Goal: Task Accomplishment & Management: Use online tool/utility

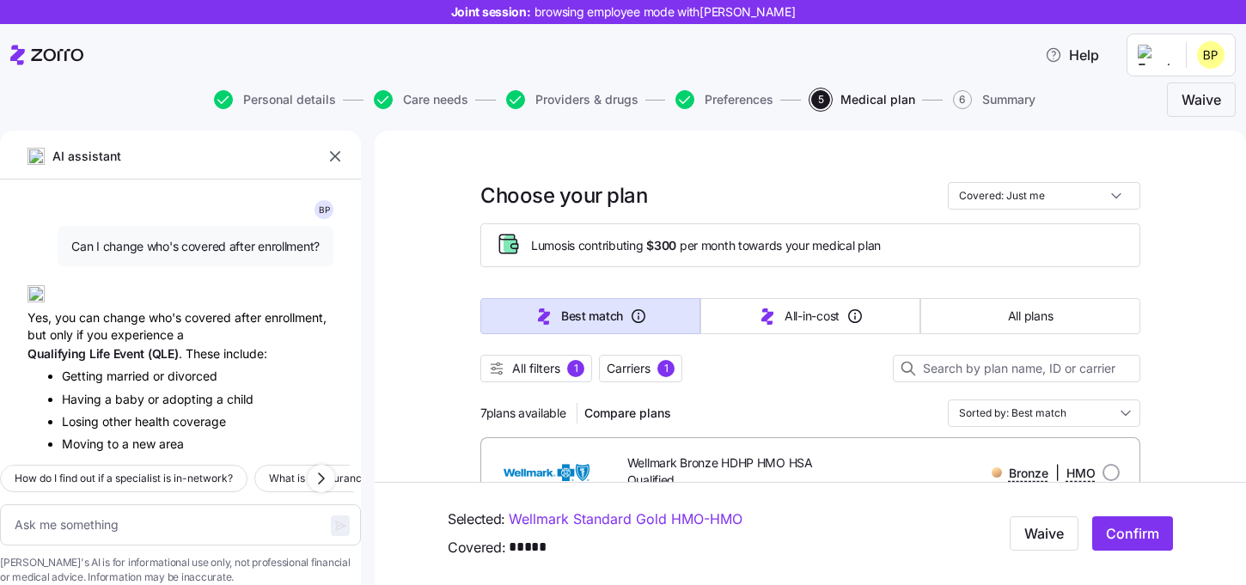
scroll to position [2259, 0]
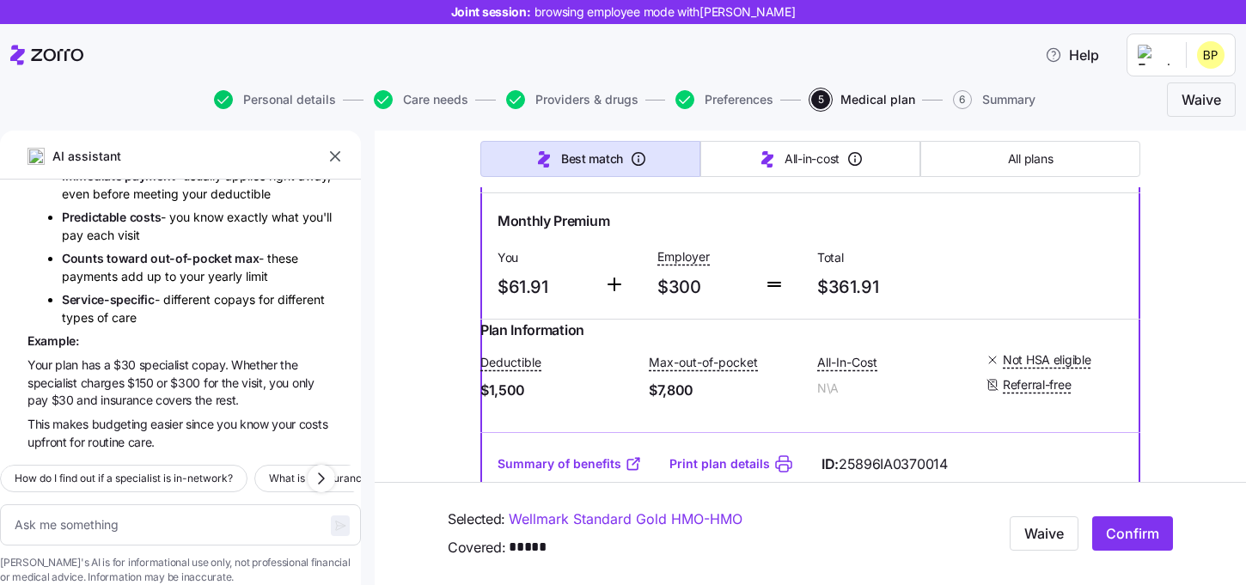
click at [228, 99] on icon "button" at bounding box center [223, 99] width 19 height 19
type textarea "x"
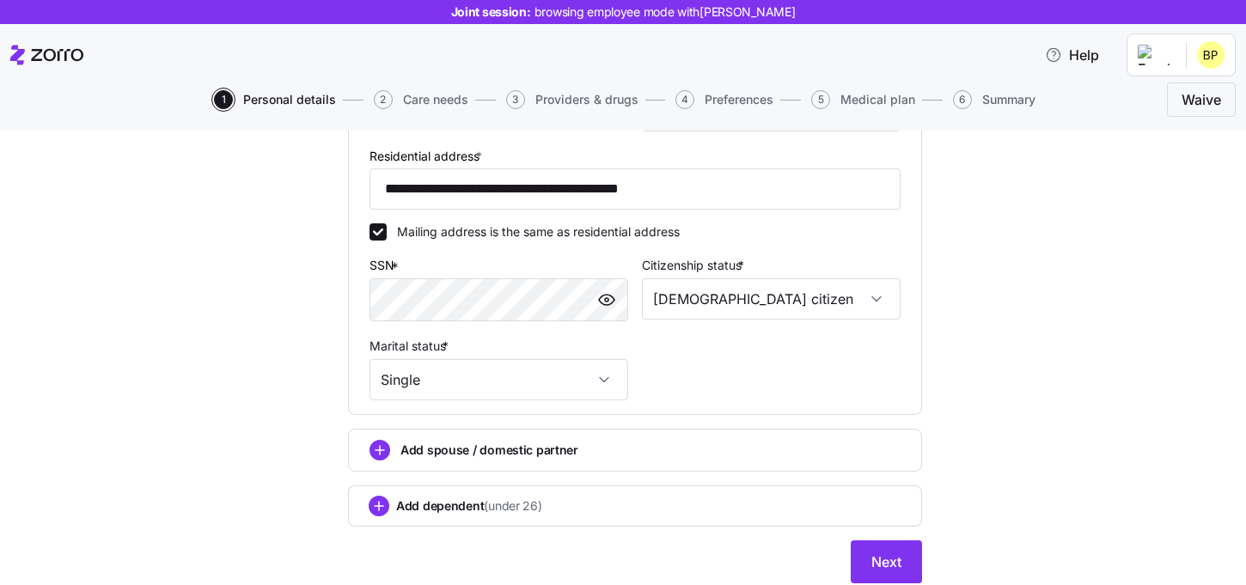
scroll to position [487, 0]
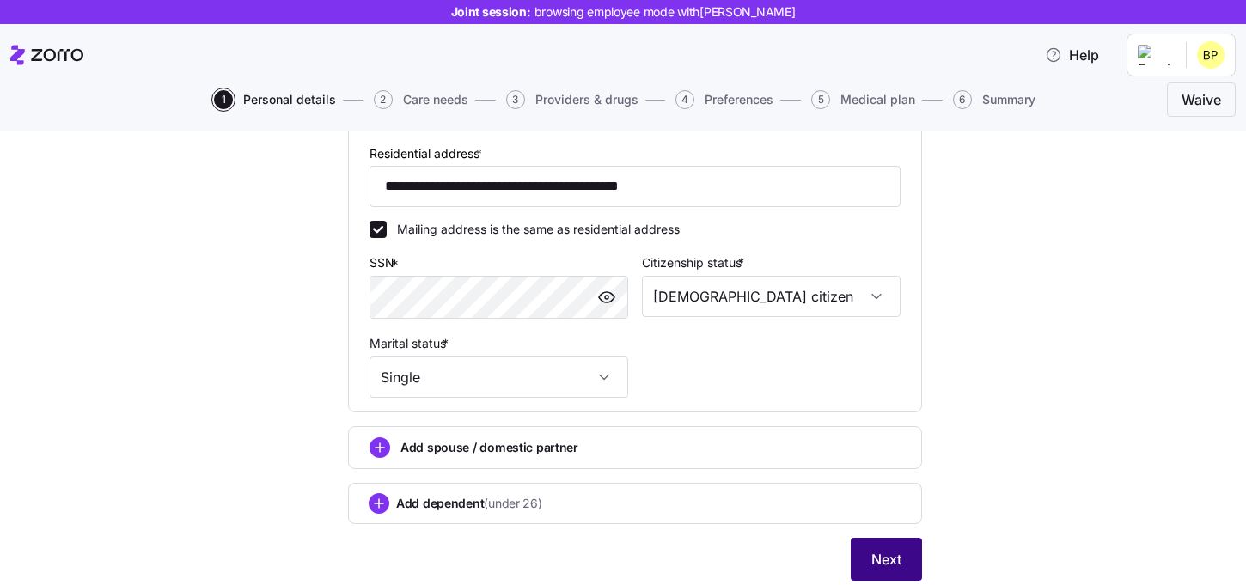
click at [877, 563] on span "Next" at bounding box center [887, 559] width 30 height 21
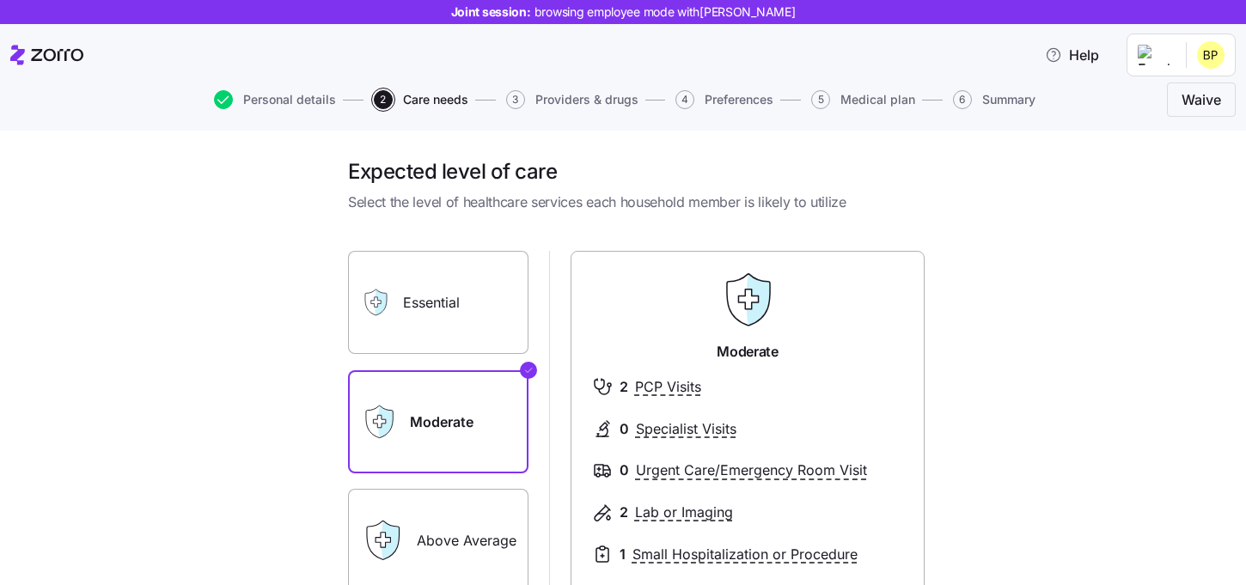
click at [494, 315] on label "Essential" at bounding box center [438, 302] width 181 height 103
click at [0, 0] on input "Essential" at bounding box center [0, 0] width 0 height 0
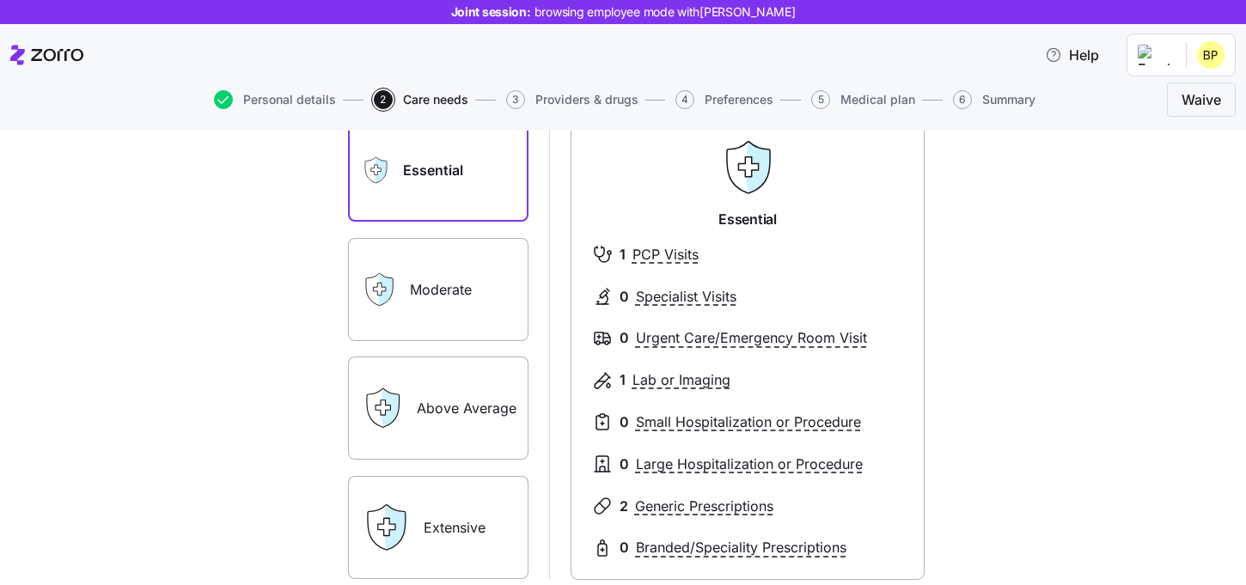
scroll to position [190, 0]
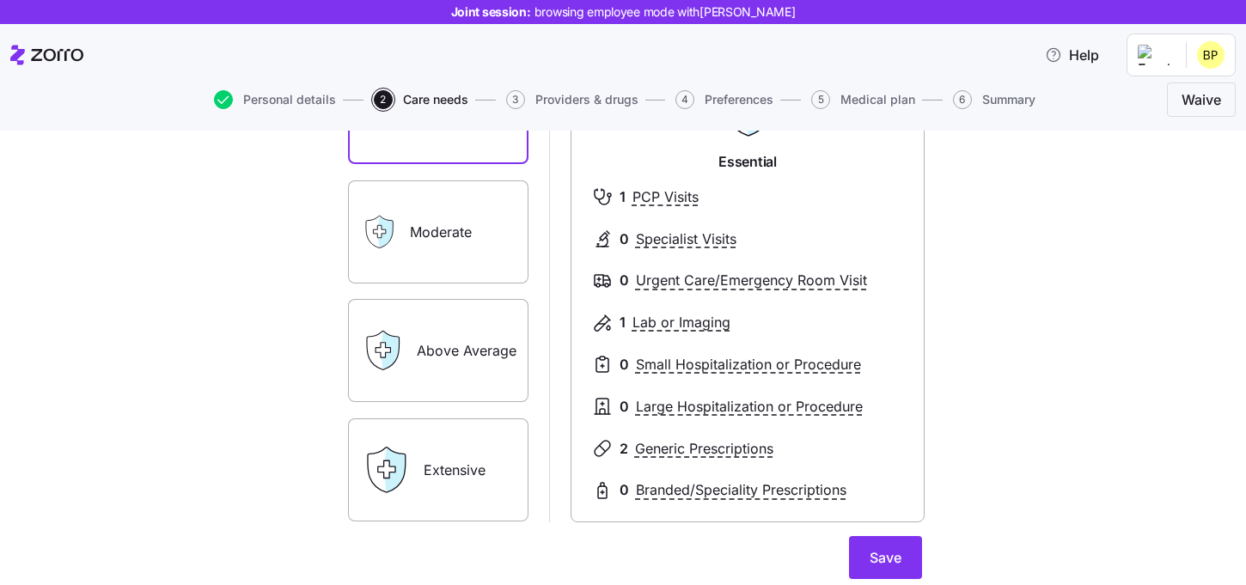
click at [471, 360] on label "Above Average" at bounding box center [438, 350] width 181 height 103
click at [0, 0] on input "Above Average" at bounding box center [0, 0] width 0 height 0
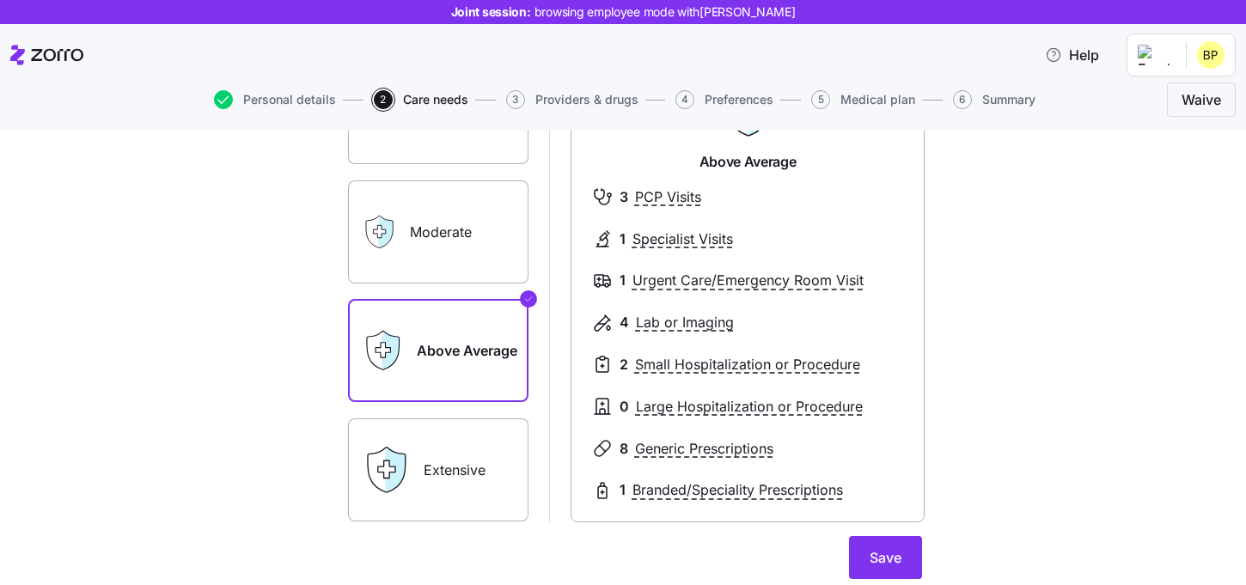
click at [470, 467] on label "Extensive" at bounding box center [438, 470] width 181 height 103
click at [0, 0] on input "Extensive" at bounding box center [0, 0] width 0 height 0
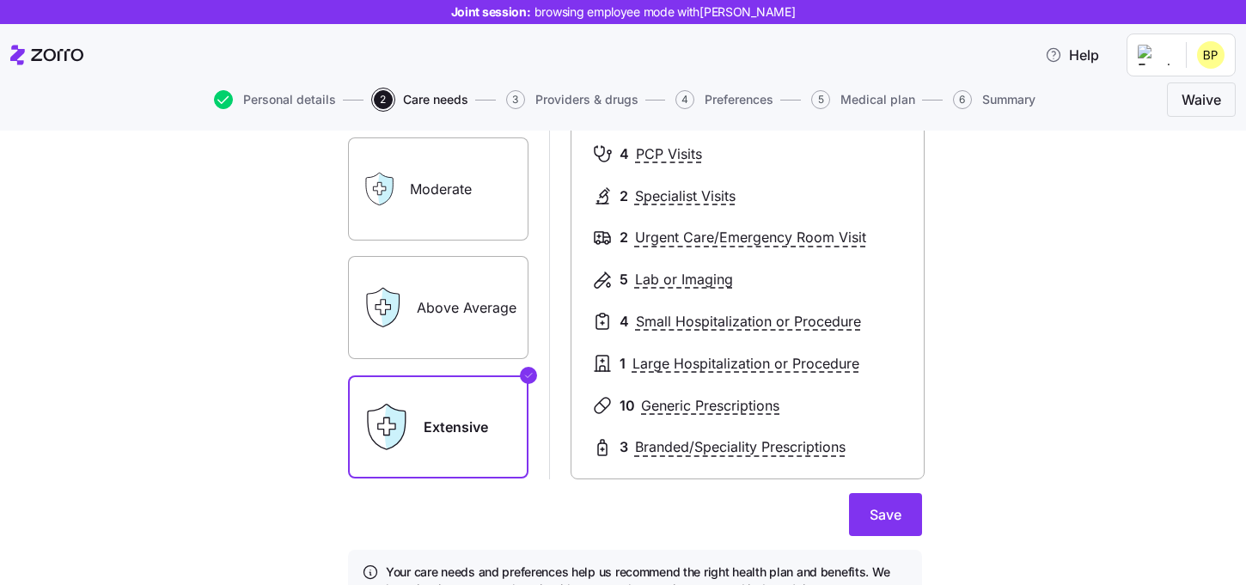
scroll to position [255, 0]
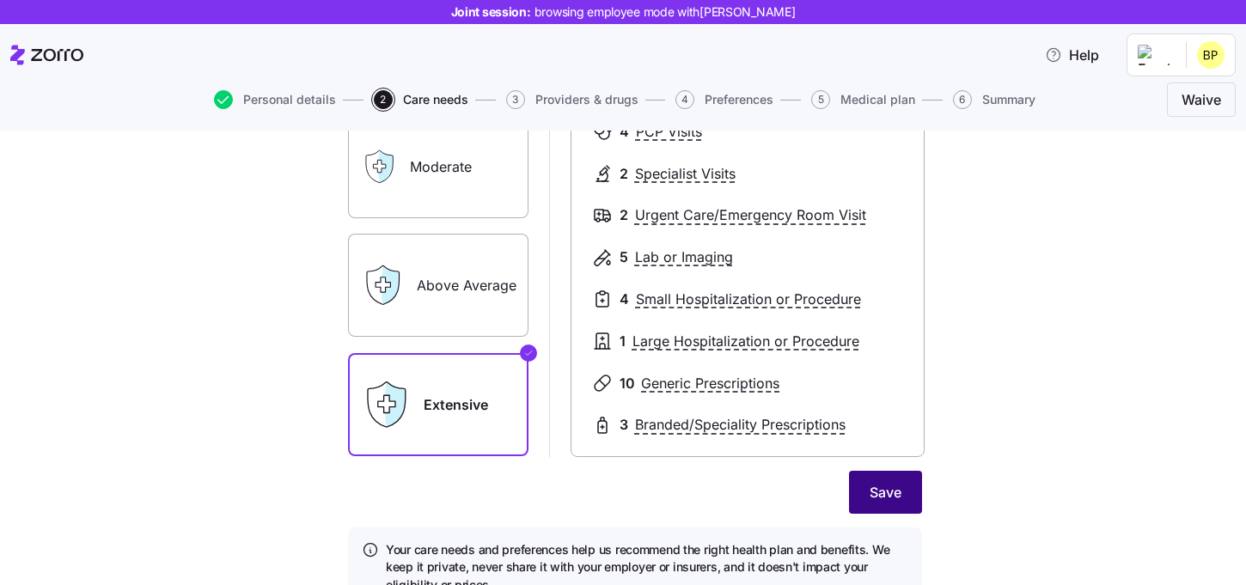
click at [897, 505] on button "Save" at bounding box center [885, 492] width 73 height 43
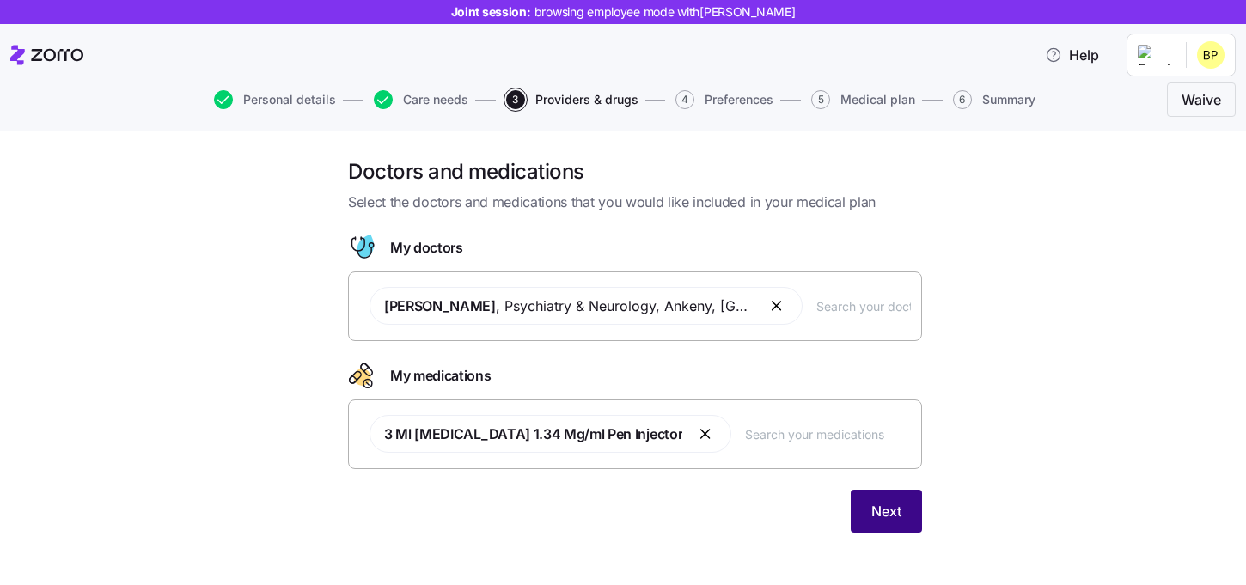
click at [882, 516] on span "Next" at bounding box center [887, 511] width 30 height 21
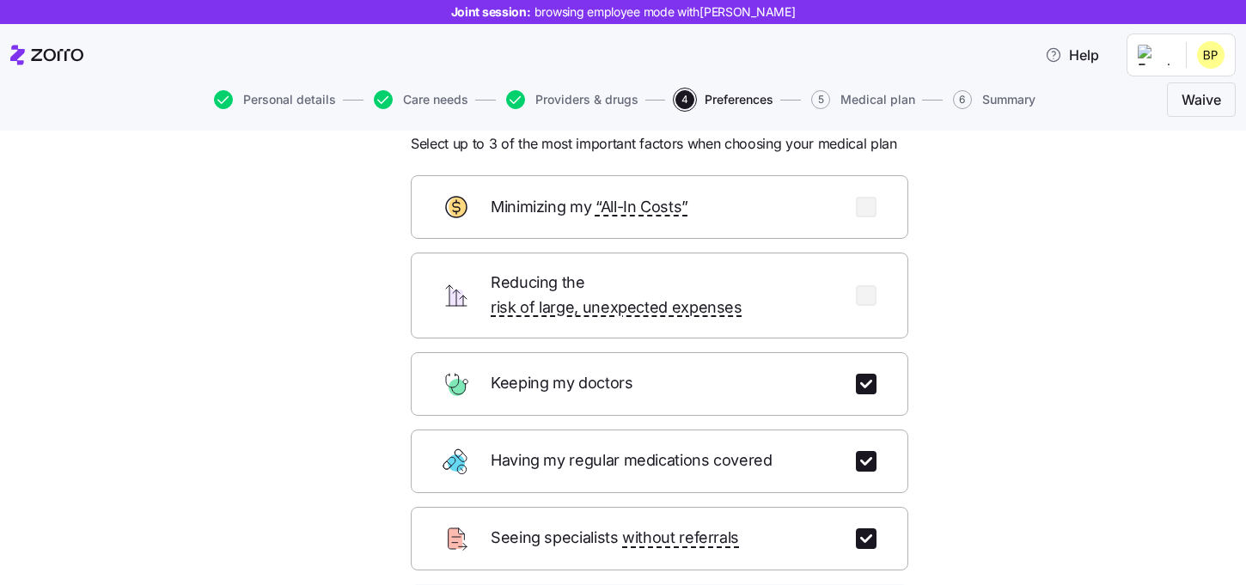
scroll to position [59, 0]
click at [859, 450] on input "checkbox" at bounding box center [866, 460] width 21 height 21
checkbox input "false"
click at [870, 528] on input "checkbox" at bounding box center [866, 538] width 21 height 21
checkbox input "false"
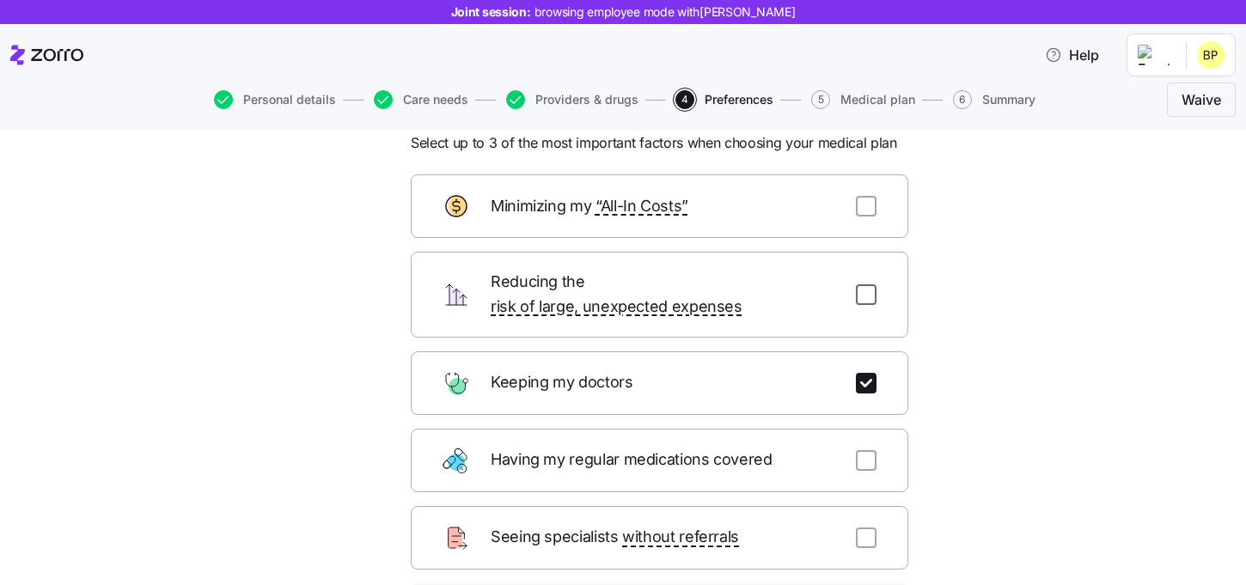
click at [867, 291] on input "checkbox" at bounding box center [866, 295] width 21 height 21
checkbox input "true"
click at [867, 204] on input "checkbox" at bounding box center [866, 206] width 21 height 21
click at [871, 209] on input "checkbox" at bounding box center [866, 206] width 21 height 21
checkbox input "false"
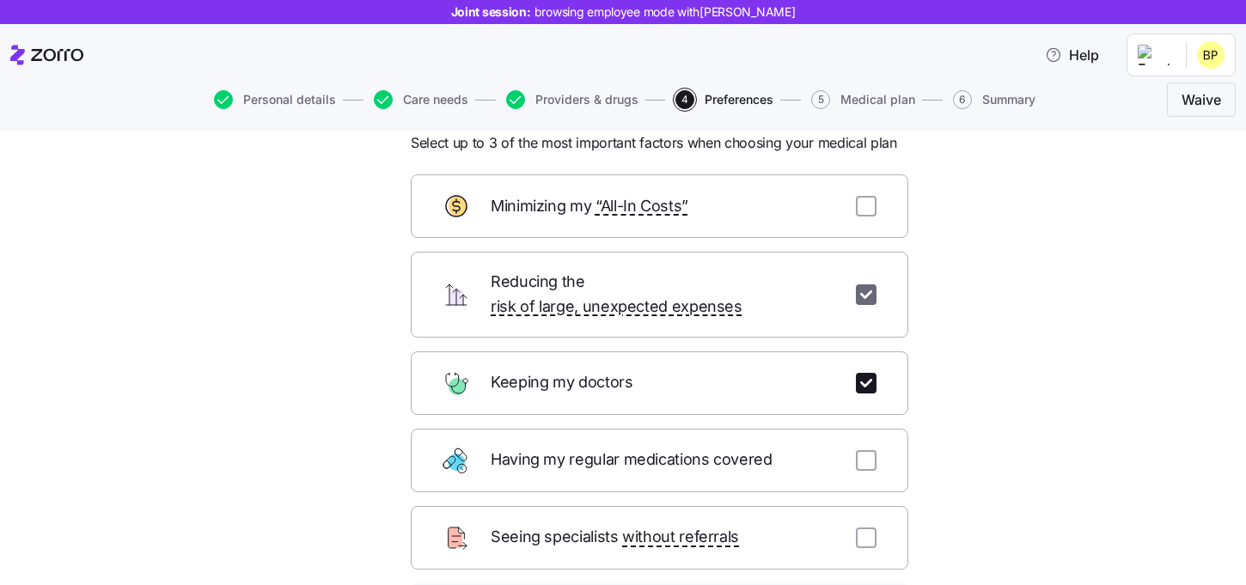
click at [861, 285] on input "checkbox" at bounding box center [866, 295] width 21 height 21
checkbox input "false"
click at [866, 450] on input "checkbox" at bounding box center [866, 460] width 21 height 21
checkbox input "true"
click at [864, 528] on input "checkbox" at bounding box center [866, 538] width 21 height 21
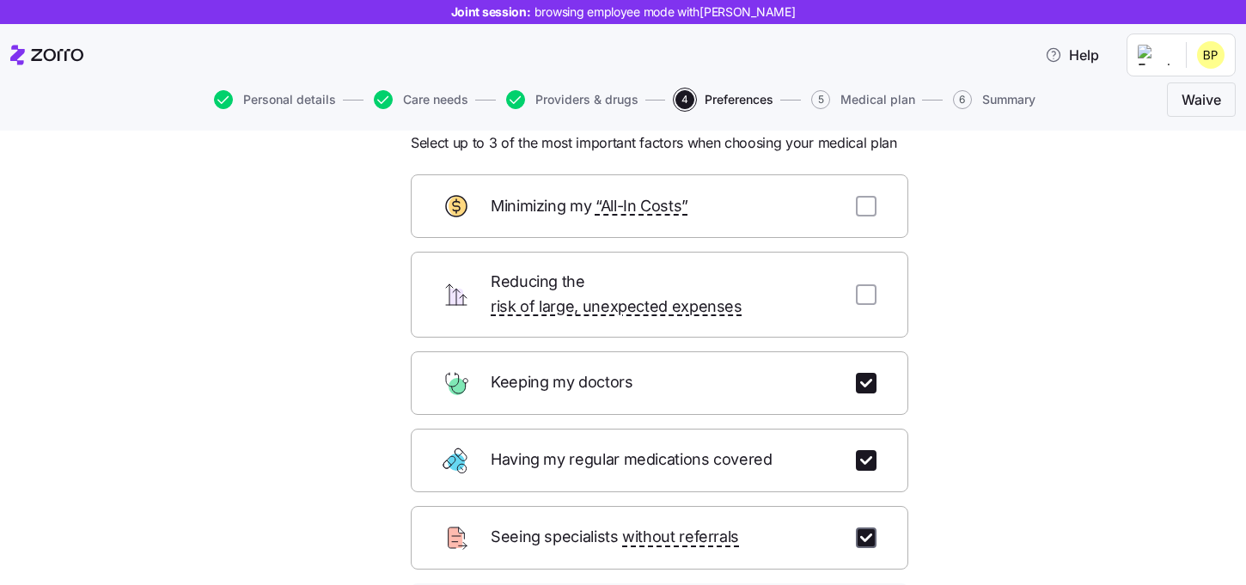
checkbox input "true"
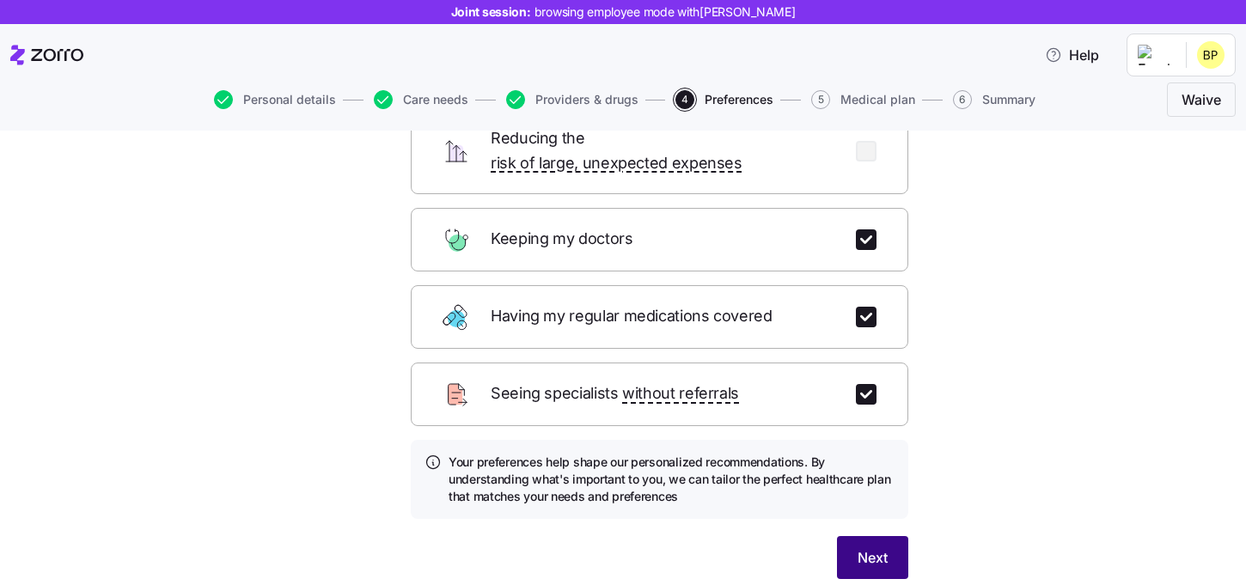
scroll to position [211, 0]
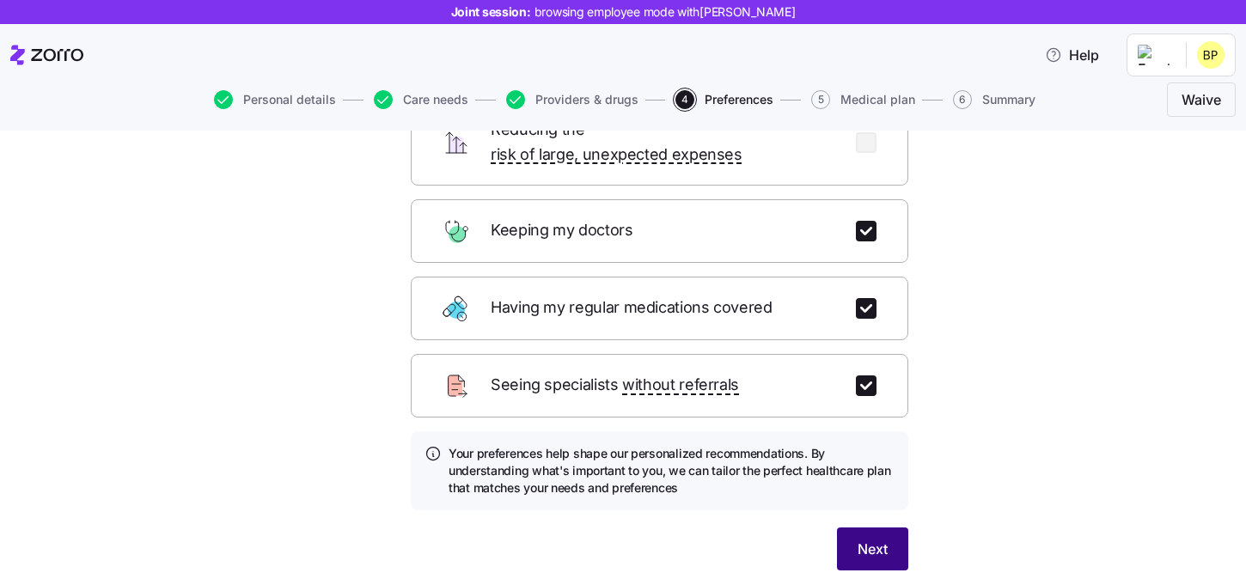
click at [860, 539] on span "Next" at bounding box center [873, 549] width 30 height 21
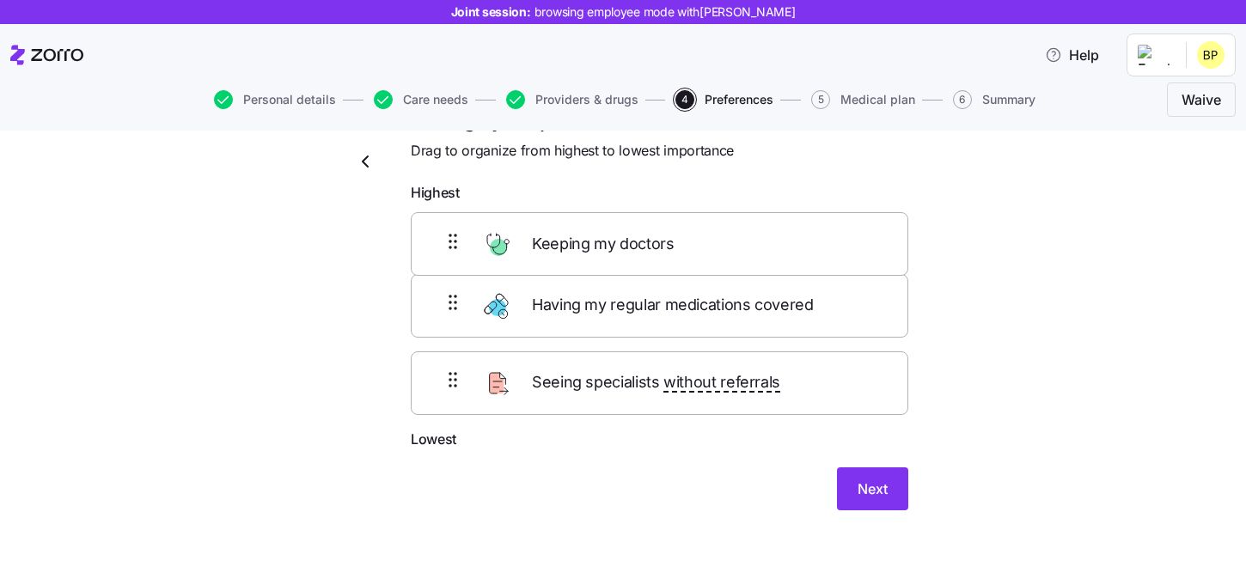
drag, startPoint x: 601, startPoint y: 306, endPoint x: 601, endPoint y: 223, distance: 83.4
click at [601, 223] on div "Having my regular medications covered Keeping my doctors Seeing specialists wit…" at bounding box center [660, 320] width 498 height 218
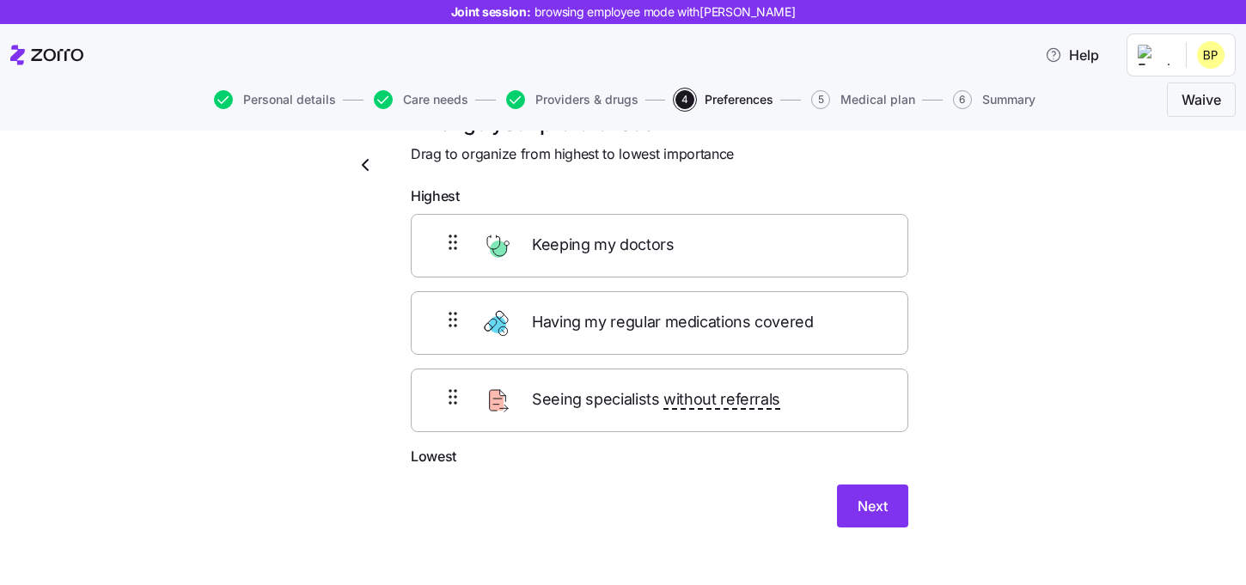
drag, startPoint x: 698, startPoint y: 413, endPoint x: 696, endPoint y: 303, distance: 110.9
click at [696, 303] on div "Keeping my doctors Having my regular medications covered Seeing specialists wit…" at bounding box center [660, 323] width 498 height 218
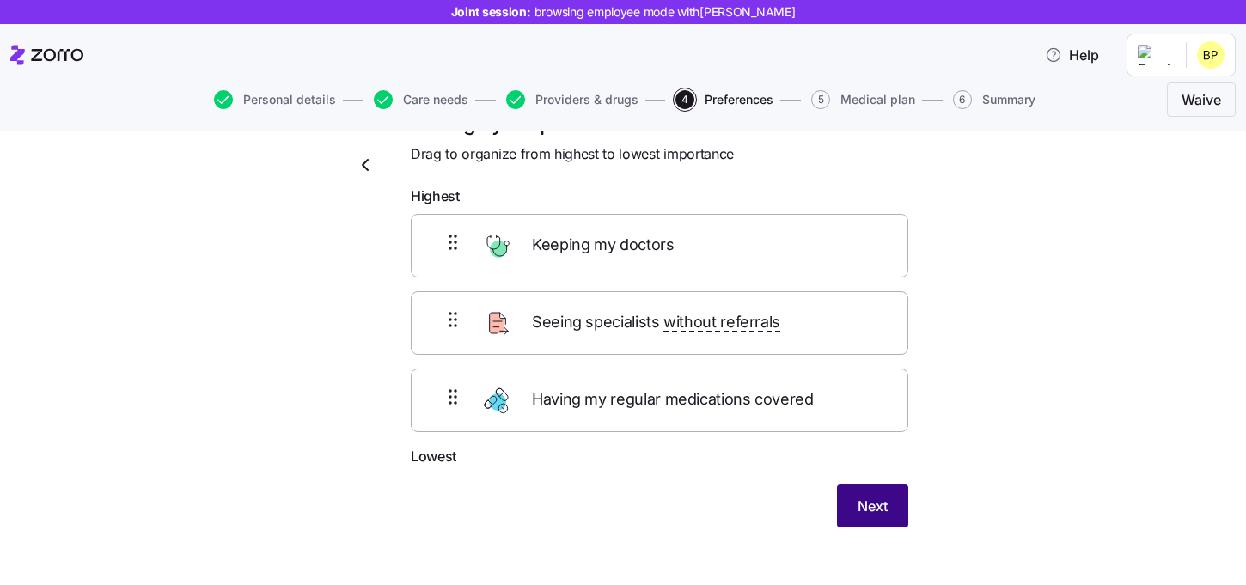
click at [875, 503] on span "Next" at bounding box center [873, 506] width 30 height 21
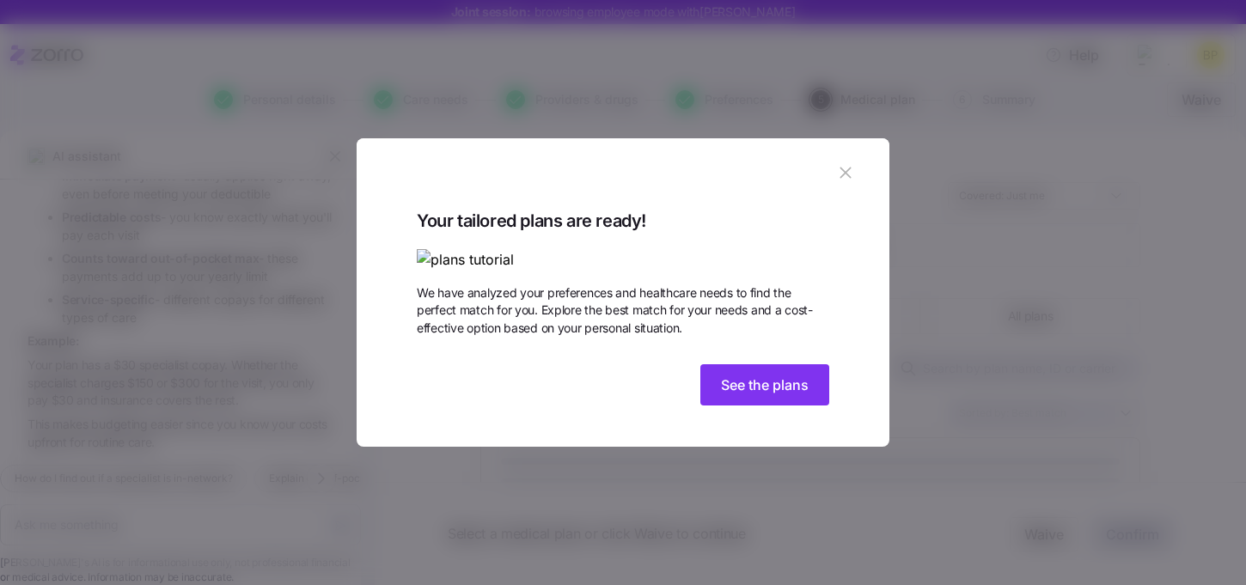
scroll to position [2259, 0]
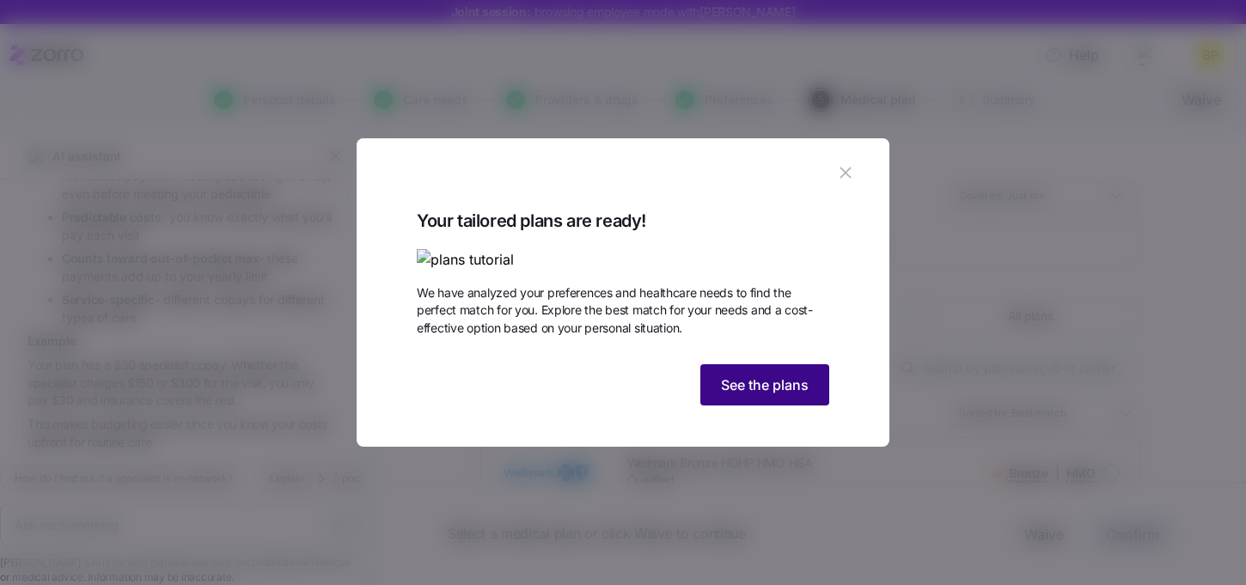
click at [776, 406] on button "See the plans" at bounding box center [765, 384] width 129 height 41
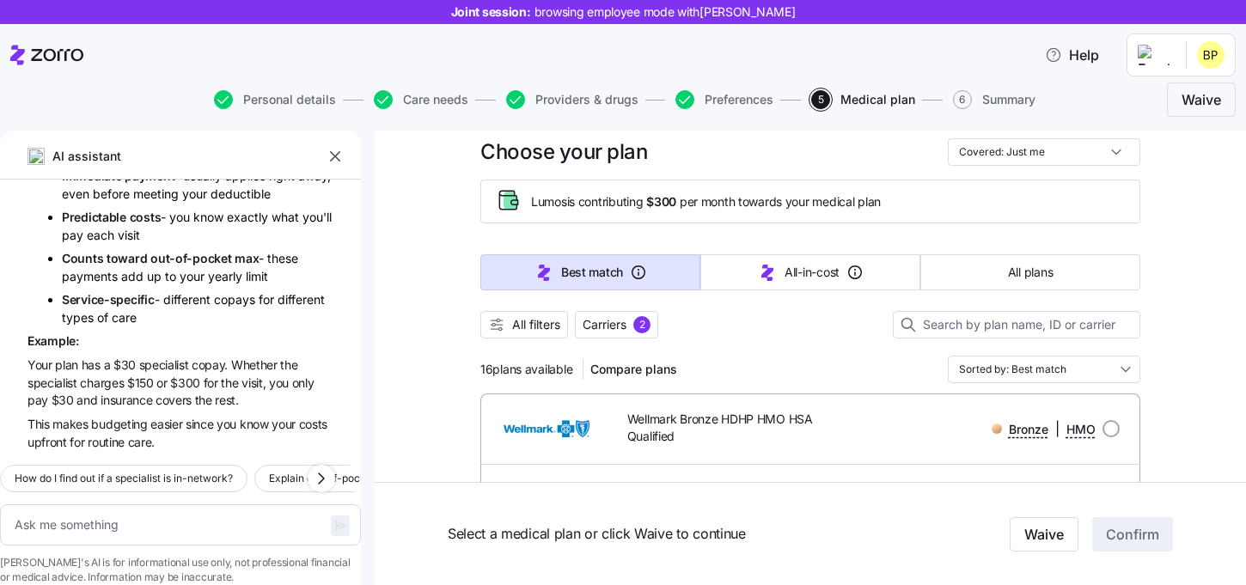
scroll to position [23, 0]
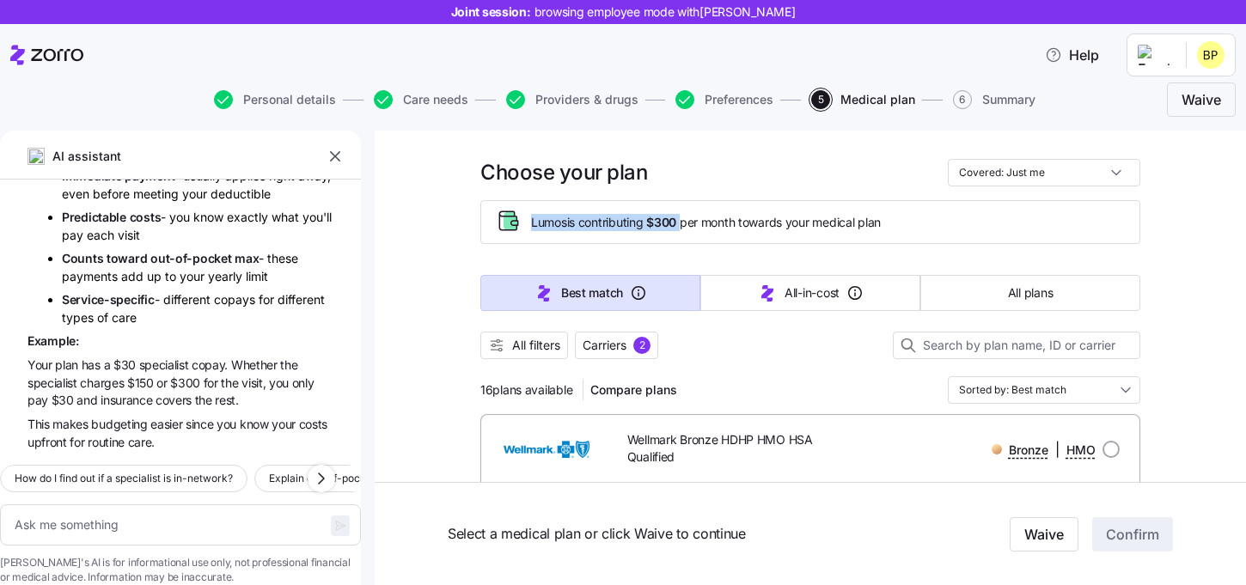
drag, startPoint x: 529, startPoint y: 223, endPoint x: 685, endPoint y: 224, distance: 156.5
click at [685, 224] on div "Lumos is contributing $300 per month towards your medical plan" at bounding box center [810, 222] width 631 height 28
drag, startPoint x: 480, startPoint y: 389, endPoint x: 579, endPoint y: 391, distance: 98.9
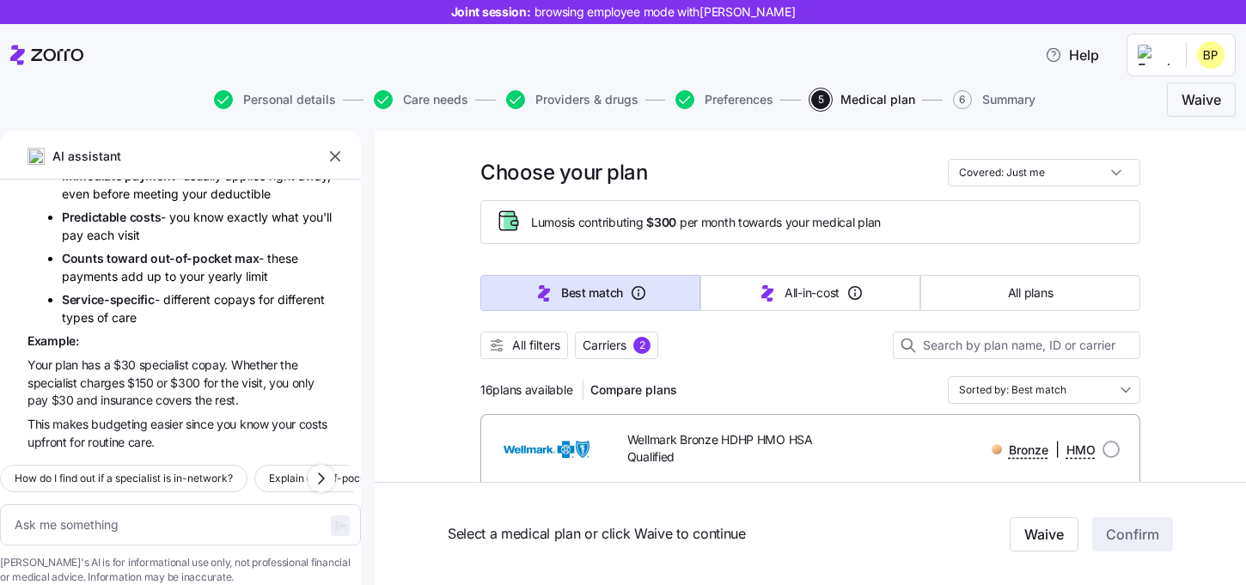
click at [800, 389] on div "16 plans available Compare plans Sorted by: Best match" at bounding box center [811, 391] width 660 height 28
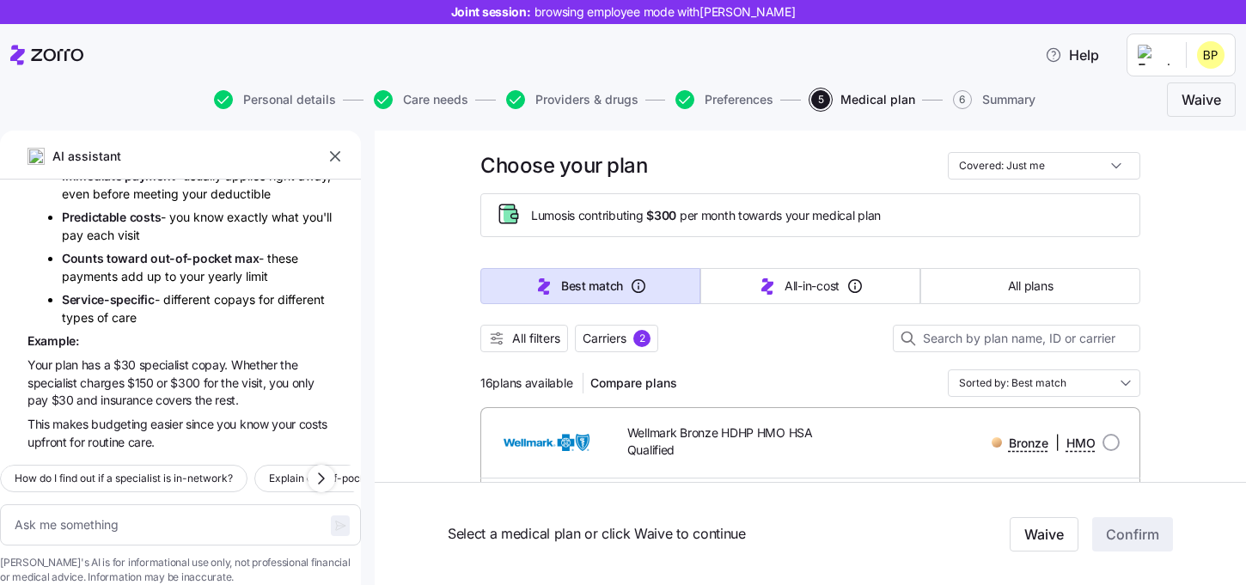
scroll to position [25, 0]
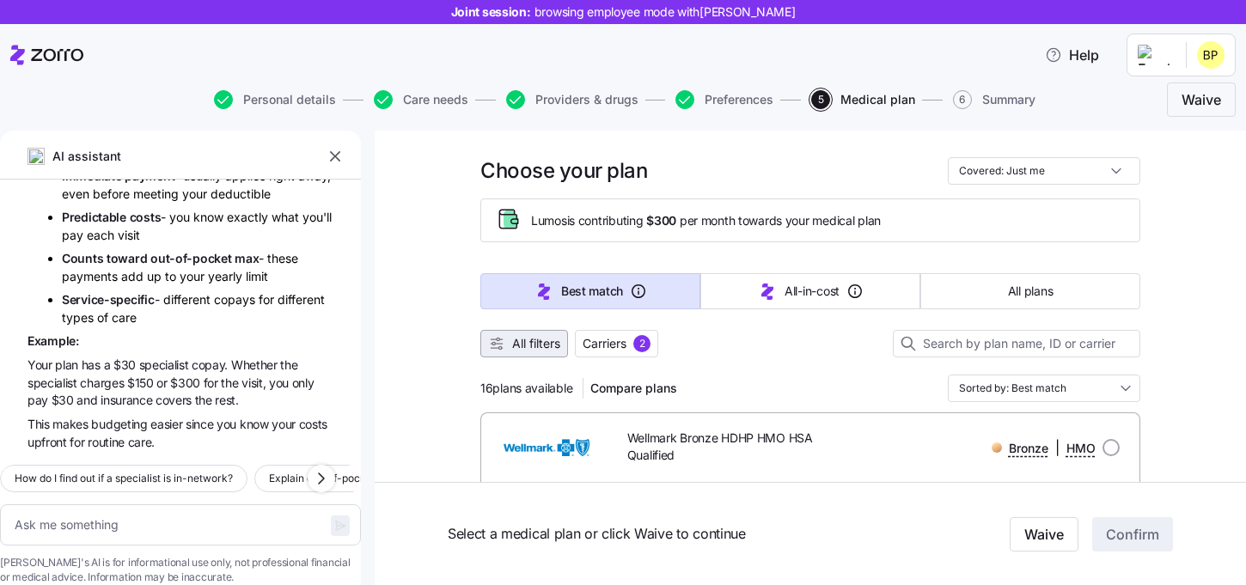
click at [510, 357] on button "All filters" at bounding box center [525, 344] width 88 height 28
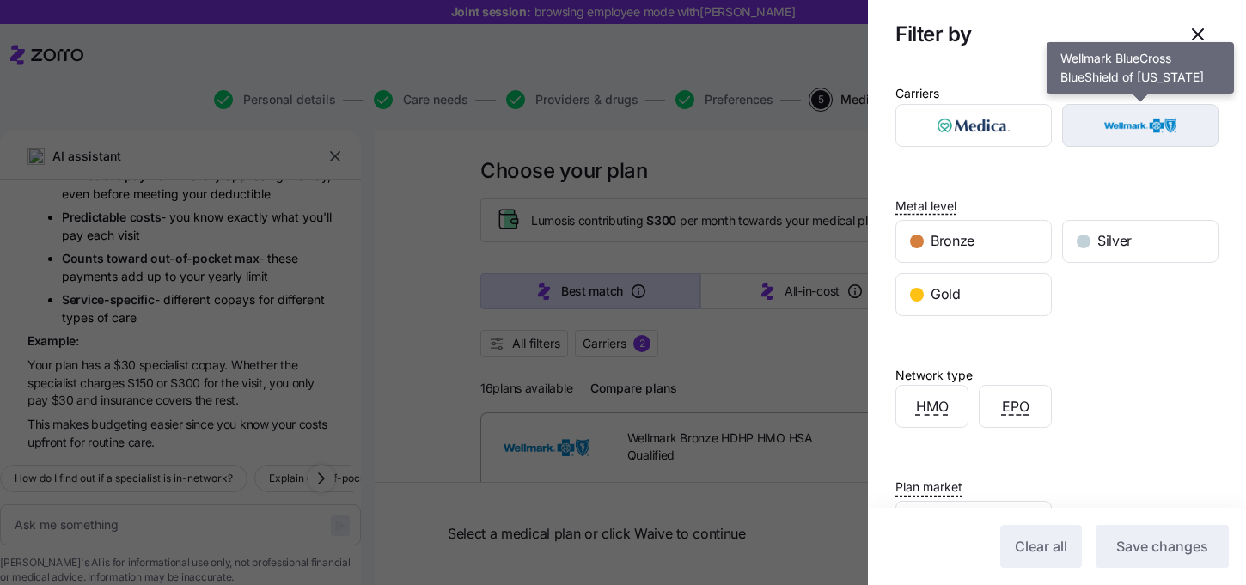
click at [1122, 123] on img "button" at bounding box center [1141, 125] width 126 height 34
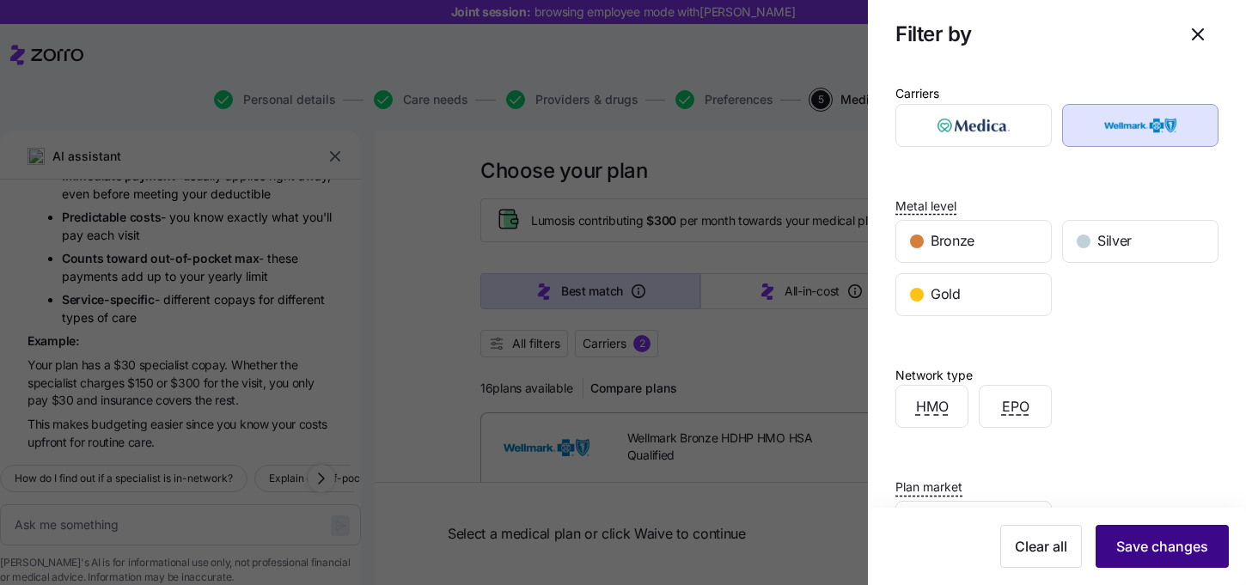
click at [1146, 535] on button "Save changes" at bounding box center [1162, 546] width 133 height 43
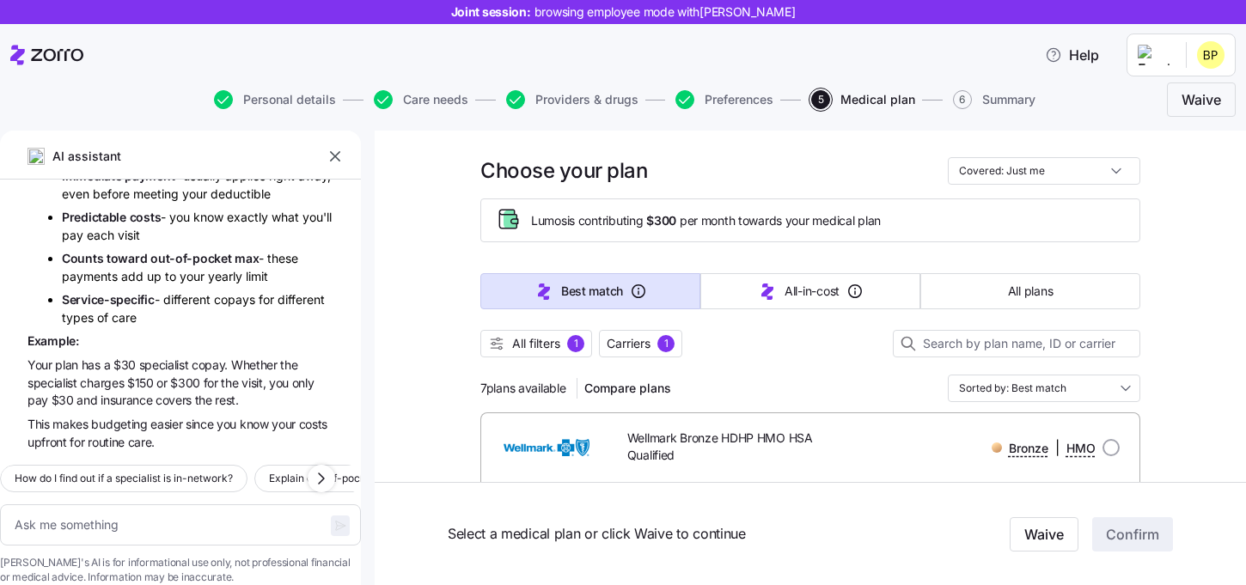
scroll to position [69, 0]
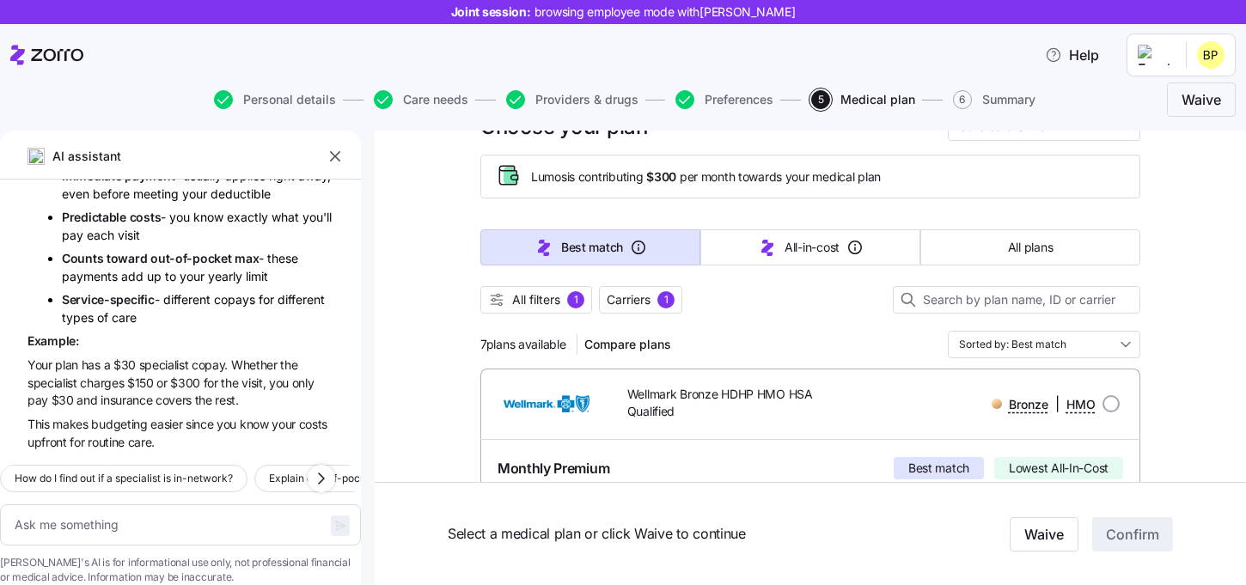
drag, startPoint x: 481, startPoint y: 346, endPoint x: 568, endPoint y: 346, distance: 86.8
click at [566, 346] on span "7 plans available" at bounding box center [524, 344] width 86 height 17
click at [762, 336] on div "7 plans available Compare plans Sorted by: Best match" at bounding box center [811, 345] width 660 height 28
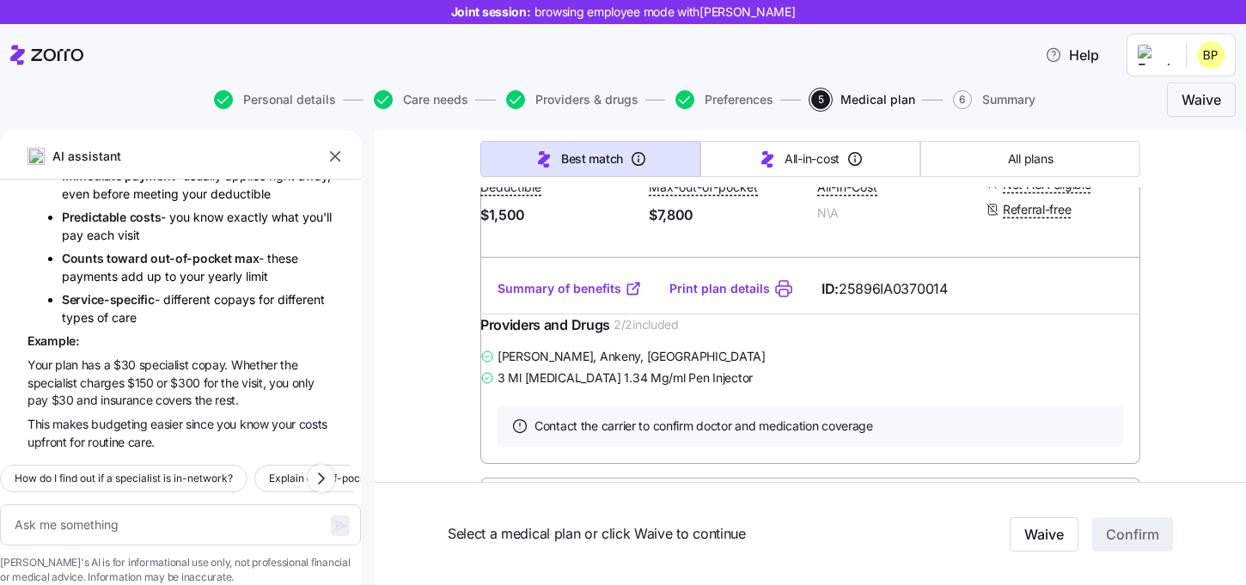
scroll to position [1974, 0]
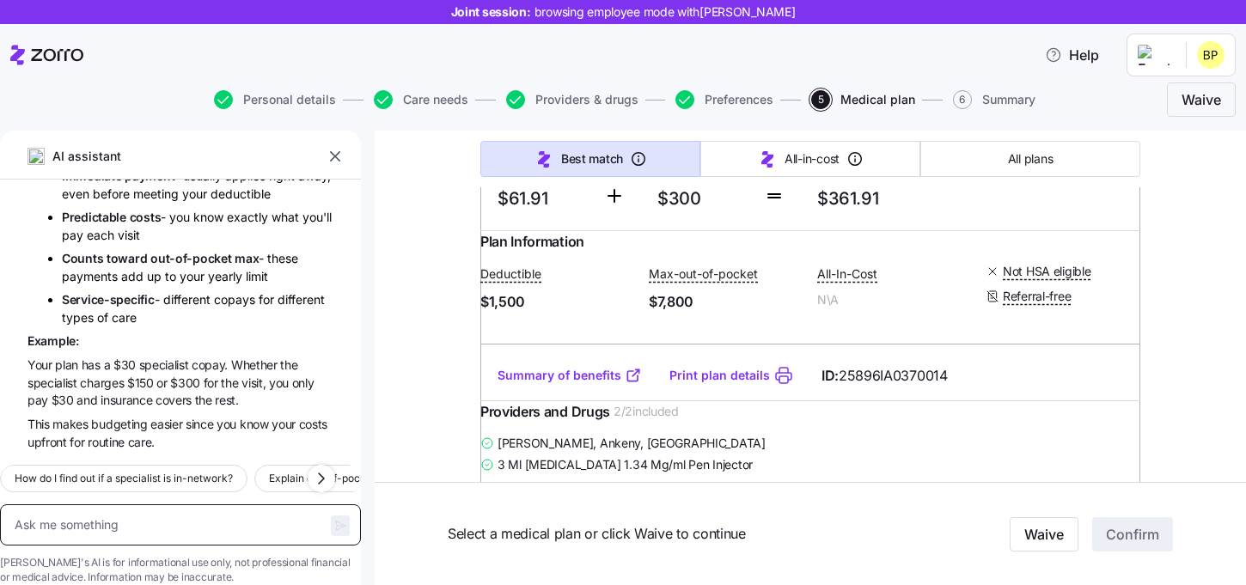
click at [150, 505] on textarea at bounding box center [180, 525] width 361 height 41
type textarea "x"
type textarea "W"
type textarea "x"
type textarea "Wh"
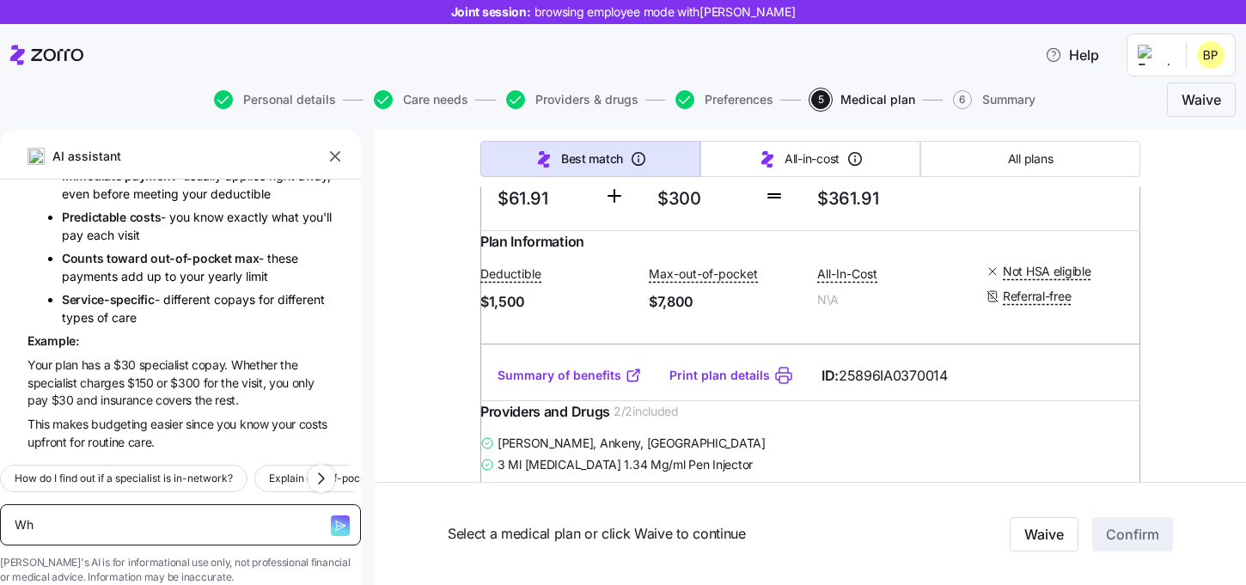
type textarea "x"
type textarea "Wha"
type textarea "x"
type textarea "What"
type textarea "x"
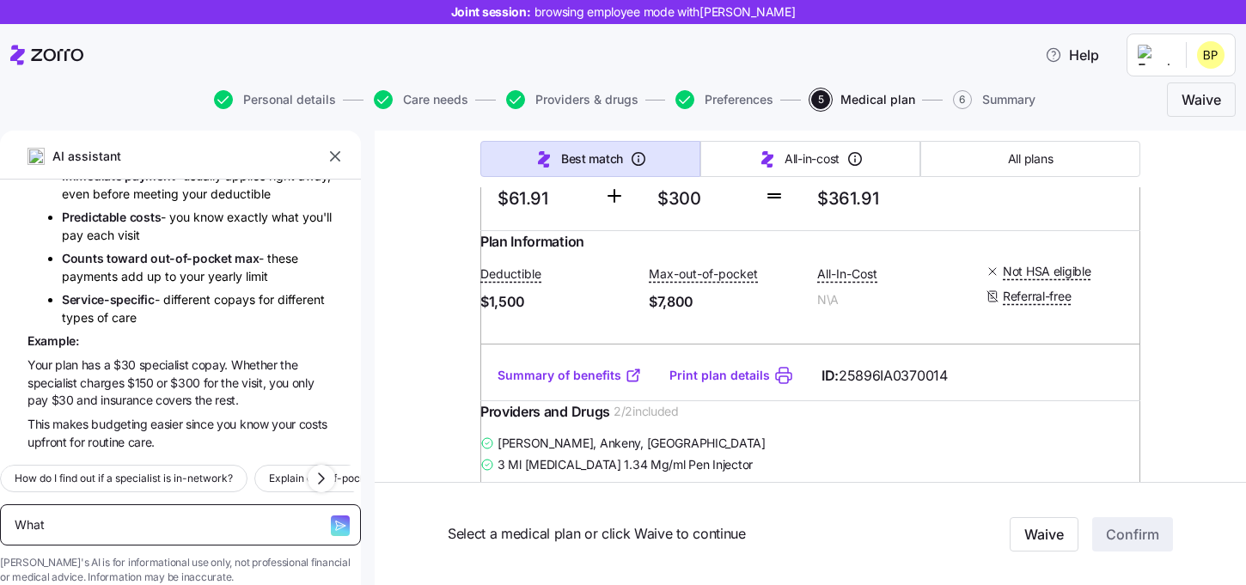
type textarea "What"
type textarea "x"
type textarea "What i"
type textarea "x"
type textarea "What is"
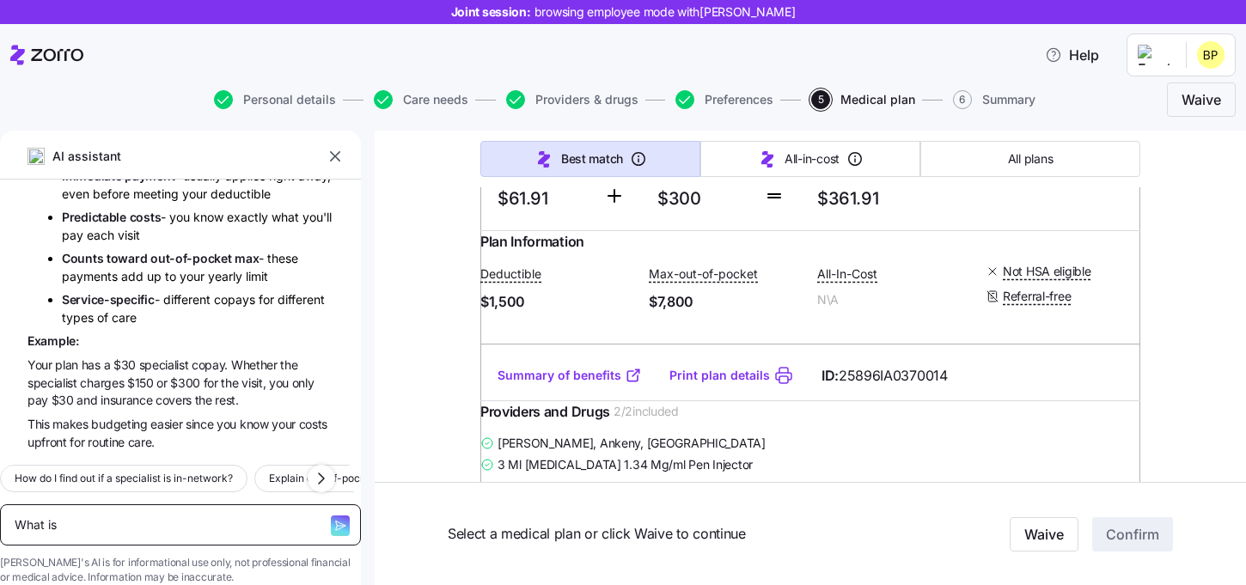
type textarea "x"
type textarea "What is"
type textarea "x"
type textarea "What is a"
type textarea "x"
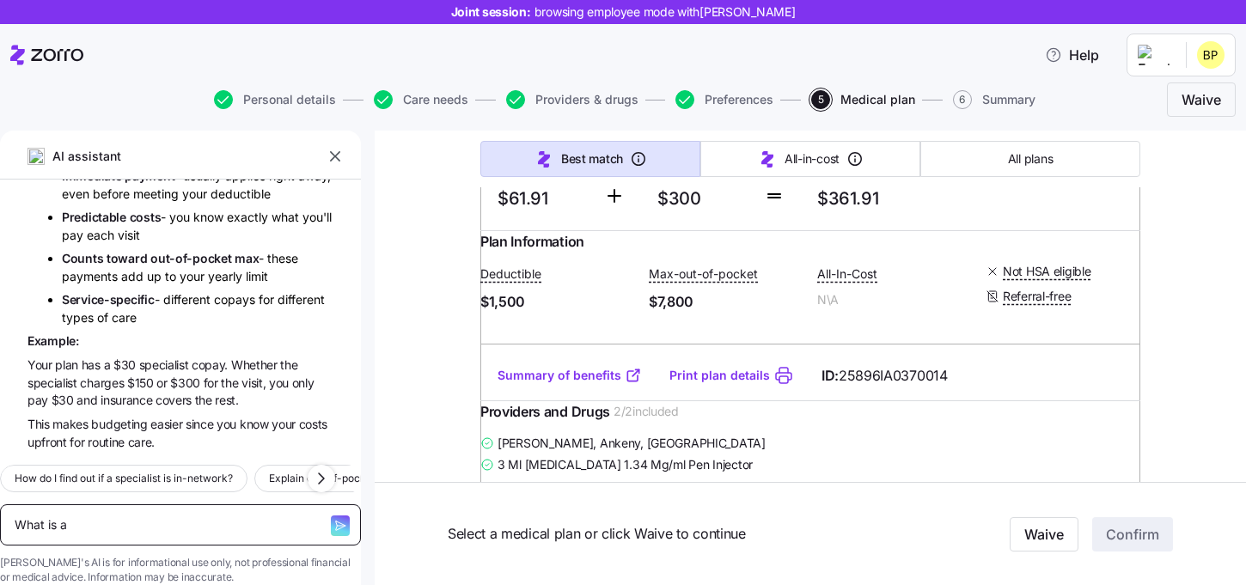
type textarea "What is a d"
type textarea "x"
type textarea "What is a de"
type textarea "x"
type textarea "What is a ded"
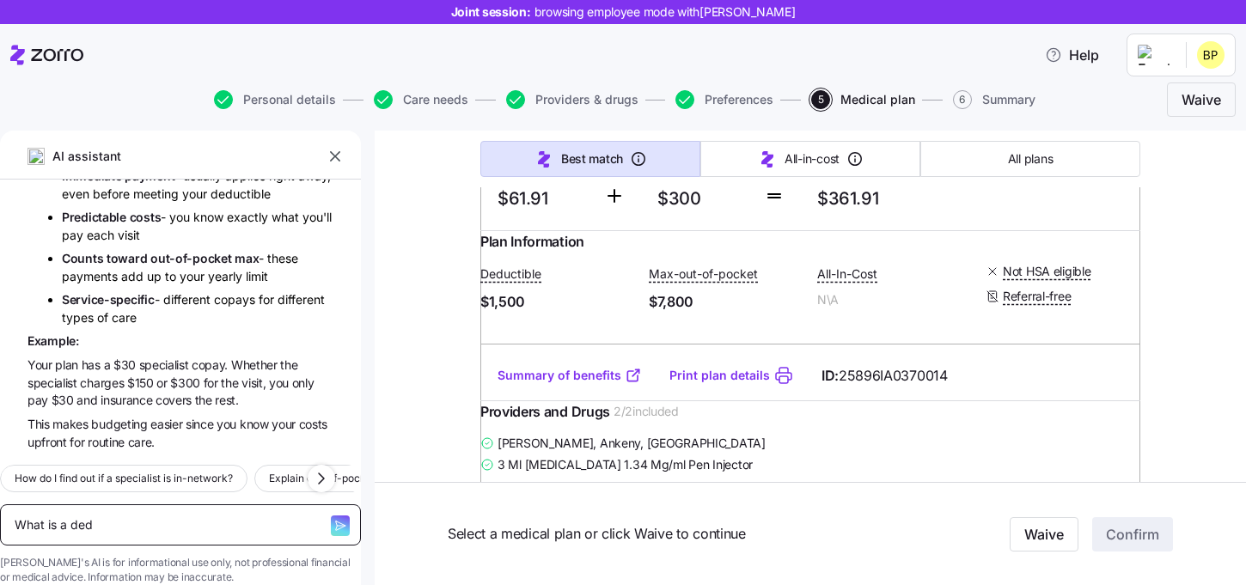
type textarea "x"
type textarea "What is a dedu"
type textarea "x"
type textarea "What is a deduc"
type textarea "x"
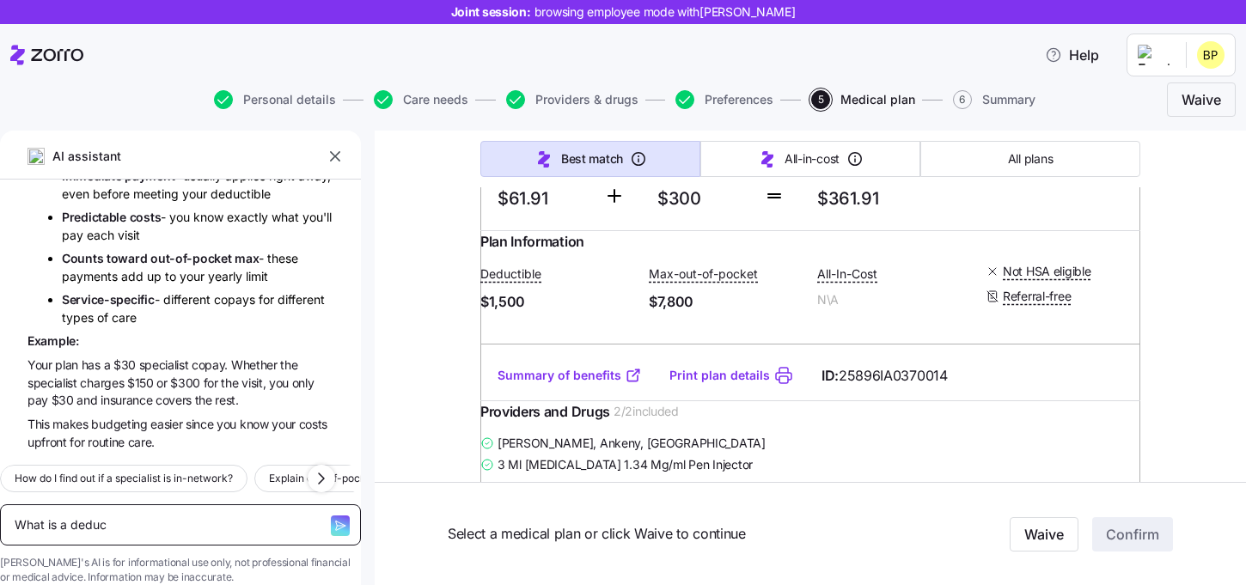
type textarea "What is a deduct"
type textarea "x"
type textarea "What is a deducti"
type textarea "x"
type textarea "What is a deductib"
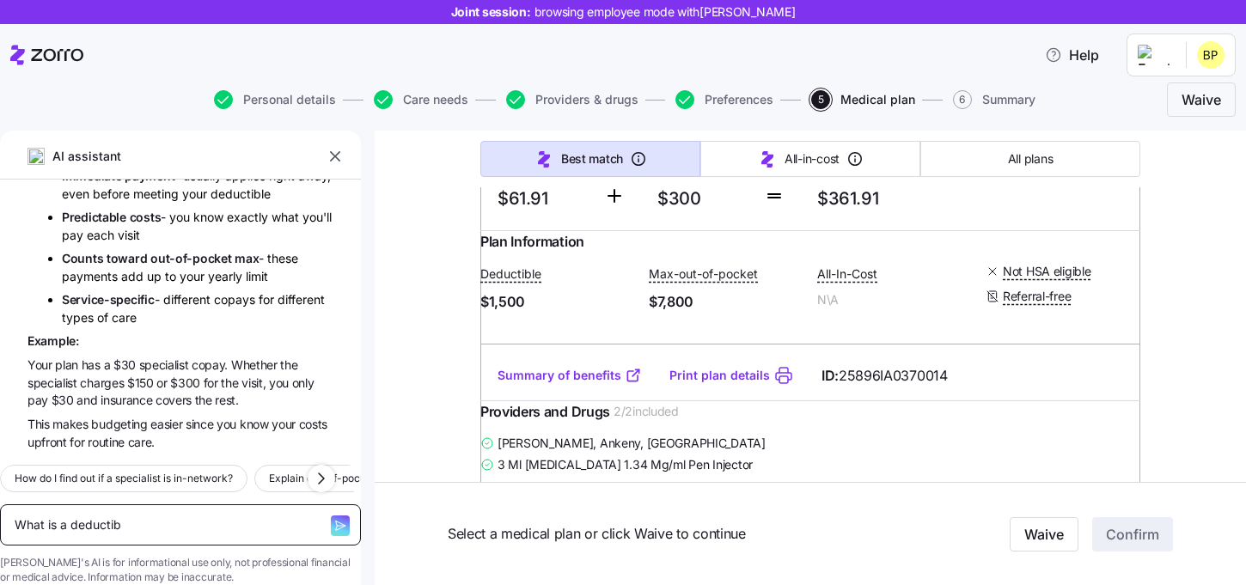
type textarea "x"
type textarea "What is a deductibl"
type textarea "x"
type textarea "What is a deductible"
type textarea "x"
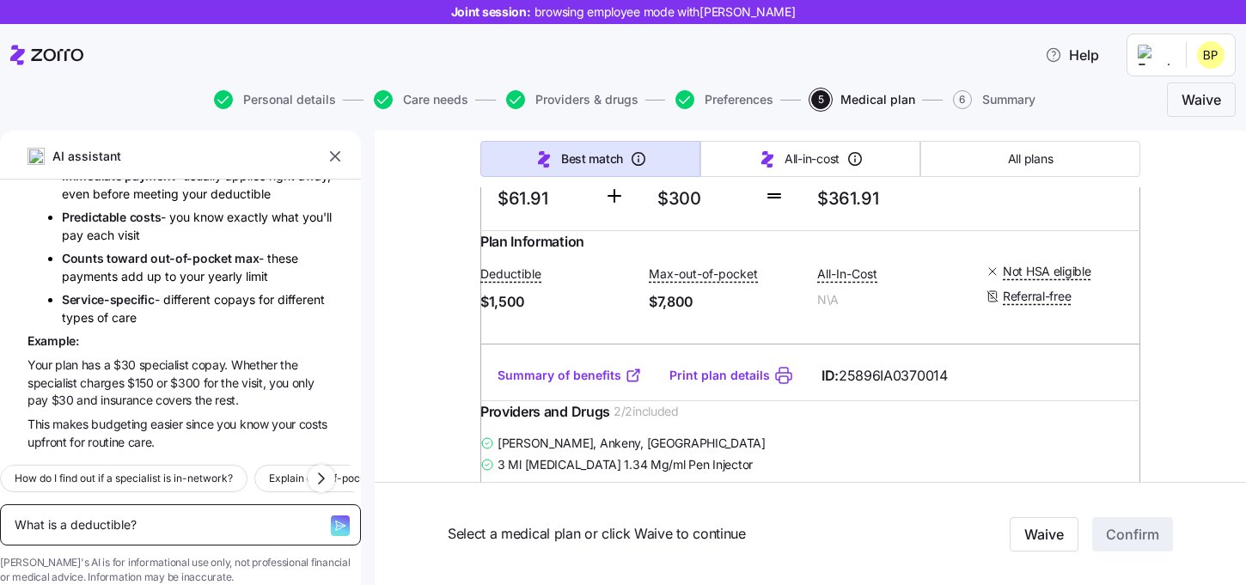
type textarea "What is a deductible?"
type textarea "x"
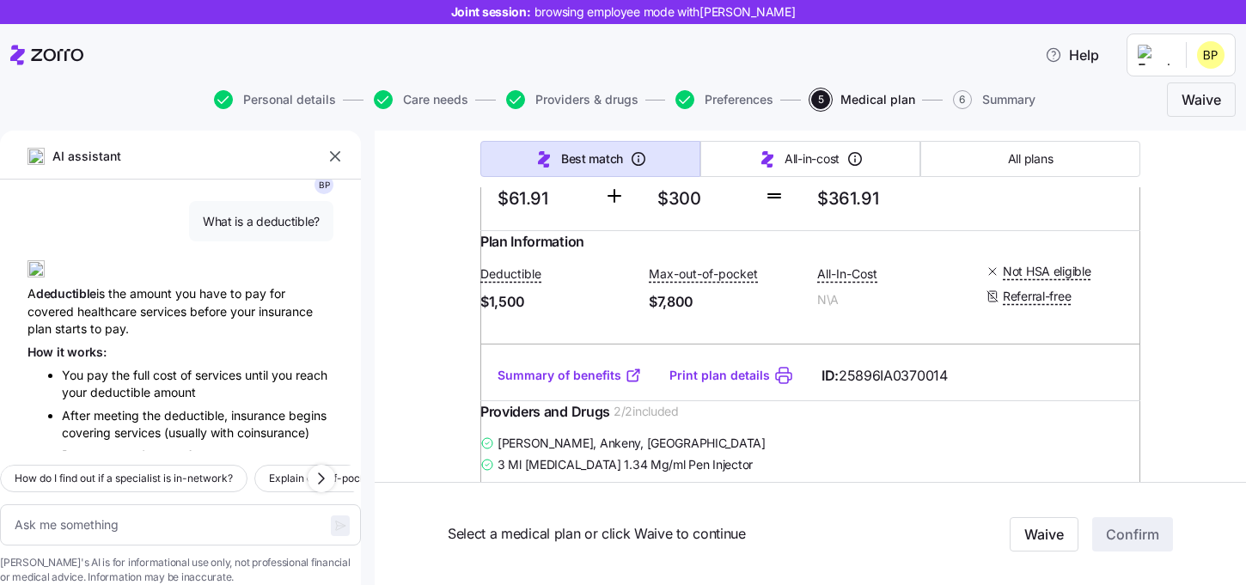
scroll to position [2535, 0]
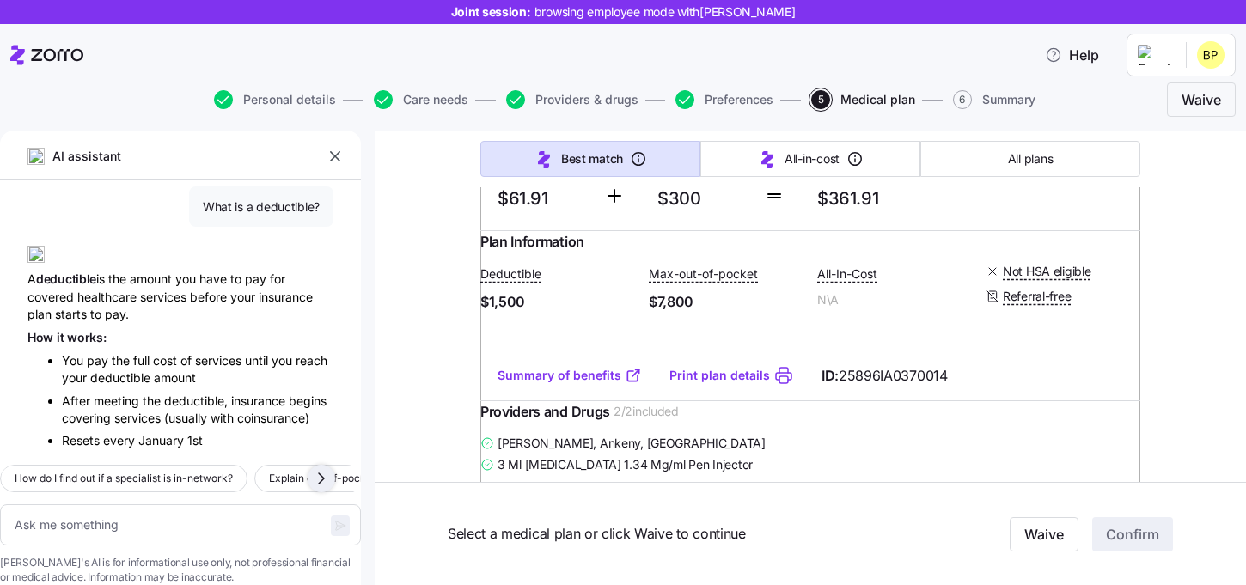
click at [318, 468] on icon "button" at bounding box center [321, 478] width 21 height 21
type textarea "x"
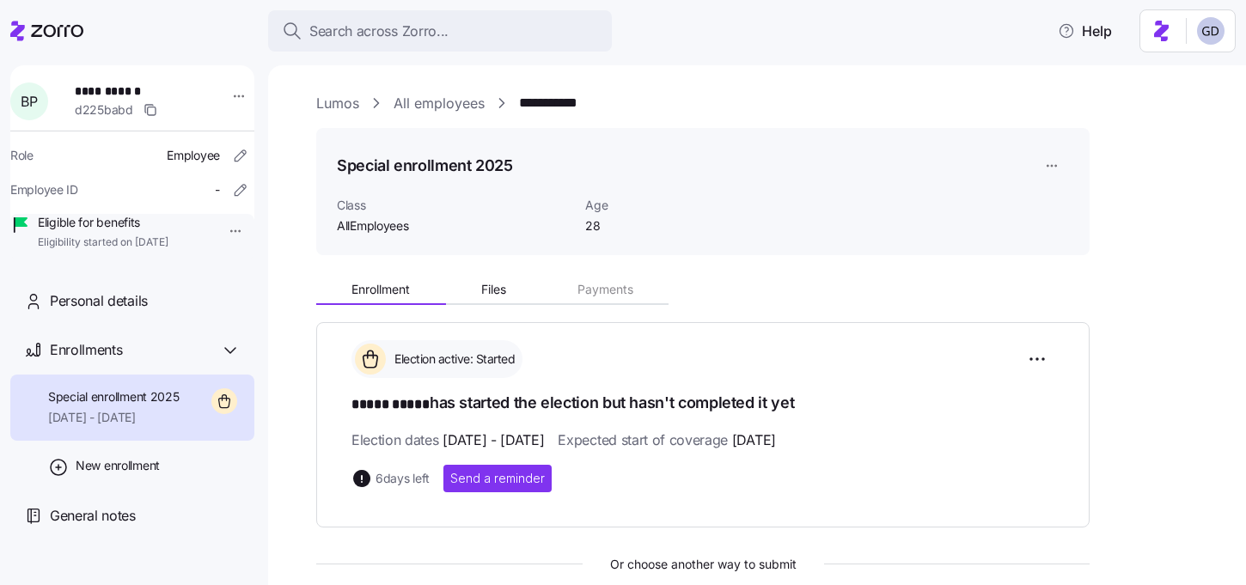
scroll to position [201, 0]
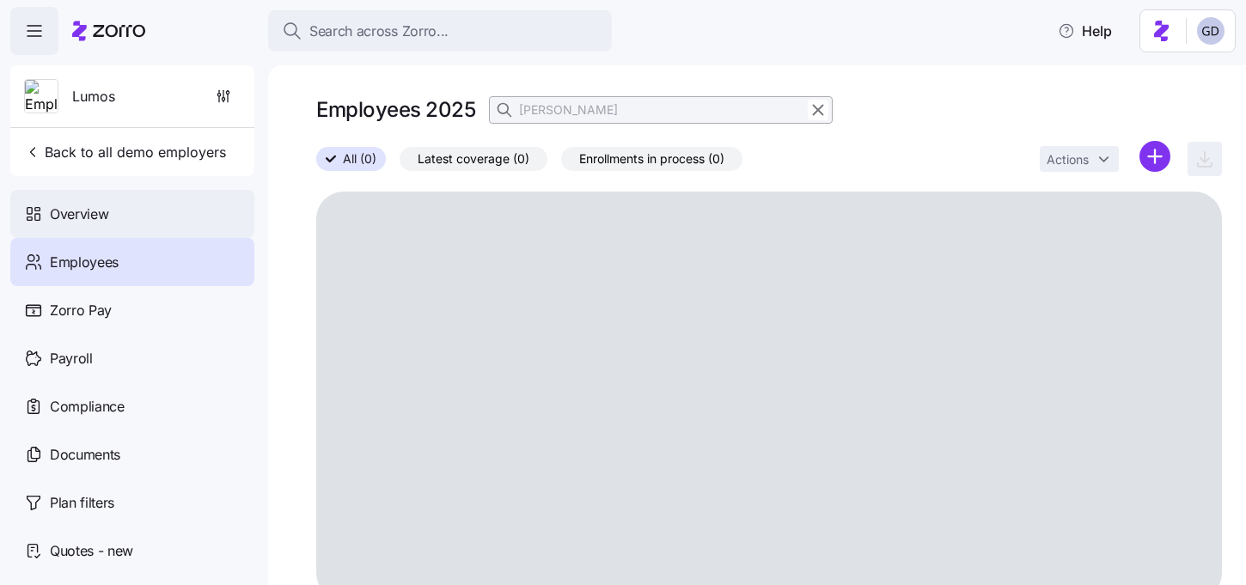
click at [115, 215] on div "Overview" at bounding box center [132, 214] width 244 height 48
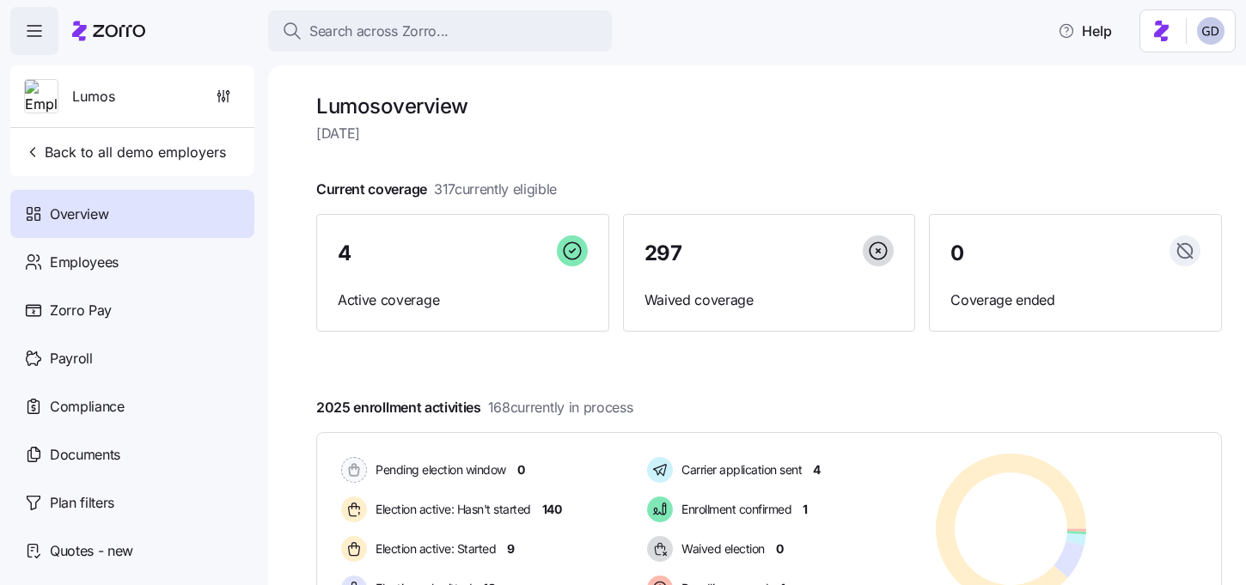
scroll to position [51, 0]
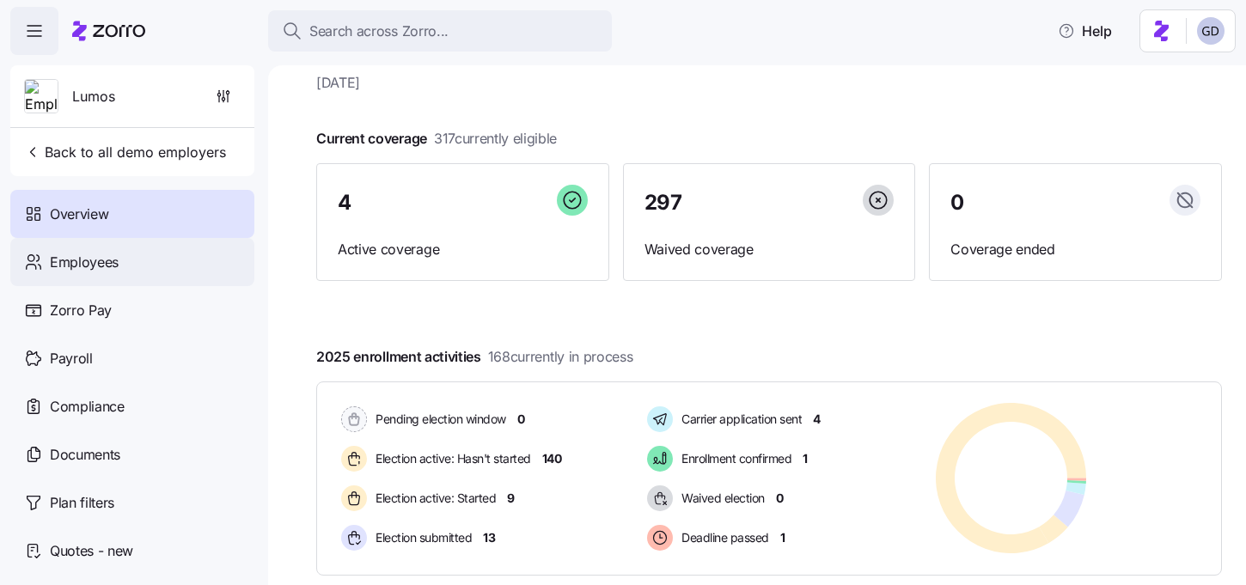
click at [101, 254] on span "Employees" at bounding box center [84, 262] width 69 height 21
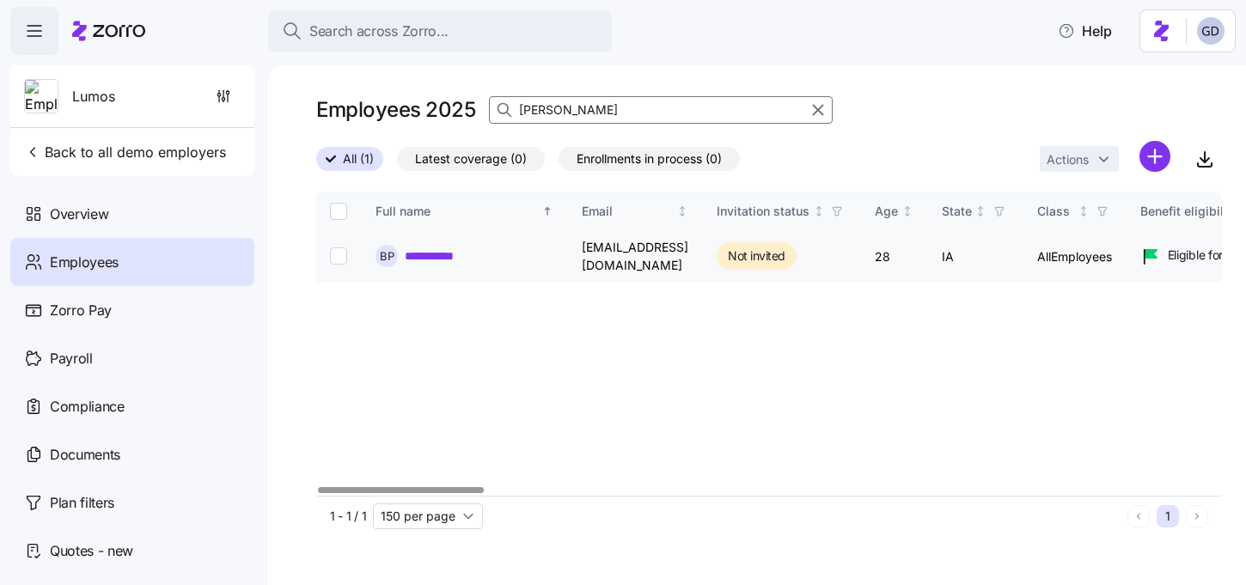
click at [442, 255] on link "**********" at bounding box center [440, 256] width 70 height 17
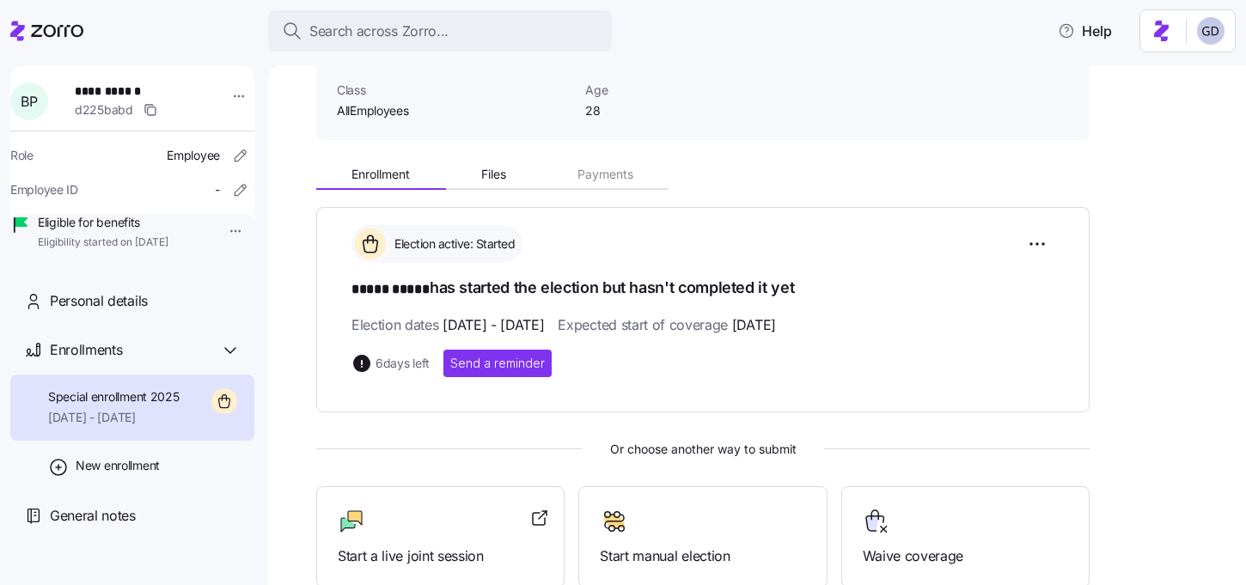
scroll to position [168, 0]
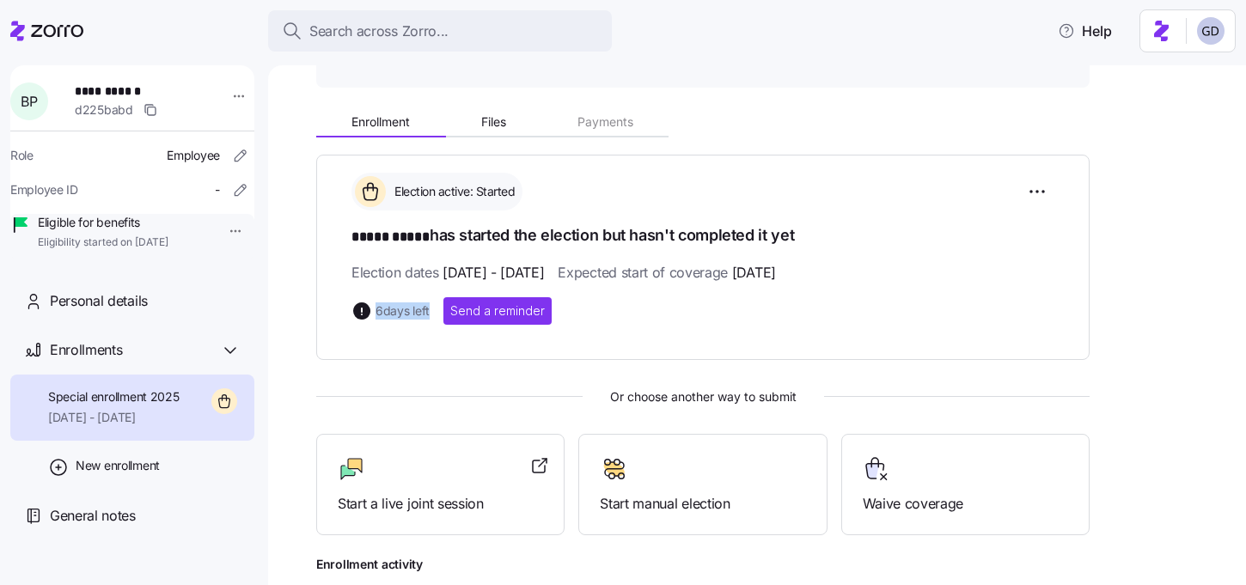
drag, startPoint x: 430, startPoint y: 312, endPoint x: 370, endPoint y: 312, distance: 60.2
click at [370, 312] on div "6 days left" at bounding box center [391, 311] width 78 height 21
click at [413, 346] on div "Election active: Started ***** ***** has started the election but hasn't comple…" at bounding box center [703, 257] width 774 height 205
click at [408, 483] on div "Start a live joint session" at bounding box center [440, 485] width 205 height 59
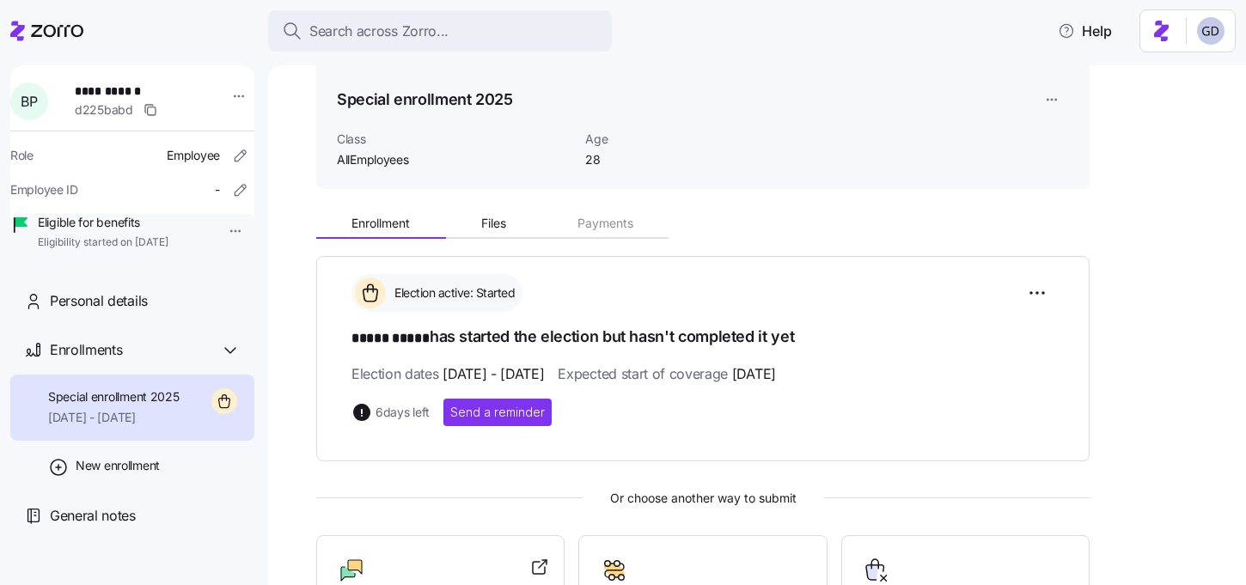
scroll to position [90, 0]
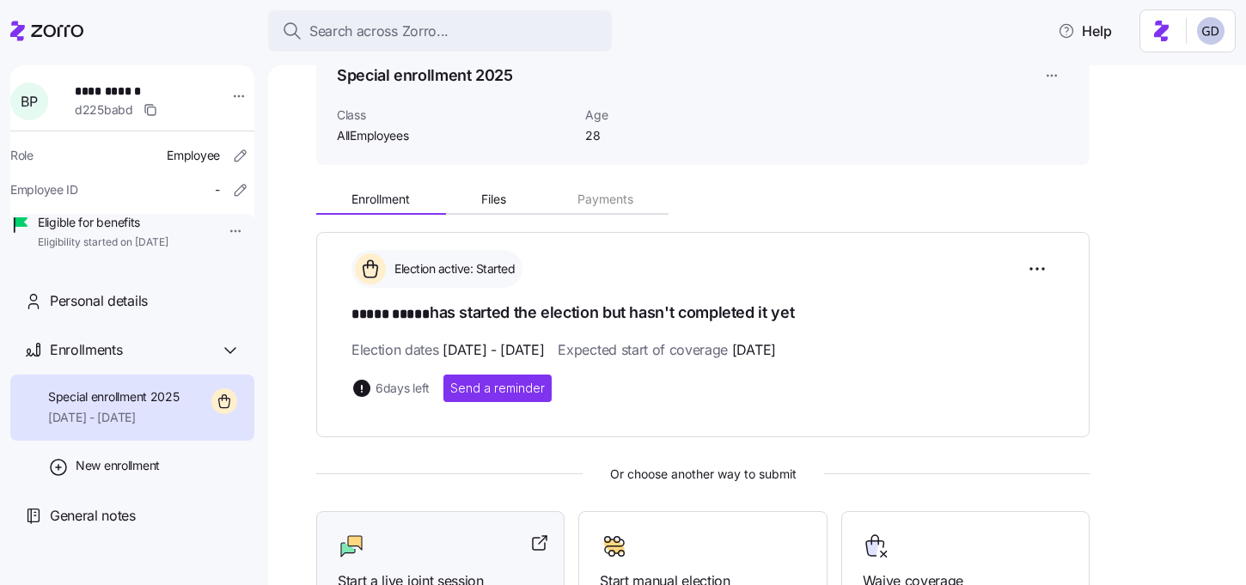
click at [449, 527] on div "Start a live joint session" at bounding box center [440, 562] width 248 height 102
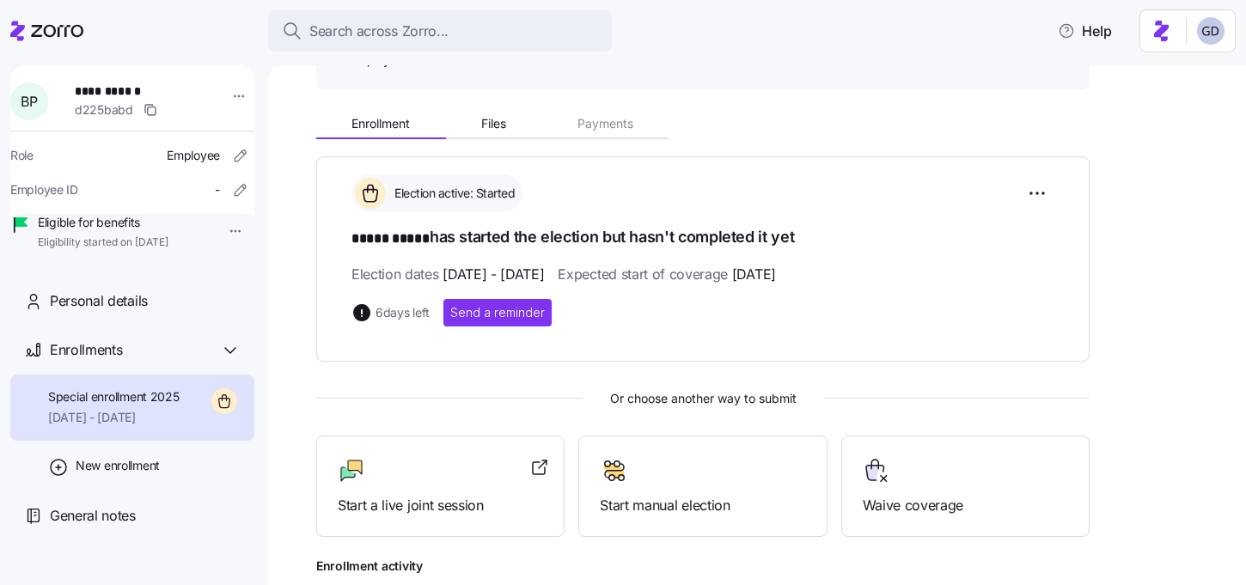
scroll to position [170, 0]
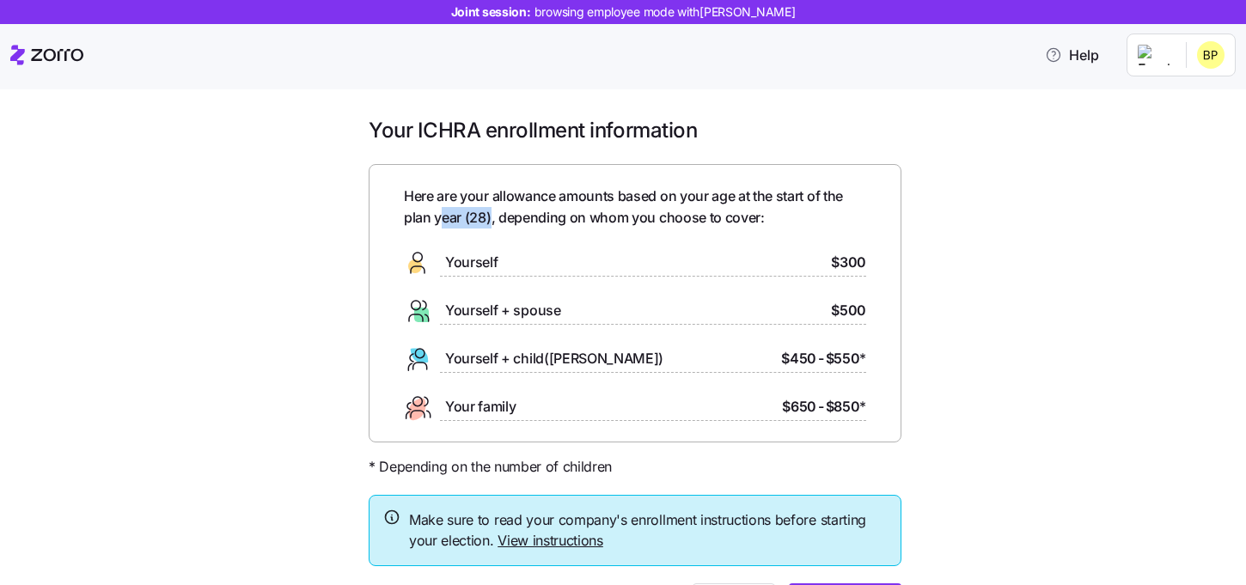
drag, startPoint x: 490, startPoint y: 215, endPoint x: 442, endPoint y: 215, distance: 48.1
click at [442, 215] on span "Here are your allowance amounts based on your age at the start of the plan year…" at bounding box center [635, 207] width 462 height 43
click at [652, 242] on div "Here are your allowance amounts based on your age at the start of the plan year…" at bounding box center [635, 304] width 462 height 236
drag, startPoint x: 831, startPoint y: 266, endPoint x: 884, endPoint y: 266, distance: 52.4
click at [883, 266] on div "Here are your allowance amounts based on your age at the start of the plan year…" at bounding box center [635, 303] width 533 height 279
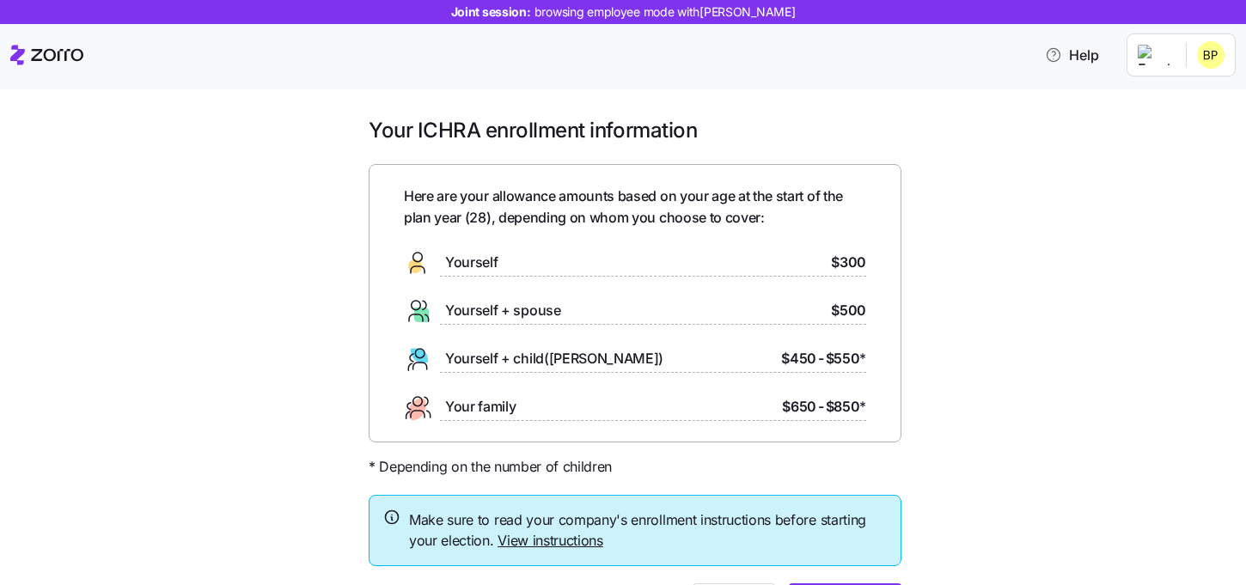
click at [878, 298] on div "Here are your allowance amounts based on your age at the start of the plan year…" at bounding box center [635, 303] width 533 height 279
drag, startPoint x: 830, startPoint y: 315, endPoint x: 922, endPoint y: 315, distance: 92.8
click at [916, 315] on div "Your ICHRA enrollment information Here are your allowance amounts based on your…" at bounding box center [635, 382] width 1174 height 530
click at [885, 345] on div "Here are your allowance amounts based on your age at the start of the plan year…" at bounding box center [635, 303] width 533 height 279
drag, startPoint x: 768, startPoint y: 358, endPoint x: 897, endPoint y: 358, distance: 128.9
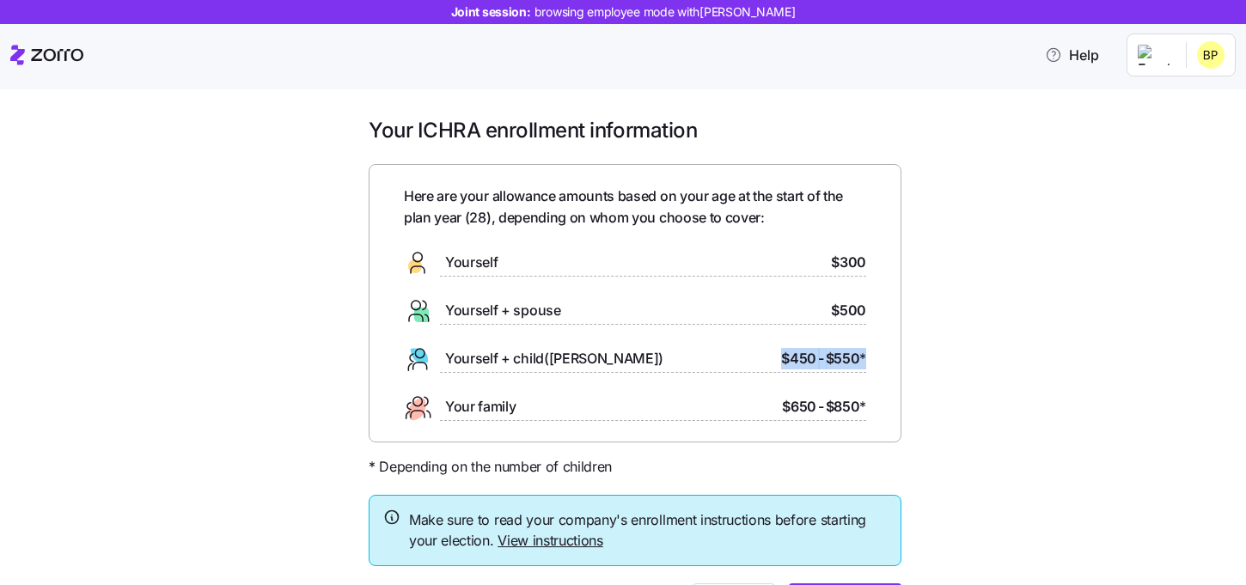
click at [897, 358] on div "Here are your allowance amounts based on your age at the start of the plan year…" at bounding box center [635, 303] width 533 height 279
drag, startPoint x: 780, startPoint y: 413, endPoint x: 896, endPoint y: 413, distance: 116.0
click at [896, 413] on div "Here are your allowance amounts based on your age at the start of the plan year…" at bounding box center [635, 303] width 533 height 279
click at [895, 413] on div "Here are your allowance amounts based on your age at the start of the plan year…" at bounding box center [635, 303] width 533 height 279
click at [865, 416] on span "*" at bounding box center [863, 406] width 7 height 21
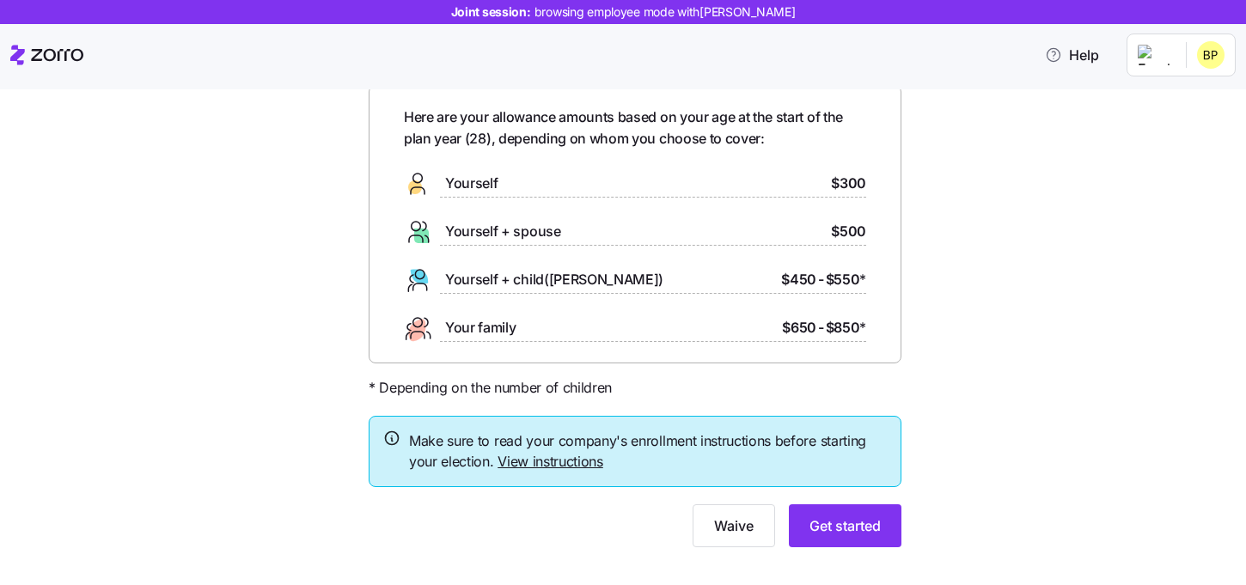
scroll to position [103, 0]
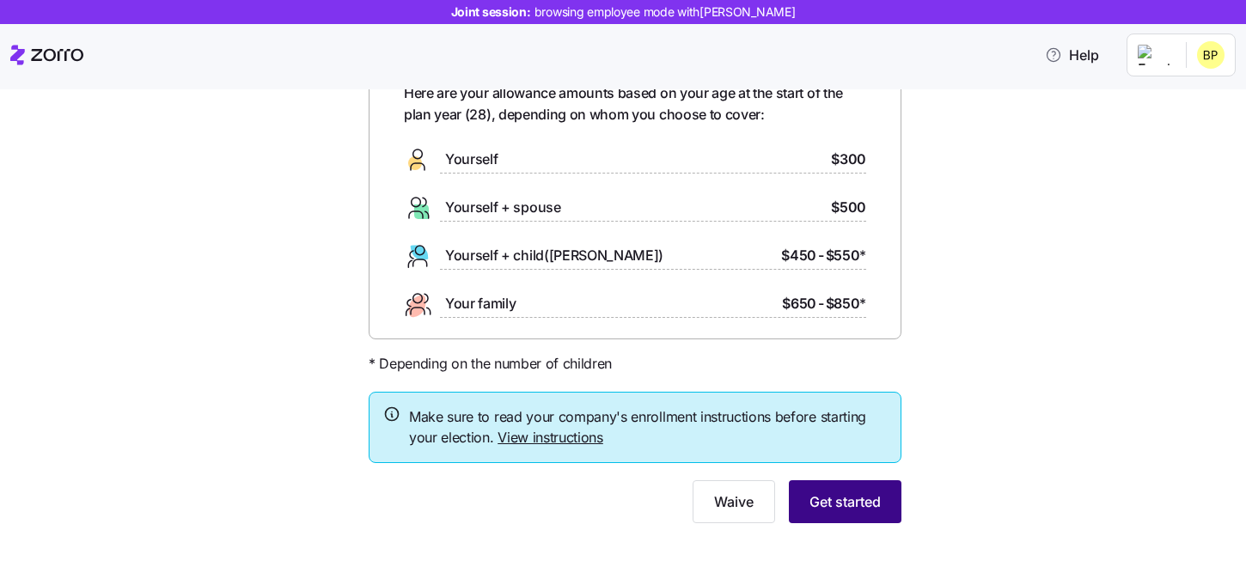
click at [845, 507] on span "Get started" at bounding box center [845, 502] width 71 height 21
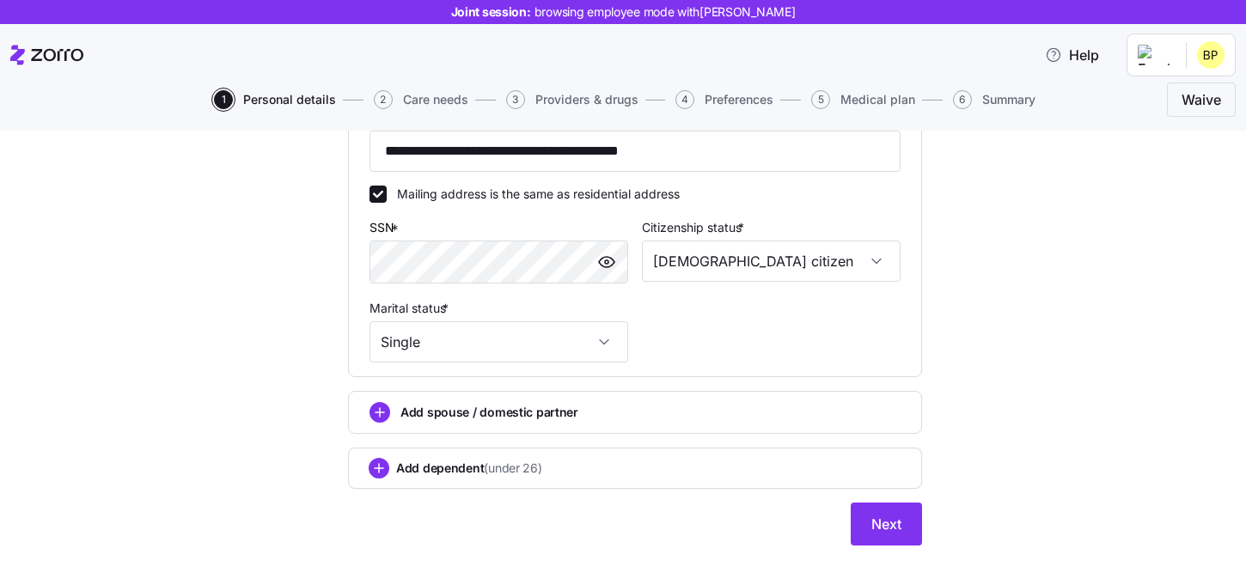
scroll to position [548, 0]
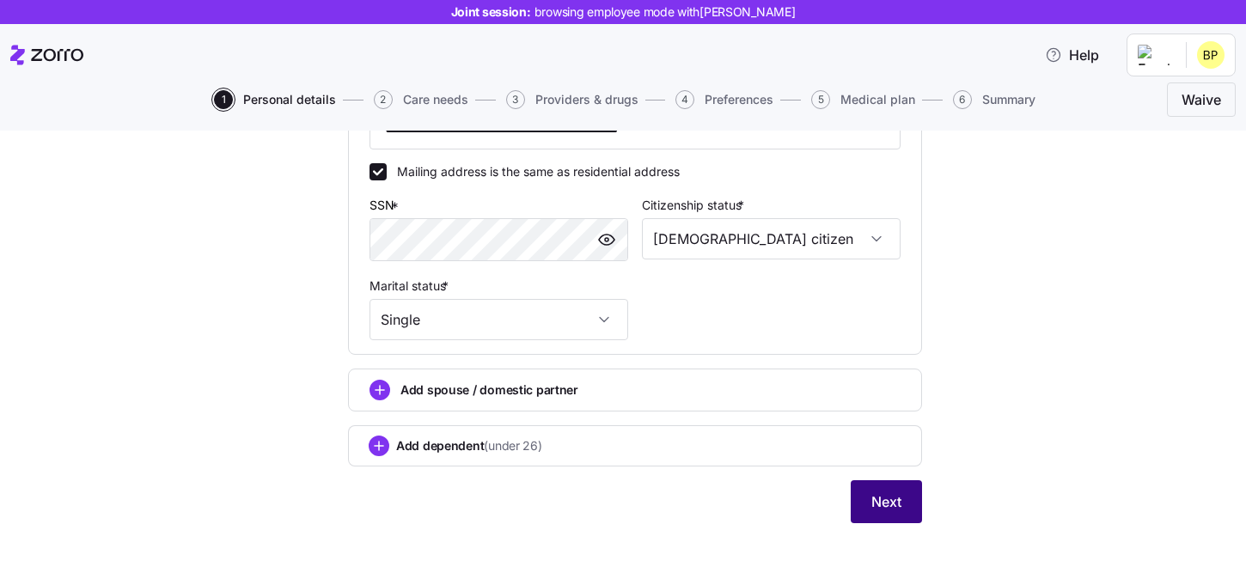
click at [909, 498] on button "Next" at bounding box center [886, 502] width 71 height 43
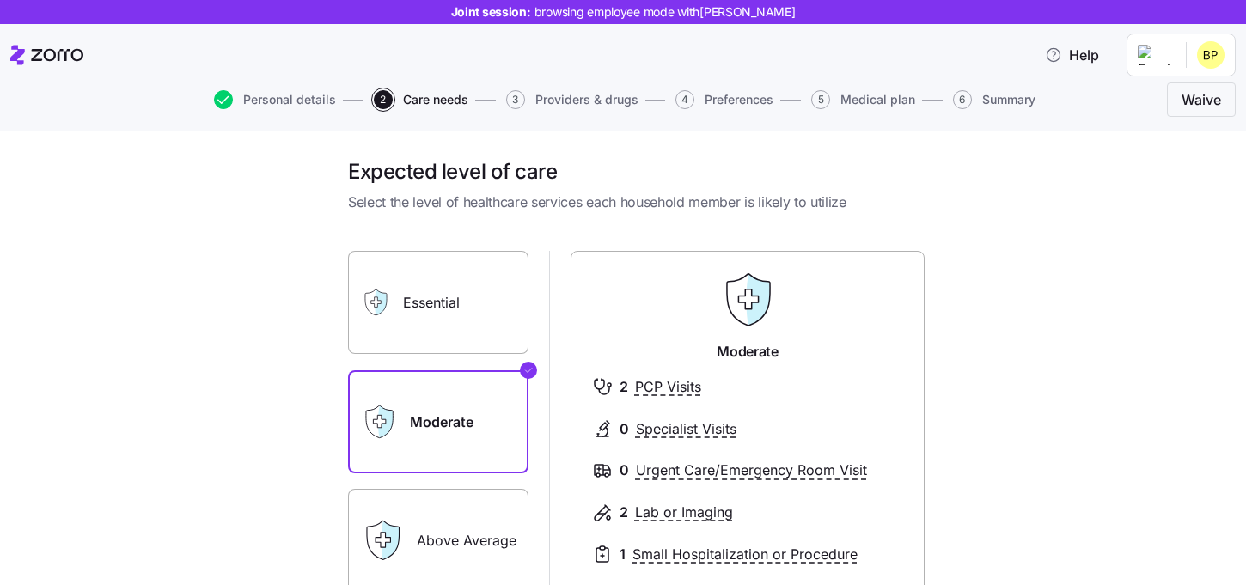
click at [560, 328] on div "Essential Moderate Above Average Extensive Moderate 2 PCP Visits 0 Specialist V…" at bounding box center [635, 482] width 574 height 462
click at [466, 316] on label "Essential" at bounding box center [438, 302] width 181 height 103
click at [0, 0] on input "Essential" at bounding box center [0, 0] width 0 height 0
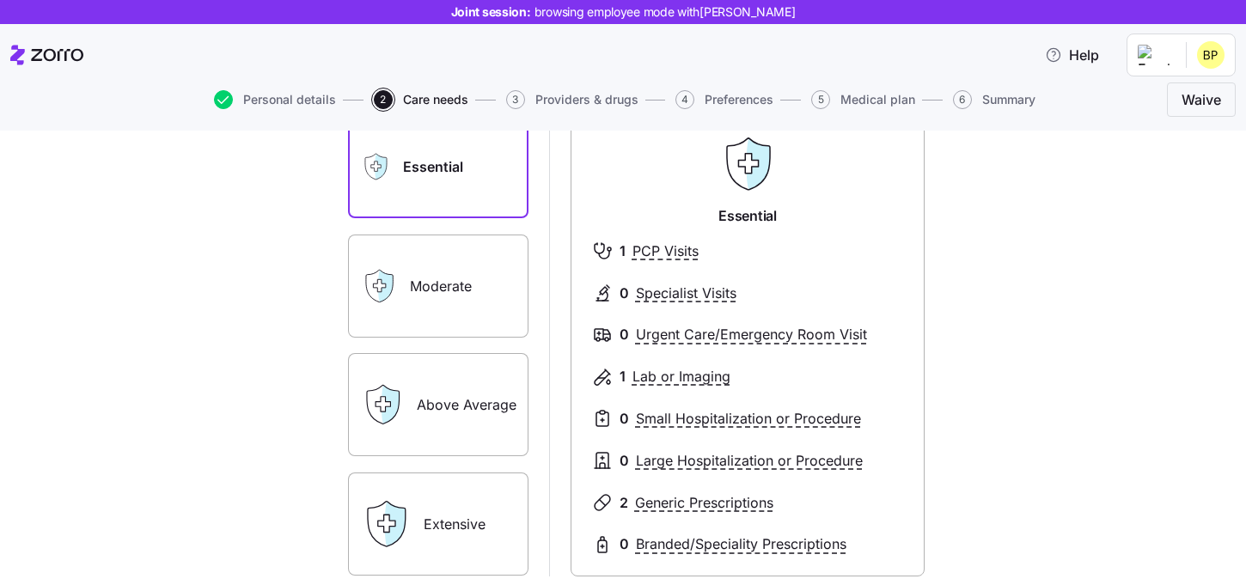
scroll to position [160, 0]
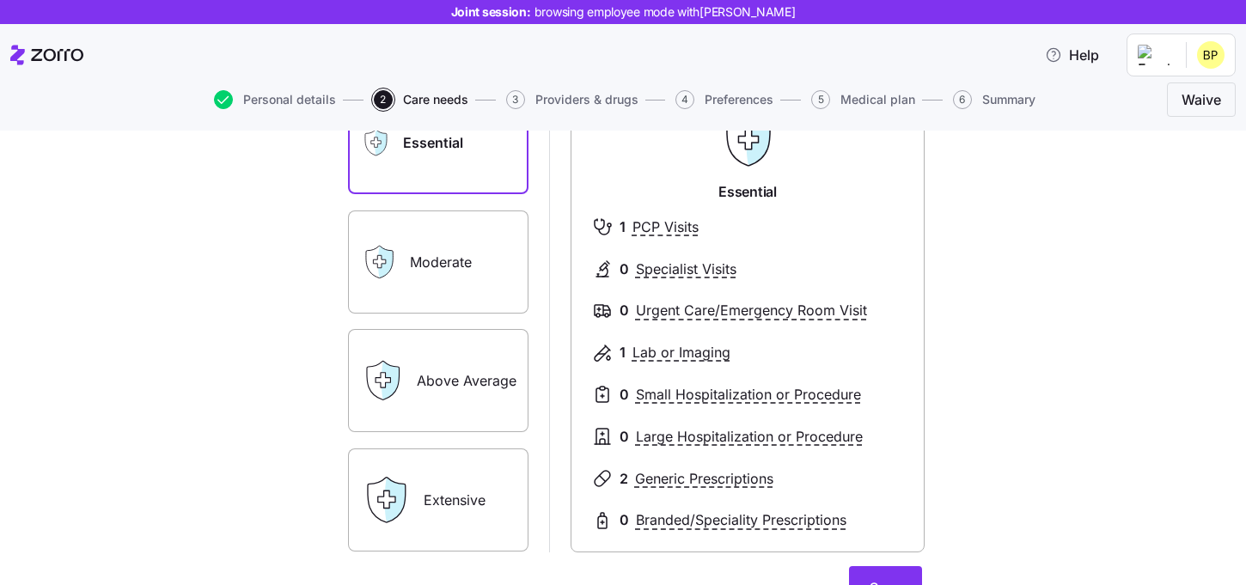
click at [432, 396] on label "Above Average" at bounding box center [438, 380] width 181 height 103
click at [0, 0] on input "Above Average" at bounding box center [0, 0] width 0 height 0
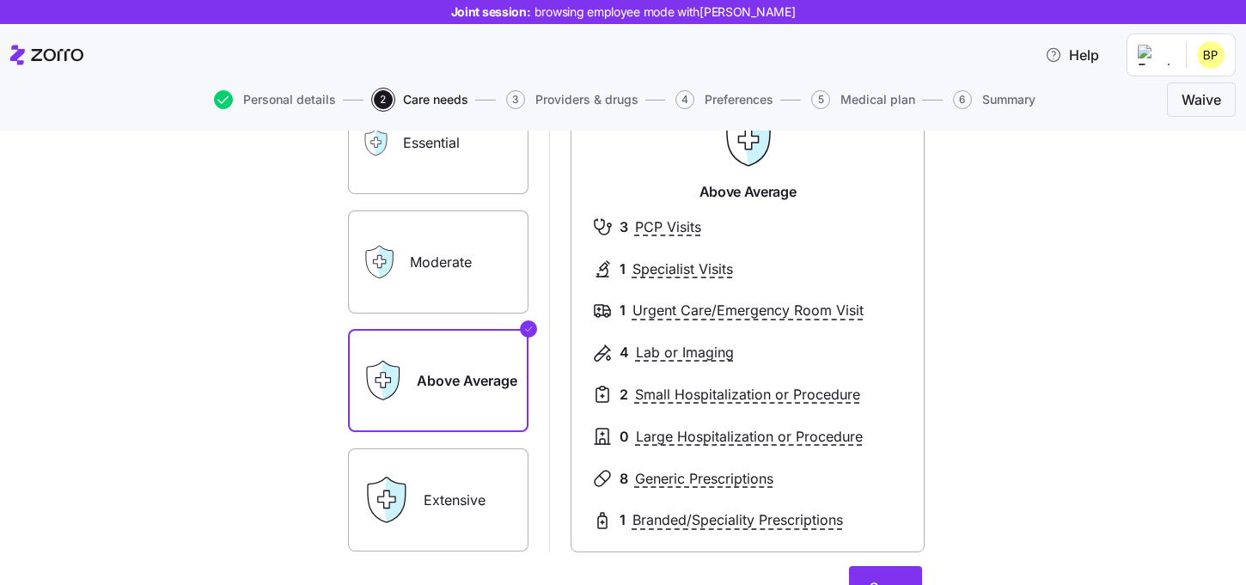
click at [442, 517] on label "Extensive" at bounding box center [438, 500] width 181 height 103
click at [0, 0] on input "Extensive" at bounding box center [0, 0] width 0 height 0
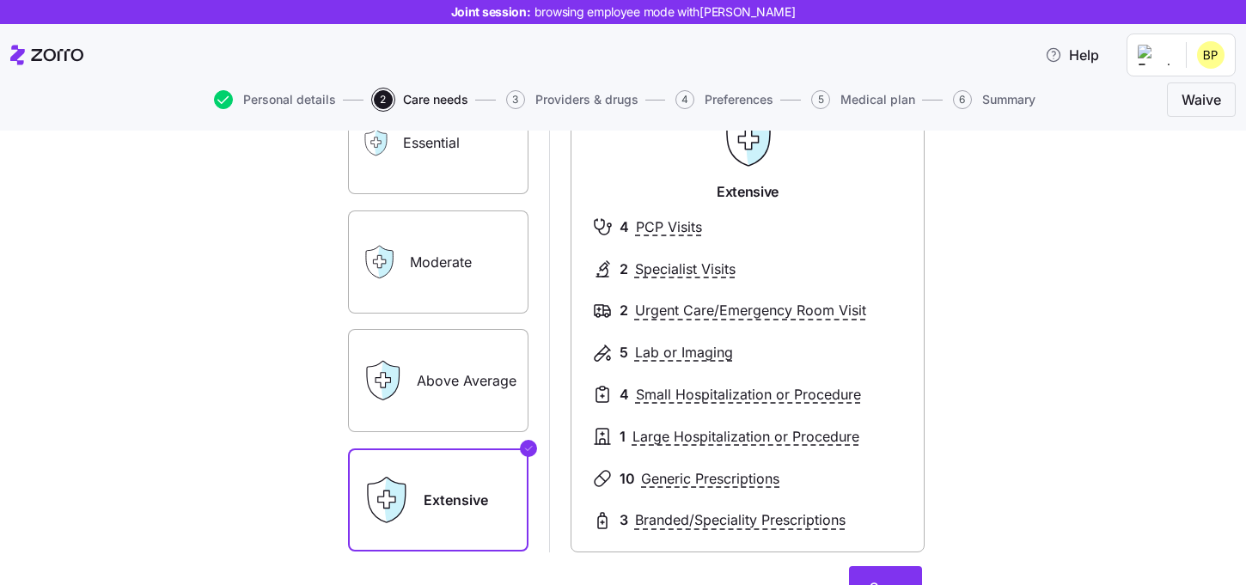
scroll to position [229, 0]
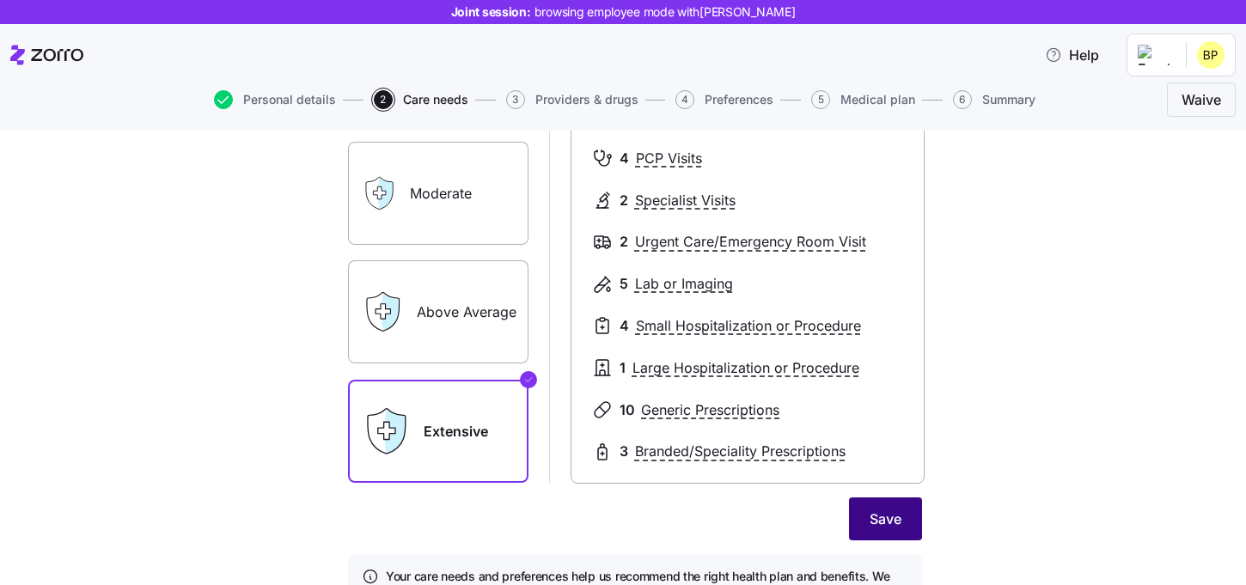
click at [909, 517] on button "Save" at bounding box center [885, 519] width 73 height 43
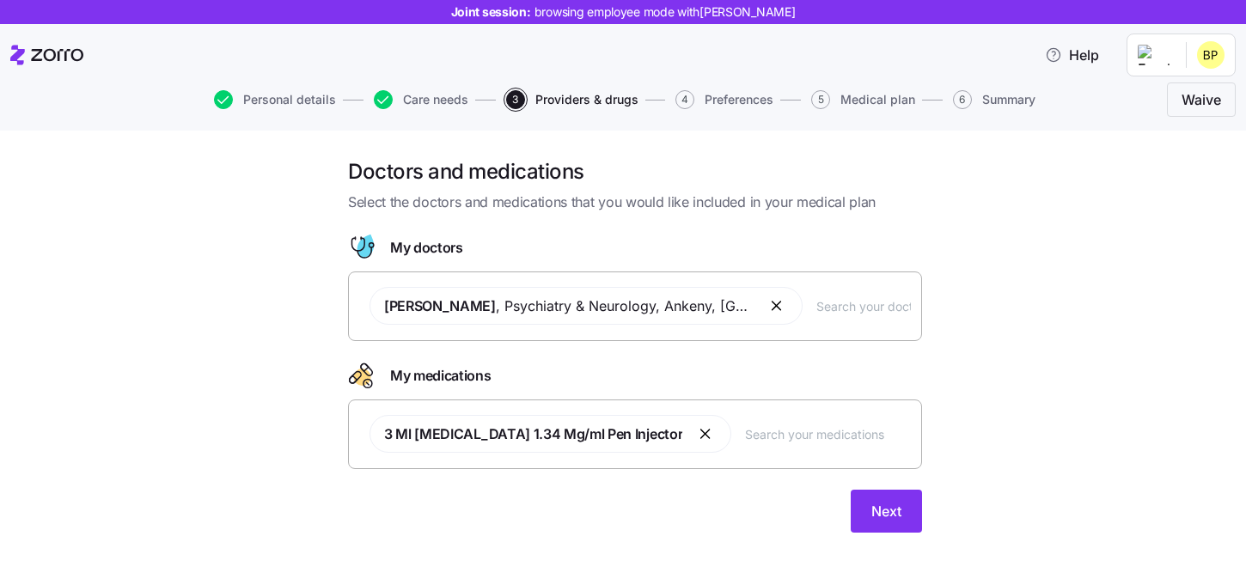
click at [508, 385] on div "My medications" at bounding box center [635, 376] width 574 height 28
click at [901, 515] on span "Next" at bounding box center [887, 511] width 30 height 21
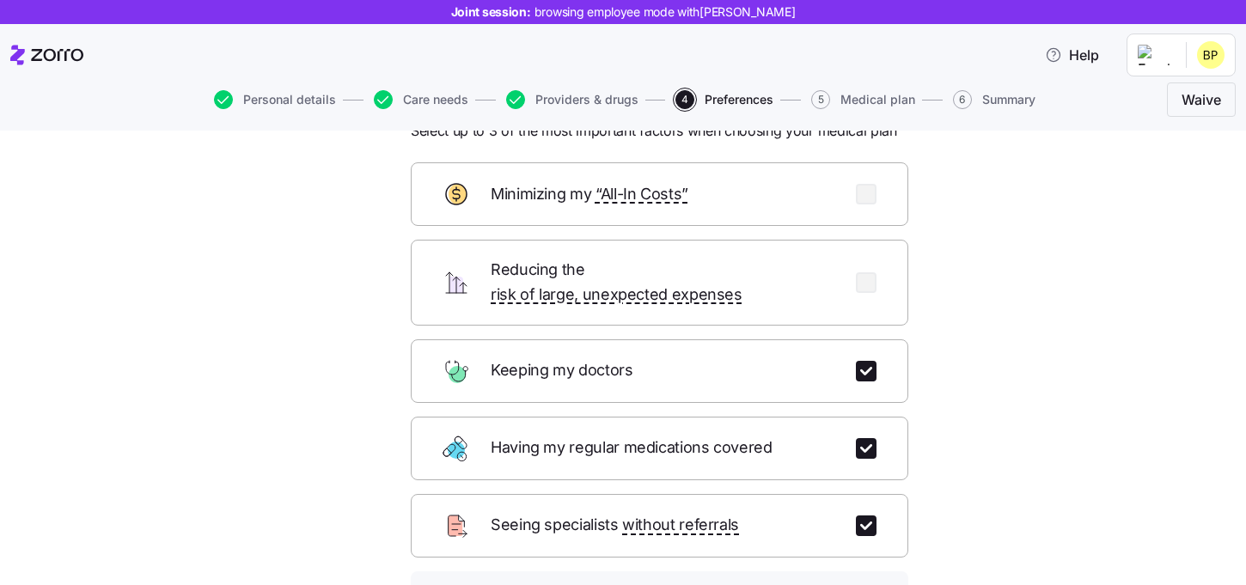
scroll to position [77, 0]
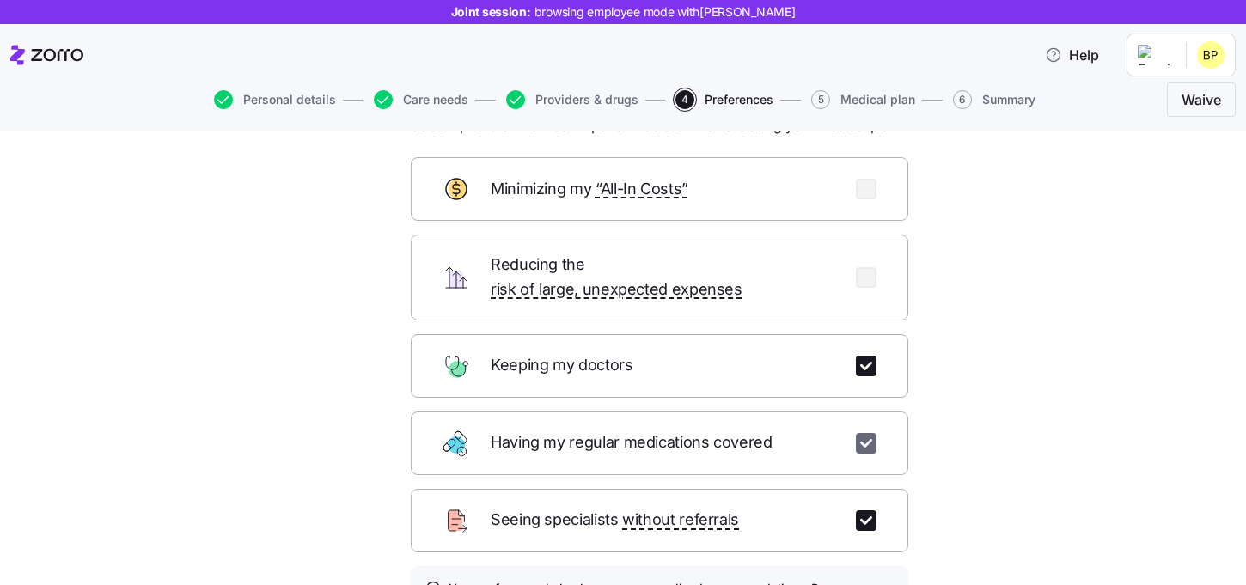
click at [863, 433] on input "checkbox" at bounding box center [866, 443] width 21 height 21
checkbox input "false"
click at [862, 511] on input "checkbox" at bounding box center [866, 521] width 21 height 21
checkbox input "false"
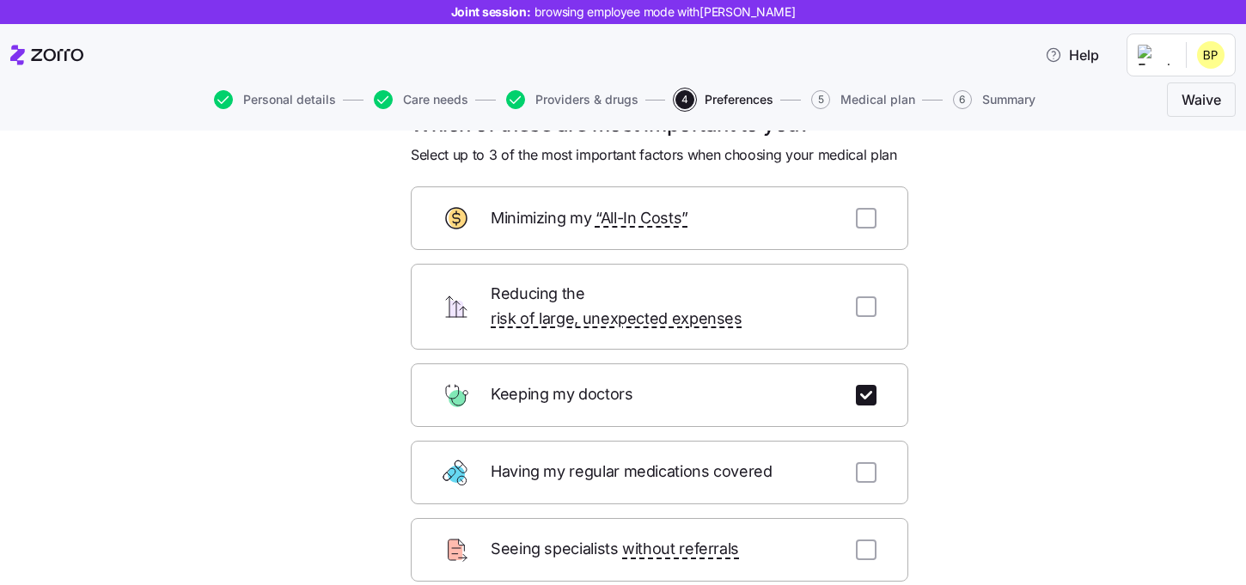
scroll to position [49, 0]
click at [855, 297] on div "Reducing the risk of large, unexpected expenses" at bounding box center [660, 305] width 498 height 86
click at [868, 225] on input "checkbox" at bounding box center [866, 216] width 21 height 21
checkbox input "true"
click at [867, 279] on div "Reducing the risk of large, unexpected expenses" at bounding box center [660, 305] width 498 height 86
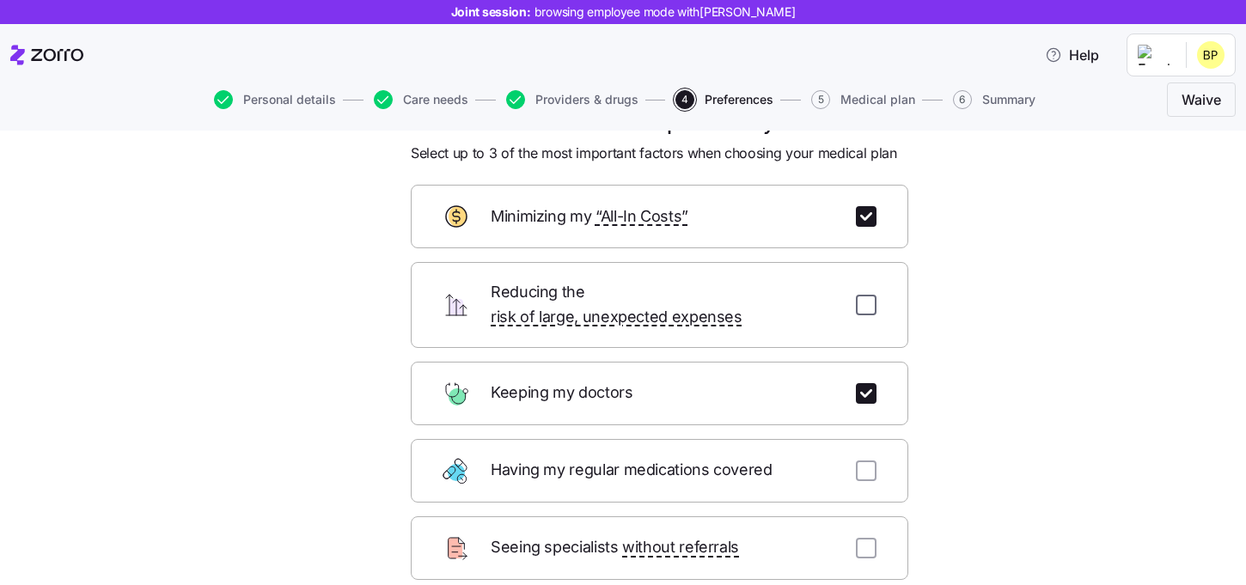
click at [867, 297] on input "checkbox" at bounding box center [866, 305] width 21 height 21
click at [854, 303] on div "Reducing the risk of large, unexpected expenses" at bounding box center [660, 305] width 498 height 86
click at [861, 302] on input "checkbox" at bounding box center [866, 305] width 21 height 21
checkbox input "false"
click at [861, 224] on input "checkbox" at bounding box center [866, 216] width 21 height 21
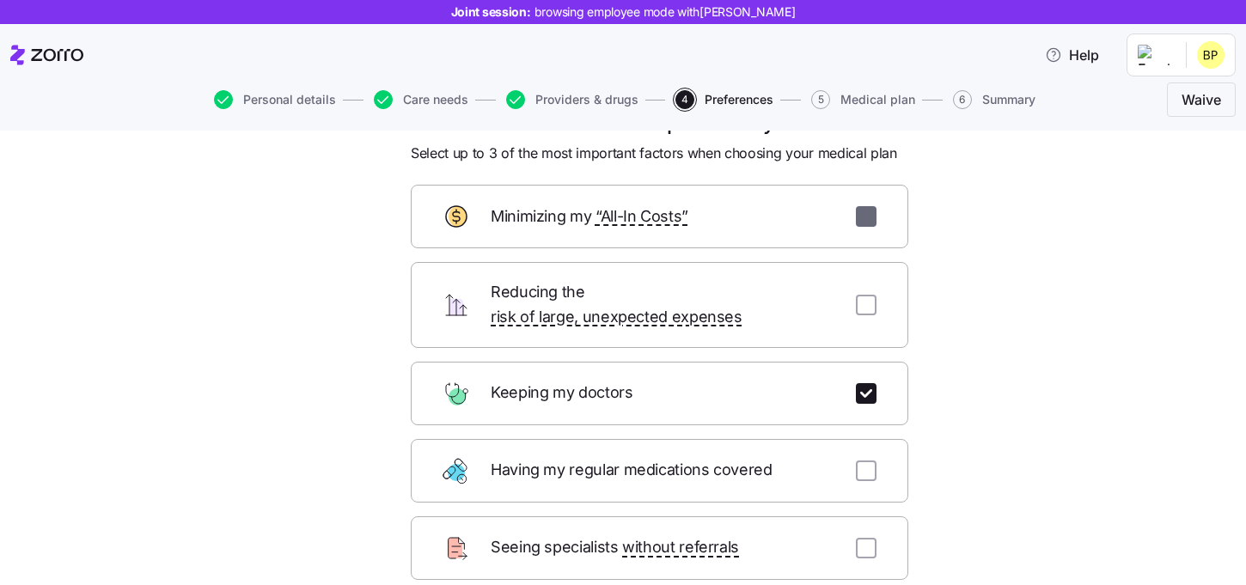
checkbox input "false"
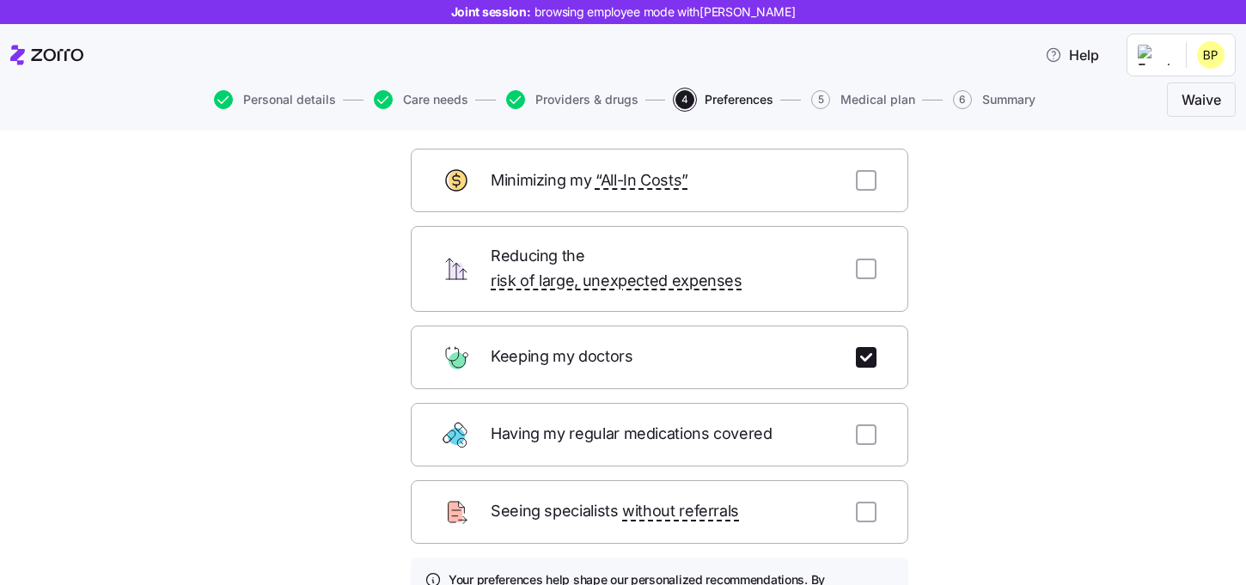
scroll to position [90, 0]
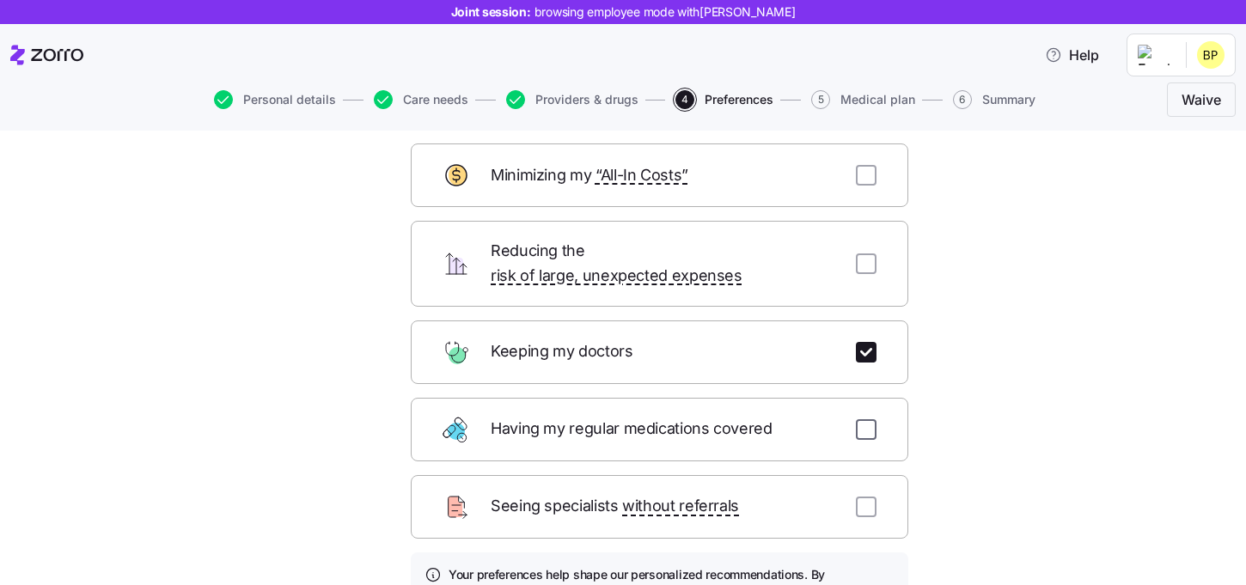
click at [871, 419] on input "checkbox" at bounding box center [866, 429] width 21 height 21
checkbox input "true"
click at [867, 497] on input "checkbox" at bounding box center [866, 507] width 21 height 21
checkbox input "true"
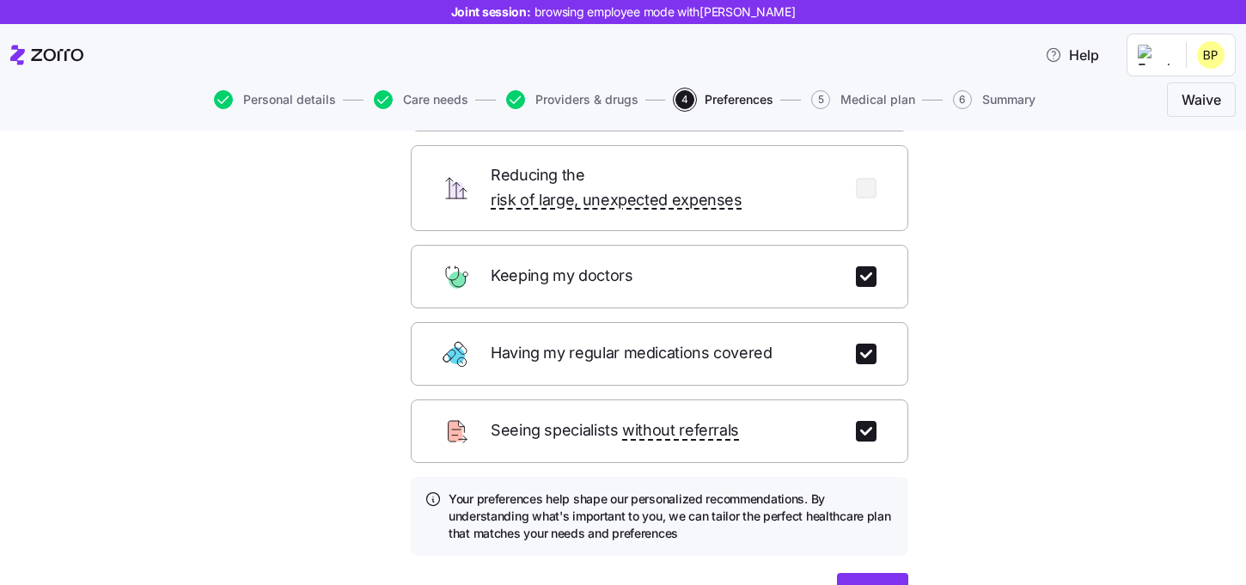
scroll to position [202, 0]
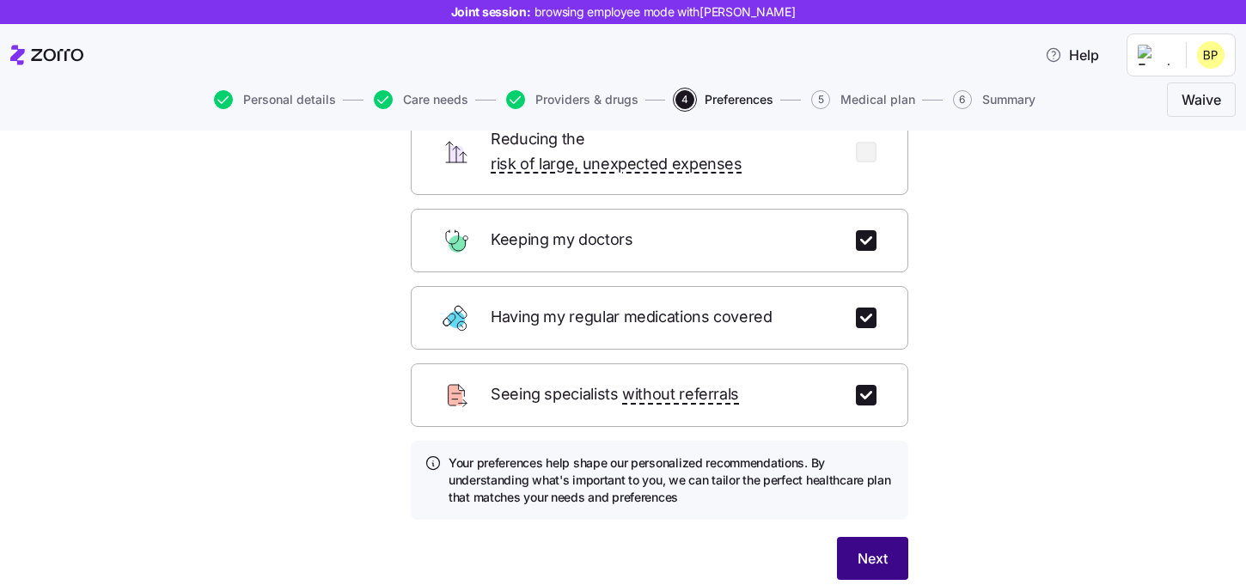
click at [864, 548] on span "Next" at bounding box center [873, 558] width 30 height 21
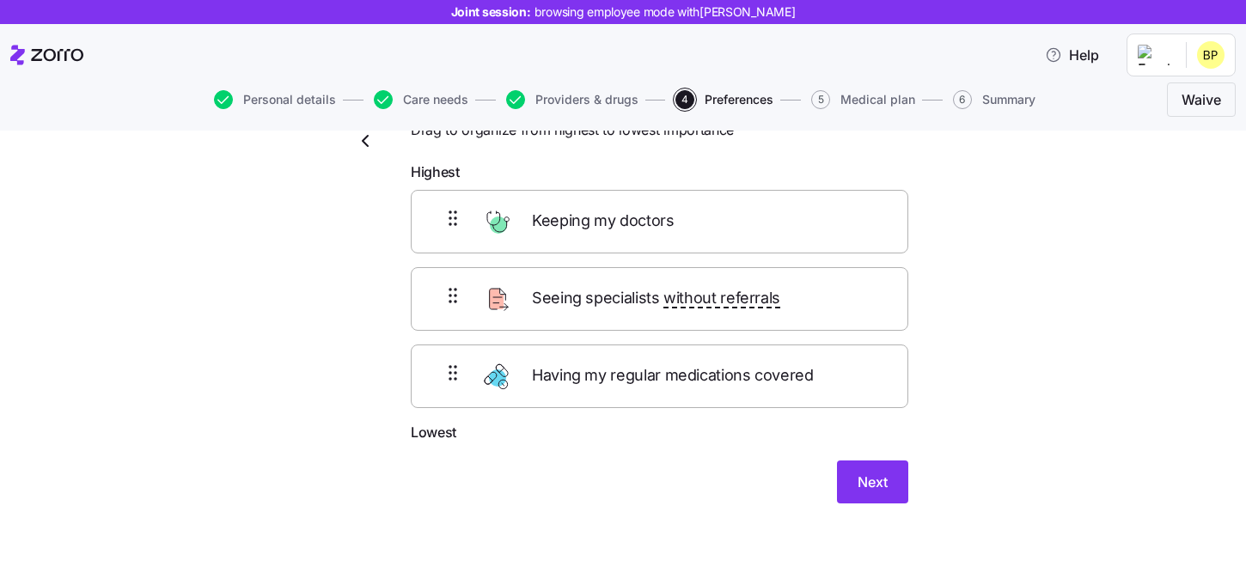
scroll to position [29, 0]
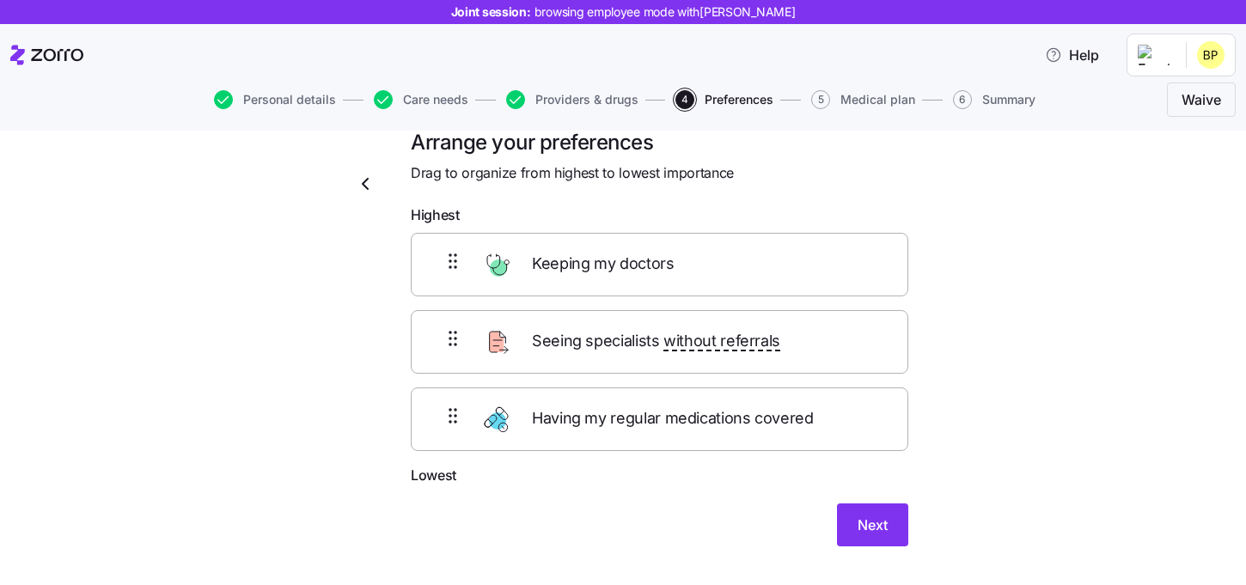
drag, startPoint x: 596, startPoint y: 278, endPoint x: 595, endPoint y: 374, distance: 96.3
click at [595, 374] on div "Keeping my doctors Seeing specialists without referrals Having my regular medic…" at bounding box center [660, 342] width 498 height 218
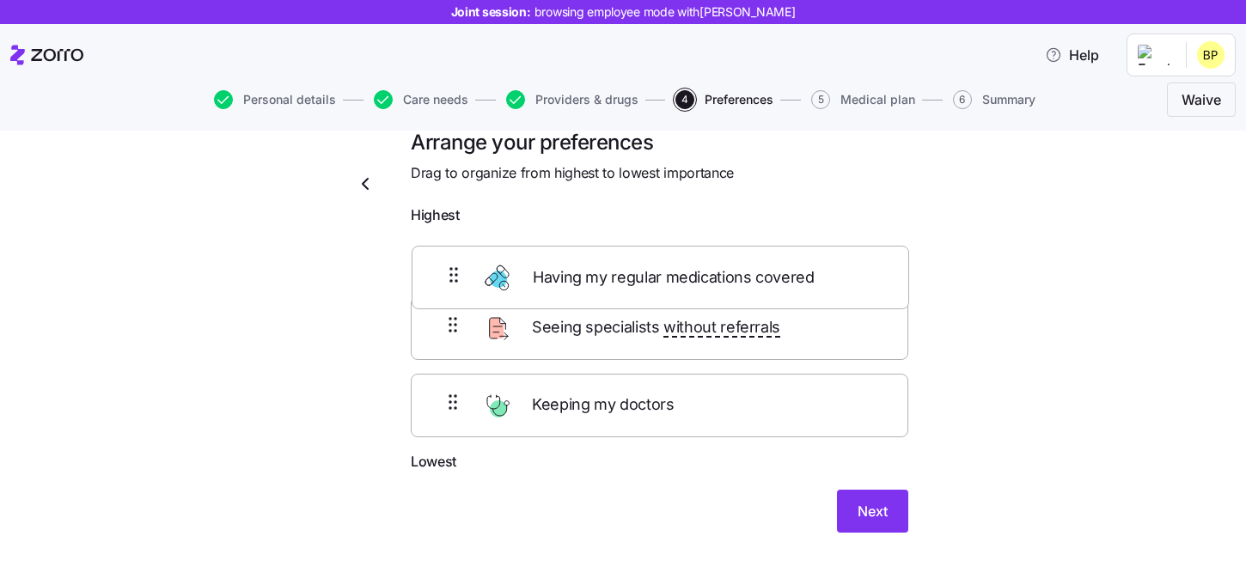
drag, startPoint x: 608, startPoint y: 421, endPoint x: 612, endPoint y: 254, distance: 167.7
click at [611, 253] on div "Seeing specialists without referrals Keeping my doctors Having my regular medic…" at bounding box center [660, 342] width 498 height 218
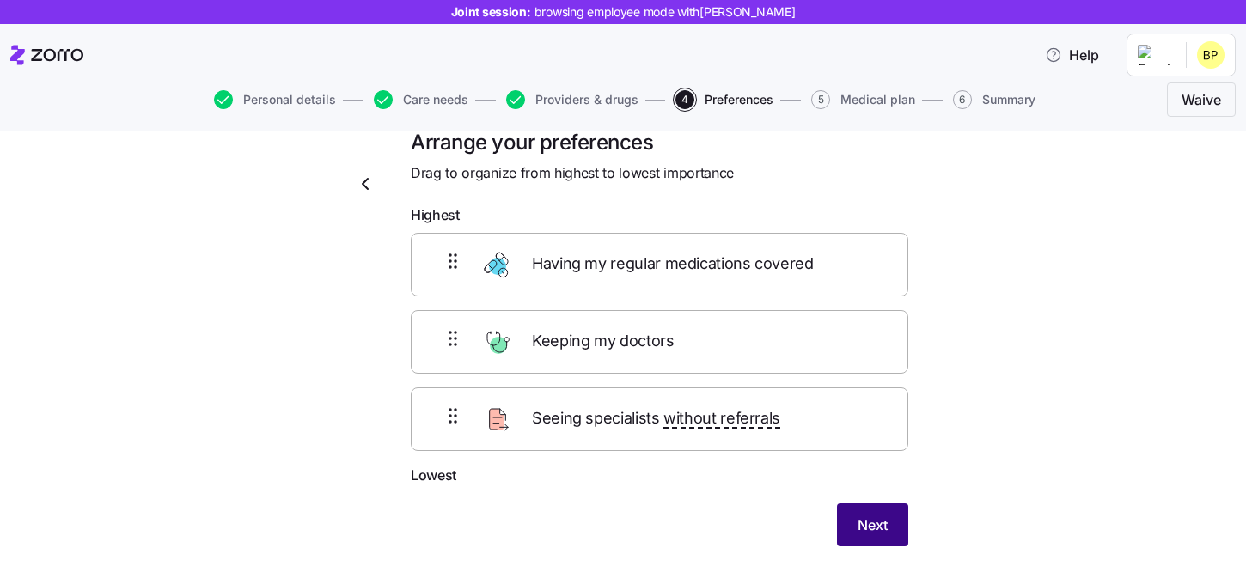
click at [885, 530] on span "Next" at bounding box center [873, 525] width 30 height 21
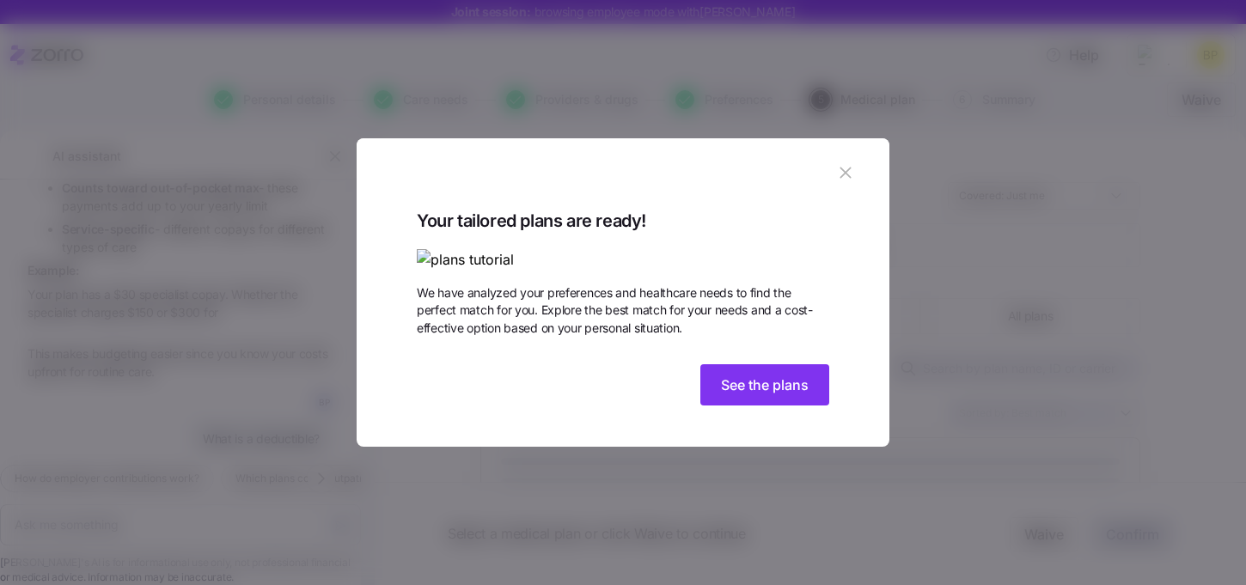
scroll to position [3000, 0]
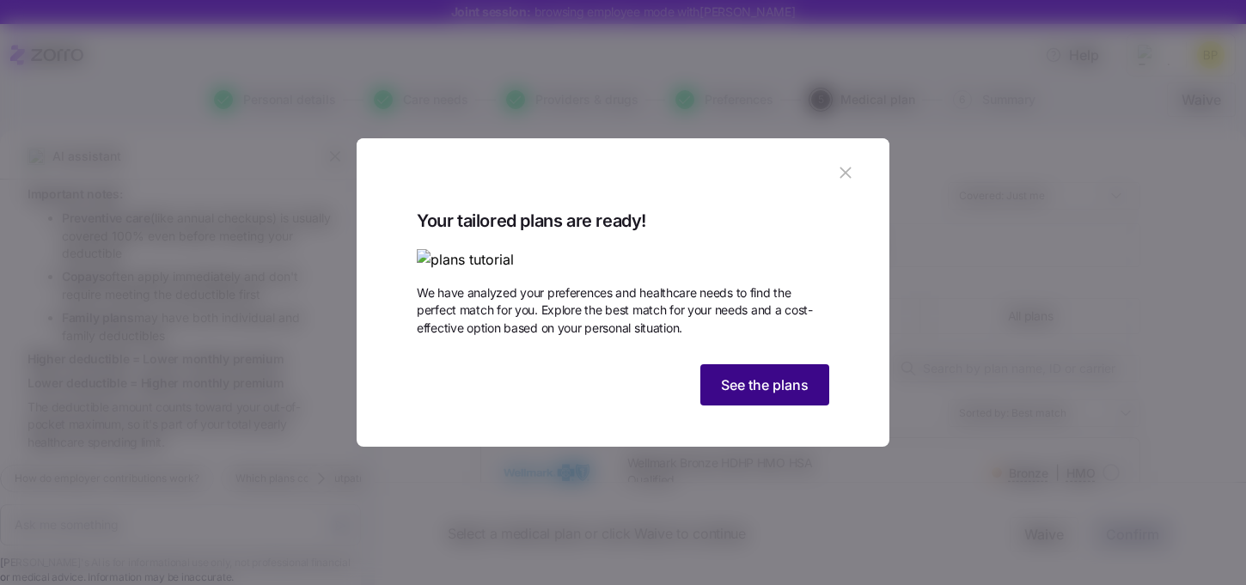
click at [770, 395] on span "See the plans" at bounding box center [765, 385] width 88 height 21
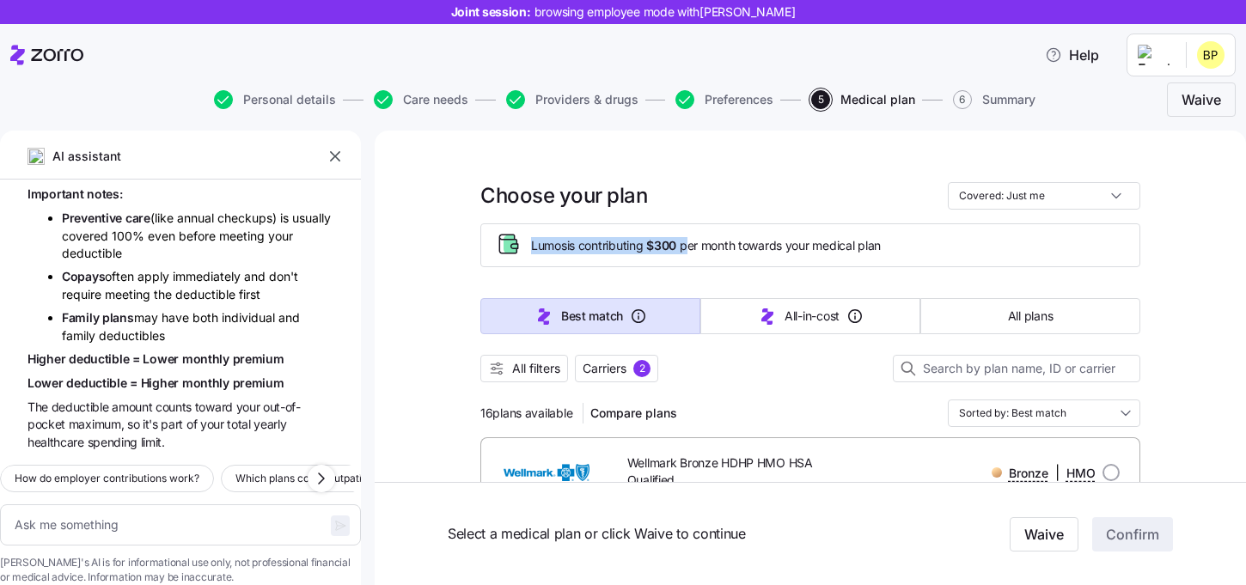
drag, startPoint x: 530, startPoint y: 246, endPoint x: 693, endPoint y: 241, distance: 163.4
click at [693, 241] on div "Lumos is contributing $300 per month towards your medical plan" at bounding box center [810, 245] width 631 height 28
click at [776, 250] on span "Lumos is contributing $300 per month towards your medical plan" at bounding box center [706, 245] width 350 height 17
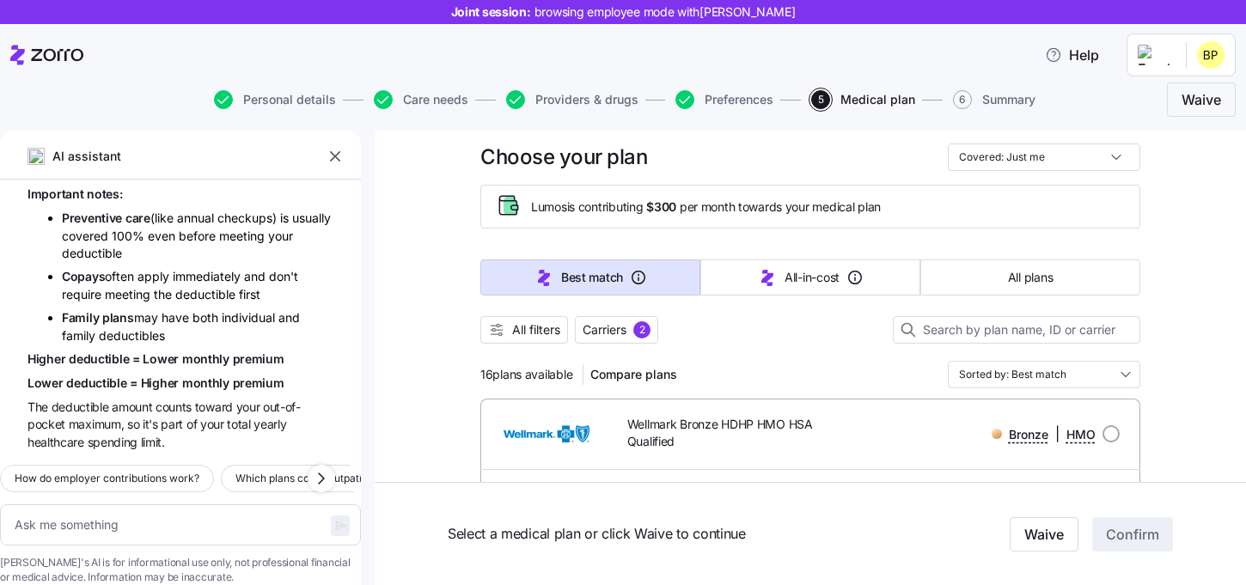
scroll to position [47, 0]
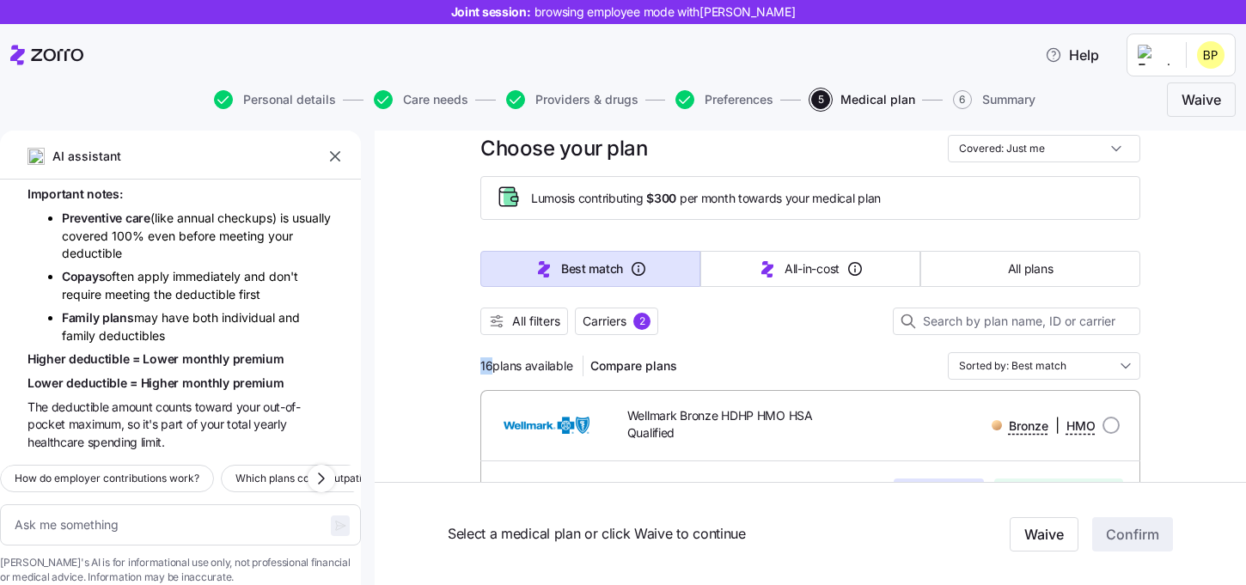
drag, startPoint x: 477, startPoint y: 368, endPoint x: 491, endPoint y: 368, distance: 13.8
click at [762, 365] on div "16 plans available Compare plans Sorted by: Best match" at bounding box center [811, 366] width 660 height 28
drag, startPoint x: 481, startPoint y: 365, endPoint x: 494, endPoint y: 365, distance: 12.9
click at [494, 365] on span "16 plans available" at bounding box center [527, 366] width 92 height 17
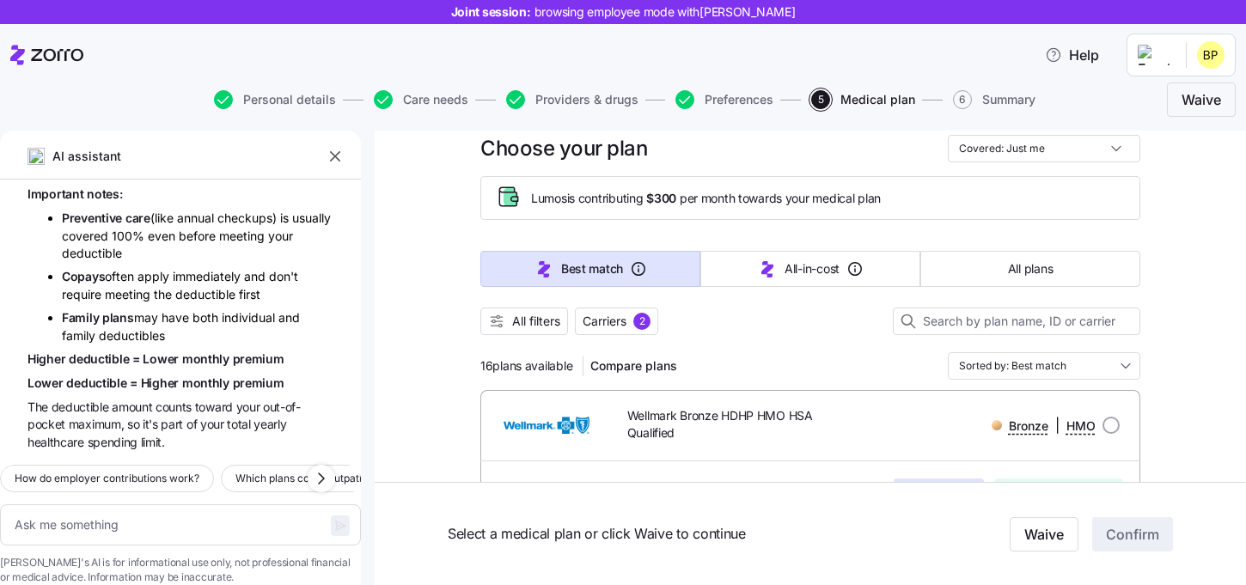
click at [758, 348] on div at bounding box center [811, 343] width 660 height 17
drag, startPoint x: 478, startPoint y: 364, endPoint x: 506, endPoint y: 364, distance: 28.4
click at [851, 352] on div at bounding box center [811, 343] width 660 height 17
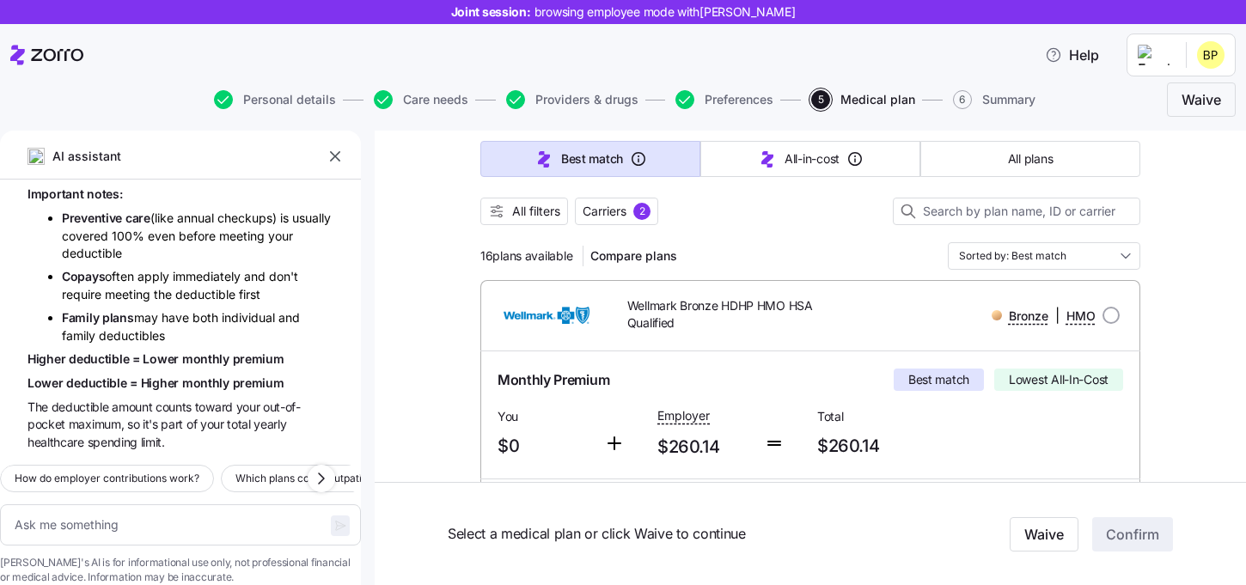
scroll to position [141, 0]
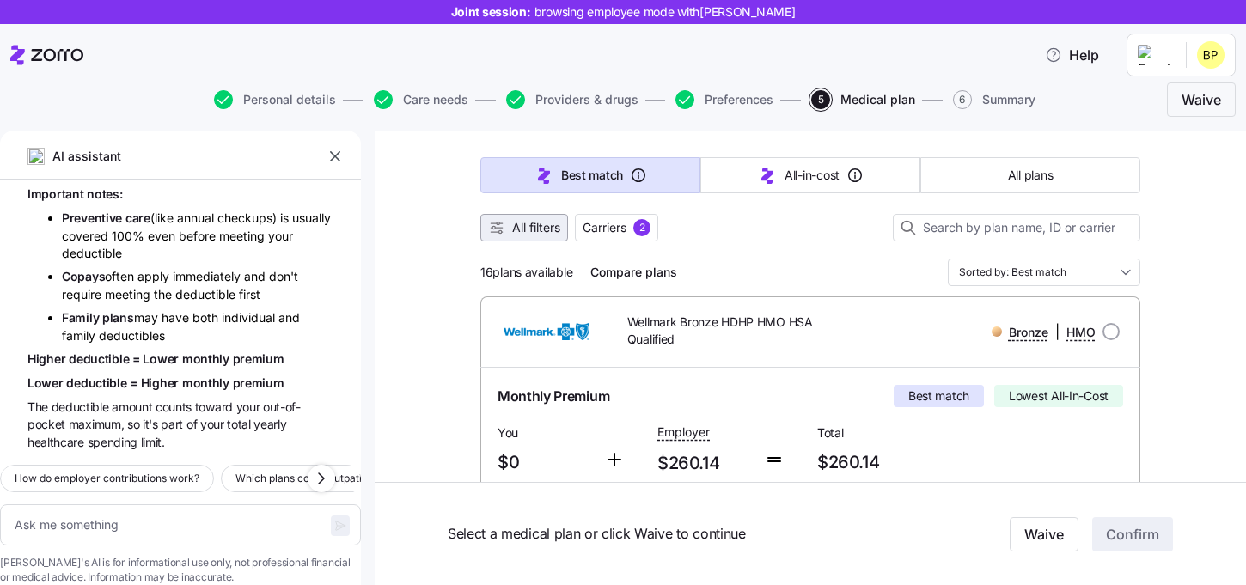
click at [537, 232] on span "All filters" at bounding box center [536, 227] width 48 height 17
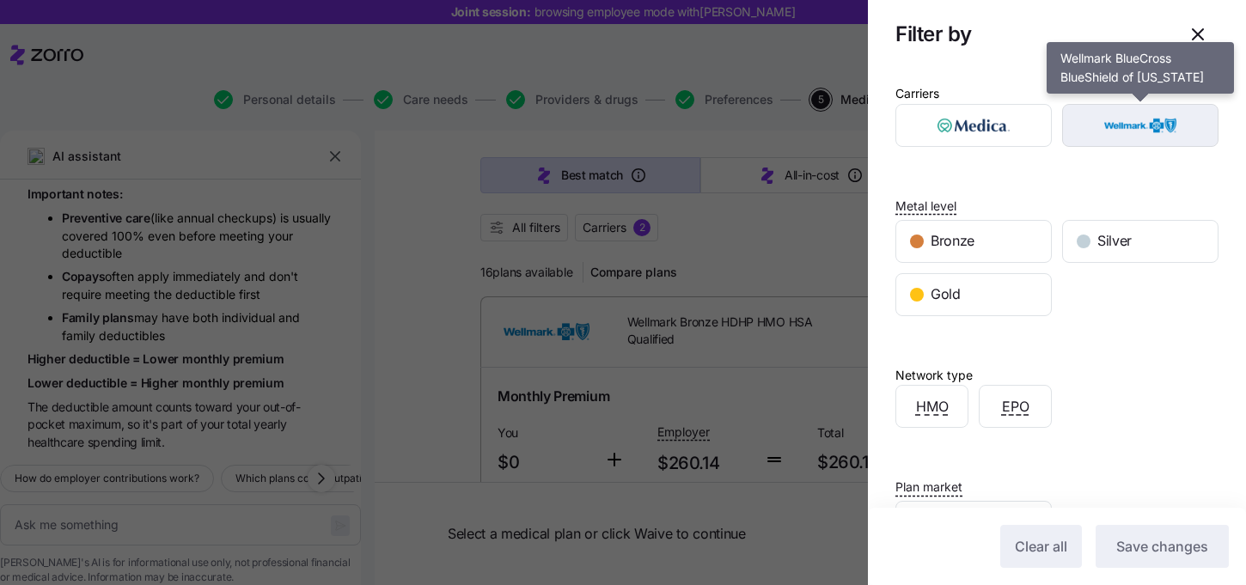
click at [1126, 122] on img "button" at bounding box center [1141, 125] width 126 height 34
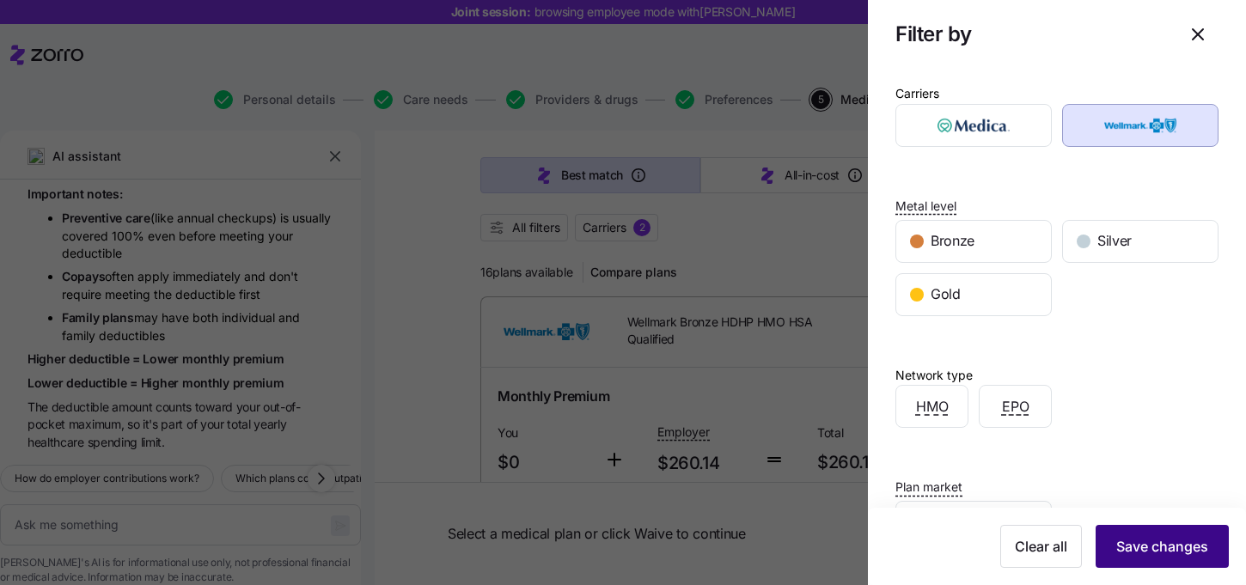
click at [1173, 546] on span "Save changes" at bounding box center [1163, 546] width 92 height 21
type textarea "x"
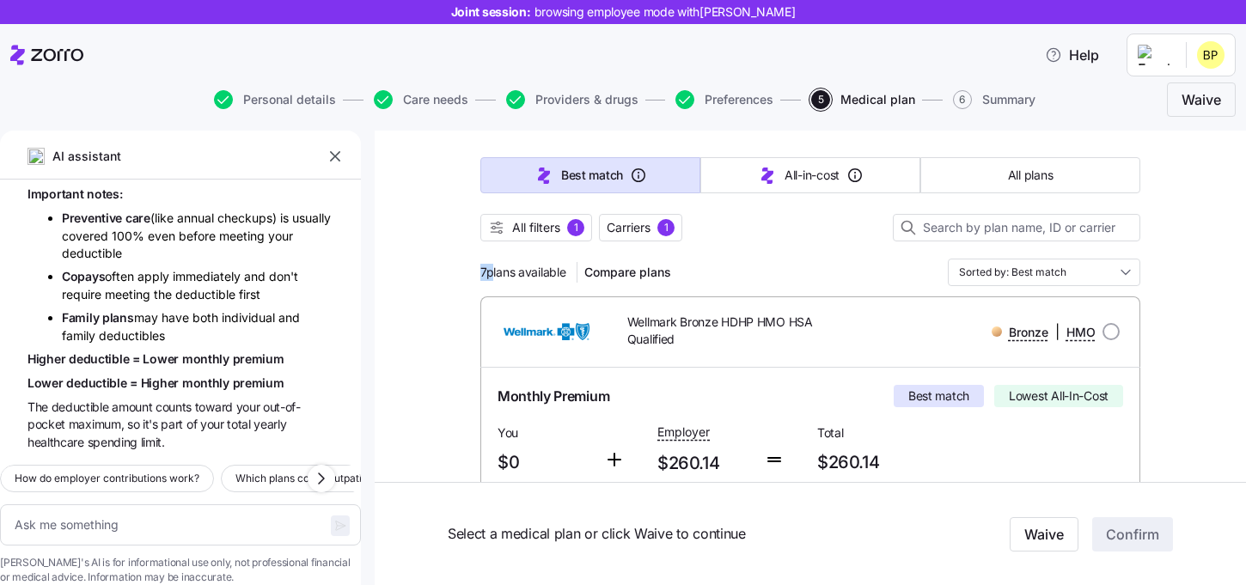
drag, startPoint x: 481, startPoint y: 272, endPoint x: 493, endPoint y: 272, distance: 11.2
click at [493, 272] on span "7 plans available" at bounding box center [524, 272] width 86 height 17
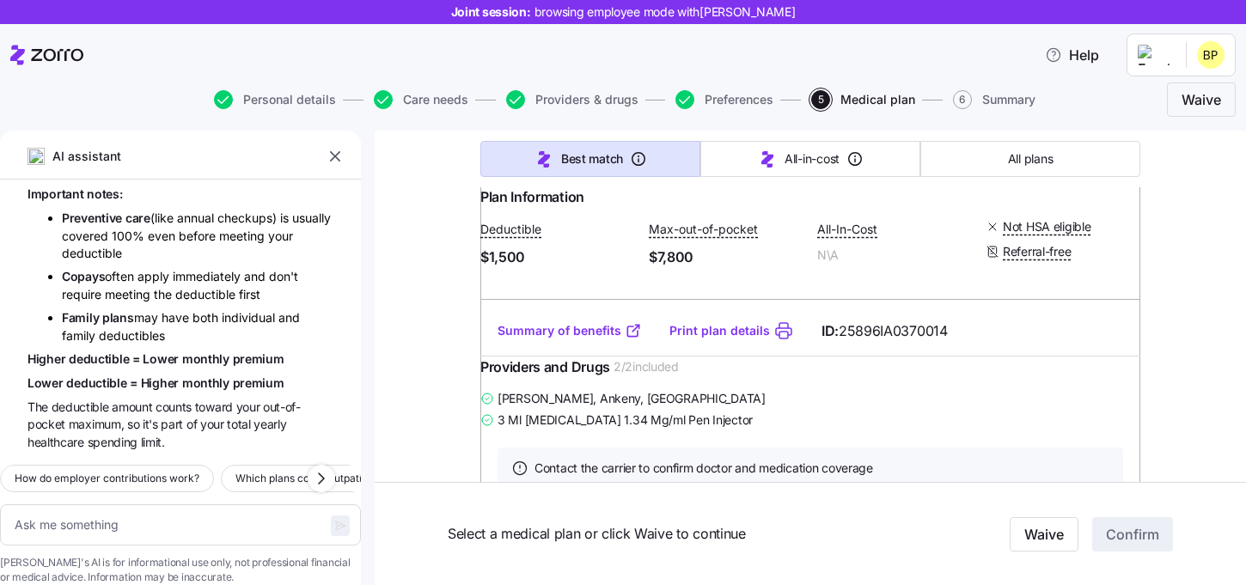
scroll to position [2018, 0]
drag, startPoint x: 545, startPoint y: 307, endPoint x: 492, endPoint y: 306, distance: 53.3
click at [492, 177] on div "You $61.91" at bounding box center [544, 142] width 107 height 70
click at [591, 177] on div "You $61.91" at bounding box center [544, 142] width 107 height 70
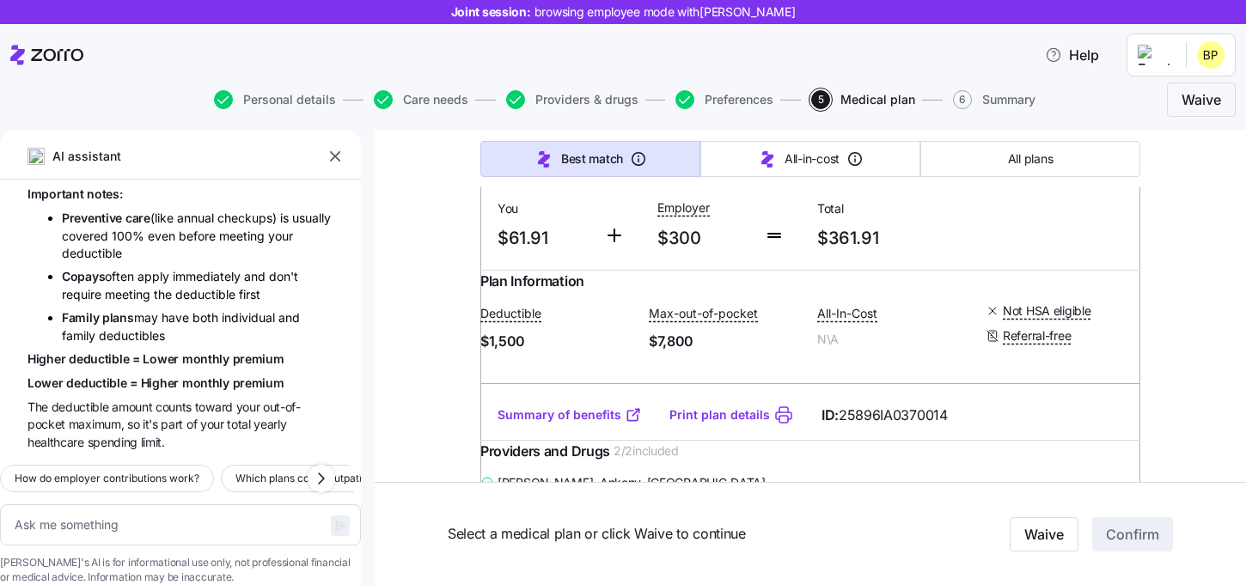
scroll to position [1932, 0]
click at [1106, 123] on input "radio" at bounding box center [1111, 114] width 17 height 17
radio input "true"
type textarea "x"
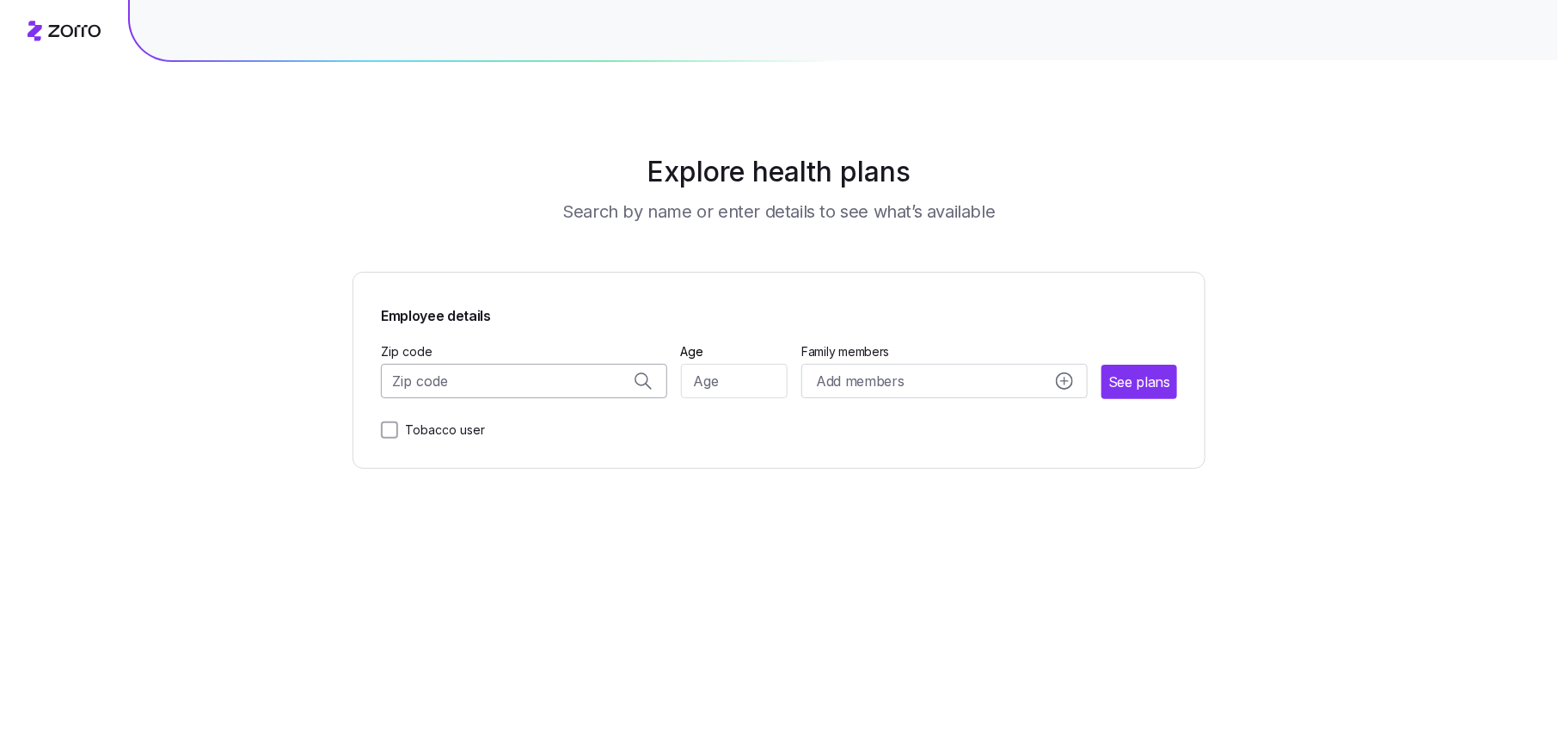
click at [467, 380] on input "Zip code" at bounding box center [524, 381] width 286 height 34
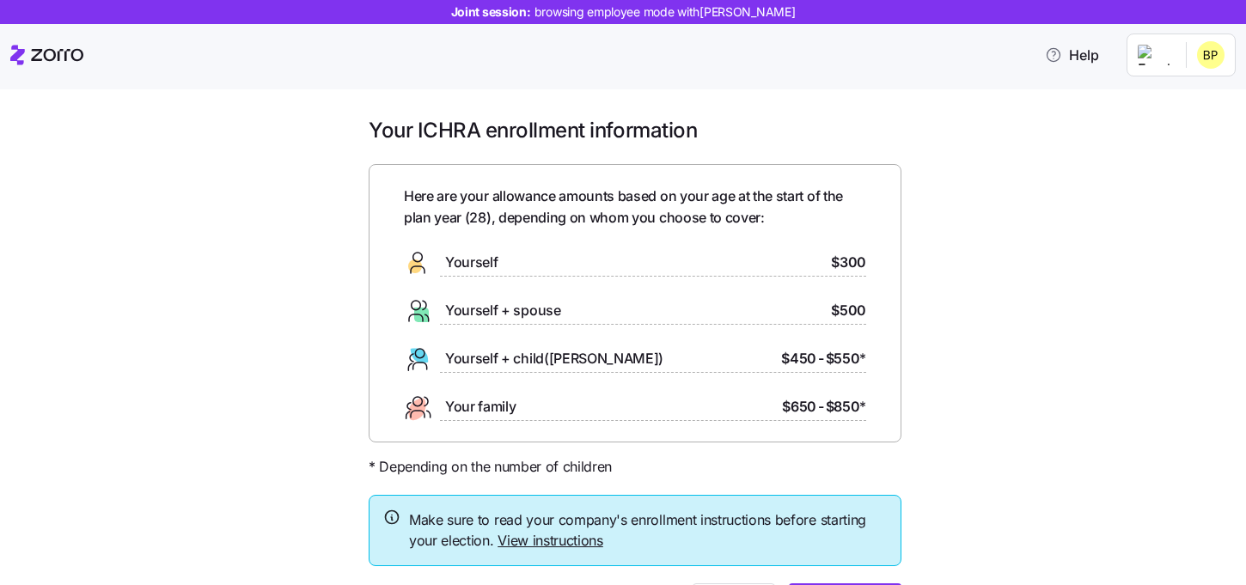
scroll to position [103, 0]
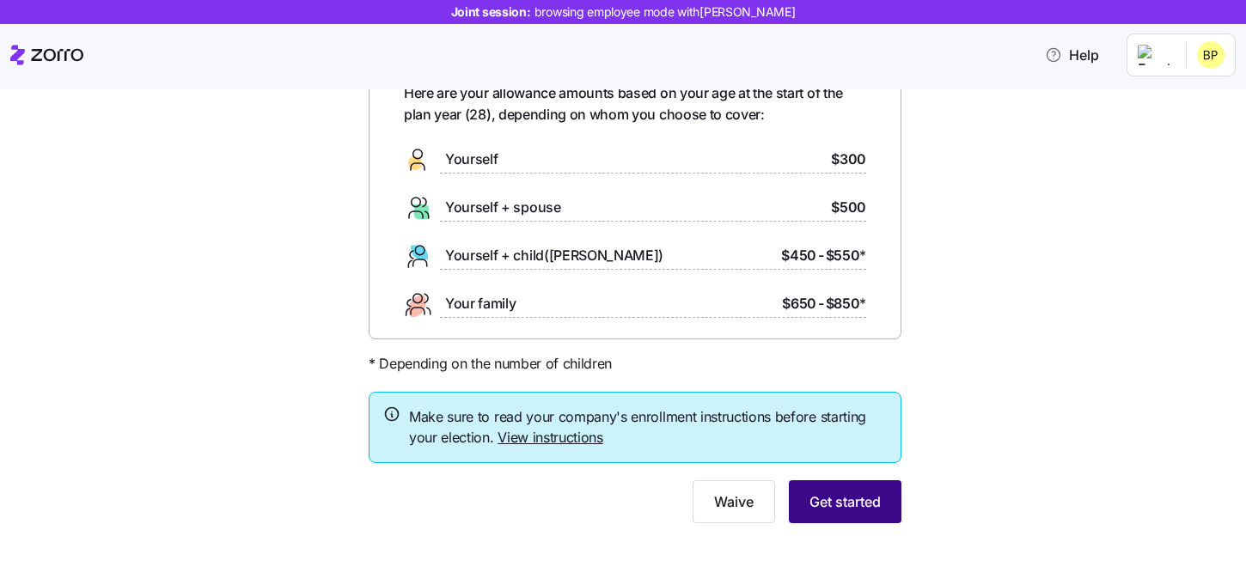
click at [817, 499] on span "Get started" at bounding box center [845, 502] width 71 height 21
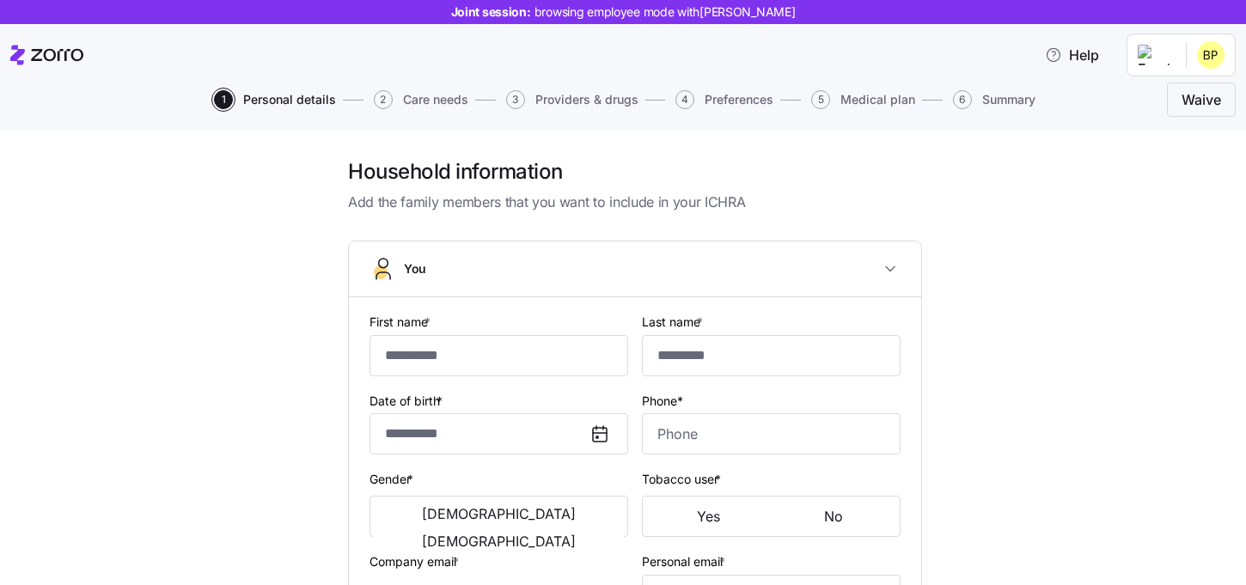
type input "*****"
type input "[EMAIL_ADDRESS][DOMAIN_NAME]"
type input "**********"
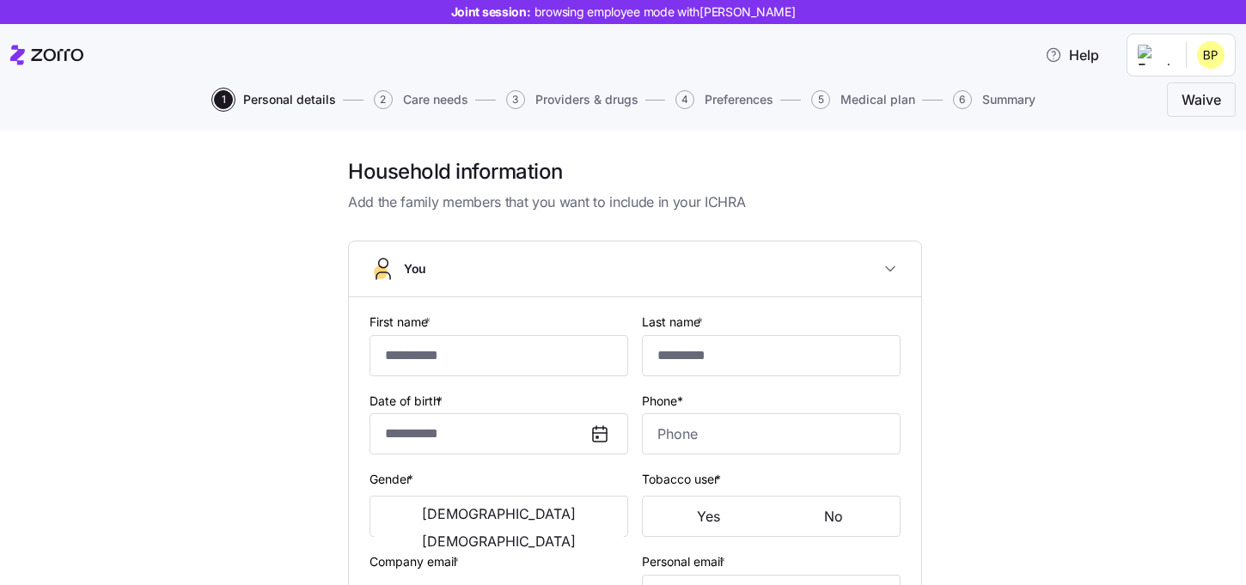
checkbox input "true"
type input "**********"
type input "[PHONE_NUMBER]"
type input "[DEMOGRAPHIC_DATA] citizen"
type input "Single"
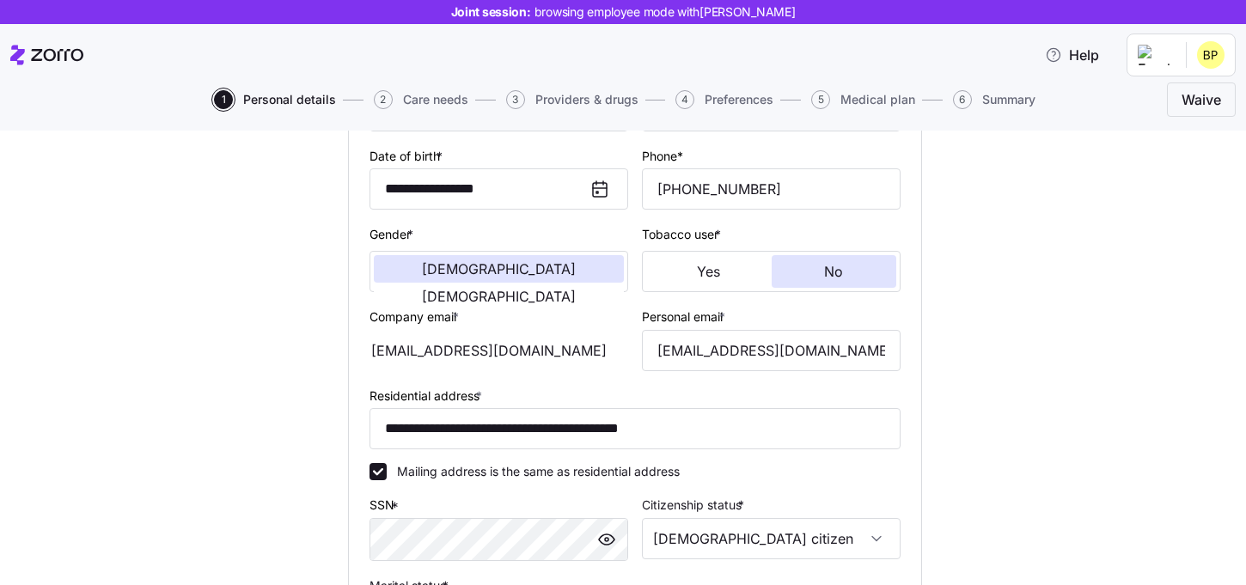
scroll to position [279, 0]
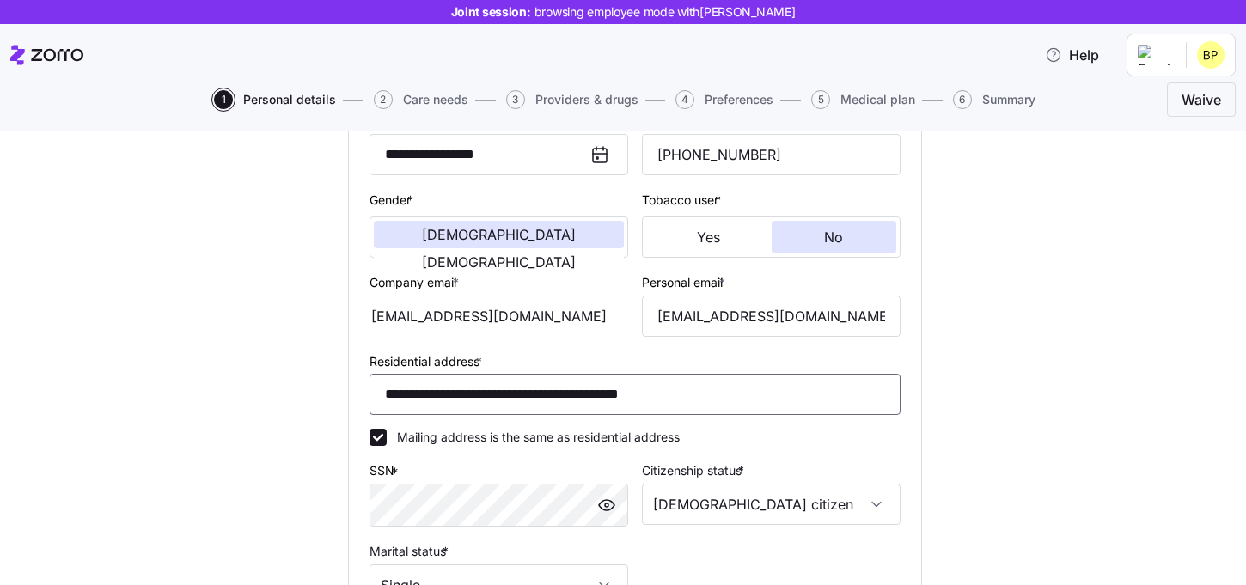
click at [663, 393] on input "**********" at bounding box center [635, 394] width 531 height 41
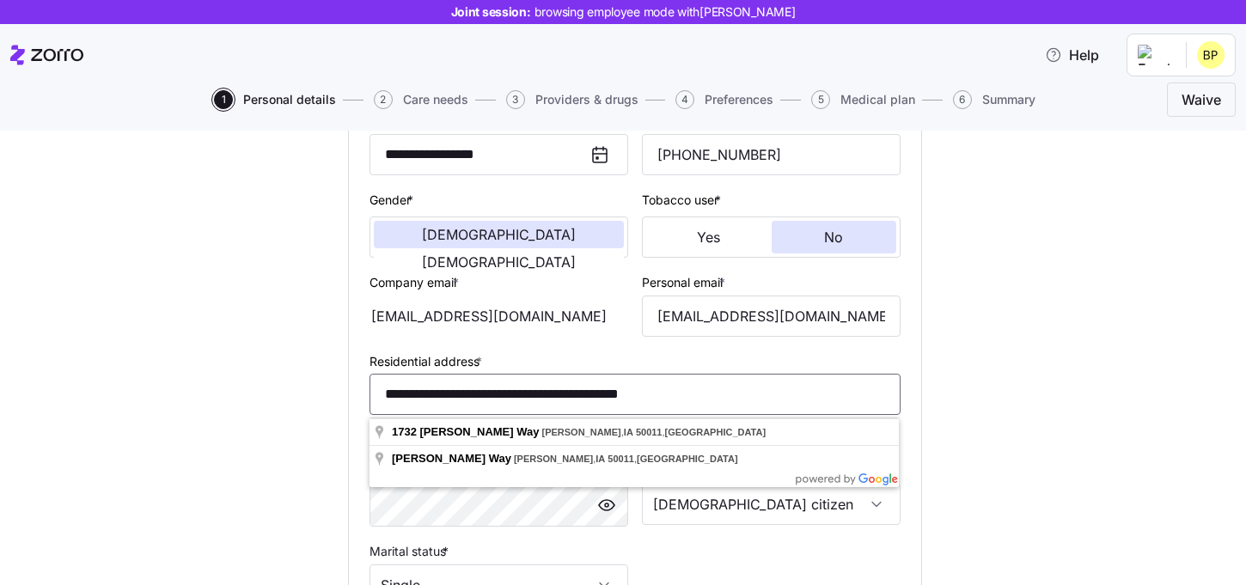
click at [717, 396] on input "**********" at bounding box center [635, 394] width 531 height 41
paste input
type input "**********"
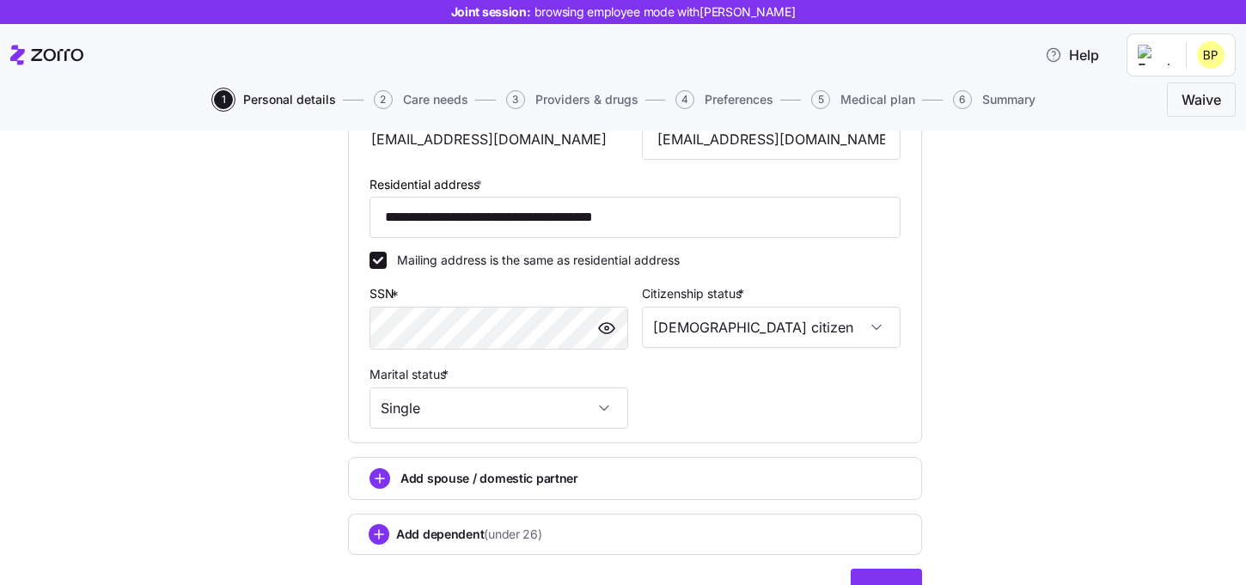
scroll to position [548, 0]
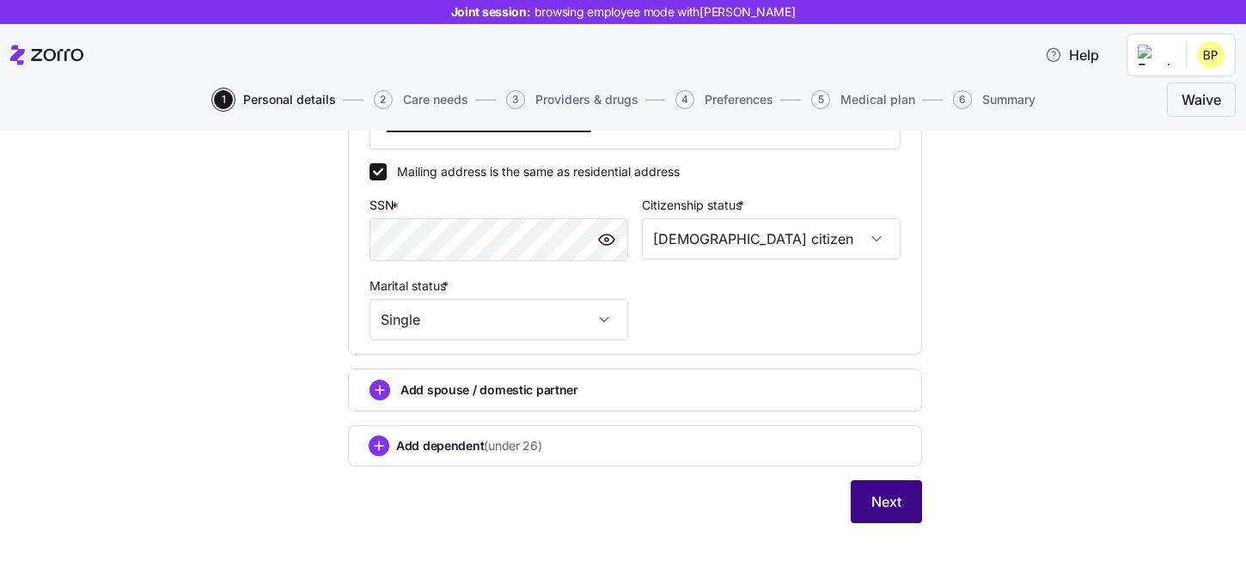
click at [910, 496] on button "Next" at bounding box center [886, 502] width 71 height 43
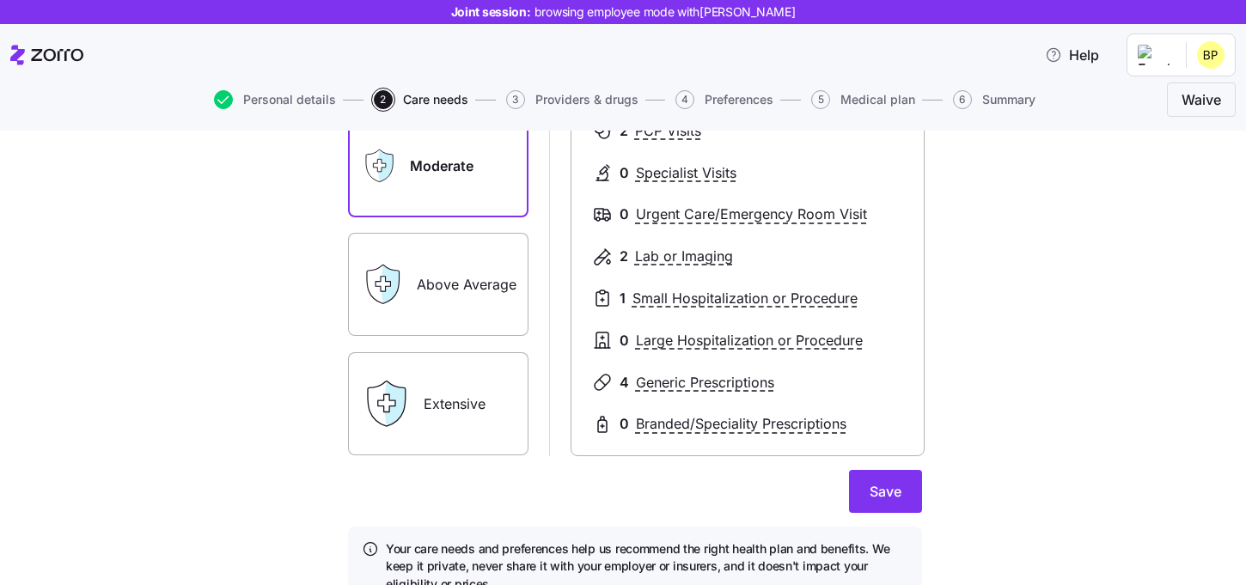
scroll to position [260, 0]
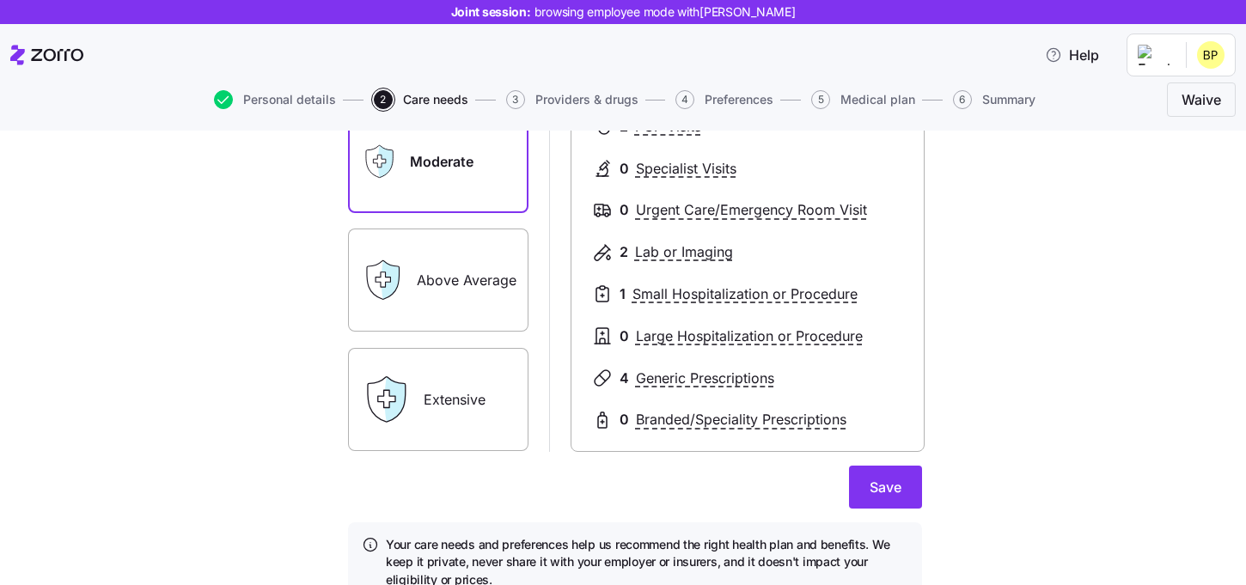
click at [884, 539] on h4 "Your care needs and preferences help us recommend the right health plan and ben…" at bounding box center [647, 562] width 523 height 52
click at [884, 500] on button "Save" at bounding box center [885, 487] width 73 height 43
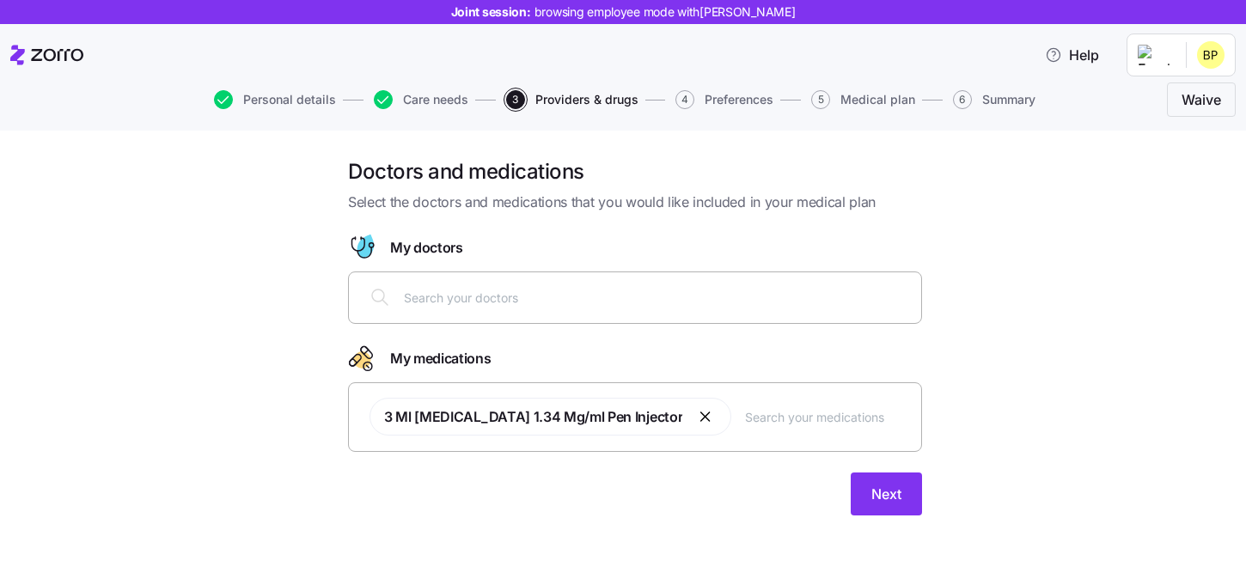
click at [477, 299] on input "text" at bounding box center [657, 297] width 507 height 19
type input "Jessica Griggs"
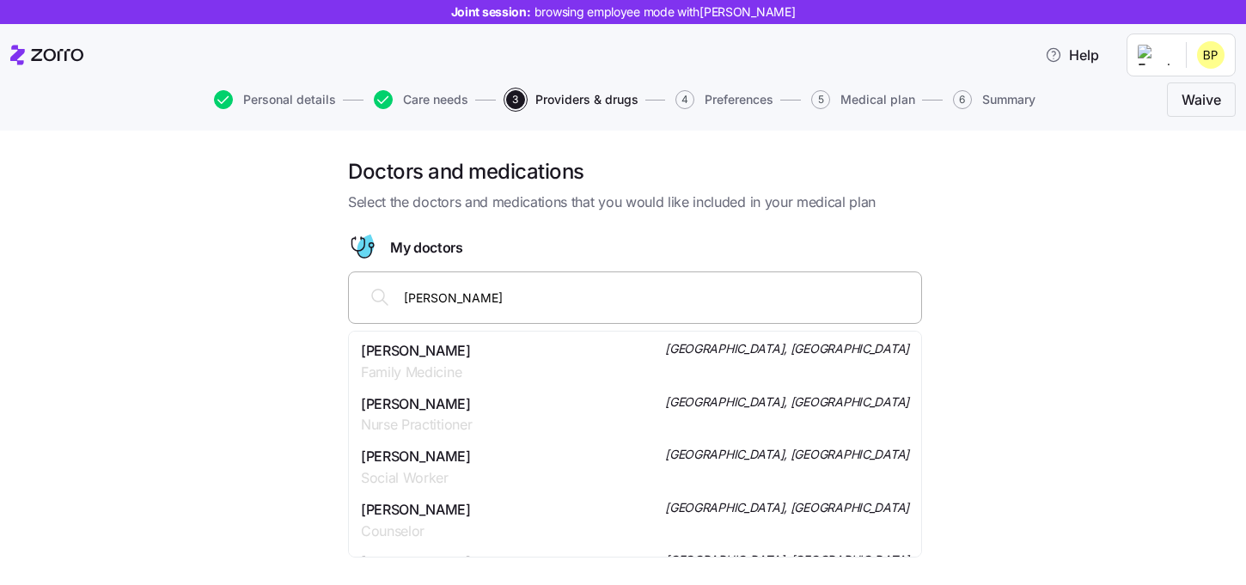
click at [479, 372] on div "Jessica R Griggs Family Medicine Cleveland, OH" at bounding box center [635, 361] width 548 height 43
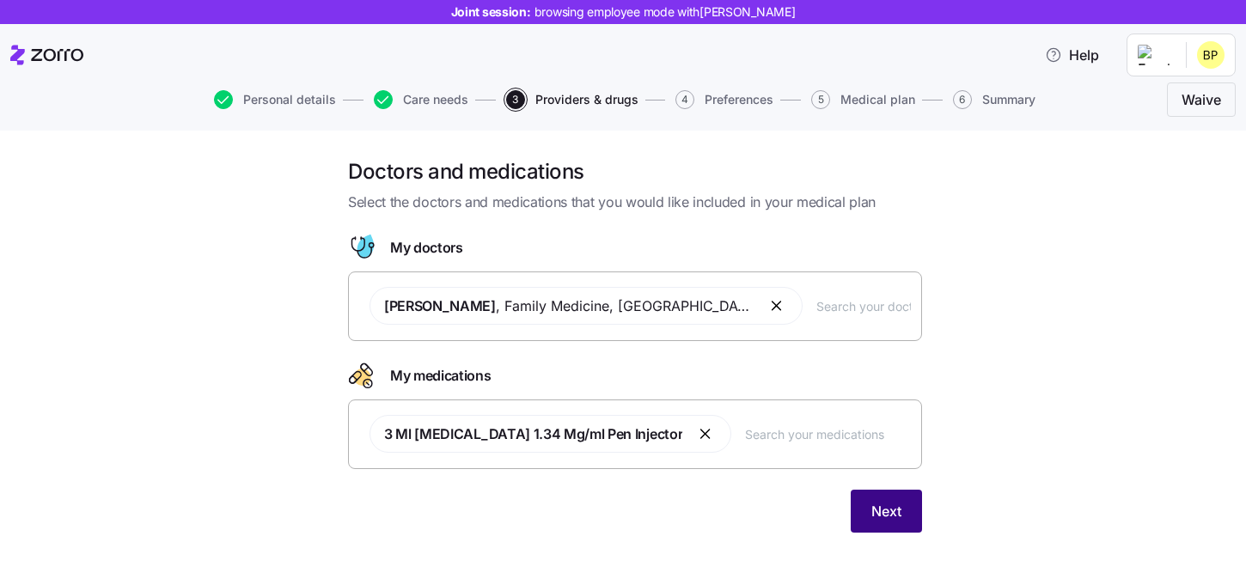
click at [891, 521] on span "Next" at bounding box center [887, 511] width 30 height 21
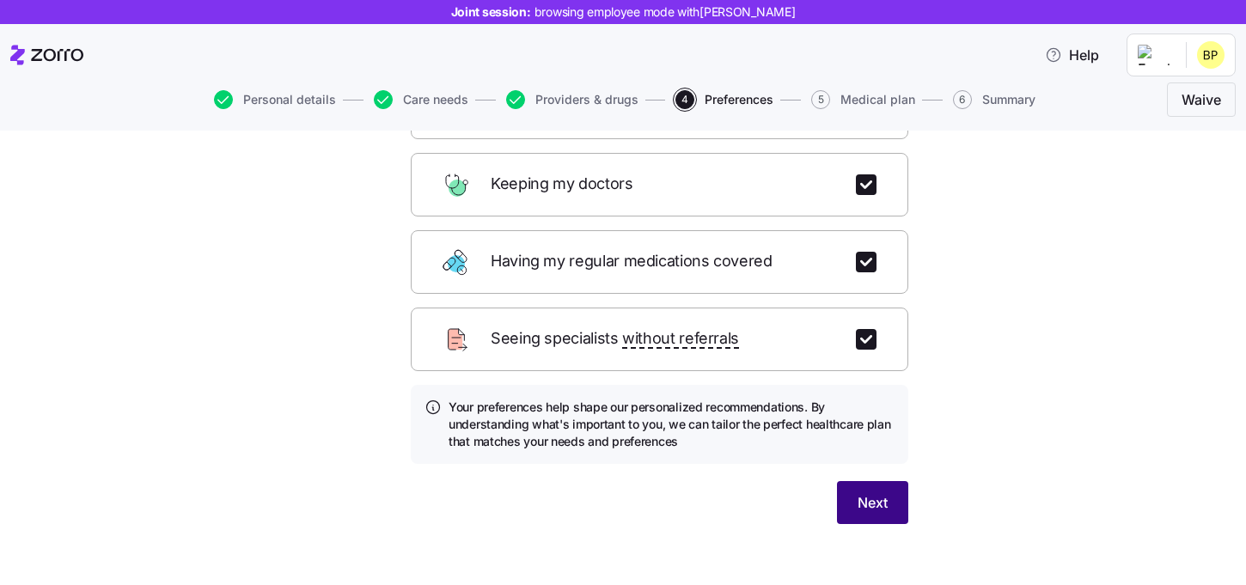
click at [881, 481] on button "Next" at bounding box center [872, 502] width 71 height 43
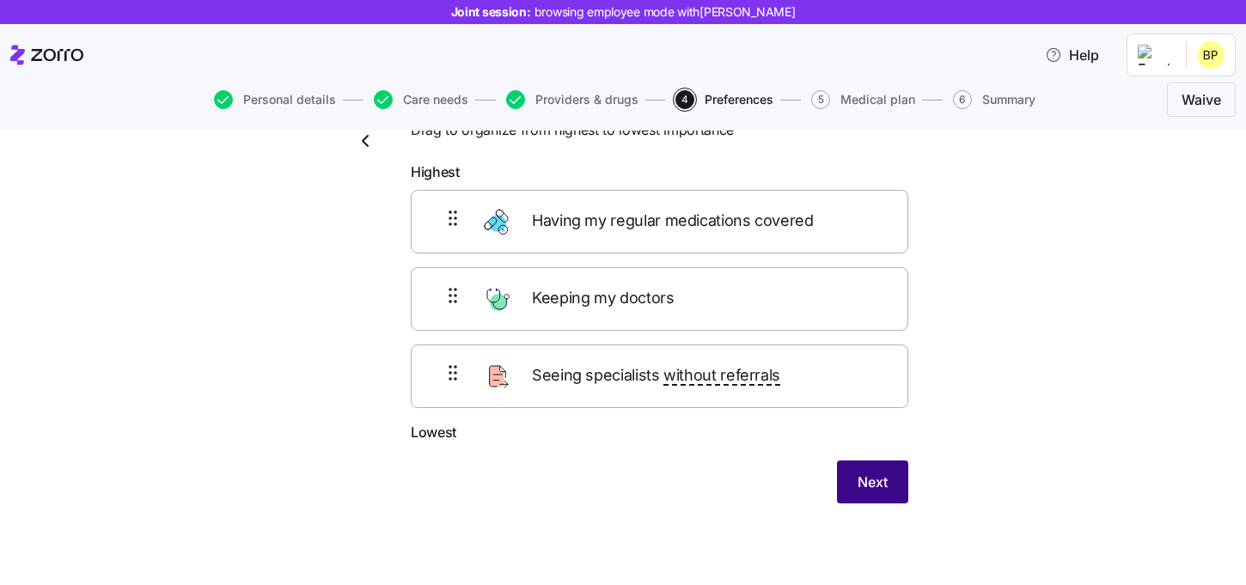
click at [854, 467] on button "Next" at bounding box center [872, 482] width 71 height 43
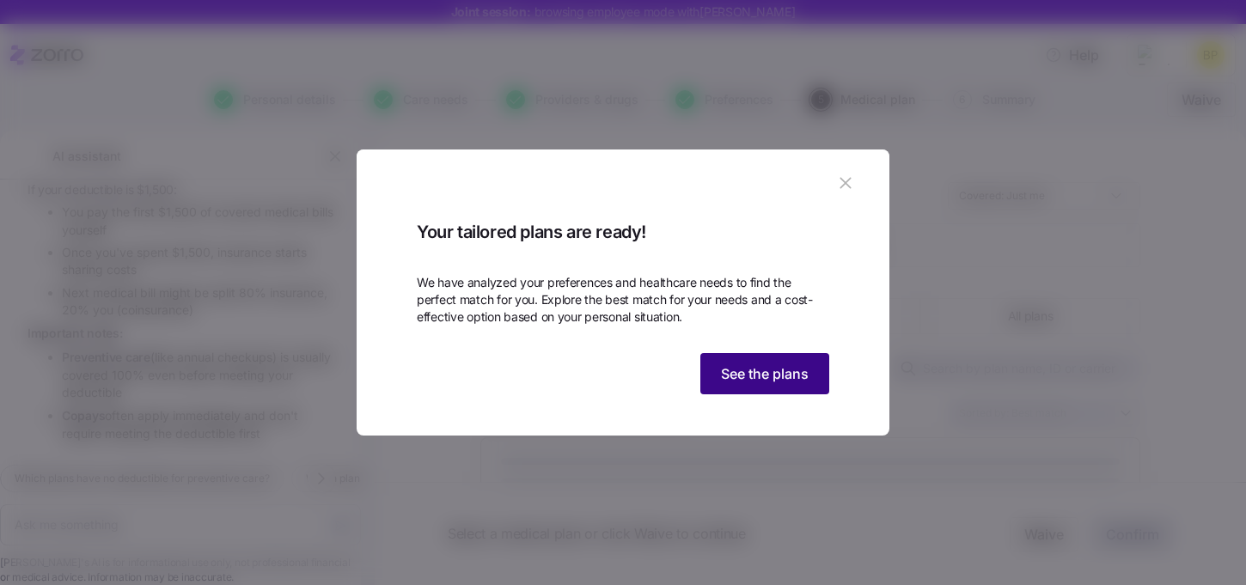
scroll to position [3000, 0]
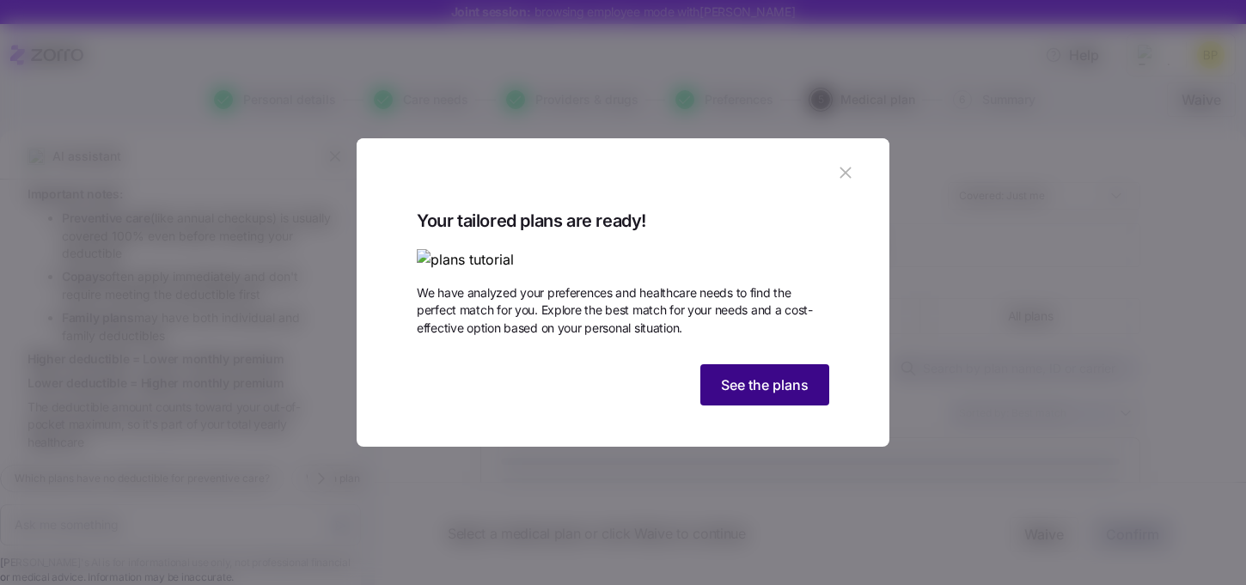
click at [801, 395] on span "See the plans" at bounding box center [765, 385] width 88 height 21
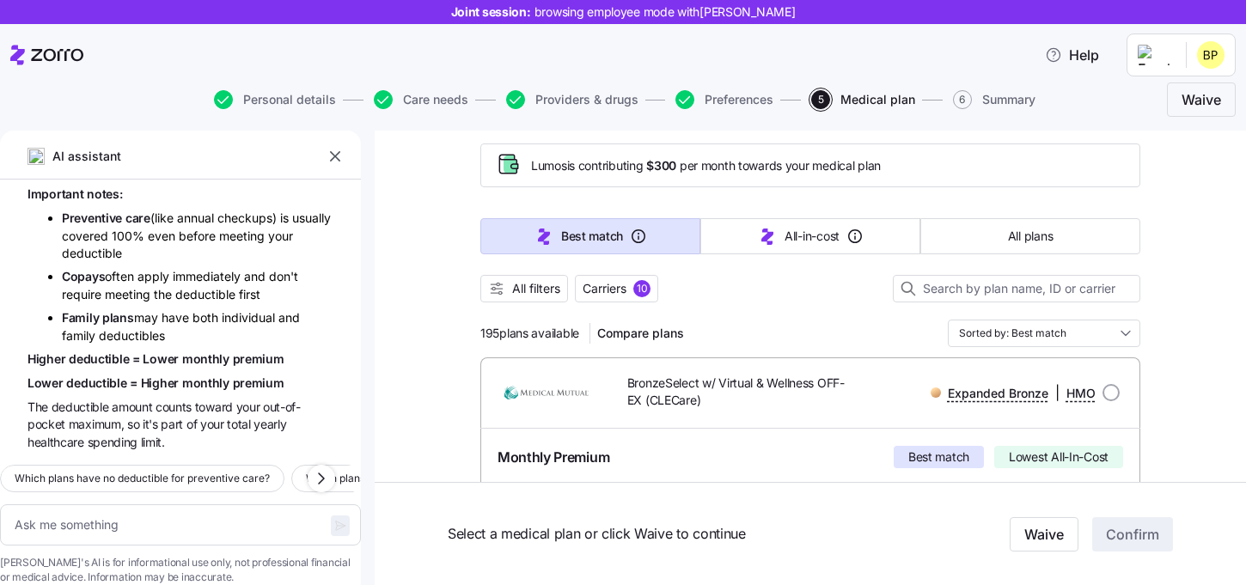
scroll to position [58, 0]
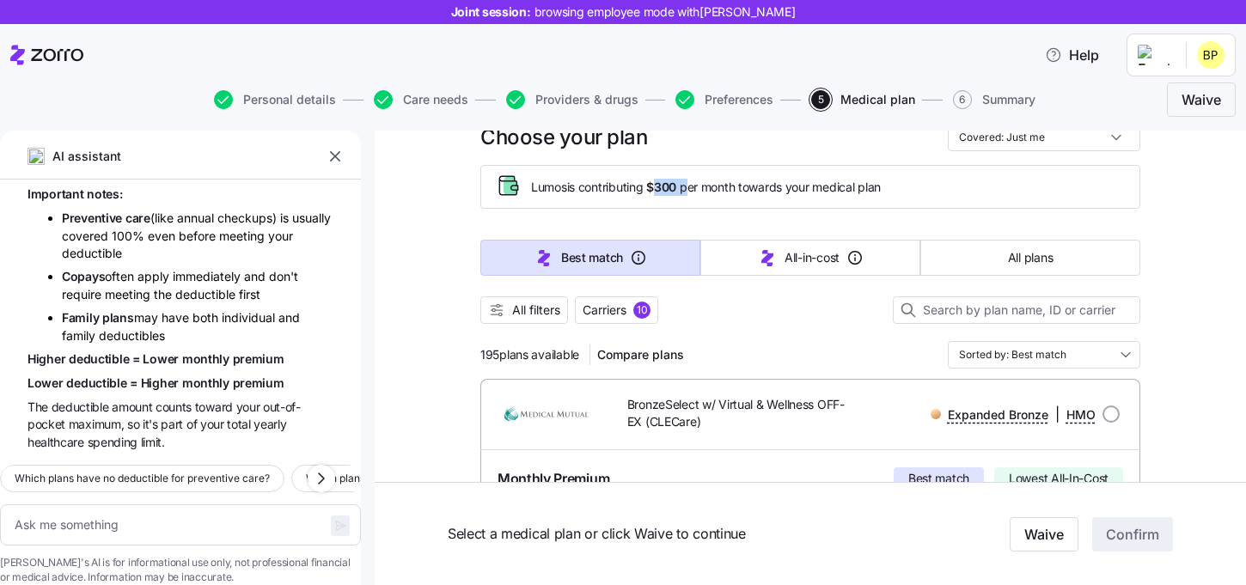
drag, startPoint x: 656, startPoint y: 187, endPoint x: 693, endPoint y: 187, distance: 37.0
click at [693, 187] on span "Lumos is contributing $300 per month towards your medical plan" at bounding box center [706, 187] width 350 height 17
click at [693, 208] on div "Lumos is contributing $300 per month towards your medical plan" at bounding box center [811, 187] width 660 height 44
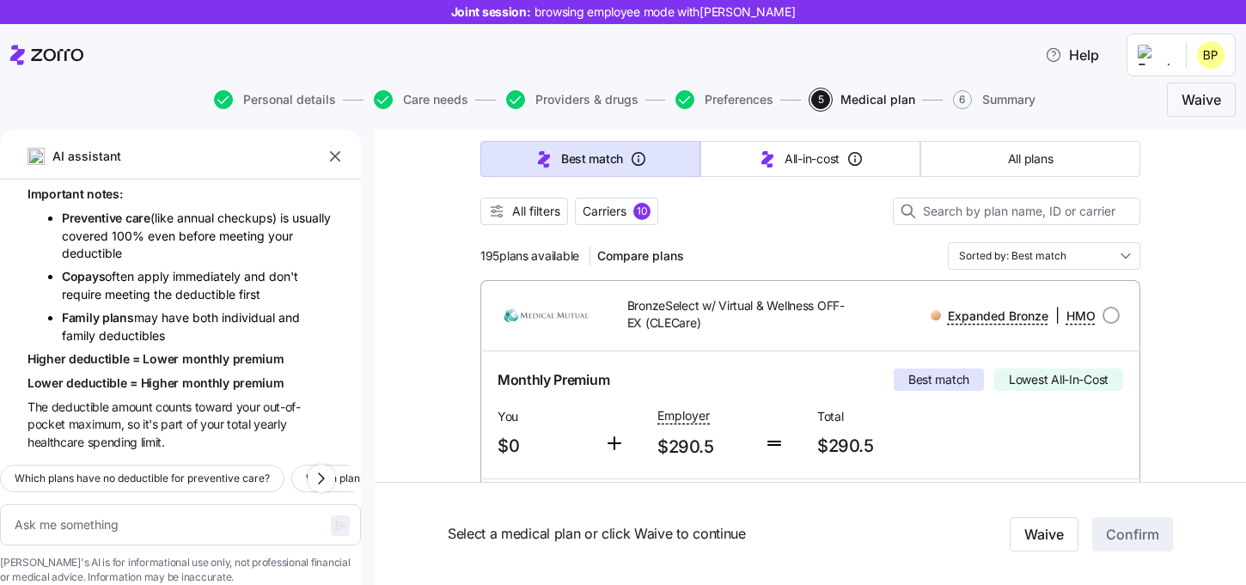
scroll to position [140, 0]
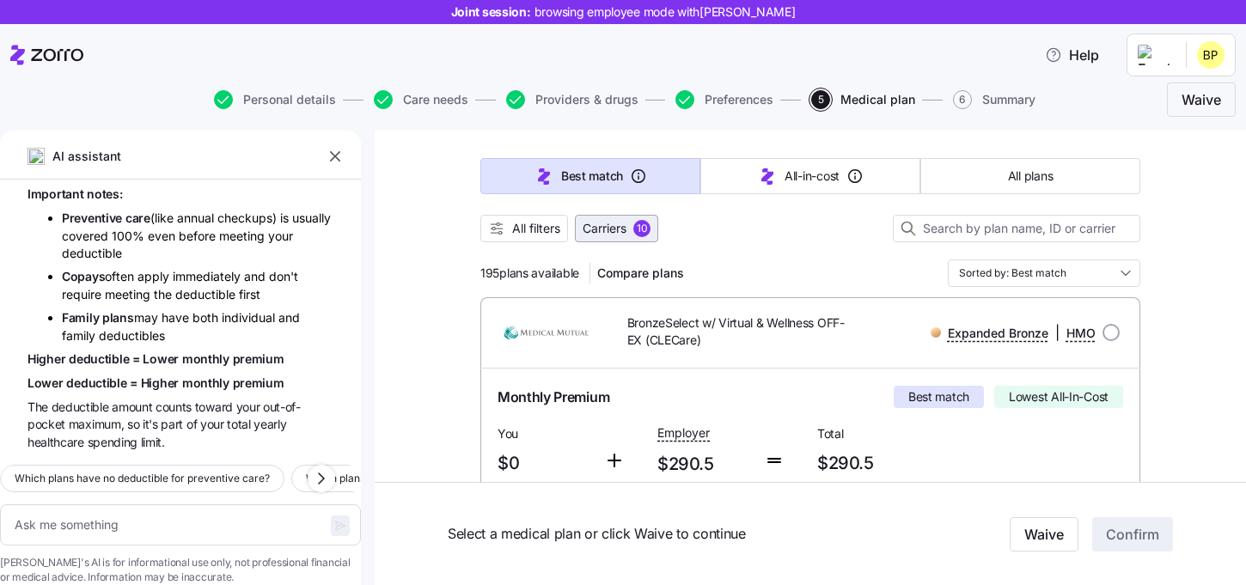
click at [593, 226] on span "Carriers" at bounding box center [605, 228] width 44 height 17
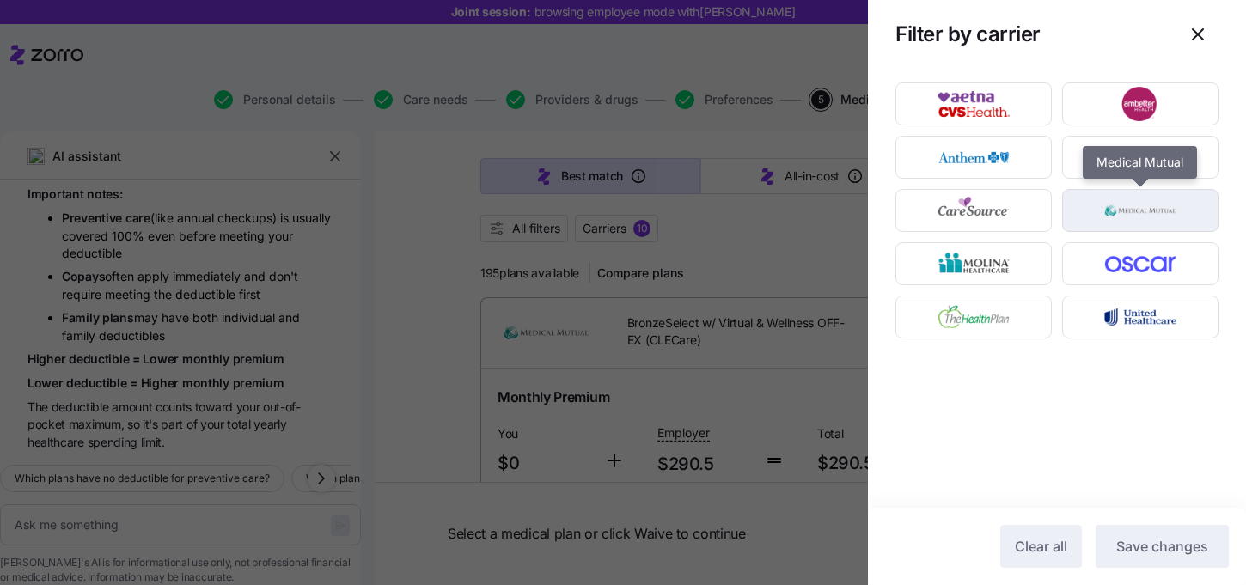
click at [1179, 212] on img "button" at bounding box center [1141, 210] width 126 height 34
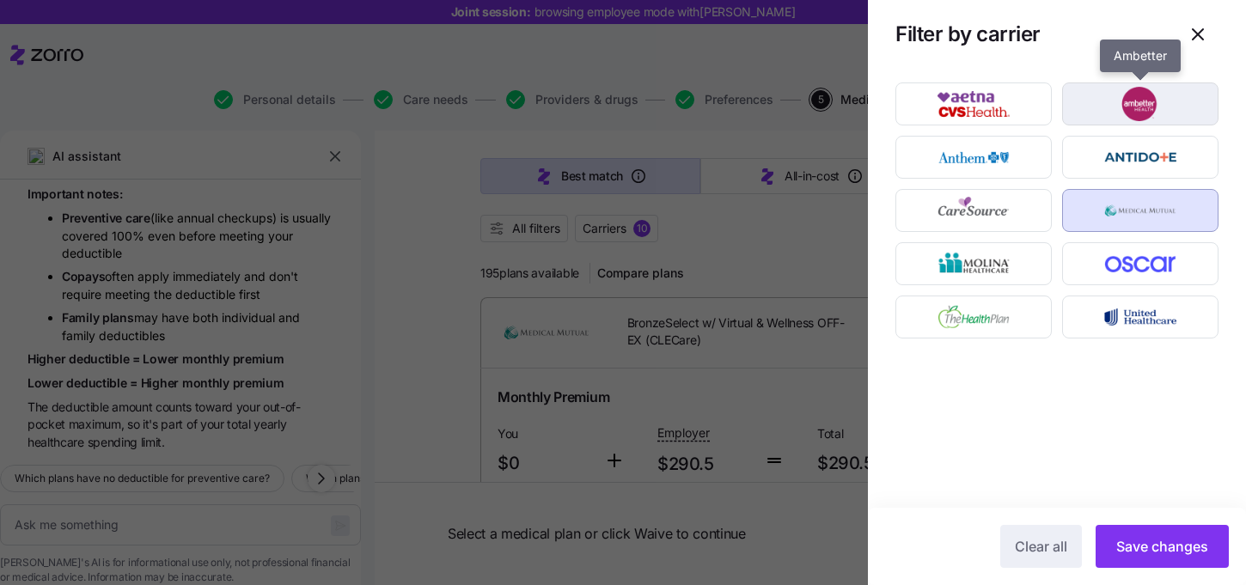
click at [1144, 114] on img "button" at bounding box center [1141, 104] width 126 height 34
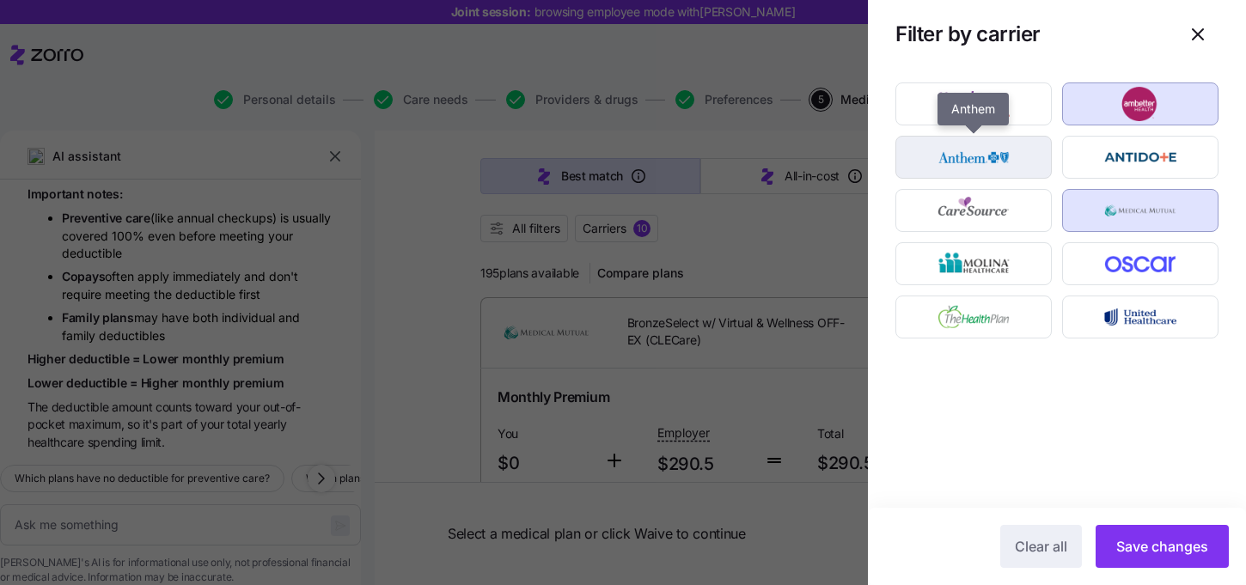
click at [1001, 172] on img "button" at bounding box center [974, 157] width 126 height 34
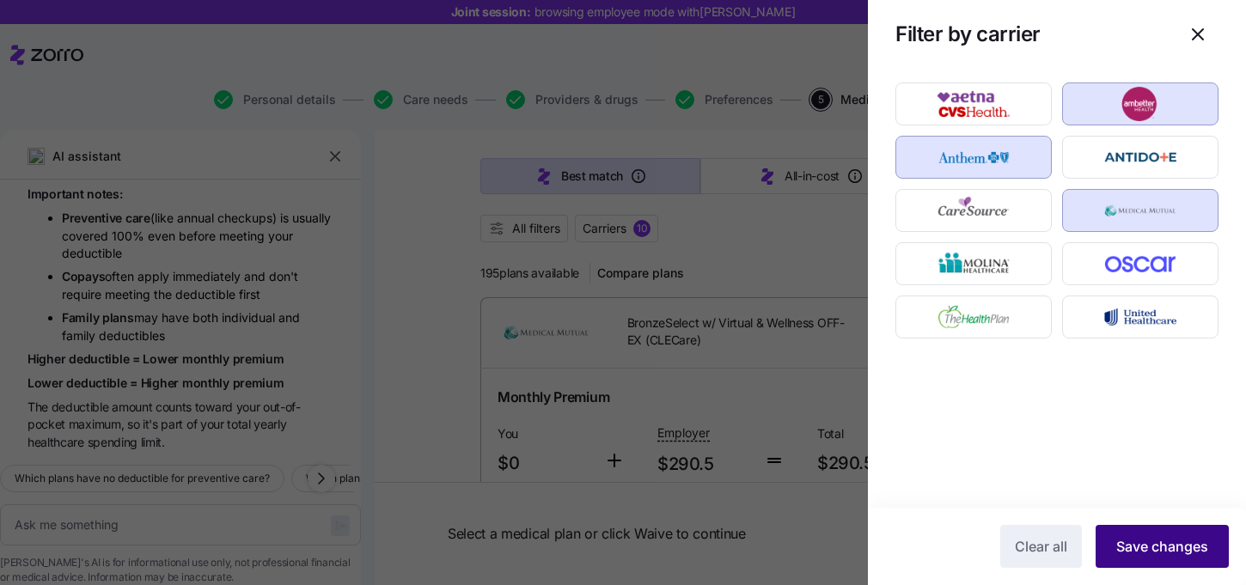
click at [1167, 539] on span "Save changes" at bounding box center [1163, 546] width 92 height 21
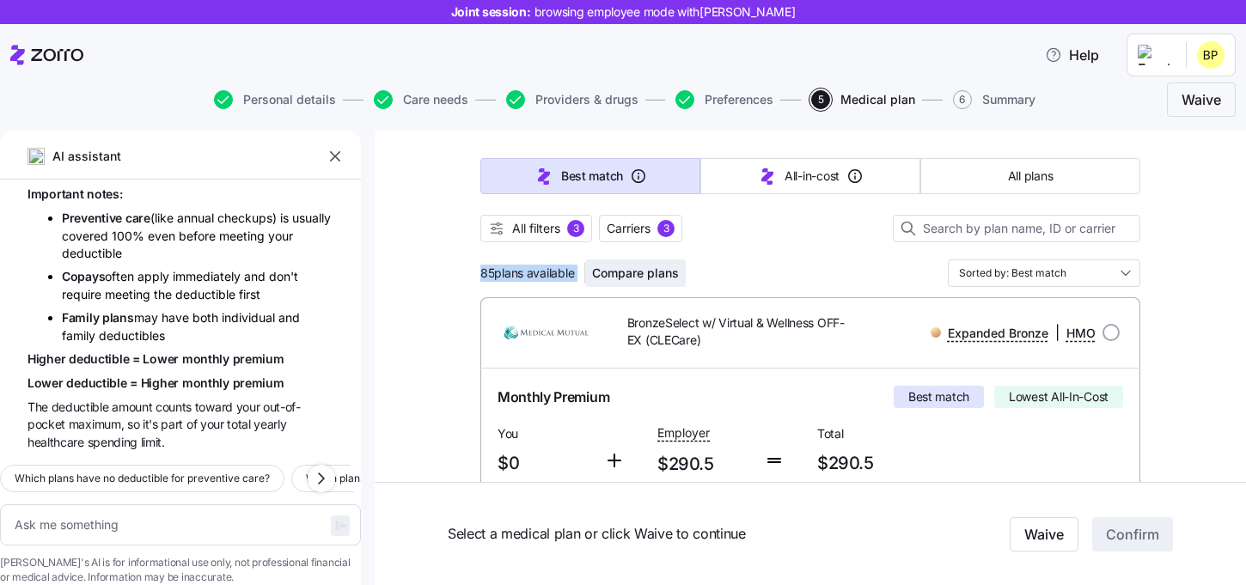
drag, startPoint x: 478, startPoint y: 273, endPoint x: 591, endPoint y: 277, distance: 112.7
click at [800, 259] on div at bounding box center [811, 250] width 660 height 17
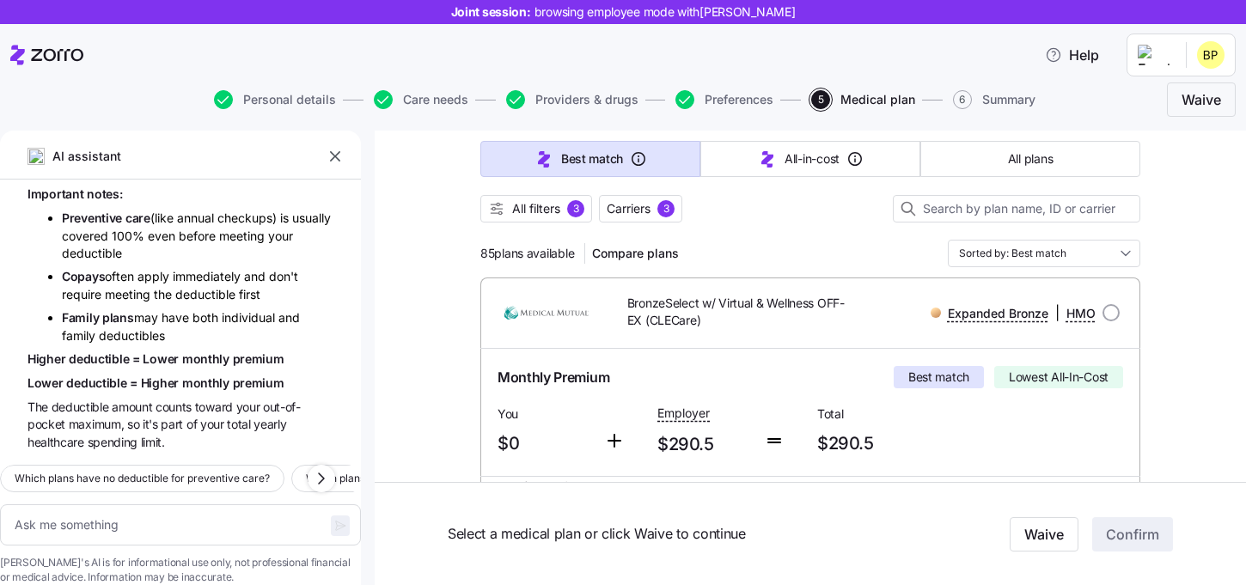
scroll to position [159, 0]
click at [649, 211] on span "Carriers" at bounding box center [629, 209] width 44 height 17
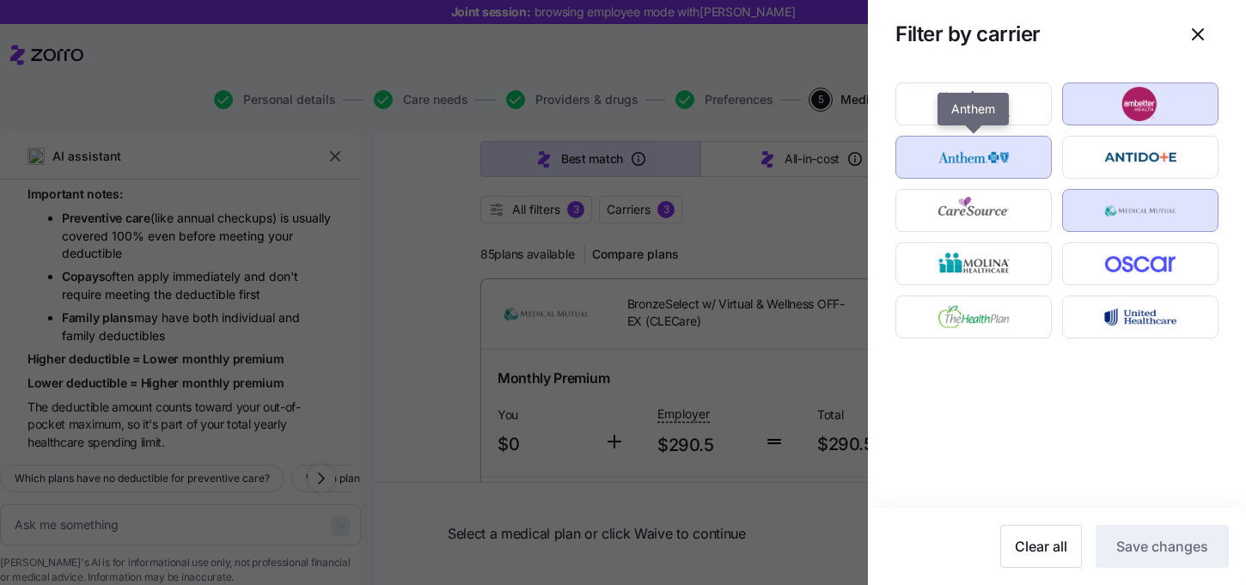
click at [989, 153] on img "button" at bounding box center [974, 157] width 126 height 34
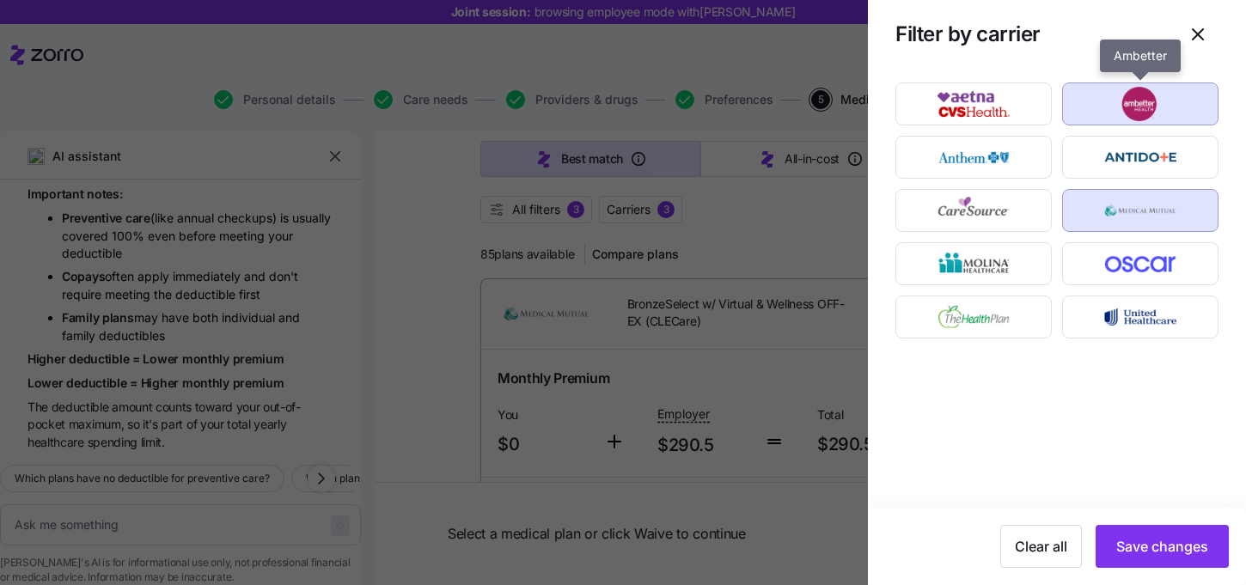
click at [1117, 104] on img "button" at bounding box center [1141, 104] width 126 height 34
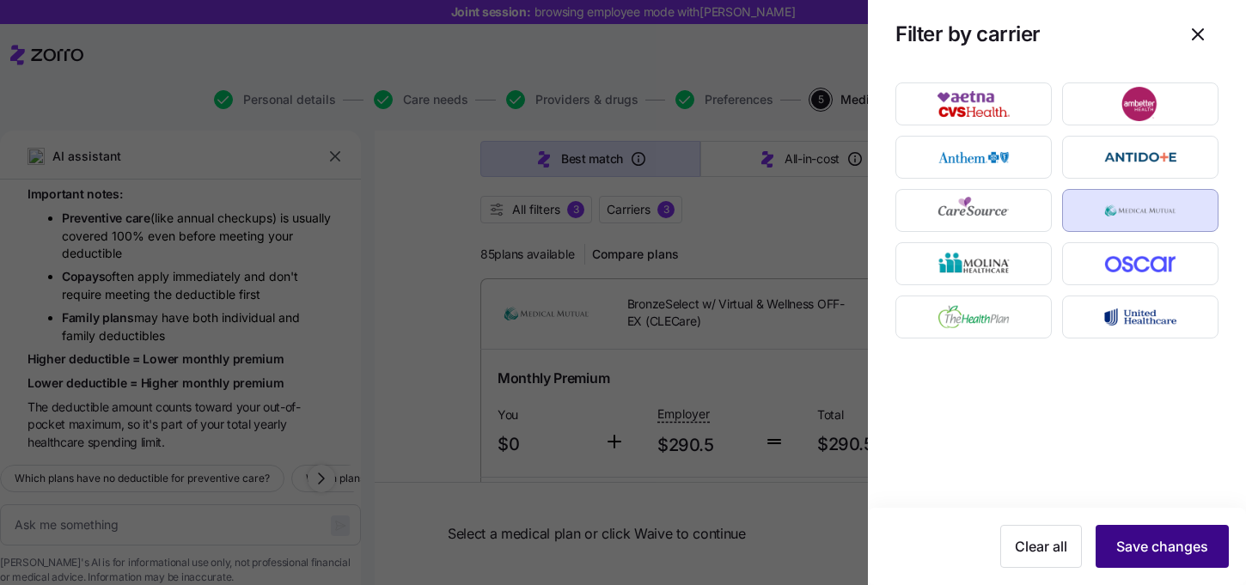
click at [1154, 549] on span "Save changes" at bounding box center [1163, 546] width 92 height 21
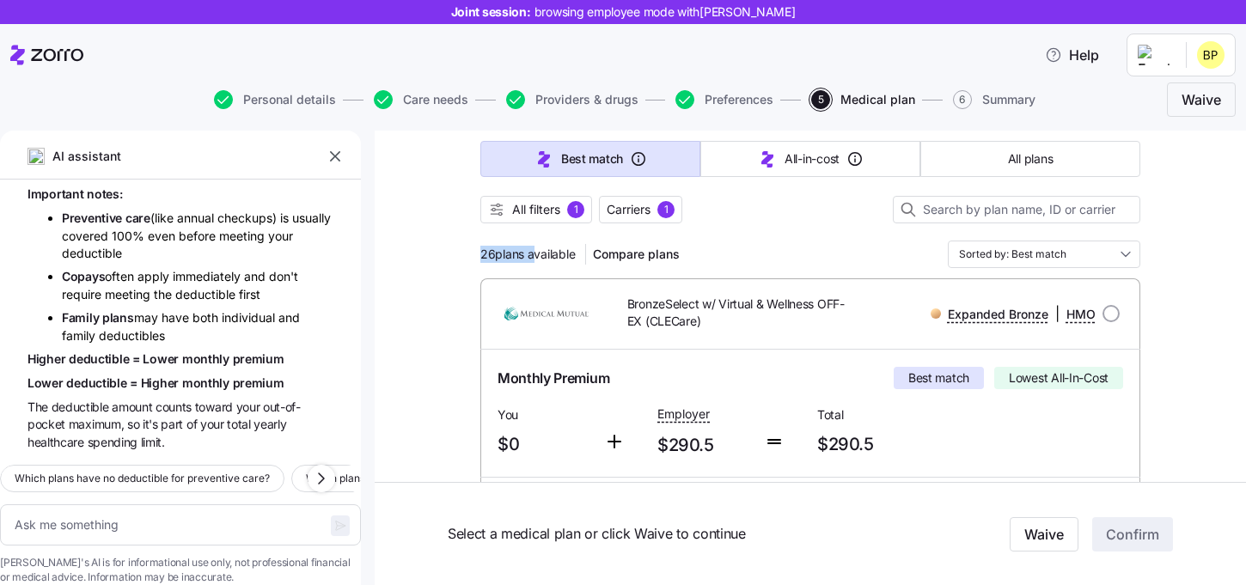
drag, startPoint x: 478, startPoint y: 257, endPoint x: 533, endPoint y: 257, distance: 55.0
click at [765, 242] on div "26 plans available Compare plans Sorted by: Best match" at bounding box center [811, 255] width 660 height 28
click at [1058, 256] on input "Sorted by: Best match" at bounding box center [1044, 255] width 193 height 28
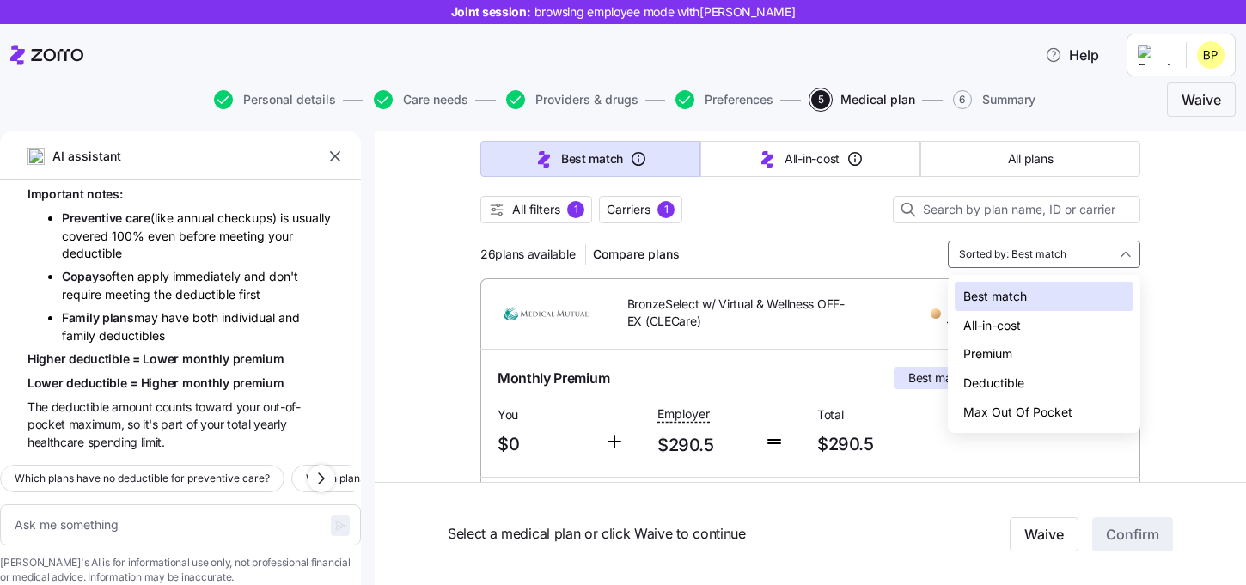
click at [1012, 354] on div "Premium" at bounding box center [1044, 354] width 179 height 29
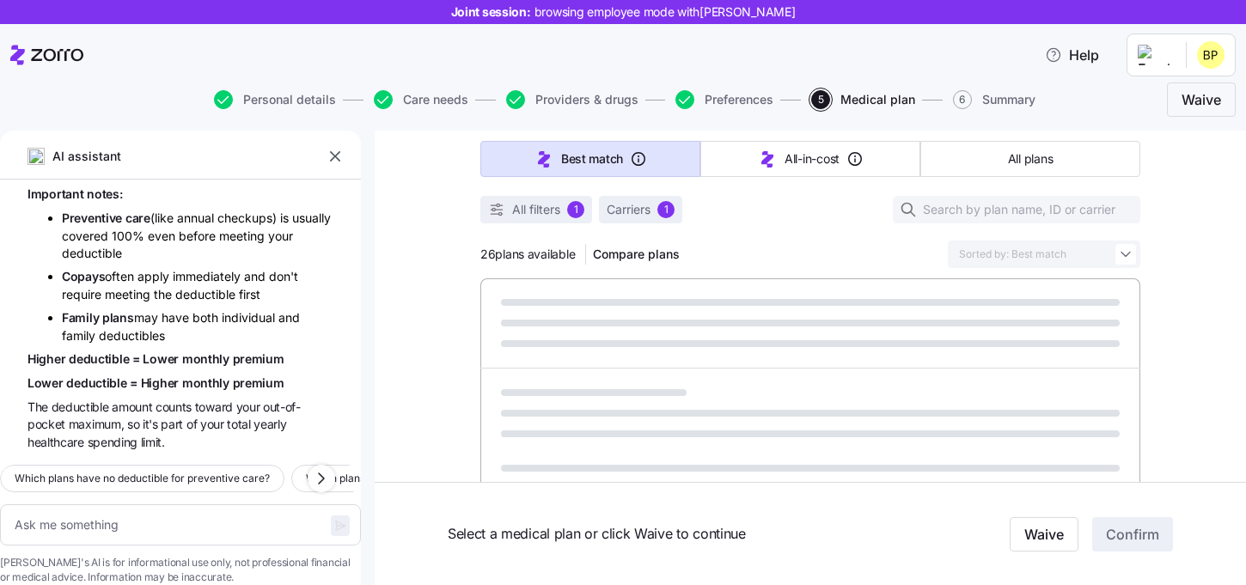
type textarea "x"
type input "Sorted by: Premium"
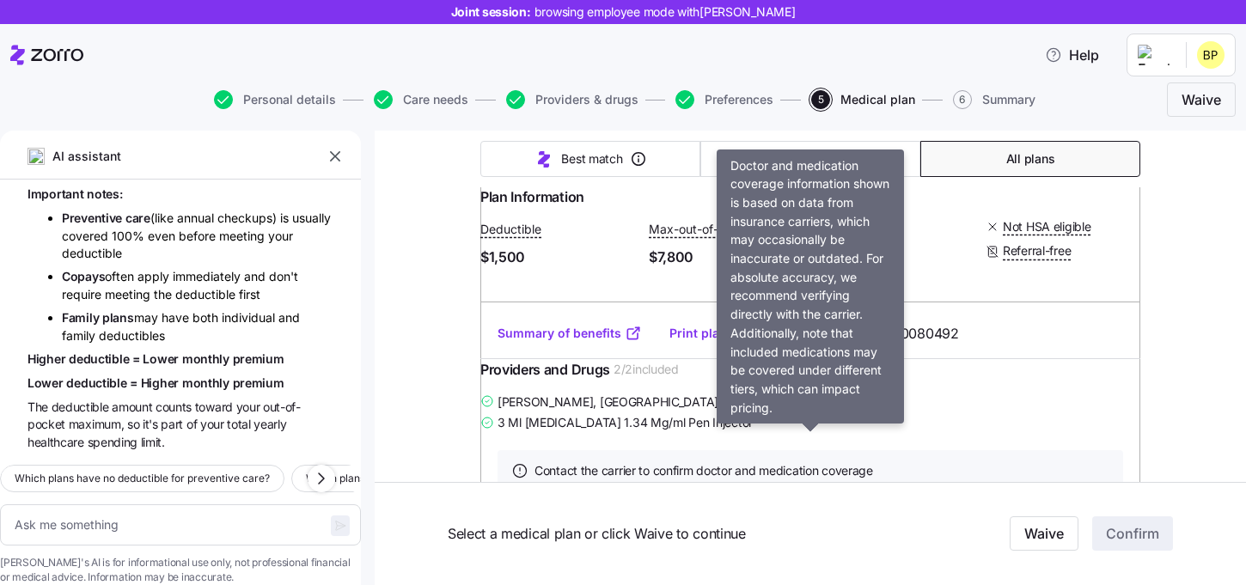
scroll to position [12716, 0]
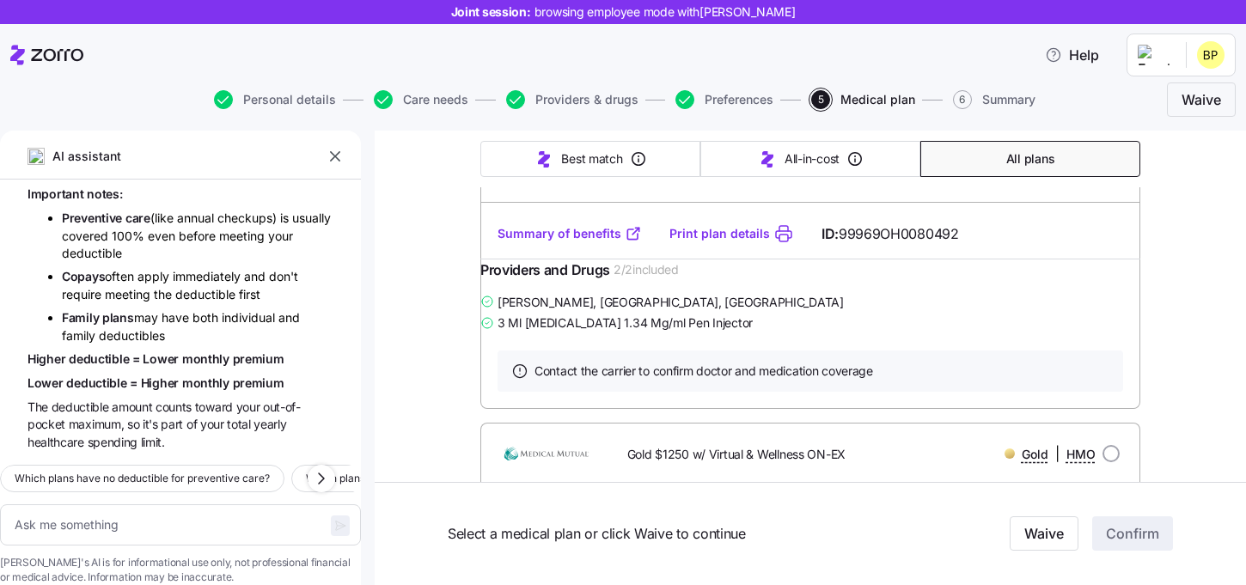
type textarea "x"
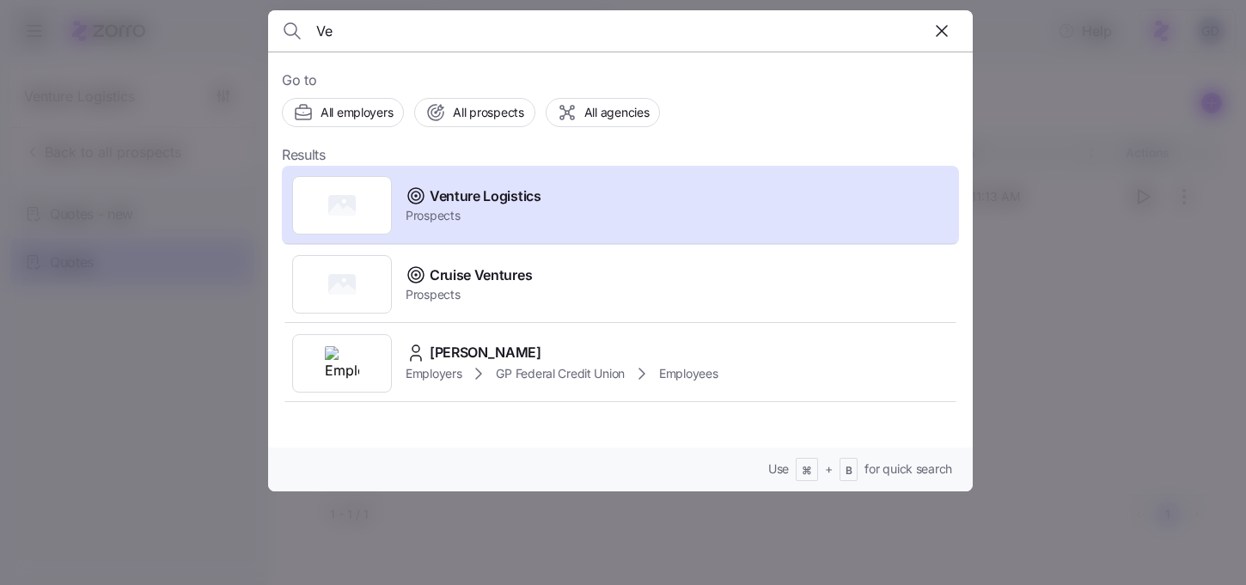
type input "V"
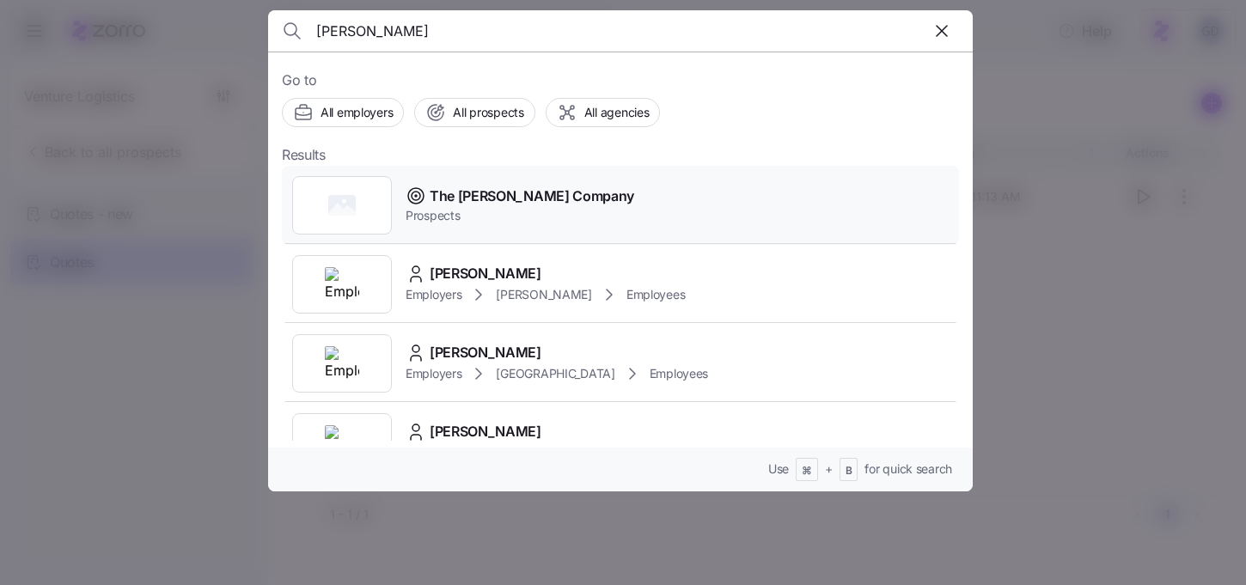
type input "[PERSON_NAME]"
click at [471, 202] on span "The [PERSON_NAME] Company" at bounding box center [532, 196] width 205 height 21
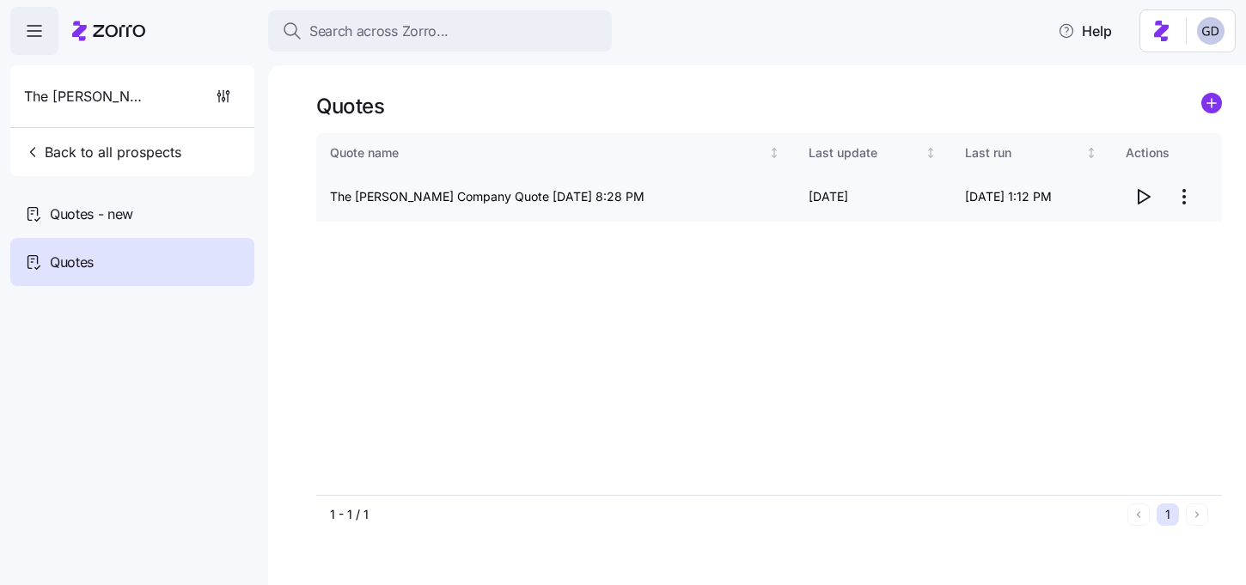
click at [1142, 198] on icon "button" at bounding box center [1143, 197] width 21 height 21
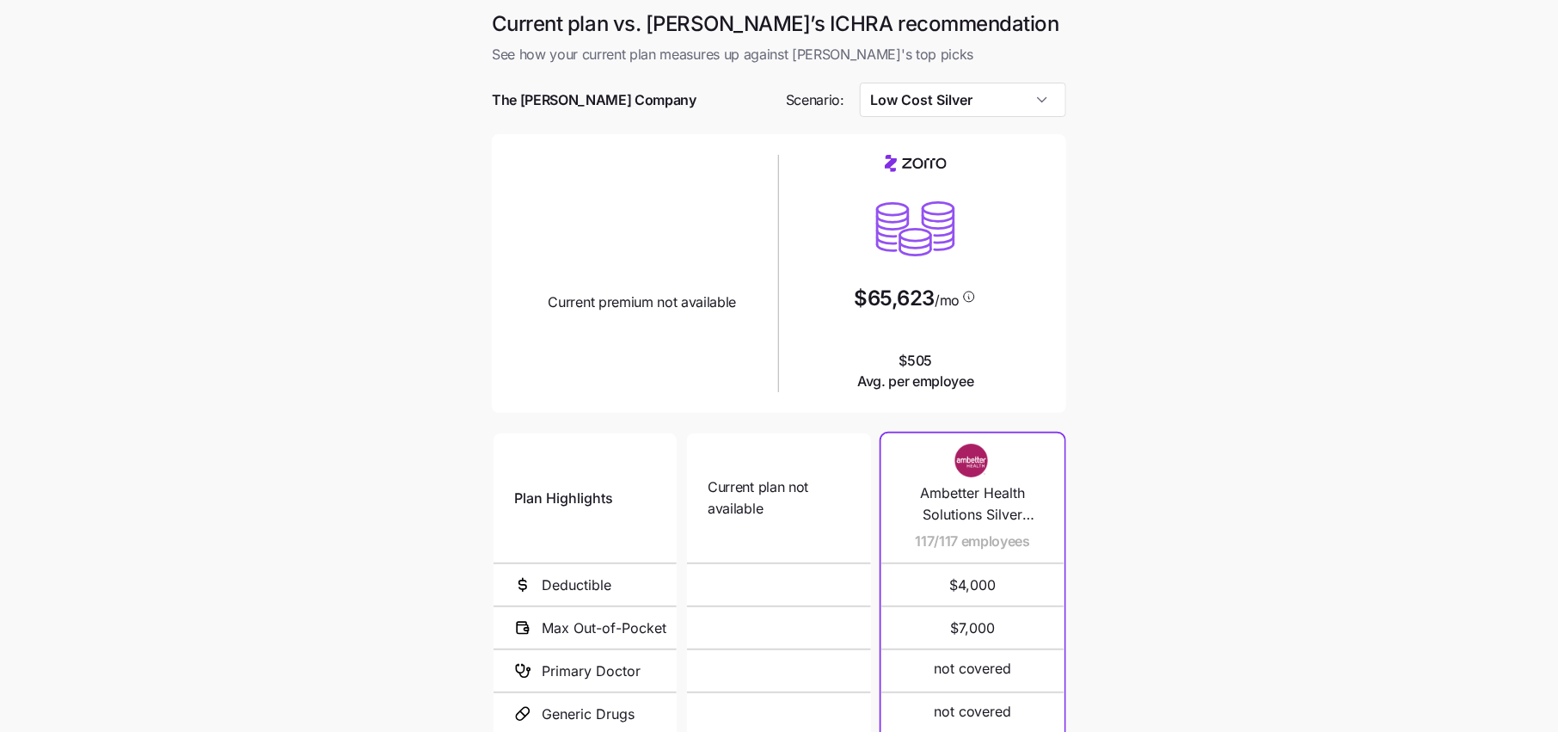
scroll to position [205, 0]
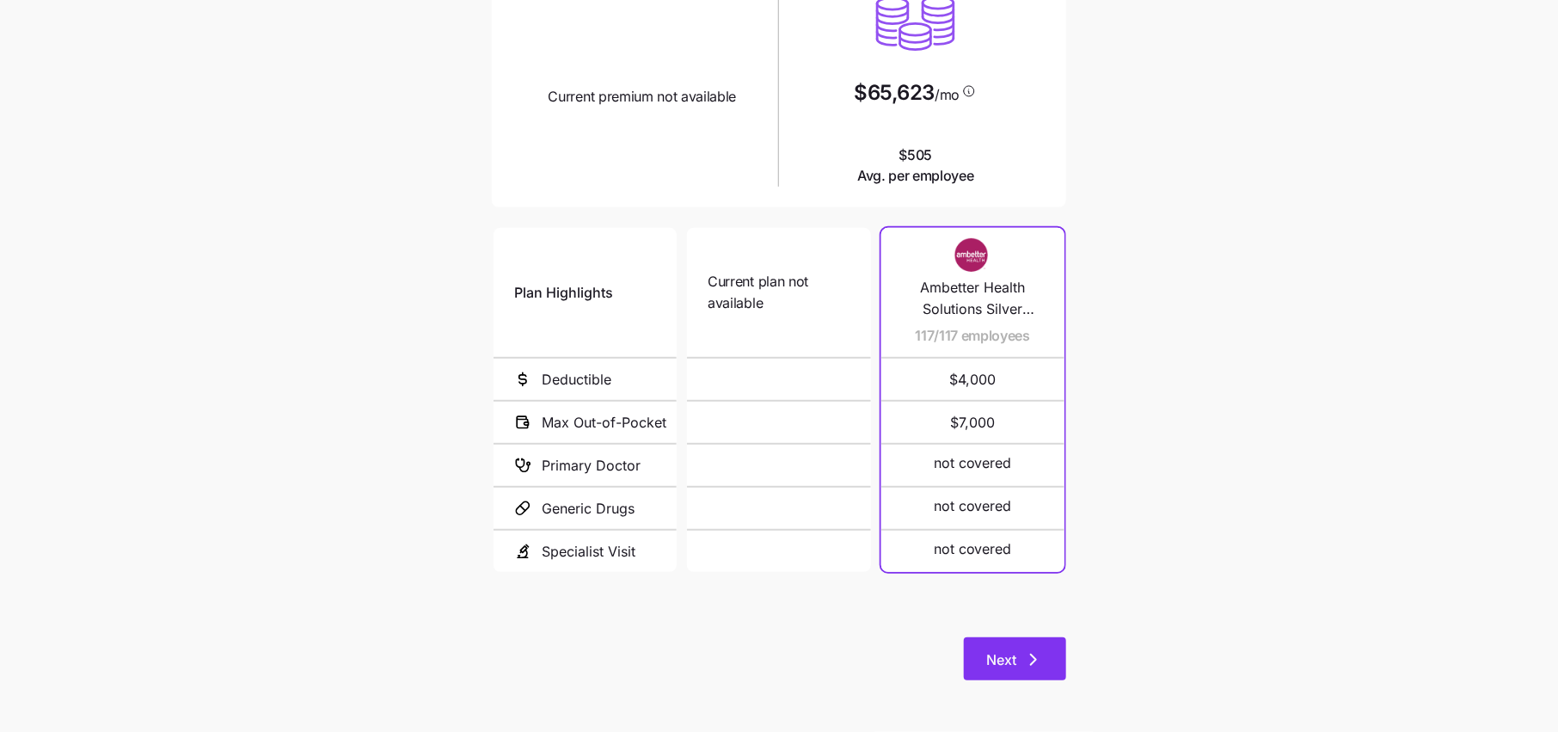
click at [1031, 664] on icon "button" at bounding box center [1033, 659] width 21 height 21
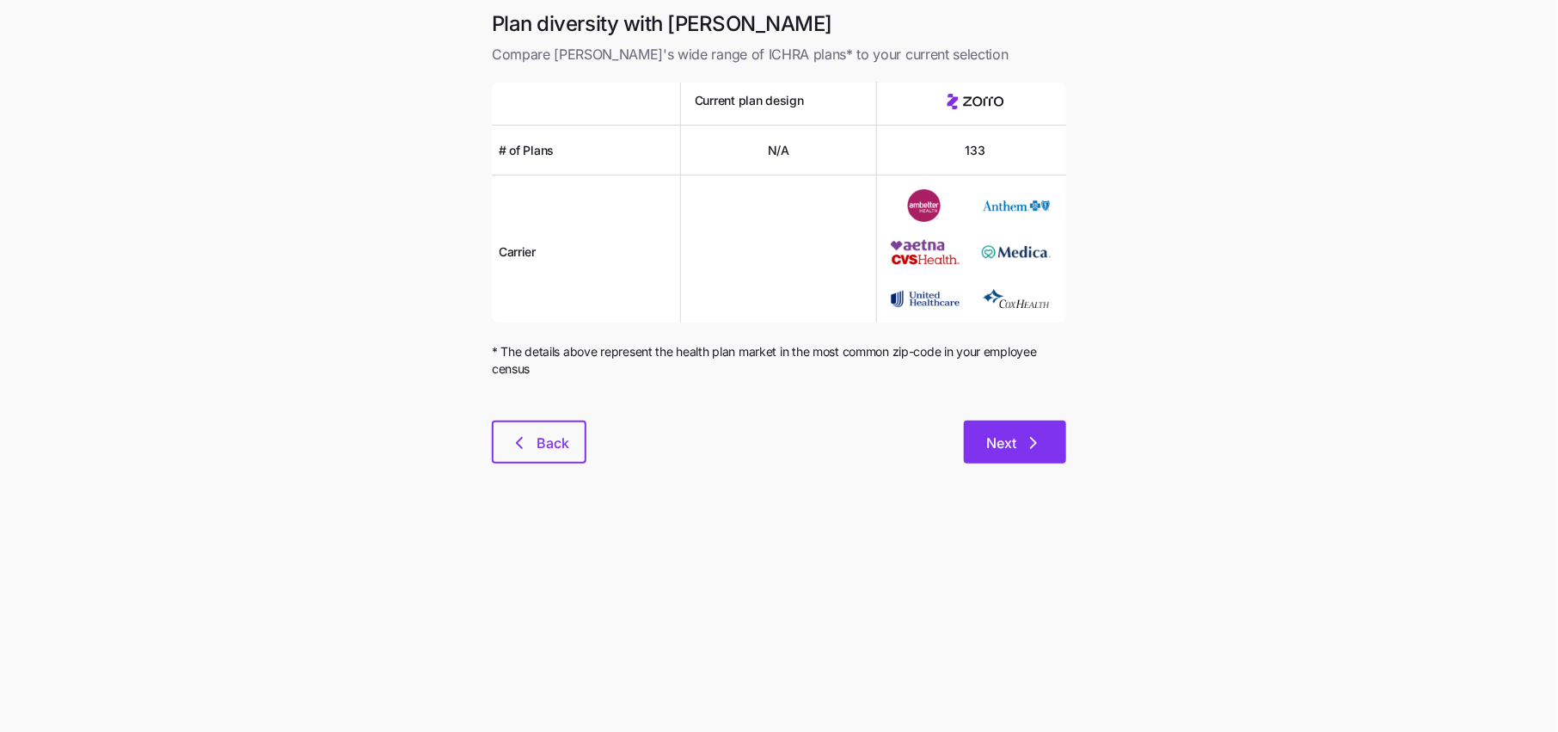
click at [1021, 449] on span "Next" at bounding box center [1015, 442] width 58 height 21
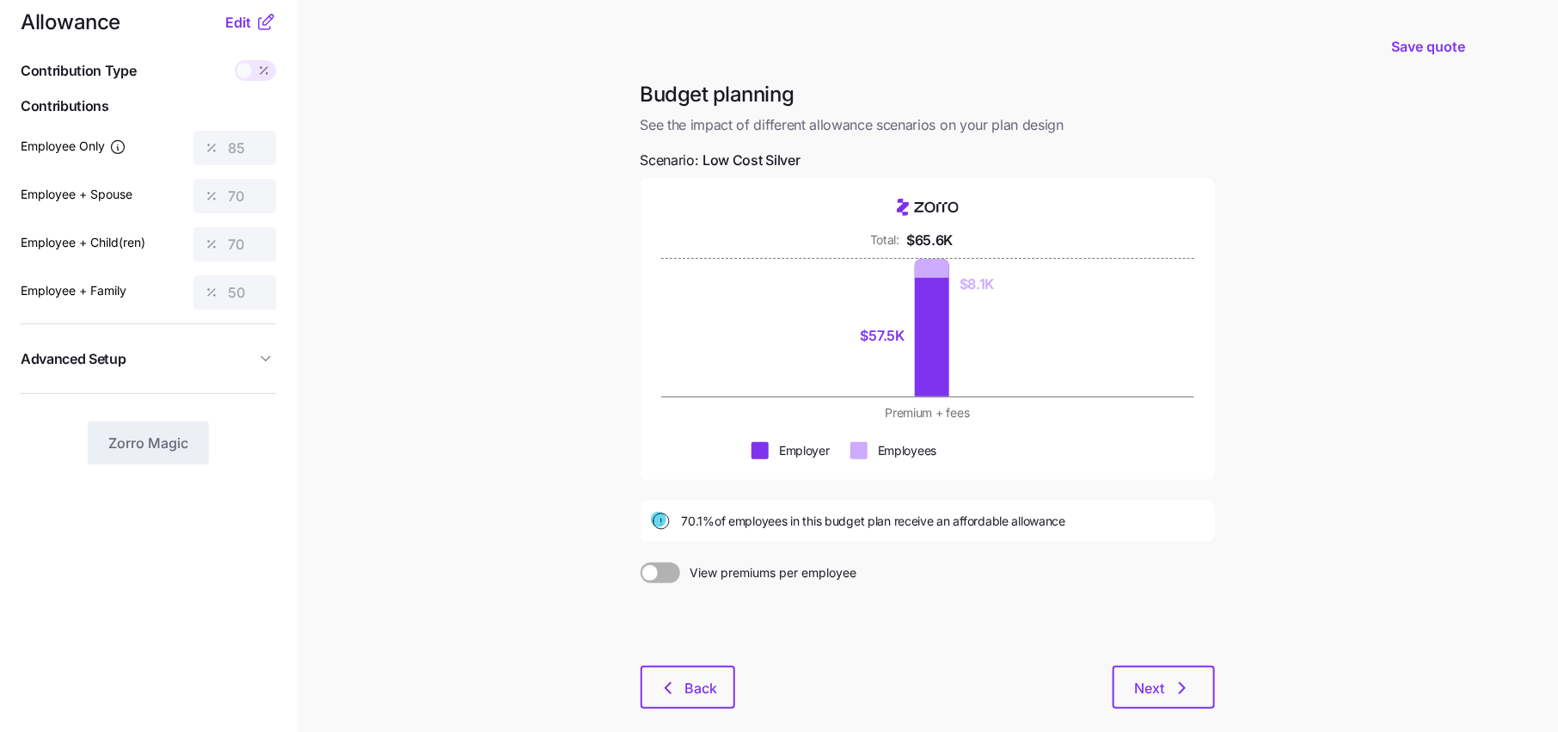
scroll to position [14, 0]
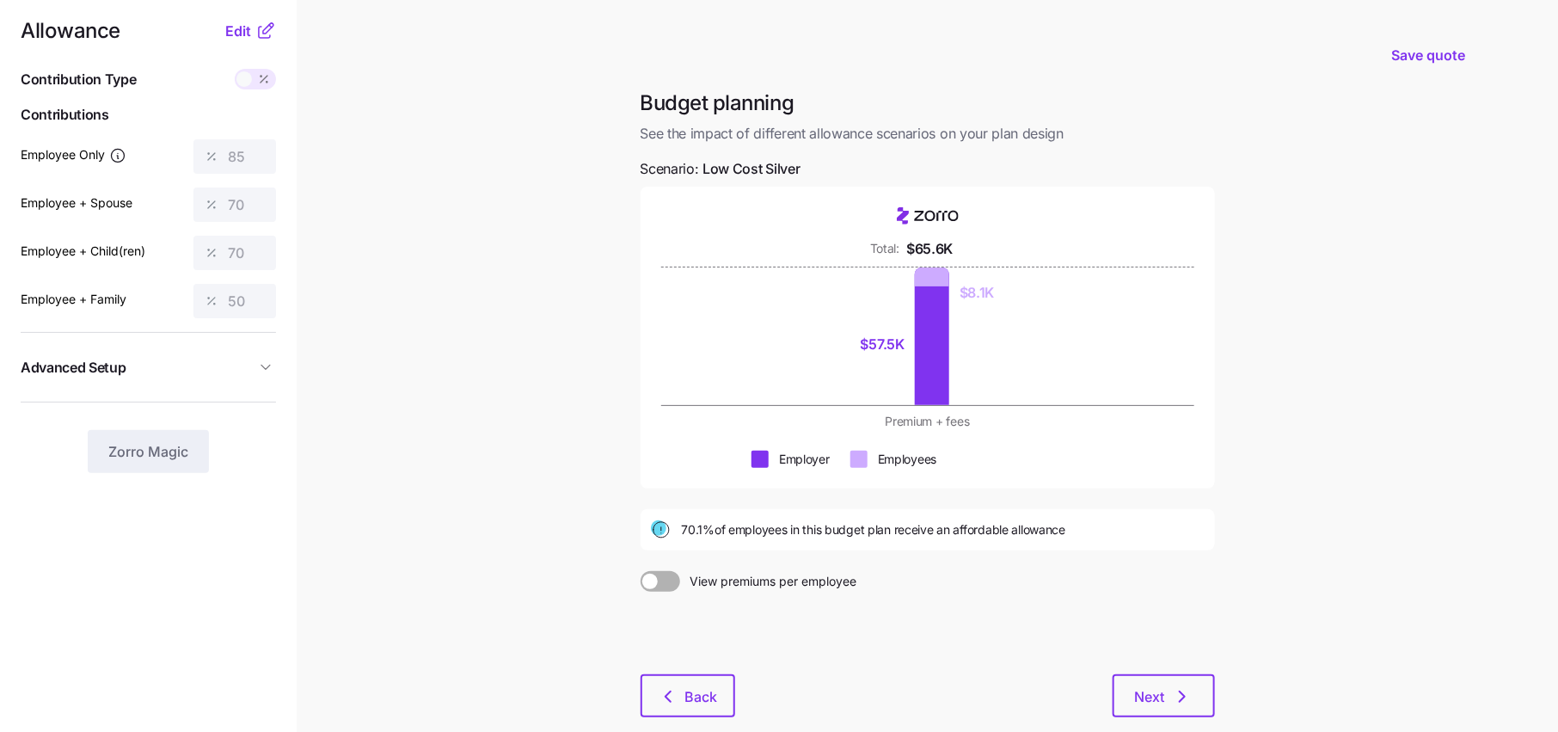
click at [220, 43] on div "Allowance Edit Contribution Type Use classes Contributions Employee Only 85 Emp…" at bounding box center [148, 247] width 255 height 452
click at [243, 34] on span "Edit" at bounding box center [238, 31] width 26 height 21
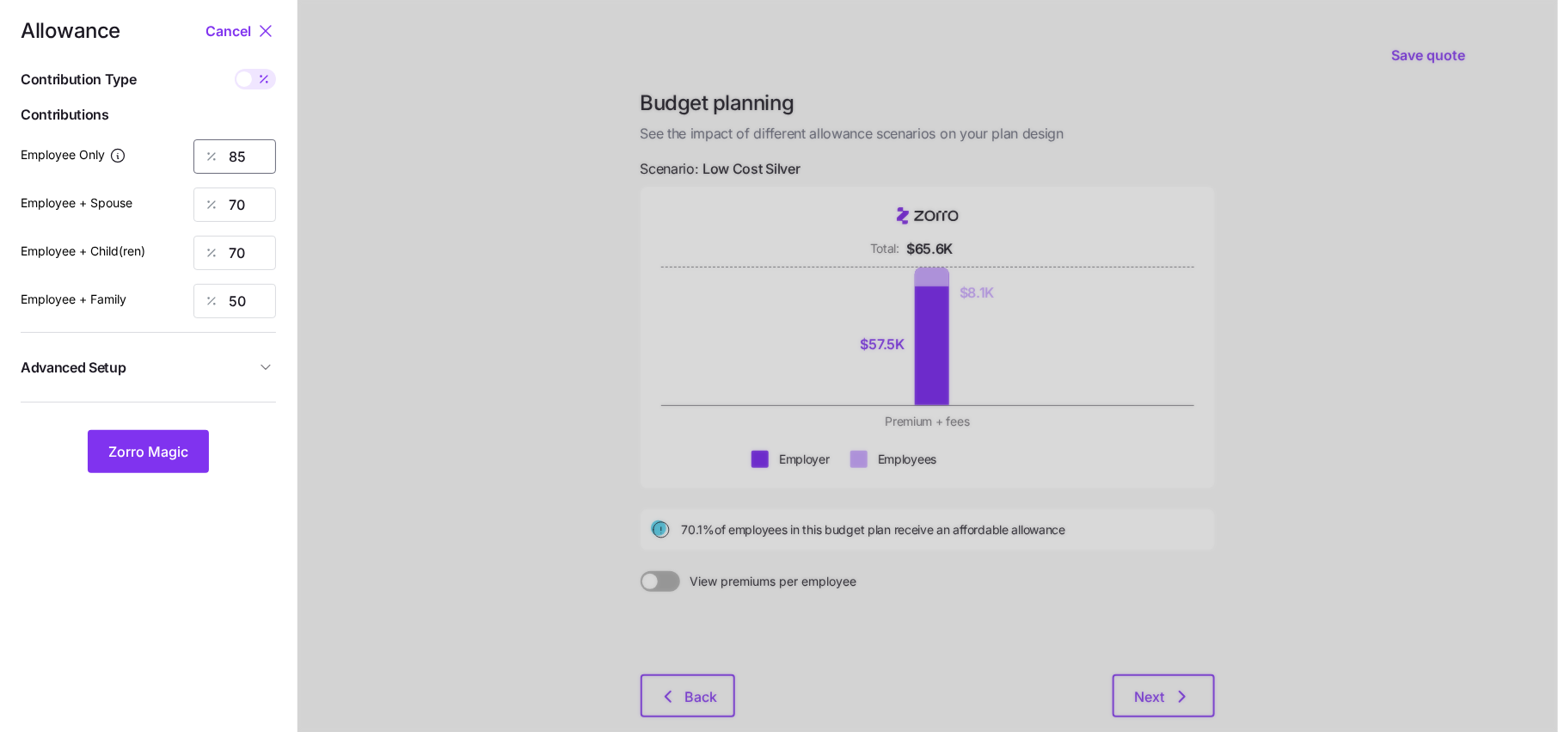
drag, startPoint x: 255, startPoint y: 164, endPoint x: 164, endPoint y: 161, distance: 91.2
click at [195, 164] on div "85" at bounding box center [234, 156] width 83 height 34
type input "50"
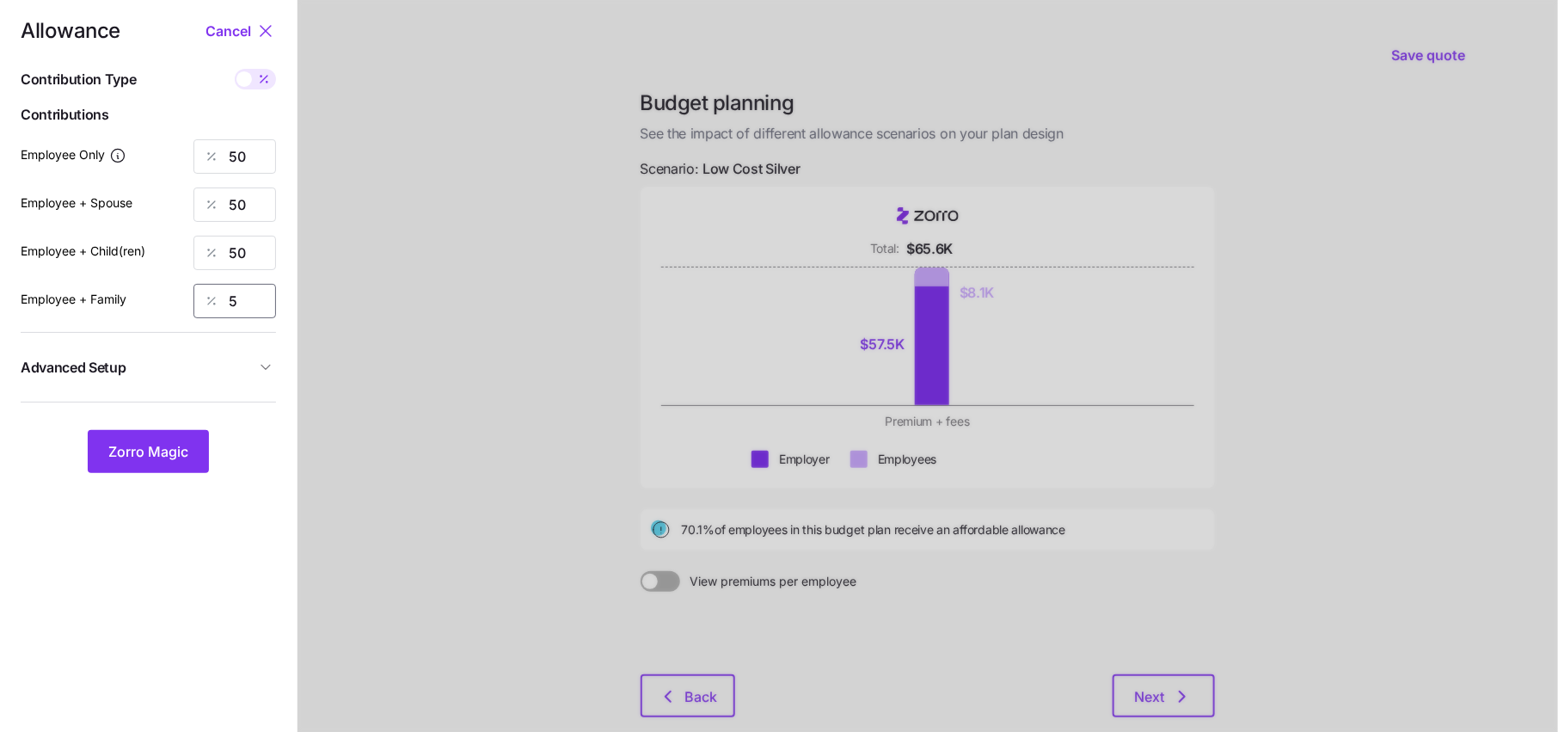
type input "50"
click at [259, 77] on icon at bounding box center [264, 79] width 14 height 14
click at [235, 69] on input "checkbox" at bounding box center [235, 69] width 0 height 0
type input "307"
type input "614"
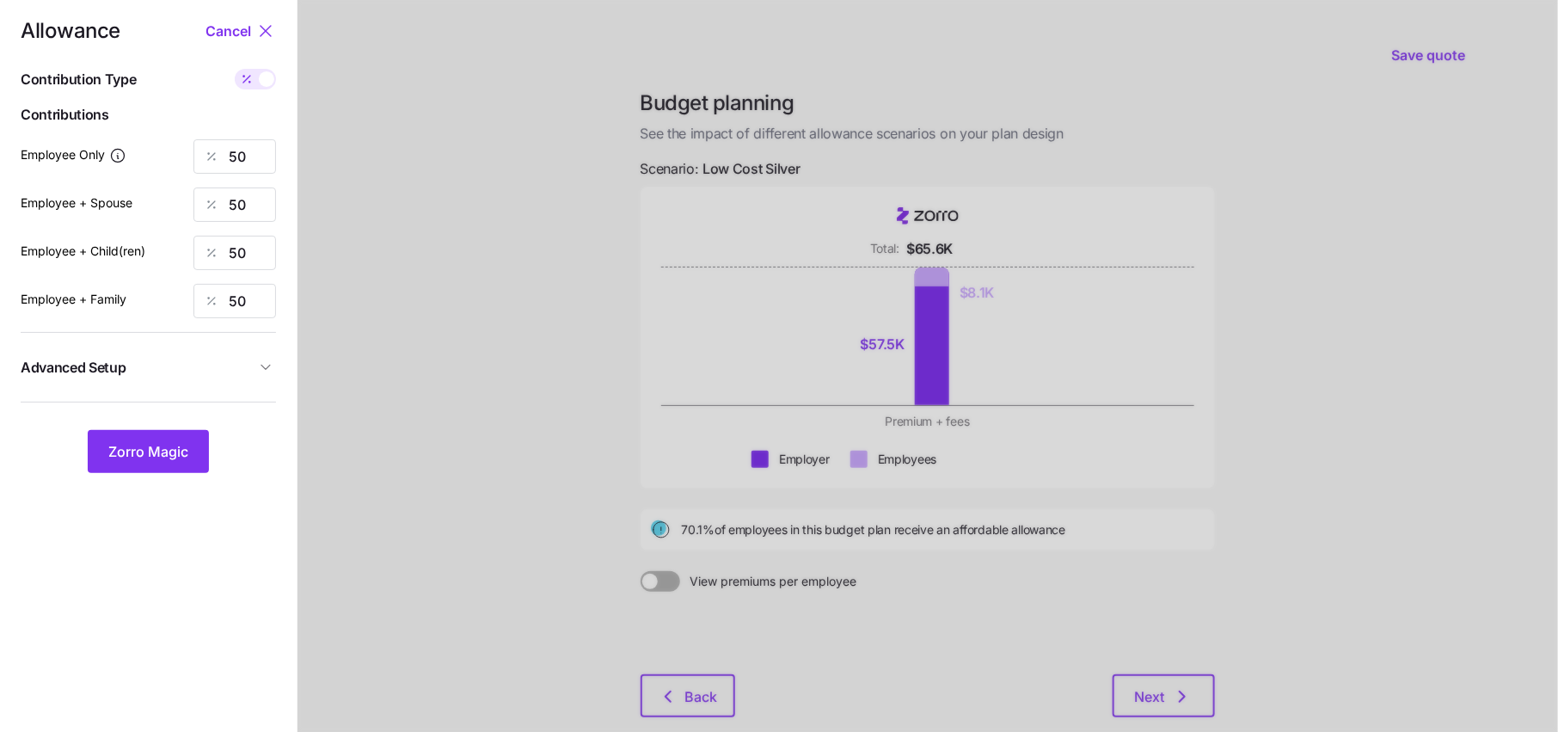
type input "530"
type input "837"
drag, startPoint x: 259, startPoint y: 206, endPoint x: 178, endPoint y: 206, distance: 80.8
click at [178, 206] on div "Employee + Spouse 614" at bounding box center [148, 204] width 255 height 34
type input "307"
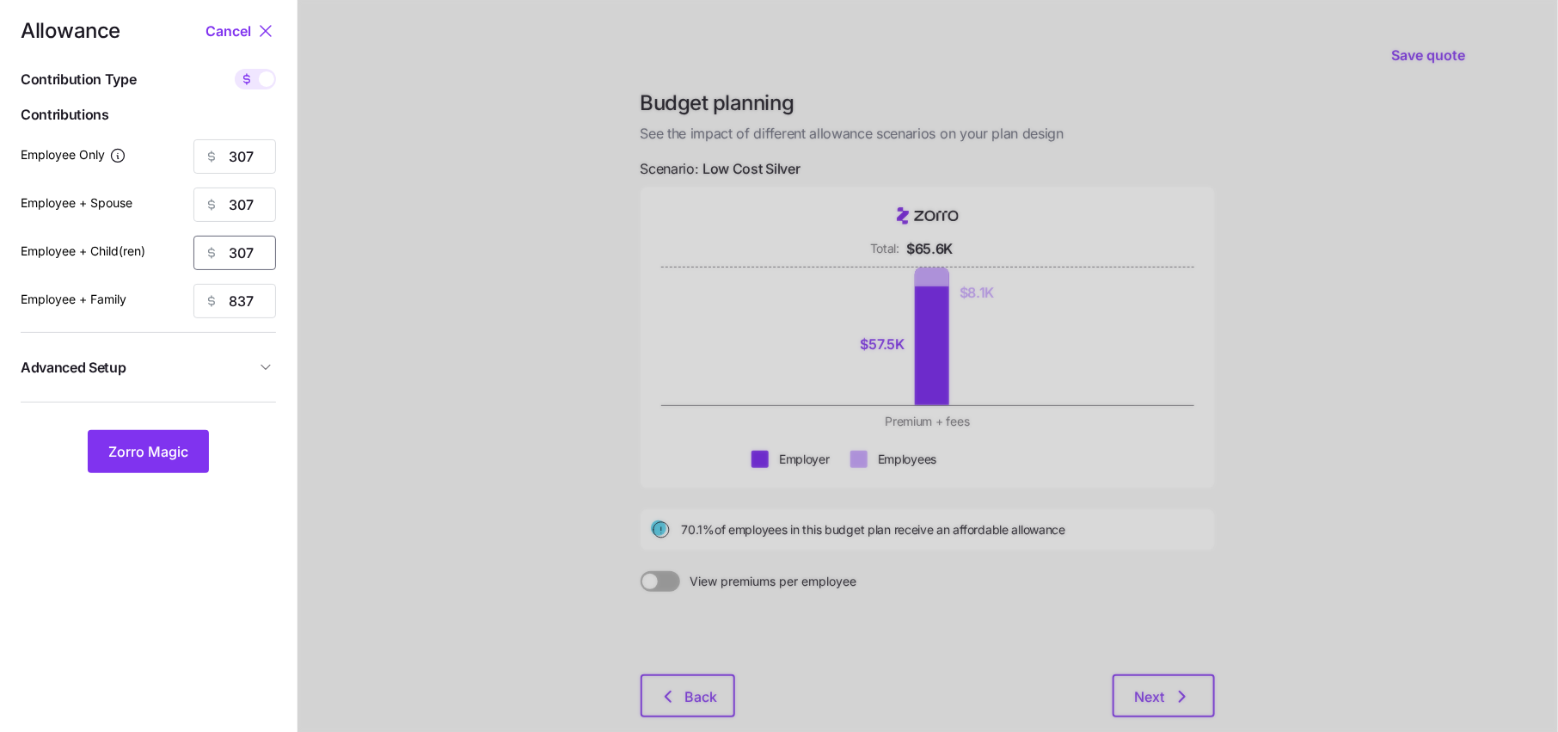
type input "307"
click at [167, 450] on span "Zorro Magic" at bounding box center [148, 451] width 80 height 21
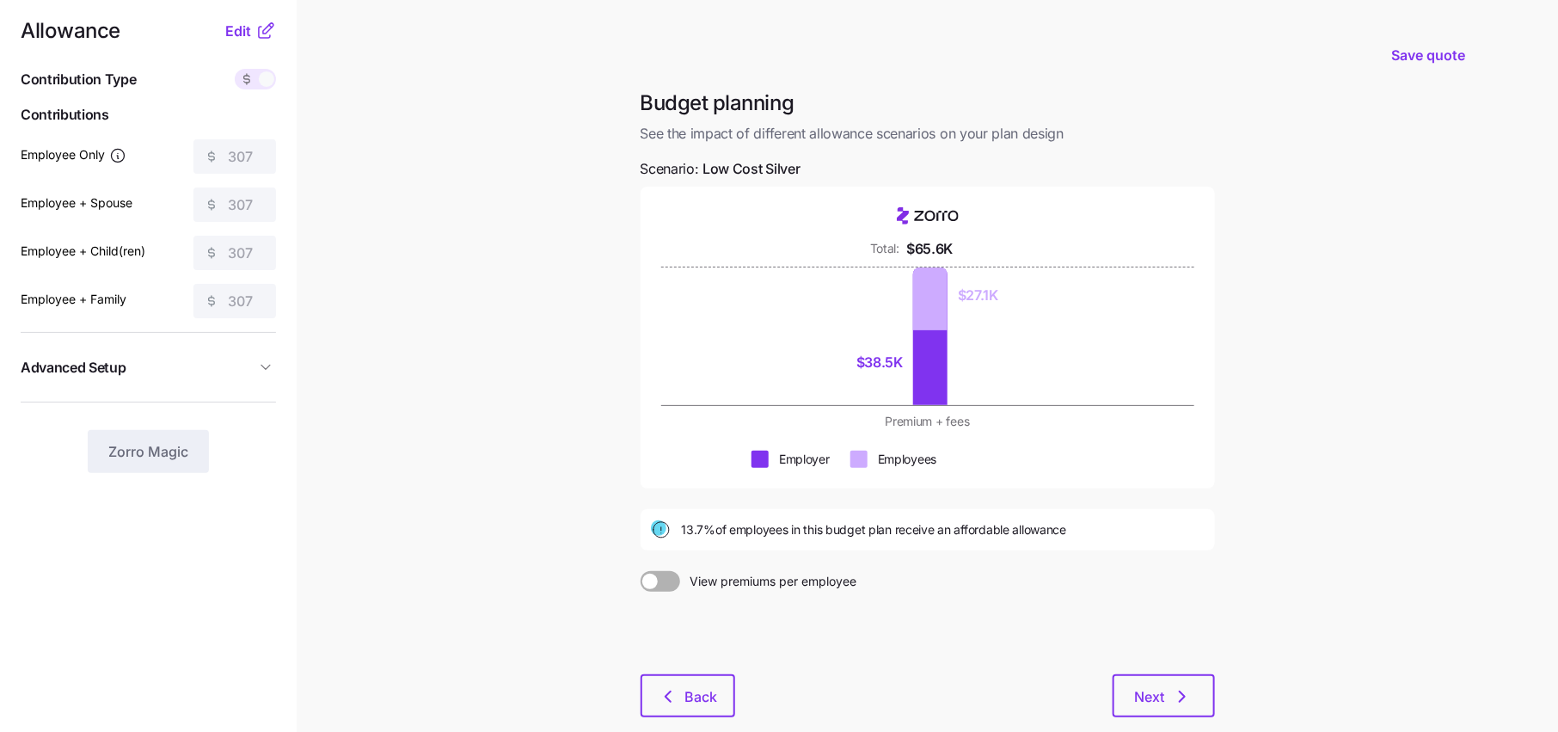
scroll to position [0, 0]
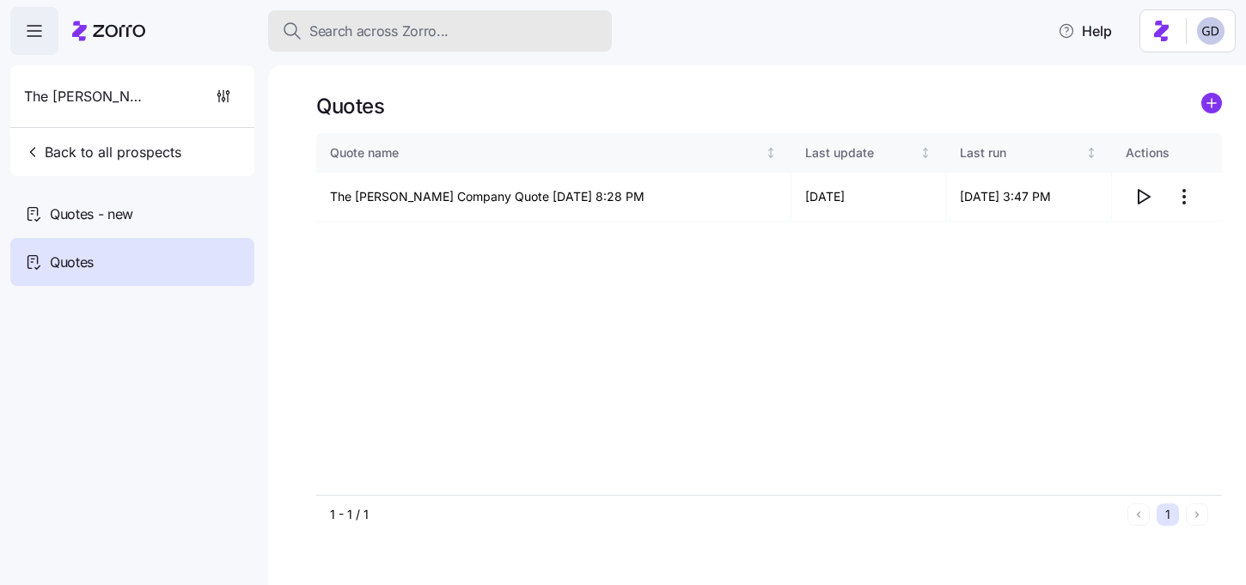
click at [442, 24] on span "Search across Zorro..." at bounding box center [378, 31] width 139 height 21
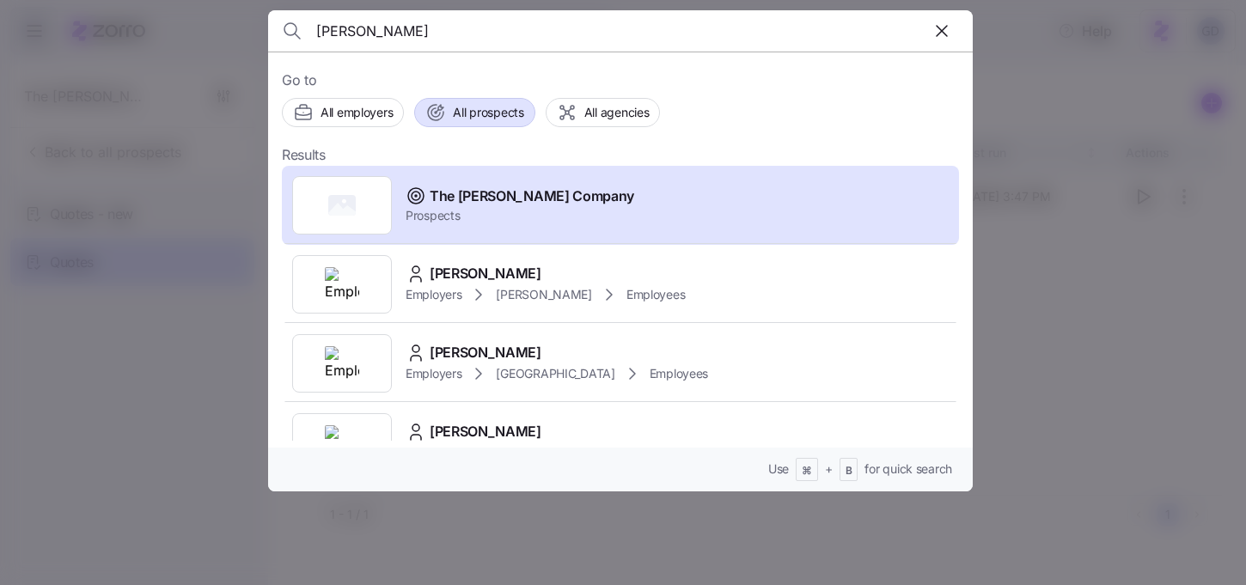
click at [481, 111] on span "All prospects" at bounding box center [488, 112] width 70 height 17
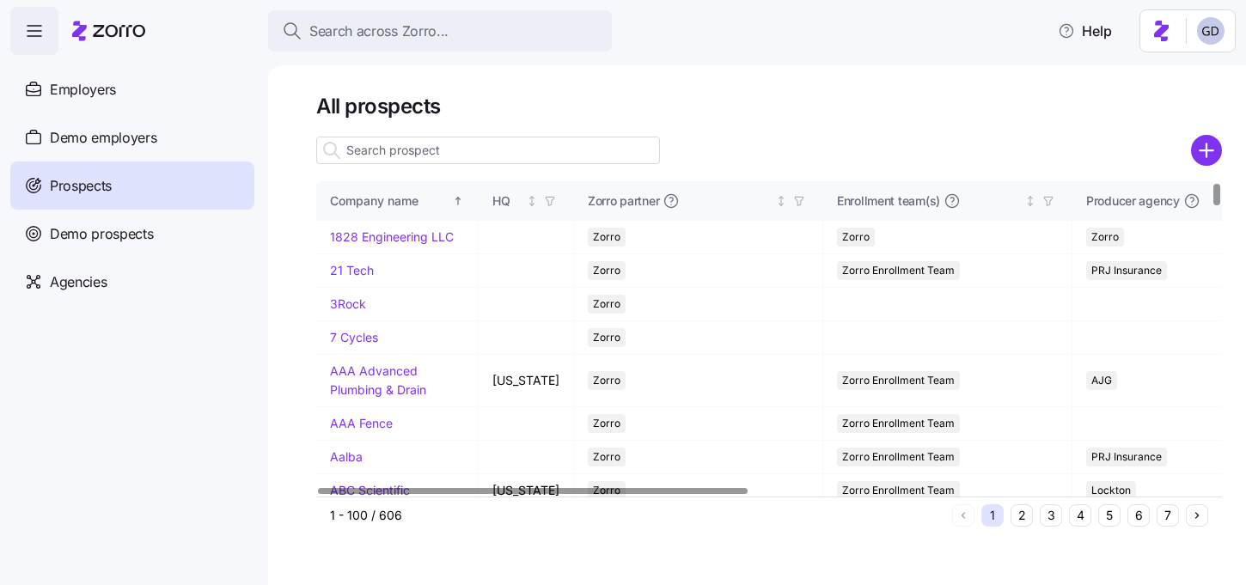
click at [448, 156] on input at bounding box center [488, 151] width 344 height 28
click at [1197, 139] on circle "add icon" at bounding box center [1207, 151] width 28 height 28
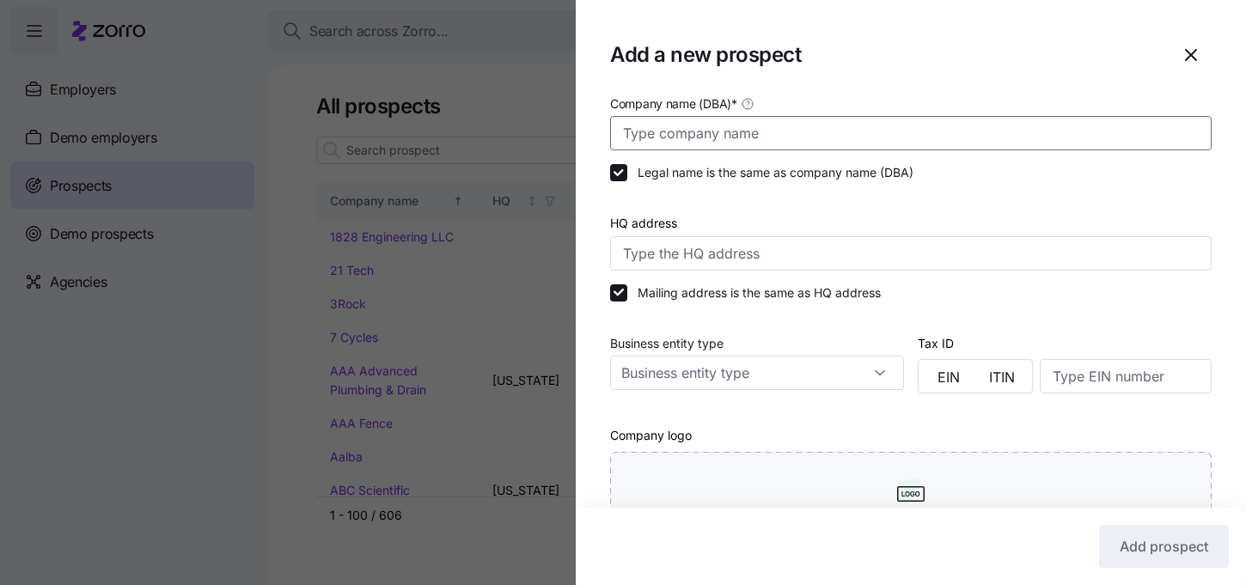
click at [727, 126] on input "Company name (DBA) *" at bounding box center [911, 133] width 602 height 34
click at [692, 137] on input "[GEOGRAPHIC_DATA]" at bounding box center [911, 133] width 602 height 34
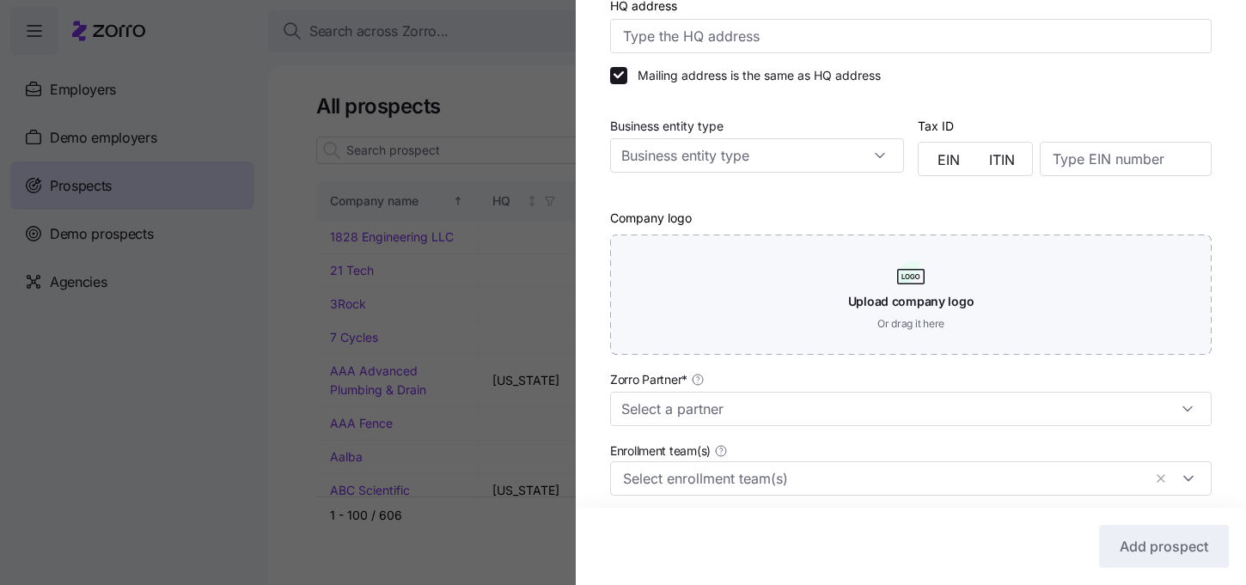
scroll to position [254, 0]
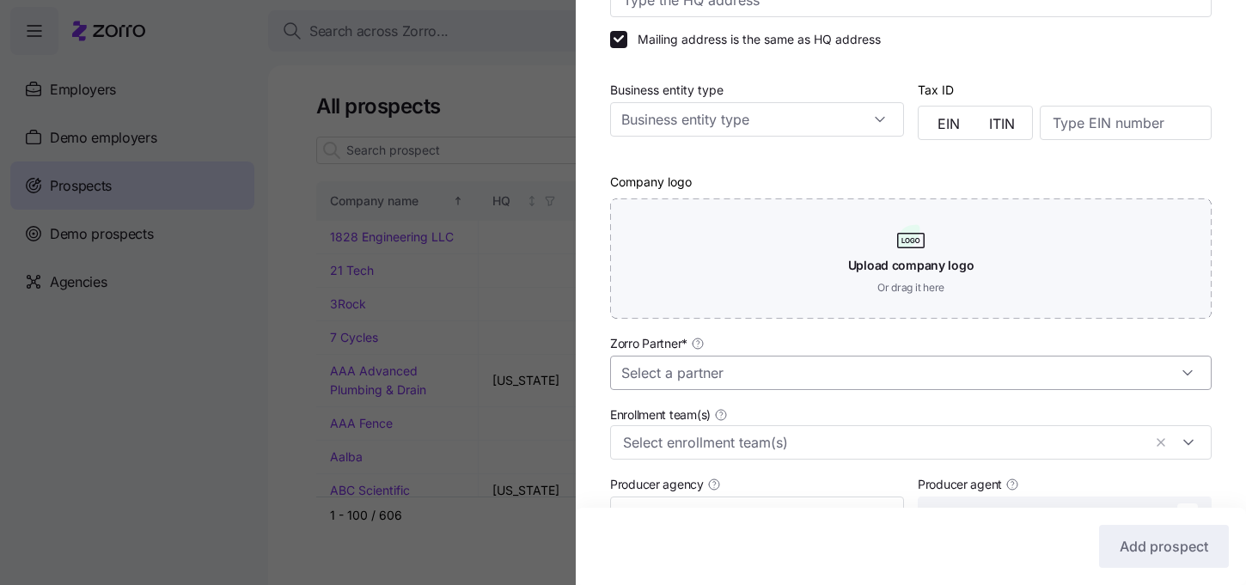
type input "Quivira Inc."
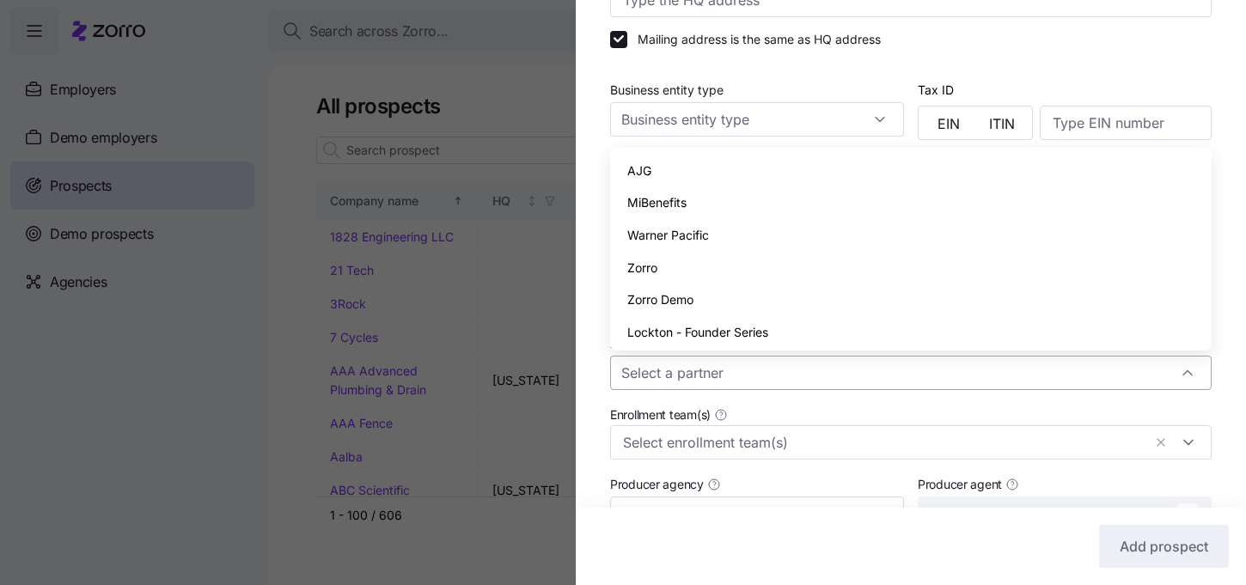
click at [765, 386] on input "Zorro Partner *" at bounding box center [911, 373] width 602 height 34
click at [661, 273] on div "Zorro" at bounding box center [911, 268] width 588 height 33
type input "Zorro"
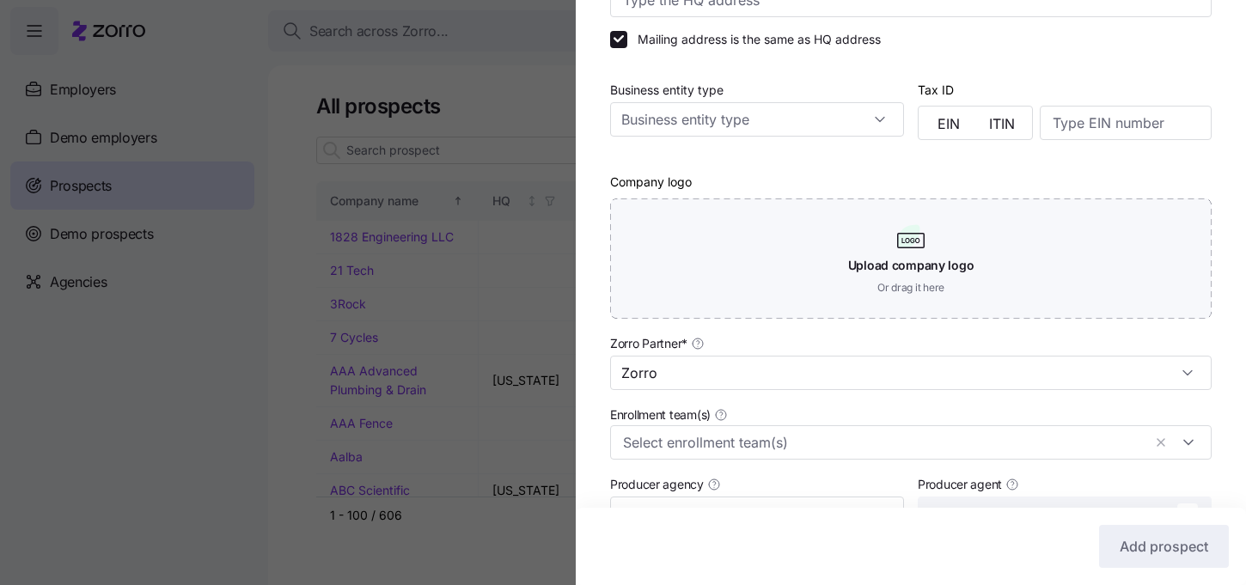
scroll to position [488, 0]
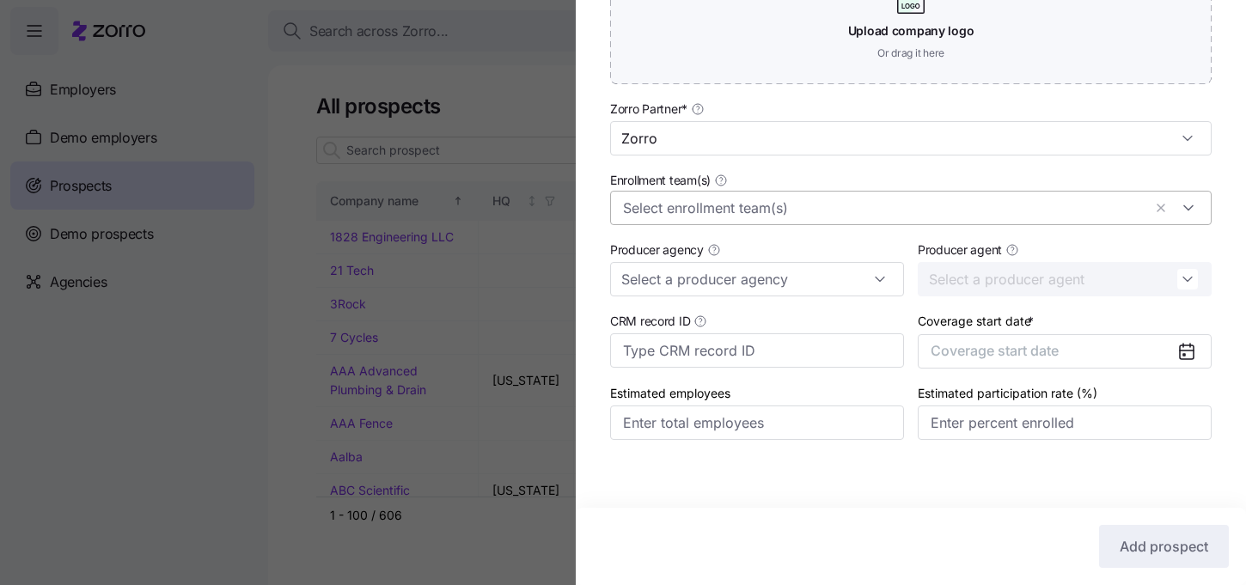
click at [746, 211] on input "Enrollment team(s)" at bounding box center [882, 208] width 519 height 22
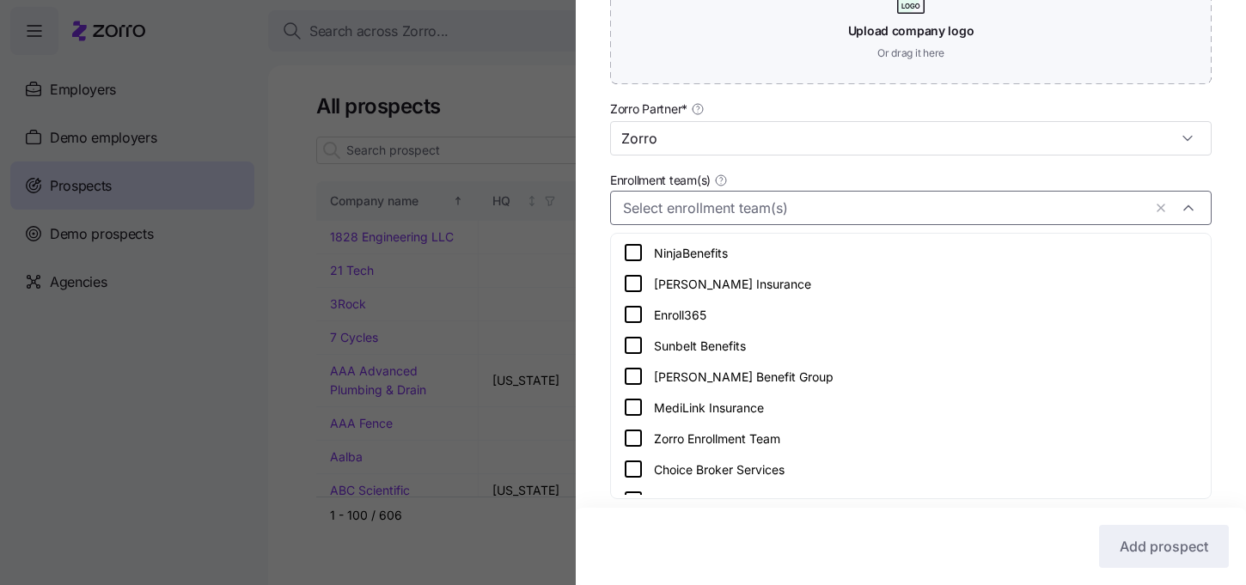
click at [632, 434] on icon at bounding box center [633, 438] width 21 height 21
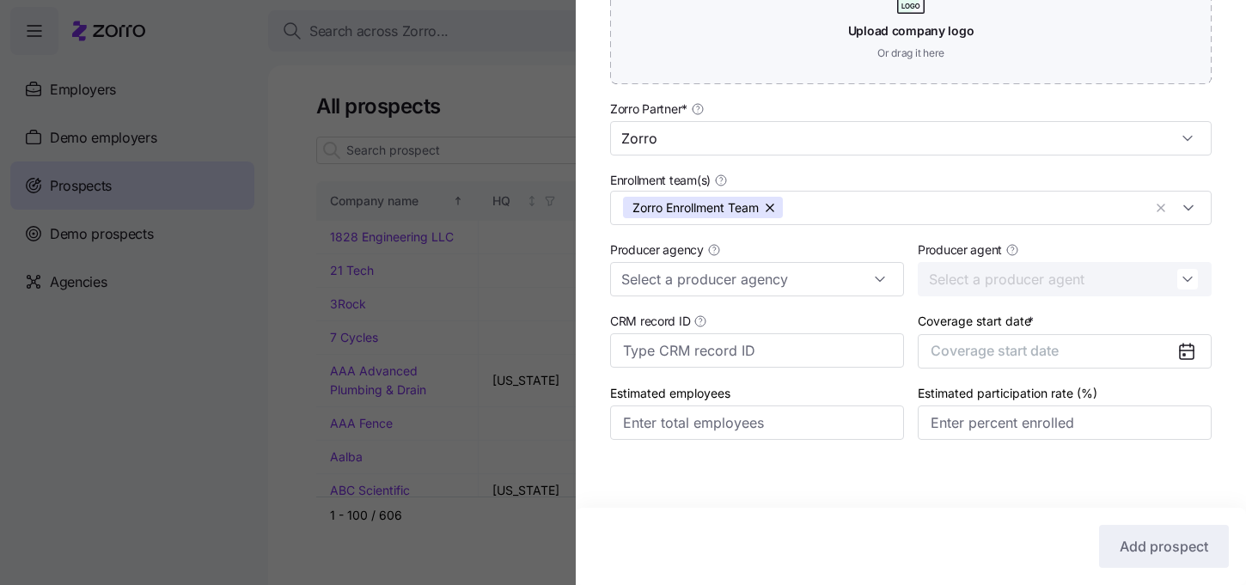
click at [593, 338] on div "Company name (DBA) * Quivira Inc. Legal name is the same as company name (DBA) …" at bounding box center [911, 40] width 671 height 870
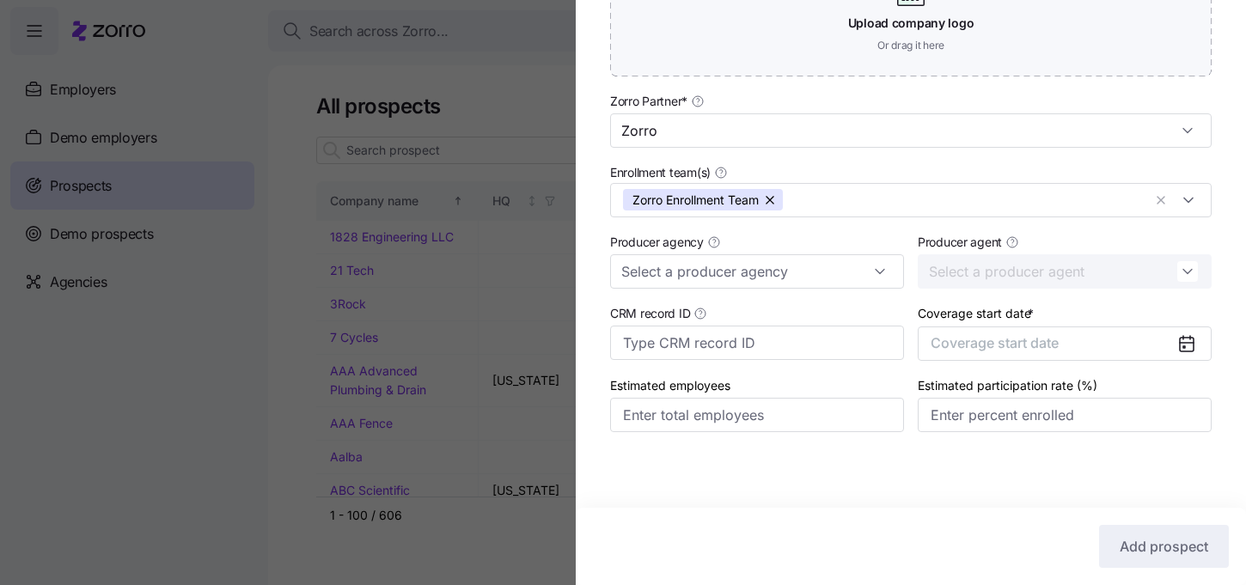
click at [1074, 321] on div "Coverage start date * Coverage start date" at bounding box center [1065, 332] width 294 height 58
click at [1061, 358] on button "Coverage start date" at bounding box center [1065, 344] width 294 height 34
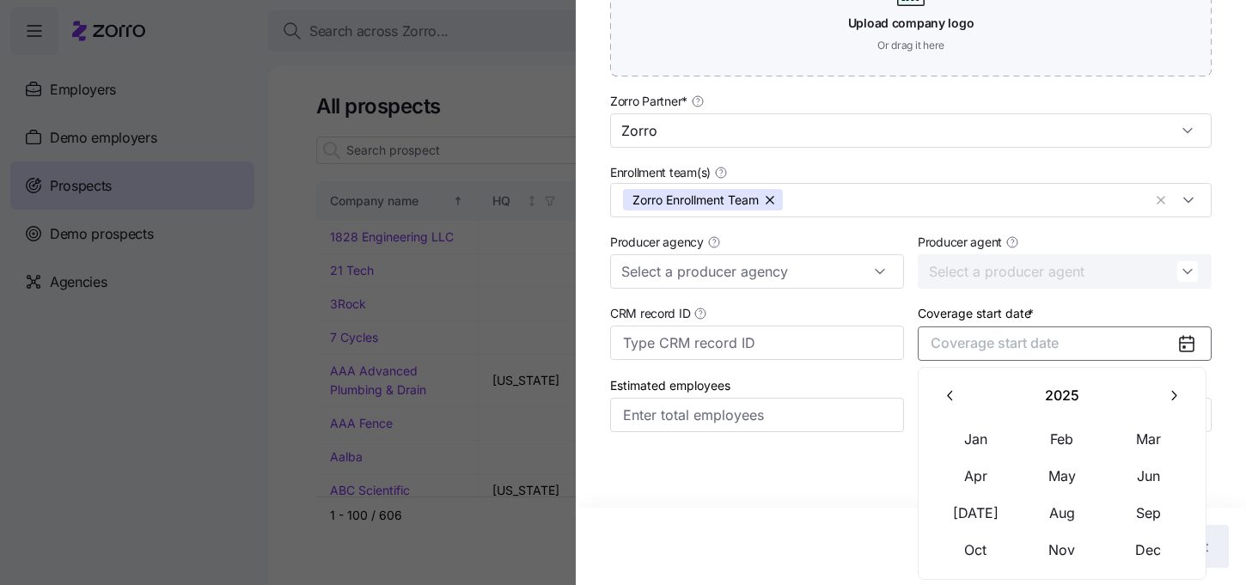
click at [1161, 392] on button "button" at bounding box center [1174, 396] width 36 height 36
click at [974, 437] on button "Jan" at bounding box center [977, 439] width 86 height 36
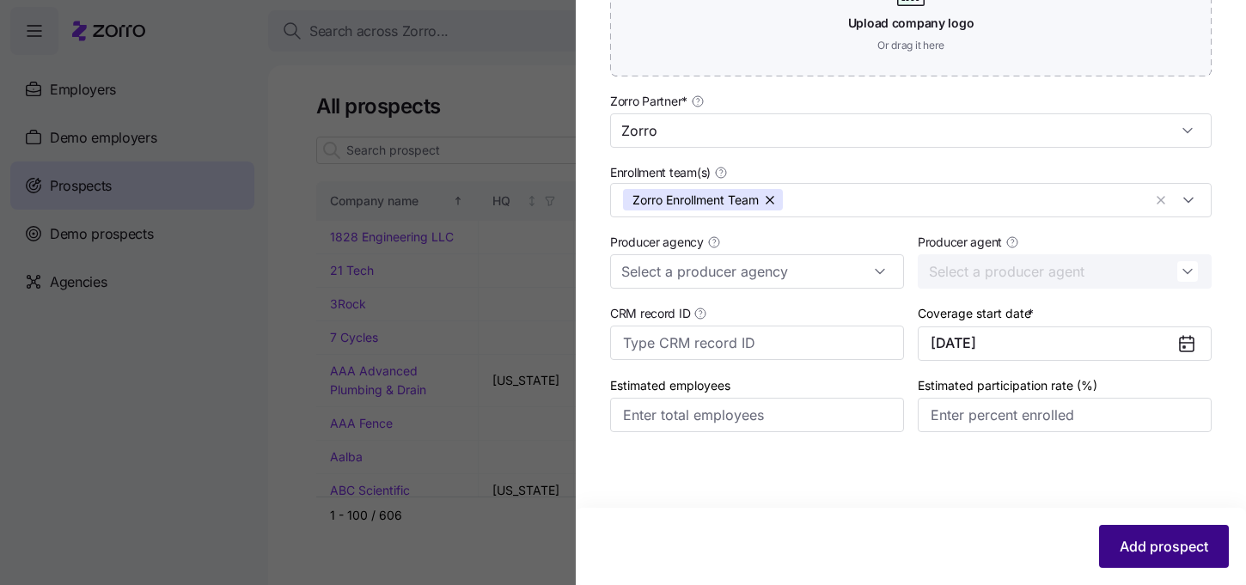
click at [1159, 535] on button "Add prospect" at bounding box center [1164, 546] width 130 height 43
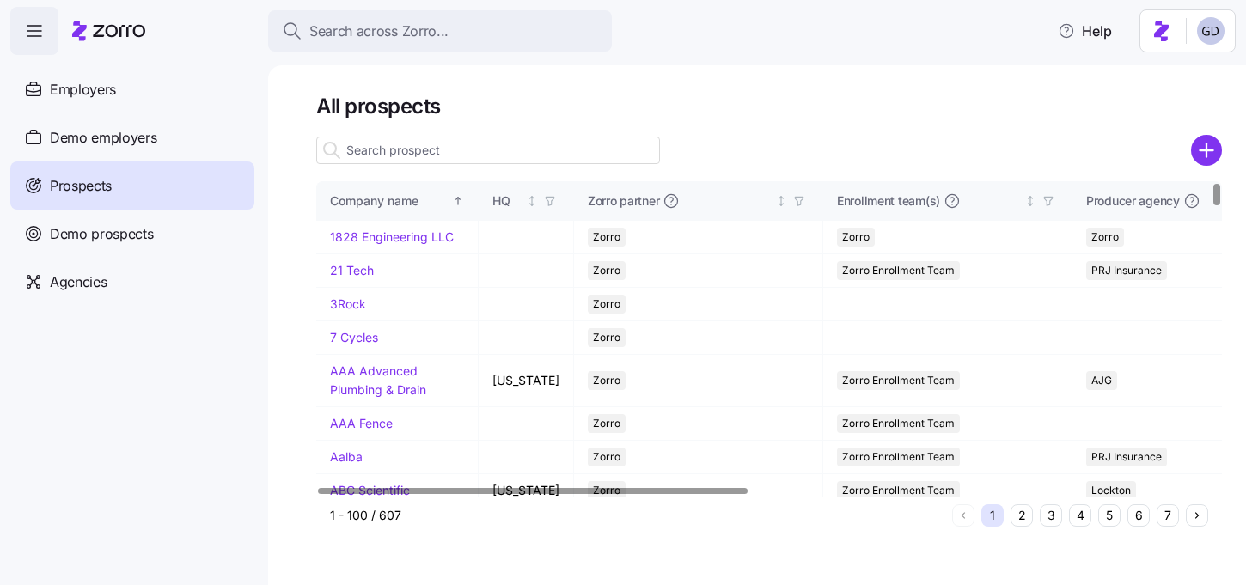
click at [499, 154] on input at bounding box center [488, 151] width 344 height 28
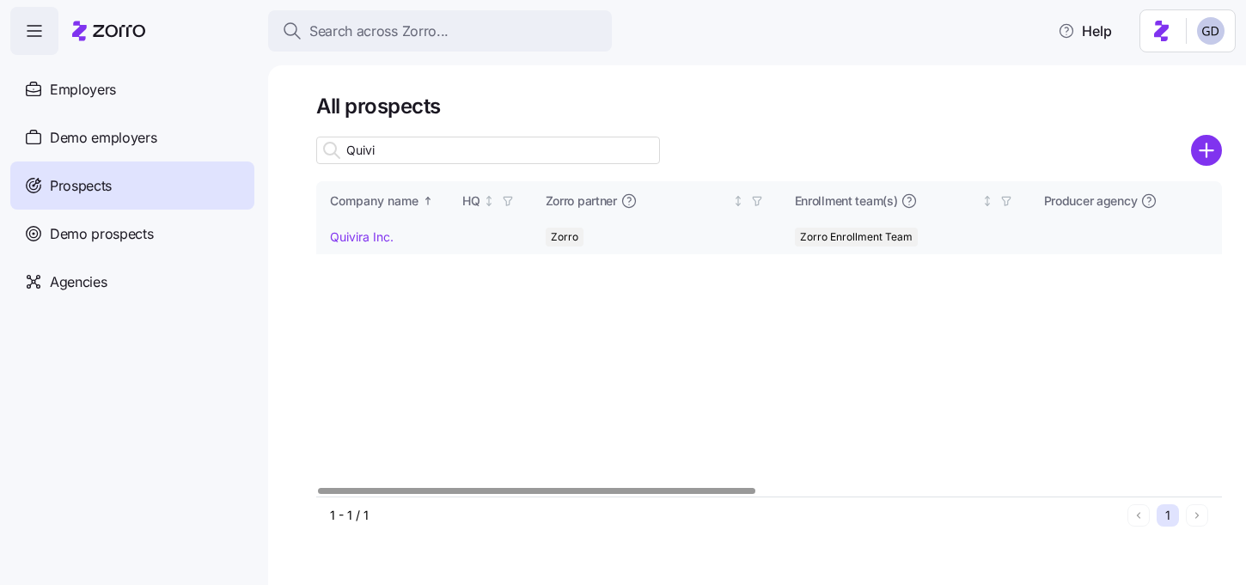
type input "Quivi"
click at [363, 238] on link "Quivira Inc." at bounding box center [362, 237] width 64 height 15
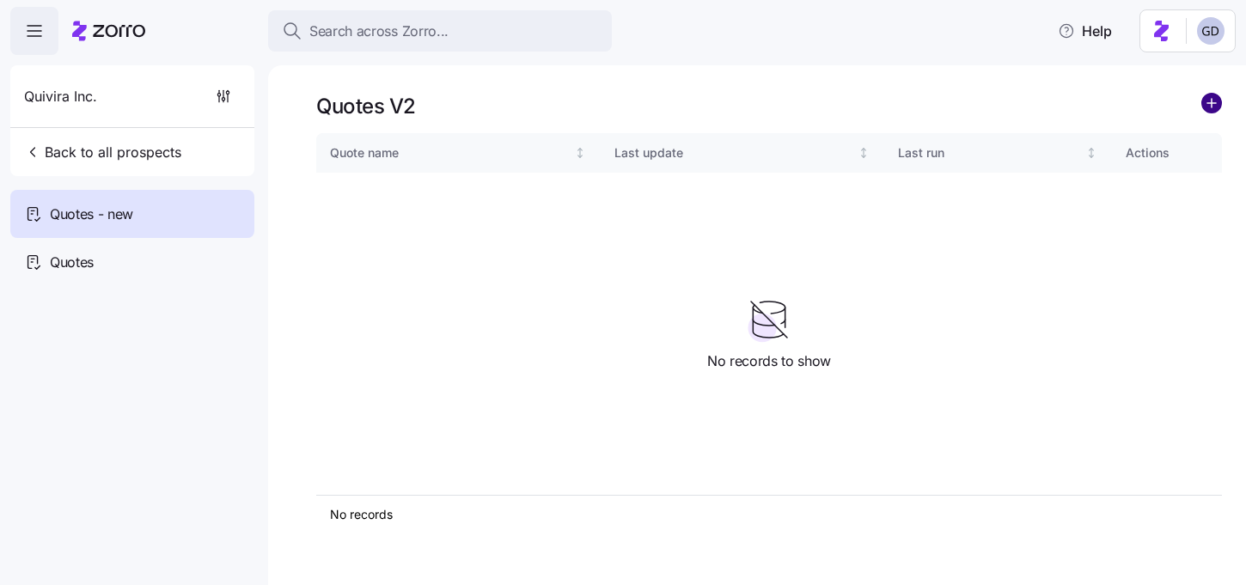
click at [1209, 105] on circle "add icon" at bounding box center [1212, 103] width 19 height 19
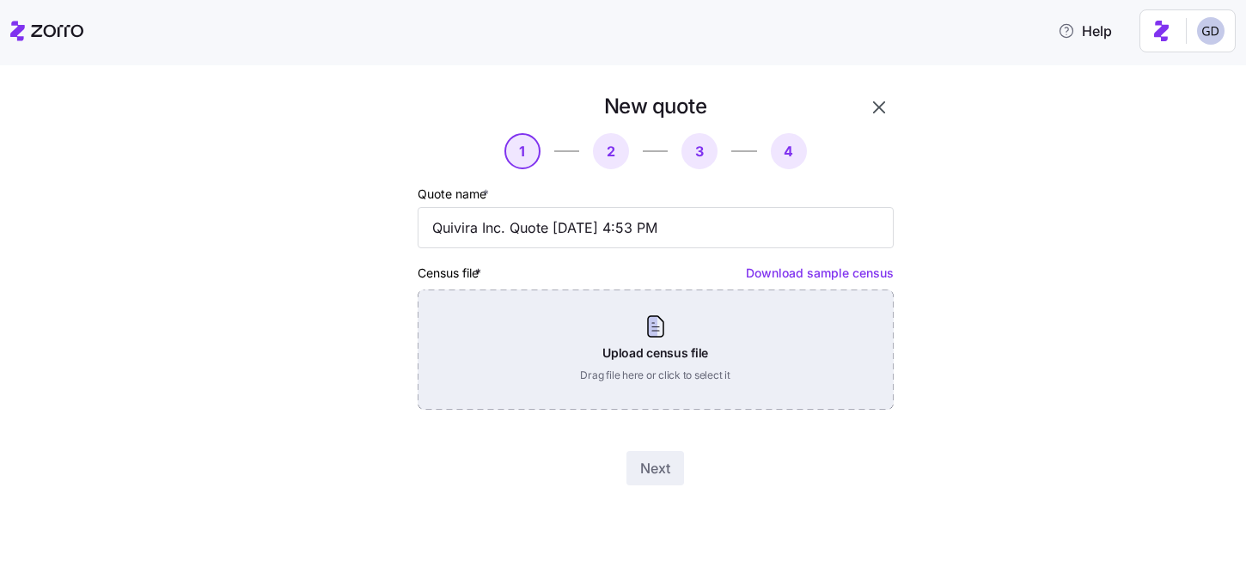
click at [625, 356] on div "Upload census file Drag file here or click to select it" at bounding box center [656, 350] width 476 height 120
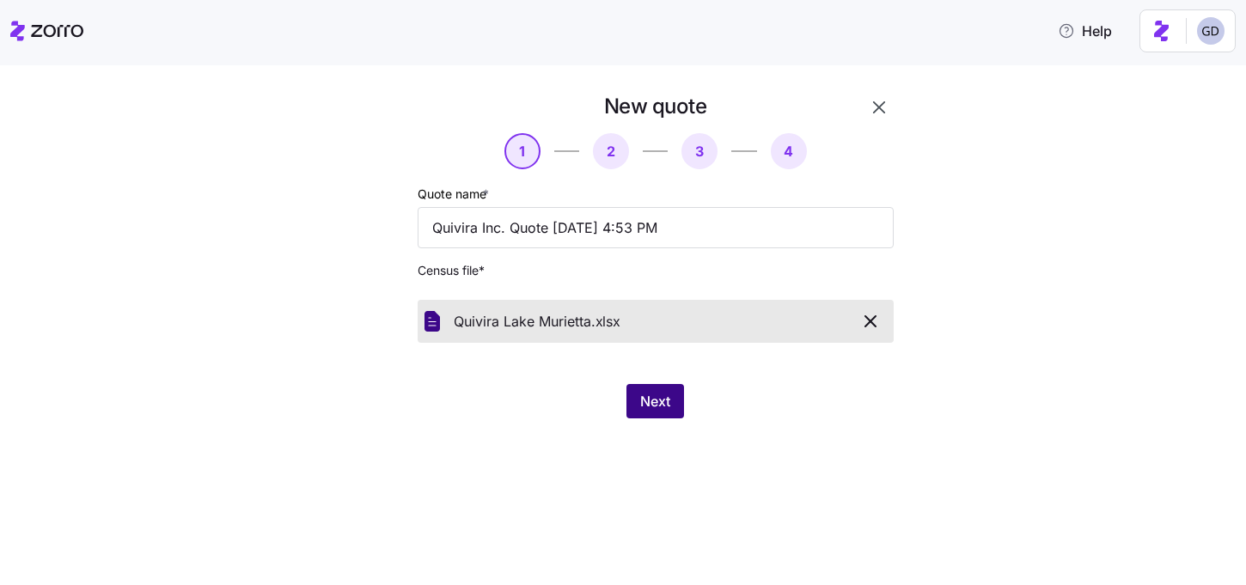
click at [659, 399] on span "Next" at bounding box center [655, 401] width 30 height 21
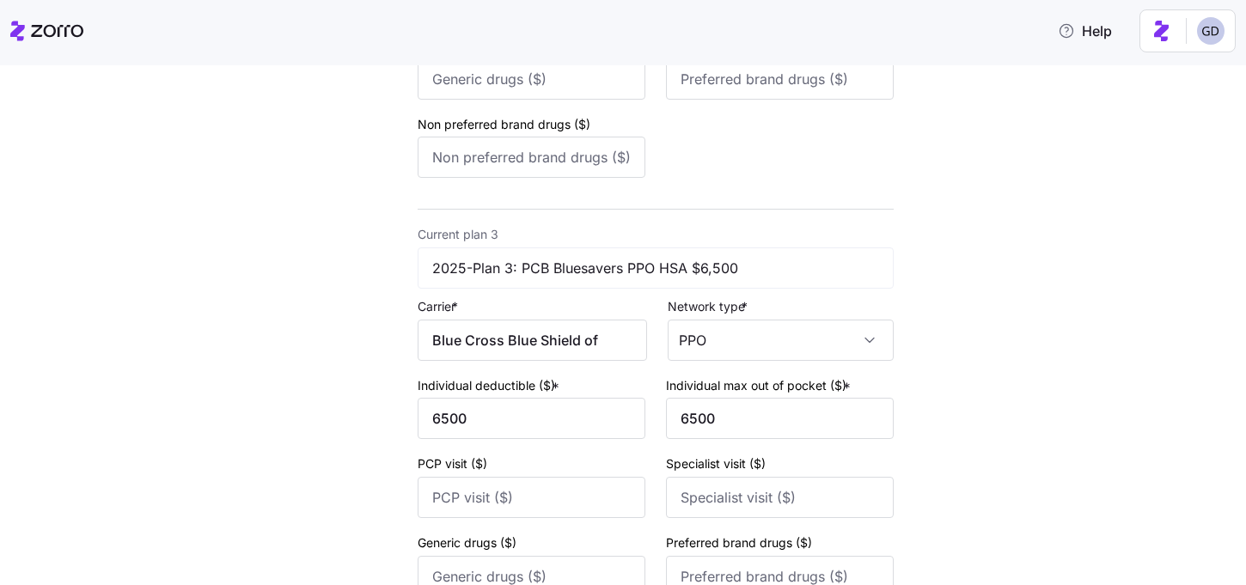
scroll to position [1258, 0]
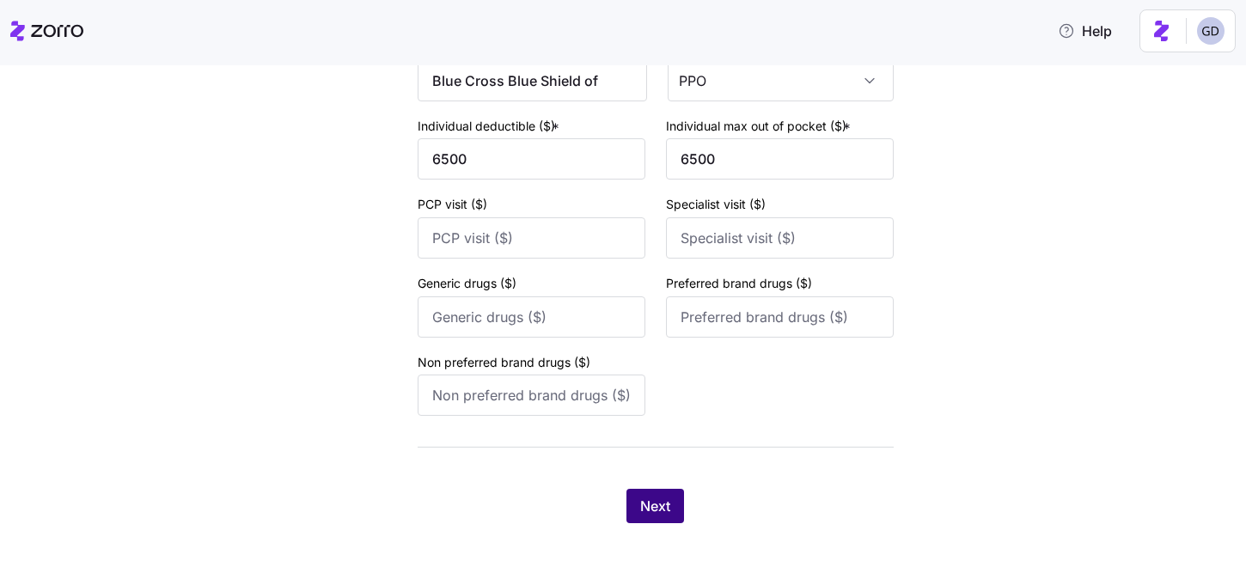
click at [675, 497] on button "Next" at bounding box center [656, 506] width 58 height 34
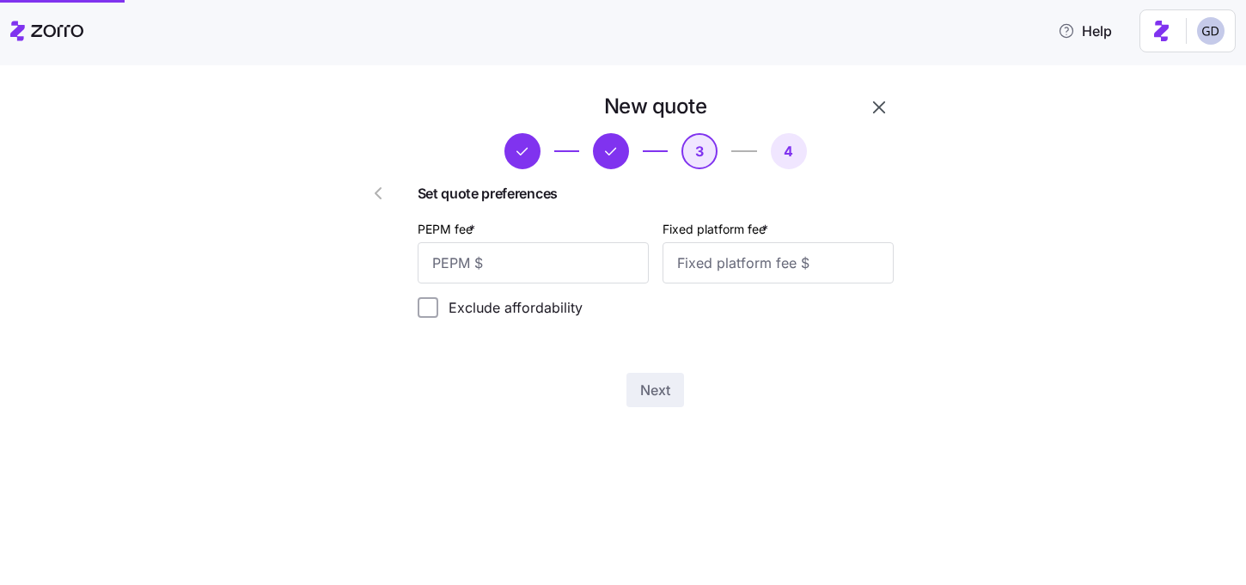
scroll to position [0, 0]
click at [558, 280] on input "PEPM fee *" at bounding box center [533, 262] width 231 height 41
type input "50"
type input "100"
click at [638, 371] on div "New quote 3 4 Set quote preferences PEPM fee * 50 Fixed platform fee * 100 Excl…" at bounding box center [656, 250] width 490 height 328
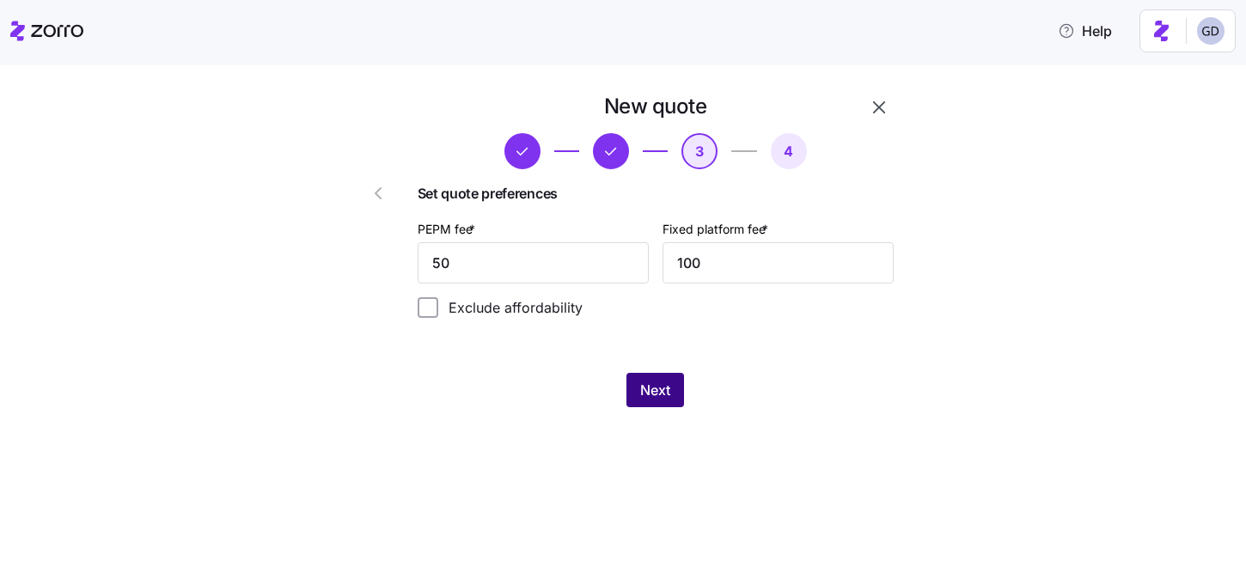
click at [651, 383] on span "Next" at bounding box center [655, 390] width 30 height 21
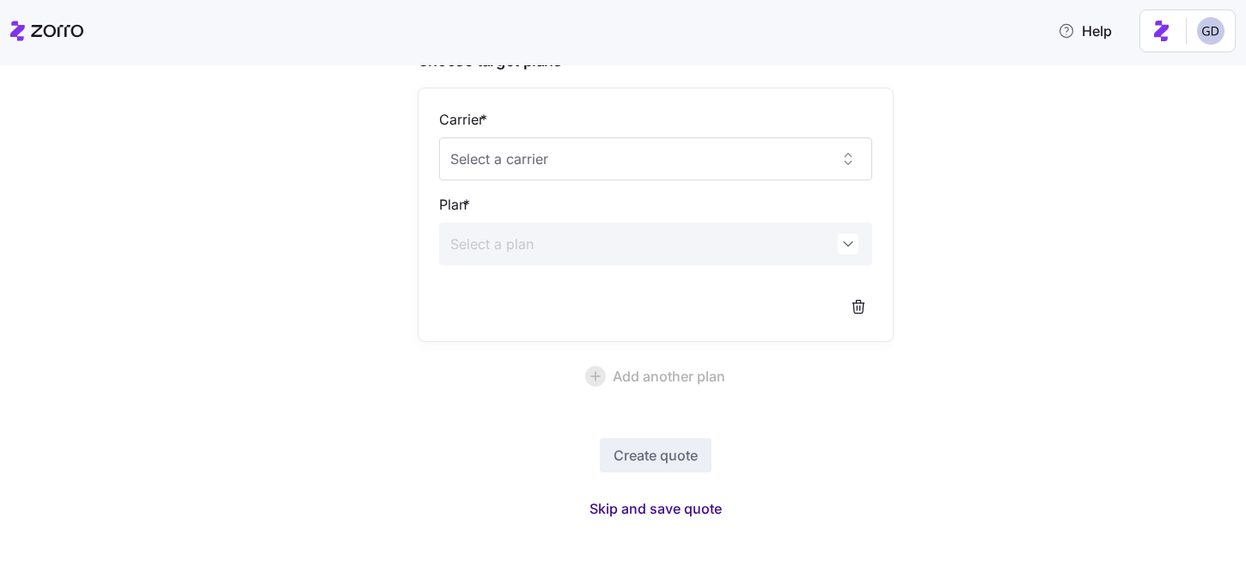
click at [683, 507] on span "Skip and save quote" at bounding box center [656, 509] width 132 height 21
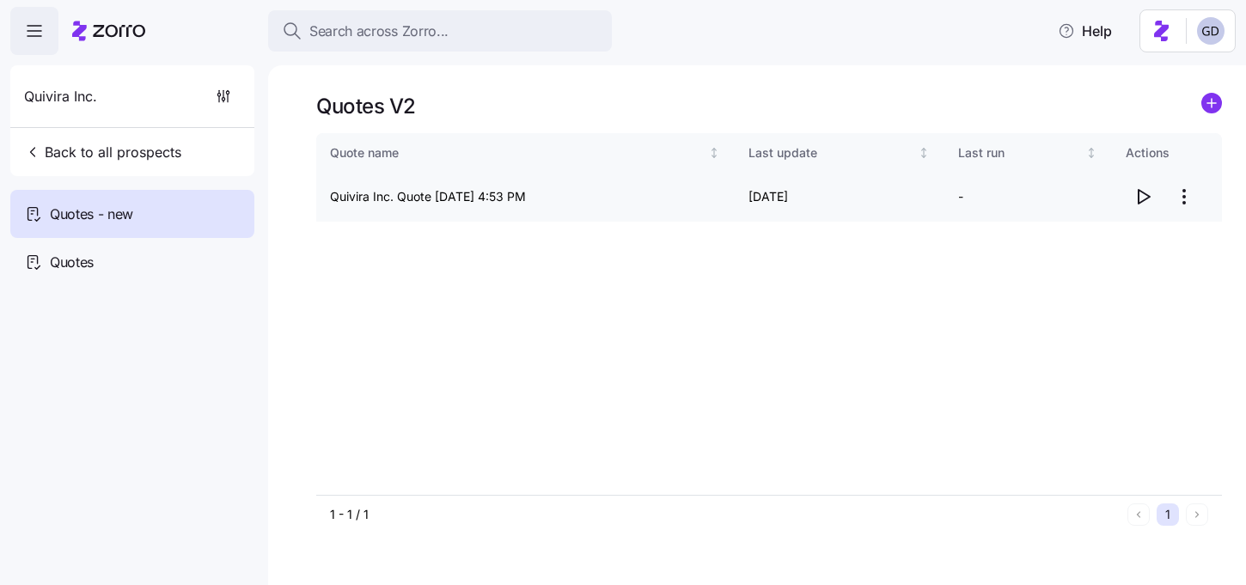
click at [1144, 195] on icon "button" at bounding box center [1143, 197] width 21 height 21
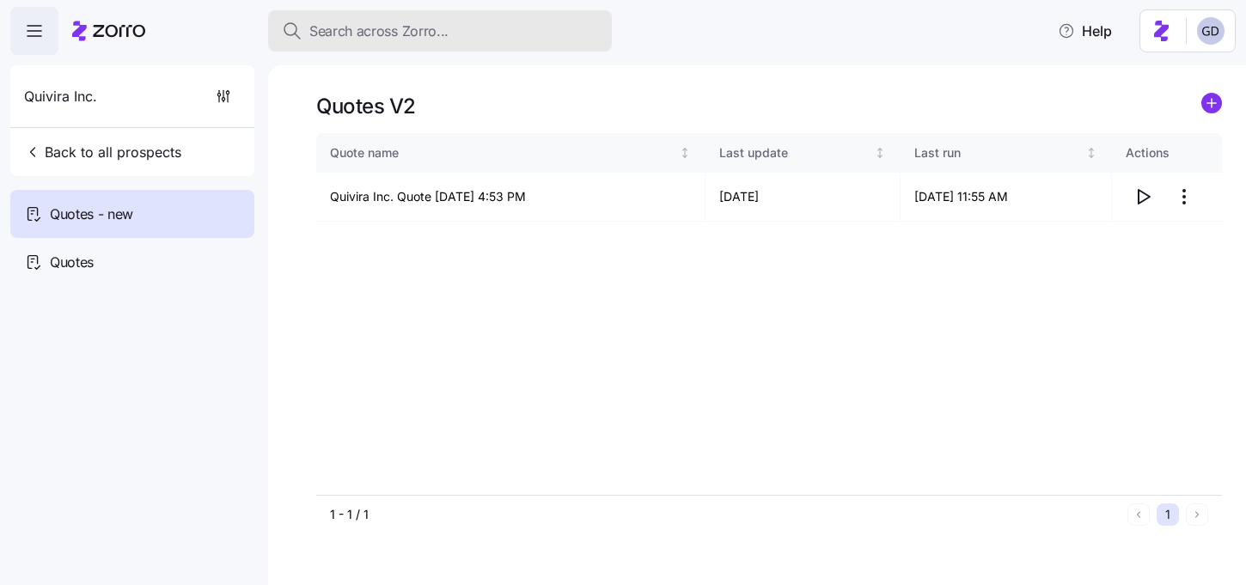
click at [437, 35] on span "Search across Zorro..." at bounding box center [378, 31] width 139 height 21
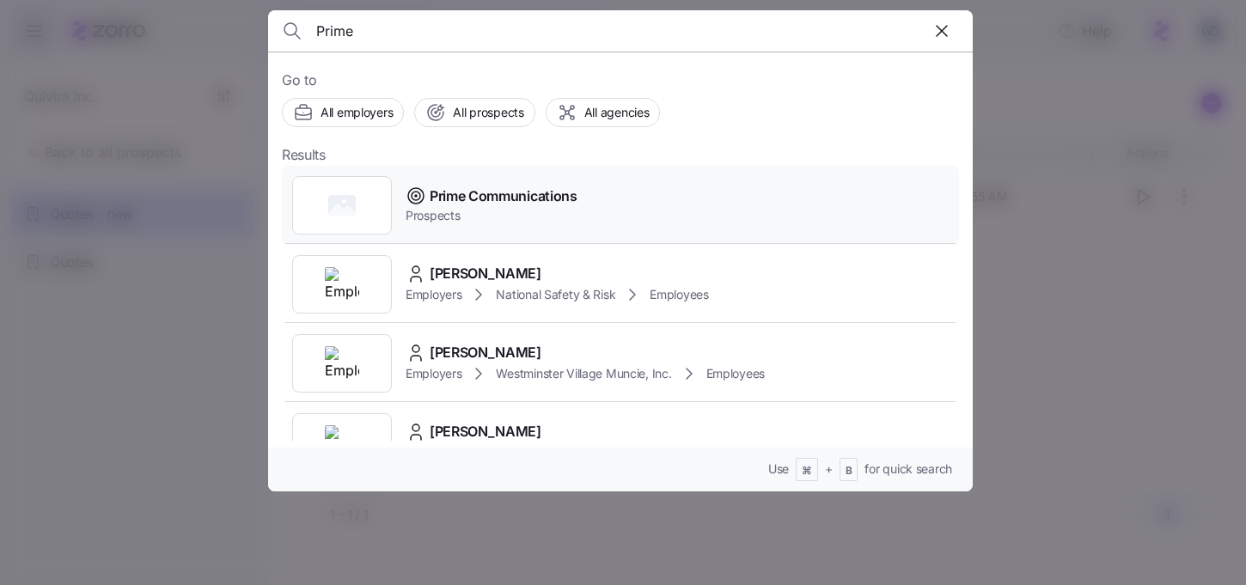
type input "Prime"
click at [446, 189] on span "Prime Communications" at bounding box center [504, 196] width 148 height 21
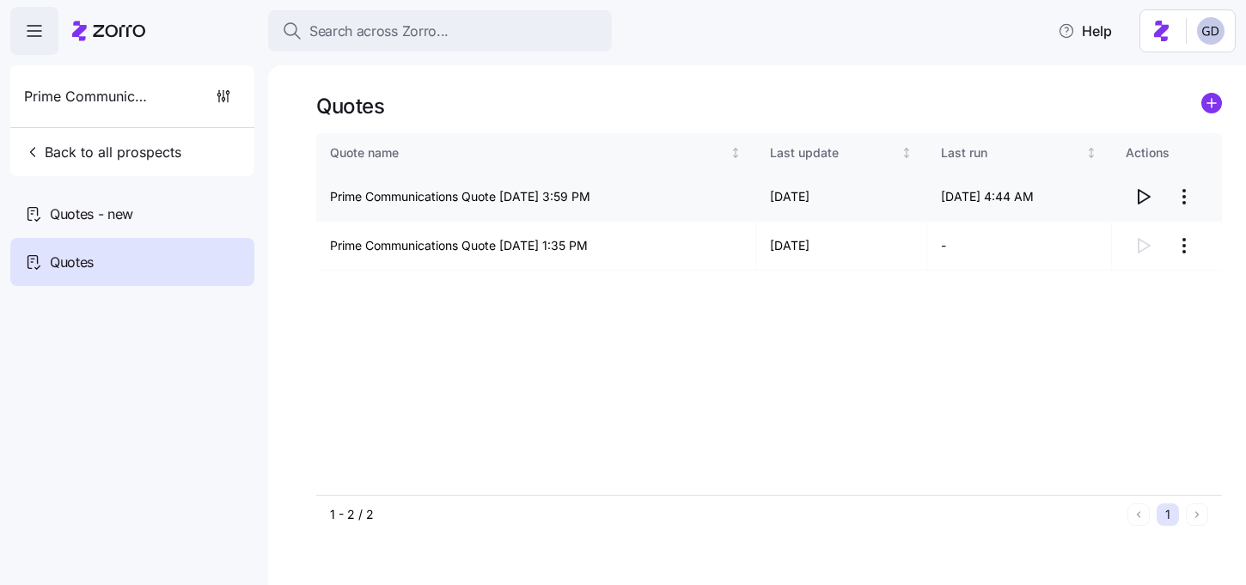
click at [1143, 193] on icon "button" at bounding box center [1143, 197] width 21 height 21
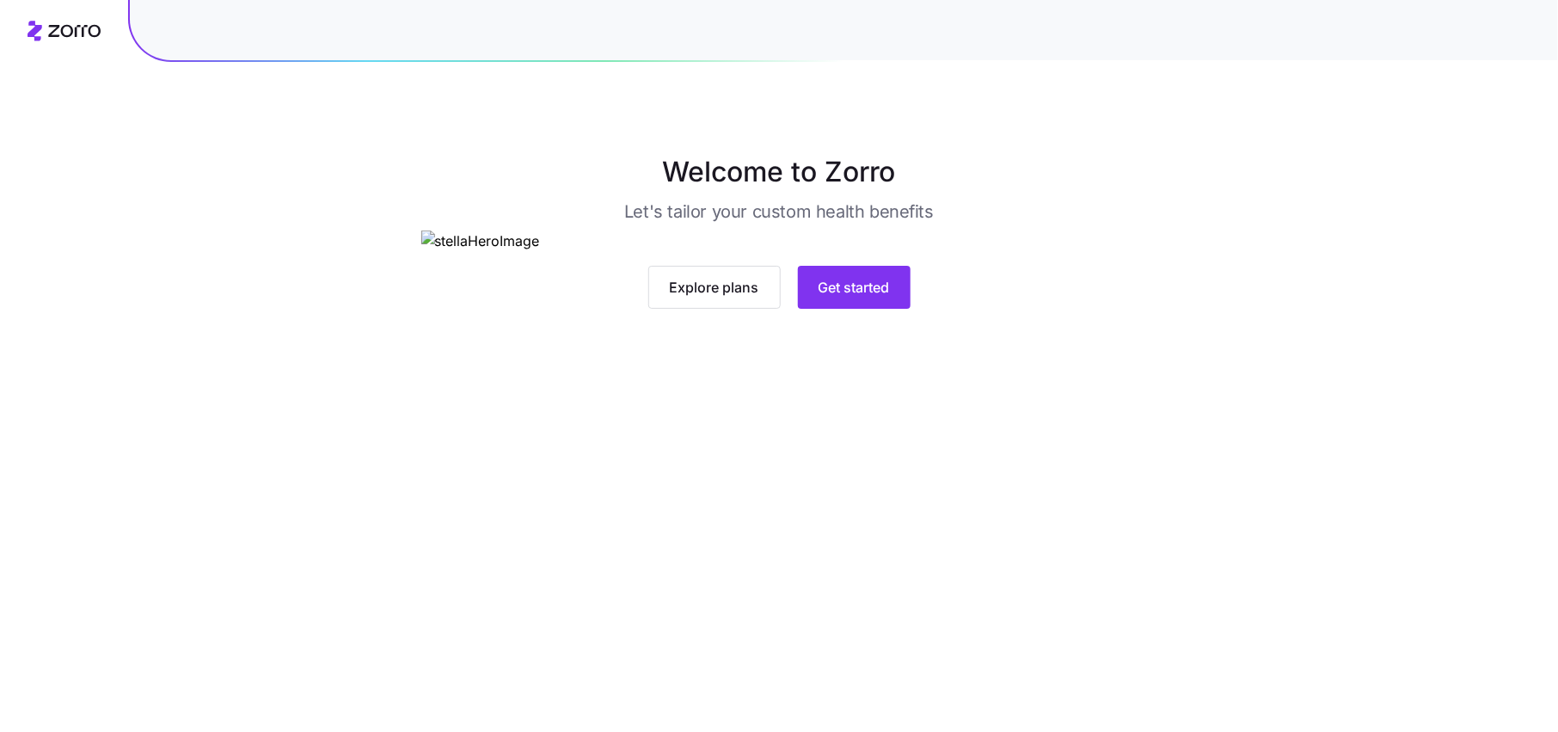
scroll to position [9, 0]
click at [836, 309] on button "Get started" at bounding box center [854, 287] width 113 height 43
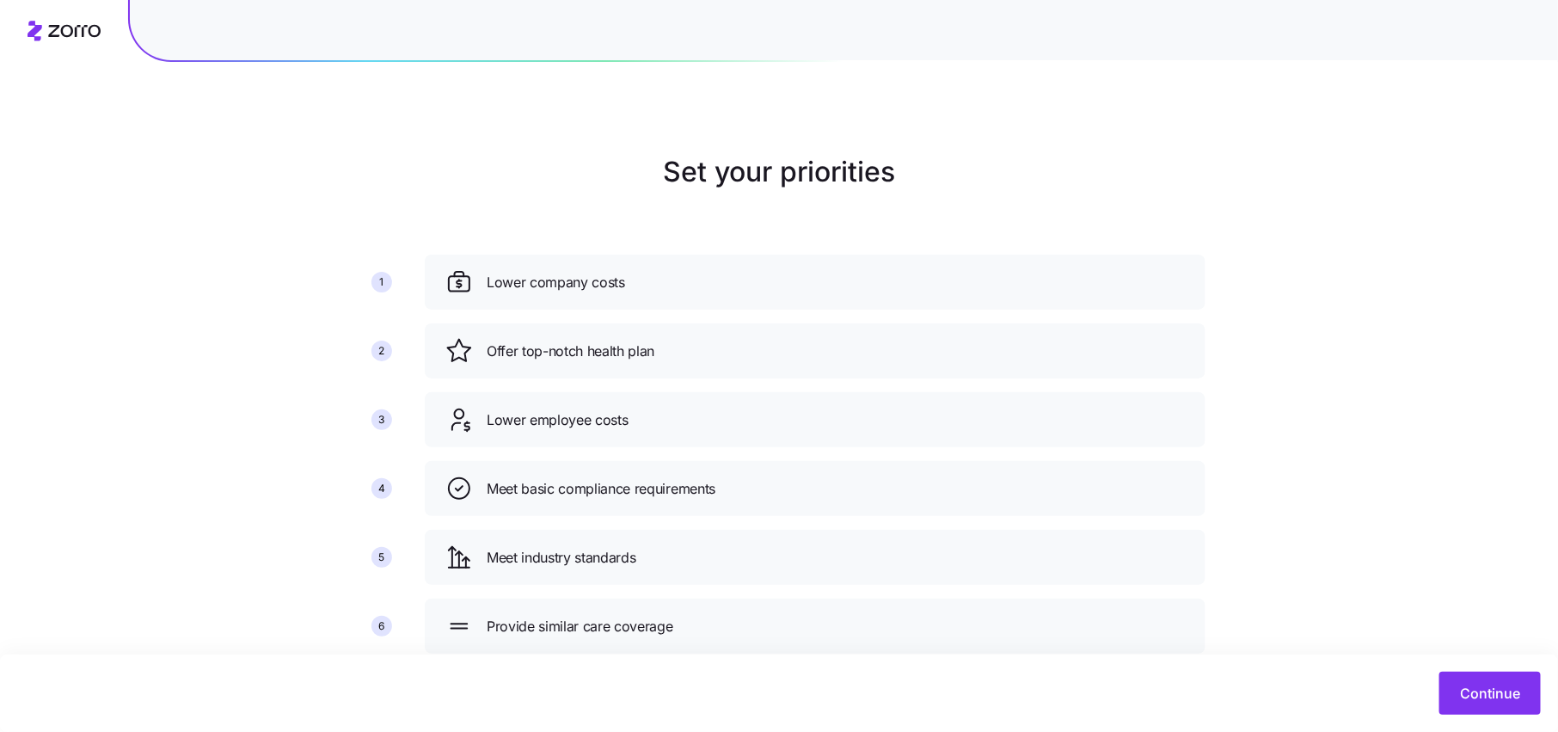
scroll to position [45, 0]
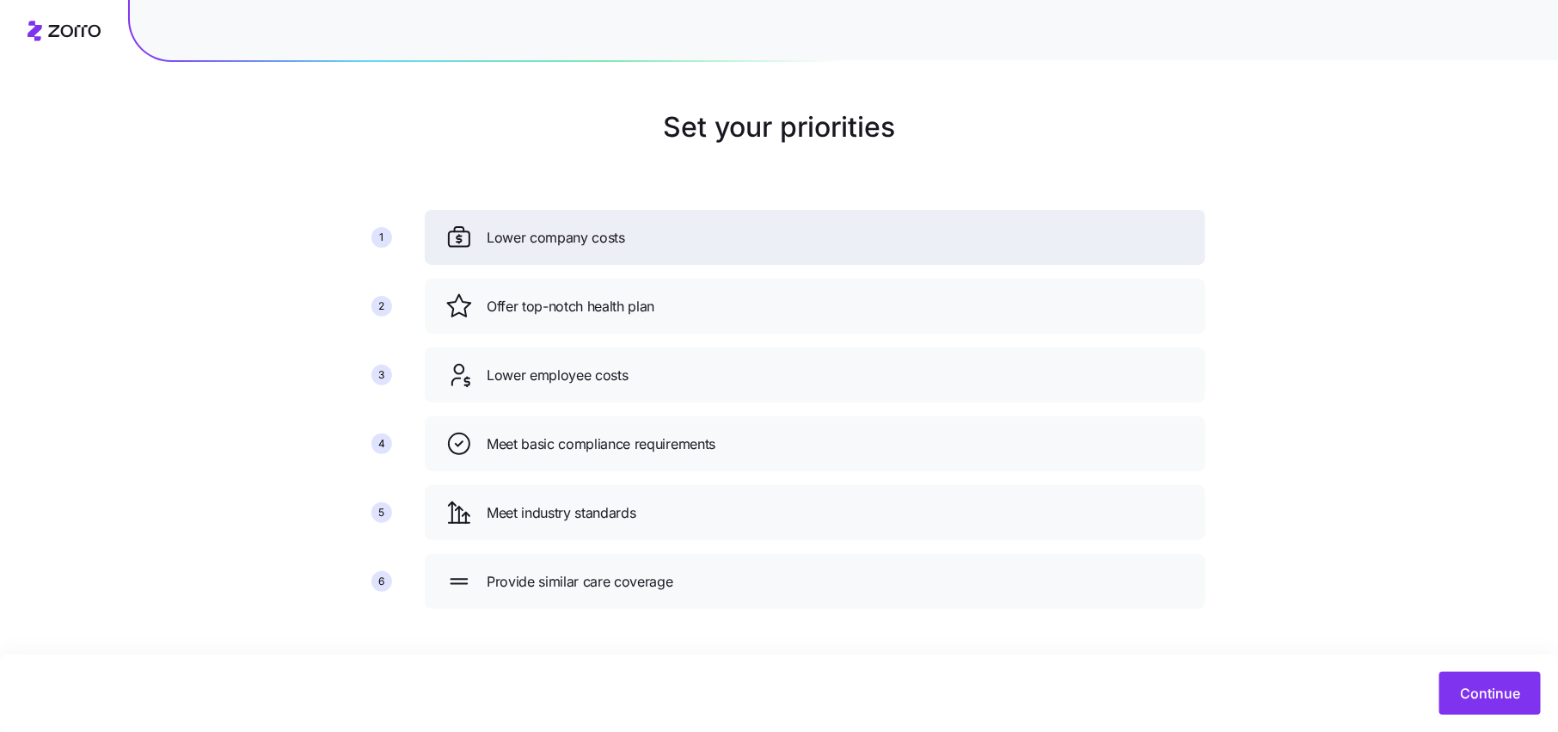
click at [849, 250] on div "Lower company costs" at bounding box center [814, 238] width 739 height 28
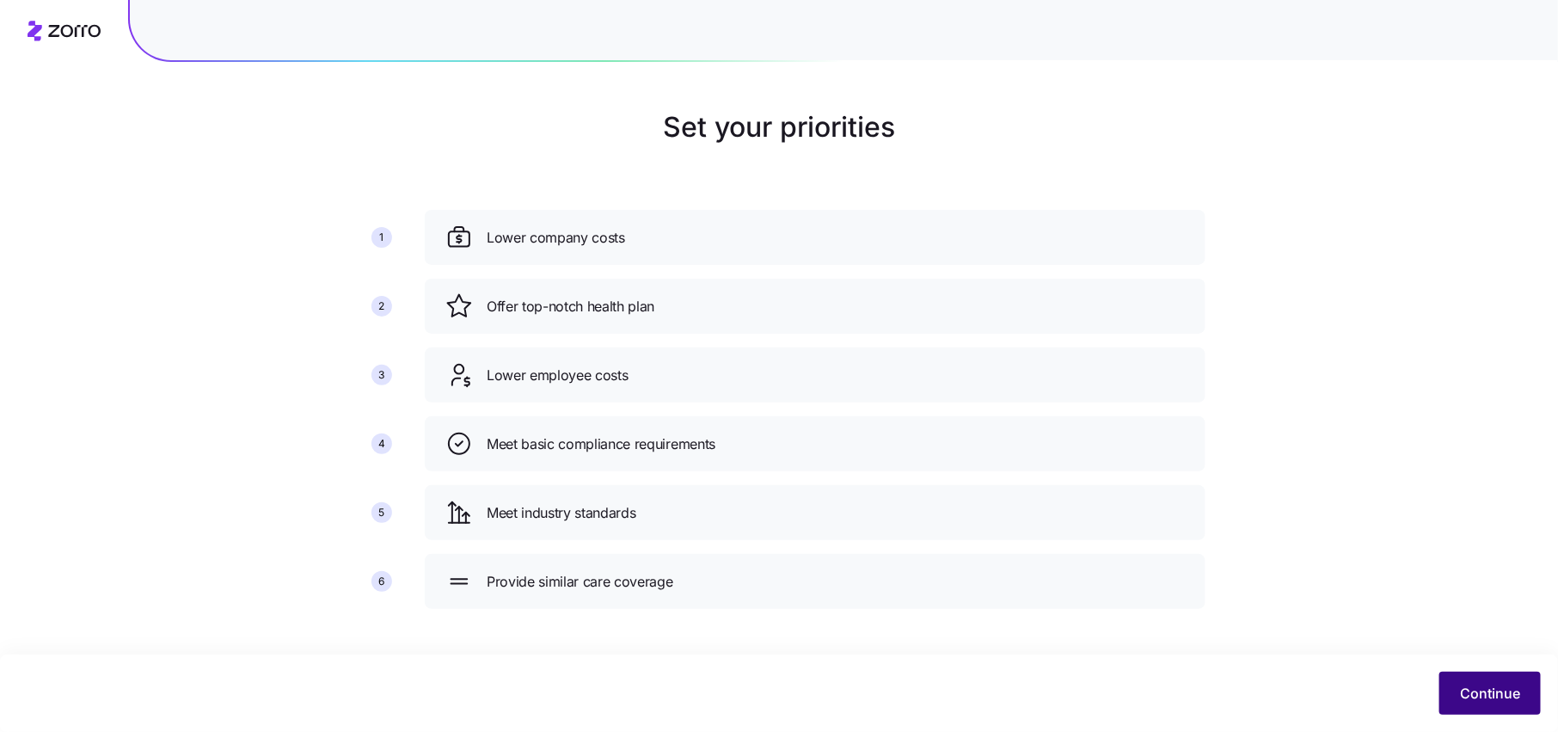
click at [1478, 681] on button "Continue" at bounding box center [1489, 692] width 101 height 43
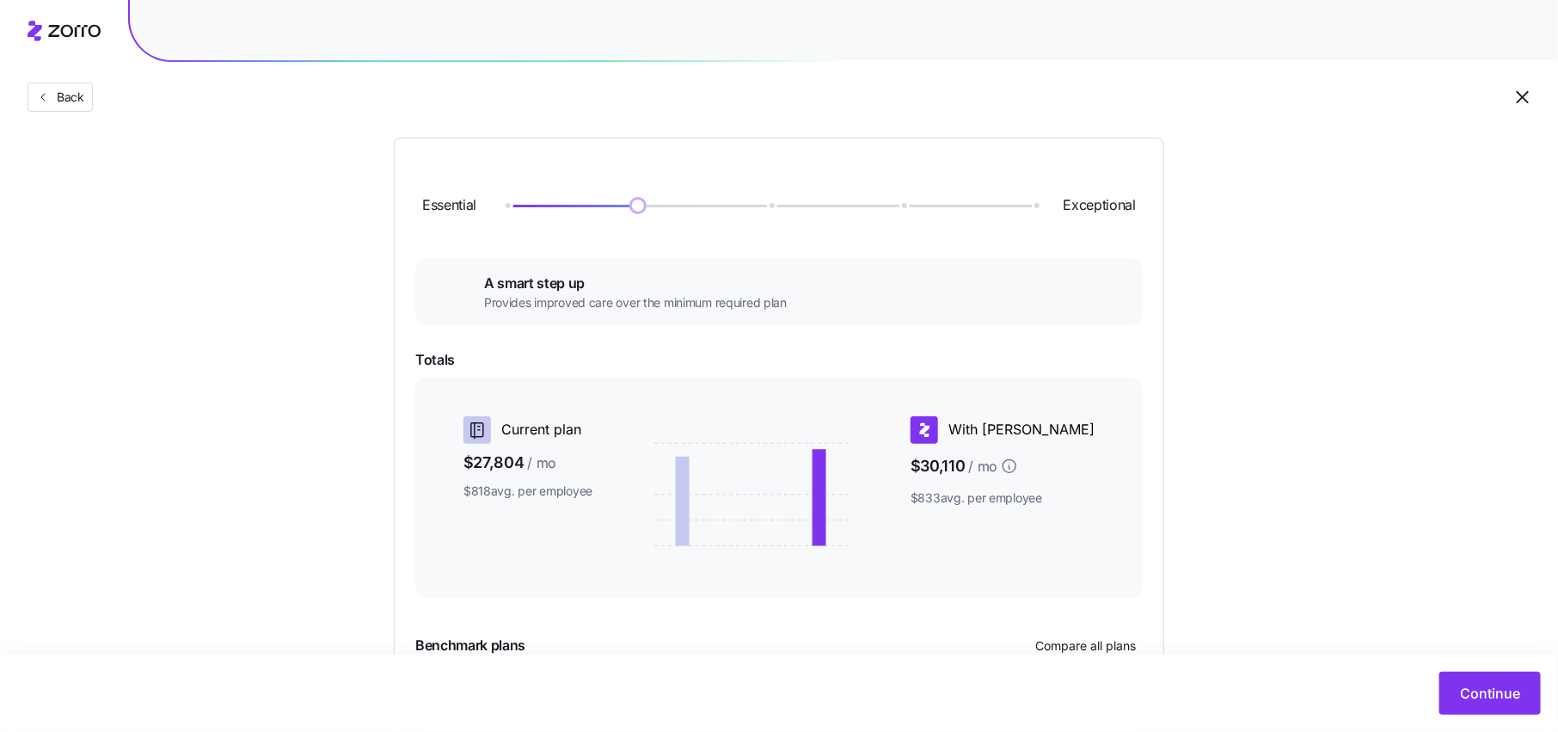
scroll to position [172, 0]
drag, startPoint x: 645, startPoint y: 207, endPoint x: 502, endPoint y: 207, distance: 142.7
click at [502, 207] on img at bounding box center [505, 203] width 29 height 29
drag, startPoint x: 503, startPoint y: 205, endPoint x: 468, endPoint y: 213, distance: 36.3
click at [468, 213] on div "Essential Exceptional" at bounding box center [778, 203] width 727 height 93
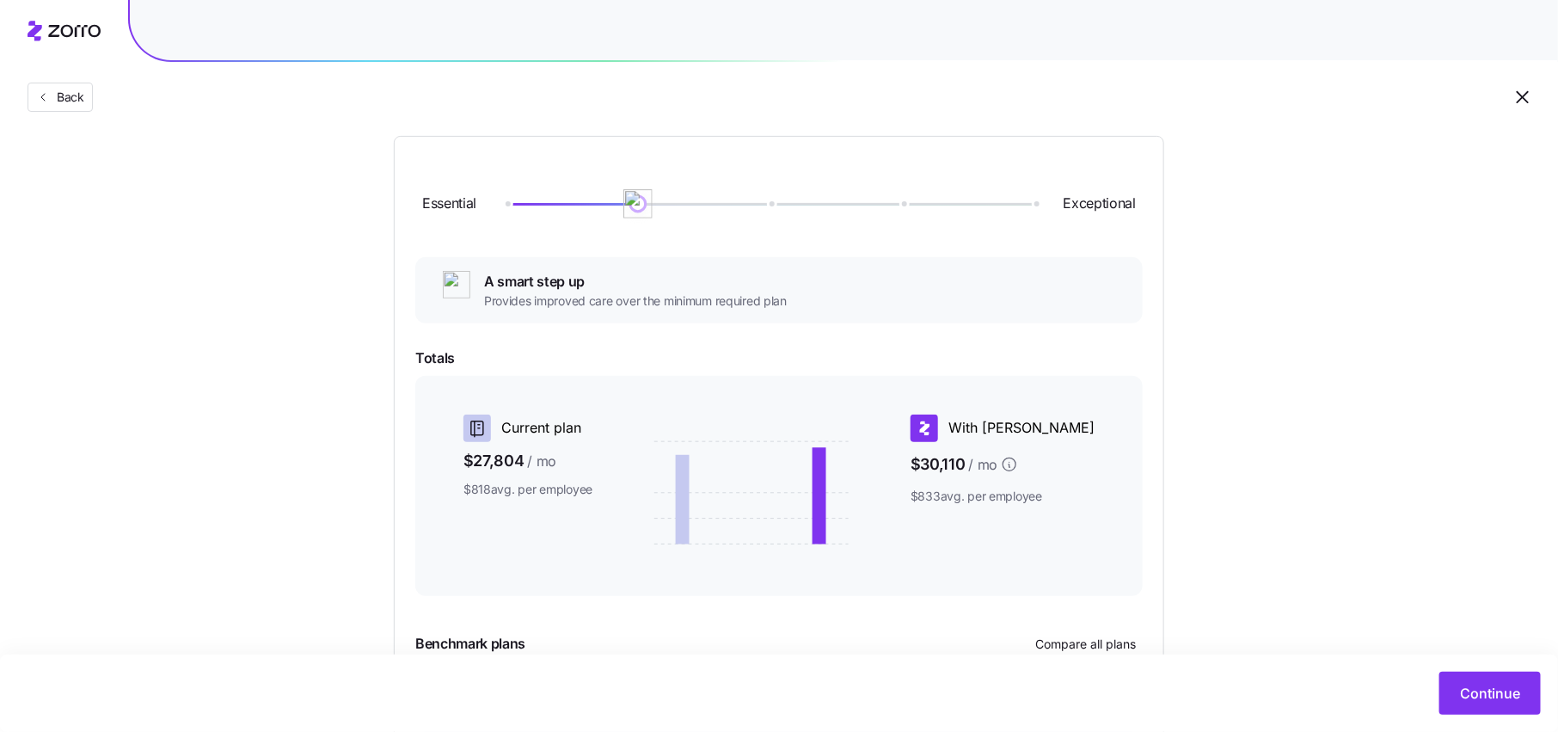
drag, startPoint x: 499, startPoint y: 203, endPoint x: 595, endPoint y: 203, distance: 95.4
click at [595, 203] on div at bounding box center [769, 204] width 528 height 3
drag, startPoint x: 634, startPoint y: 201, endPoint x: 752, endPoint y: 201, distance: 118.6
click at [752, 201] on div at bounding box center [769, 204] width 528 height 10
drag, startPoint x: 771, startPoint y: 203, endPoint x: 887, endPoint y: 202, distance: 116.1
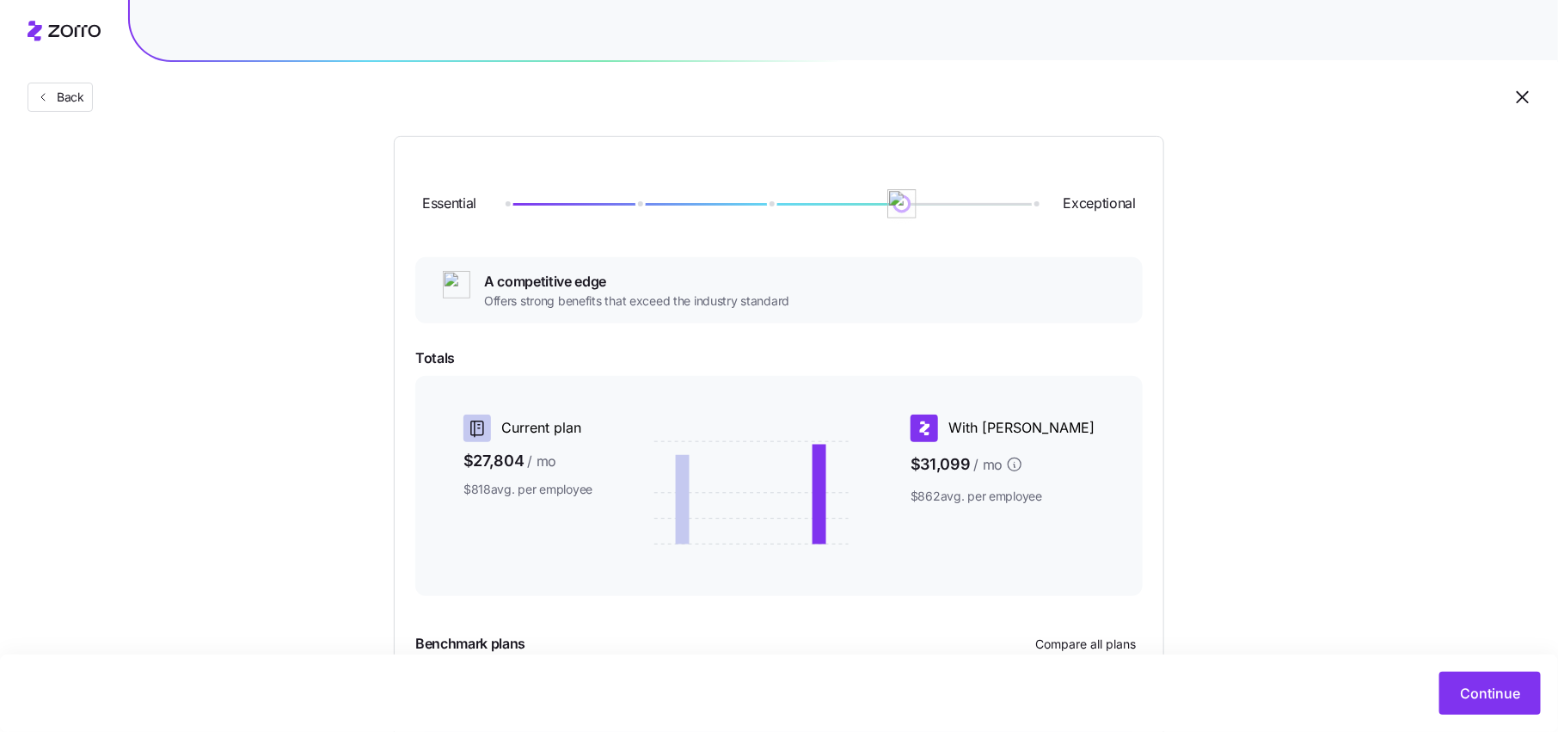
click at [887, 202] on img at bounding box center [901, 203] width 29 height 29
drag, startPoint x: 905, startPoint y: 207, endPoint x: 1023, endPoint y: 209, distance: 117.8
click at [1023, 208] on img at bounding box center [1034, 203] width 29 height 29
drag, startPoint x: 1034, startPoint y: 205, endPoint x: 533, endPoint y: 189, distance: 501.4
click at [533, 189] on div "Essential Exceptional" at bounding box center [778, 203] width 727 height 93
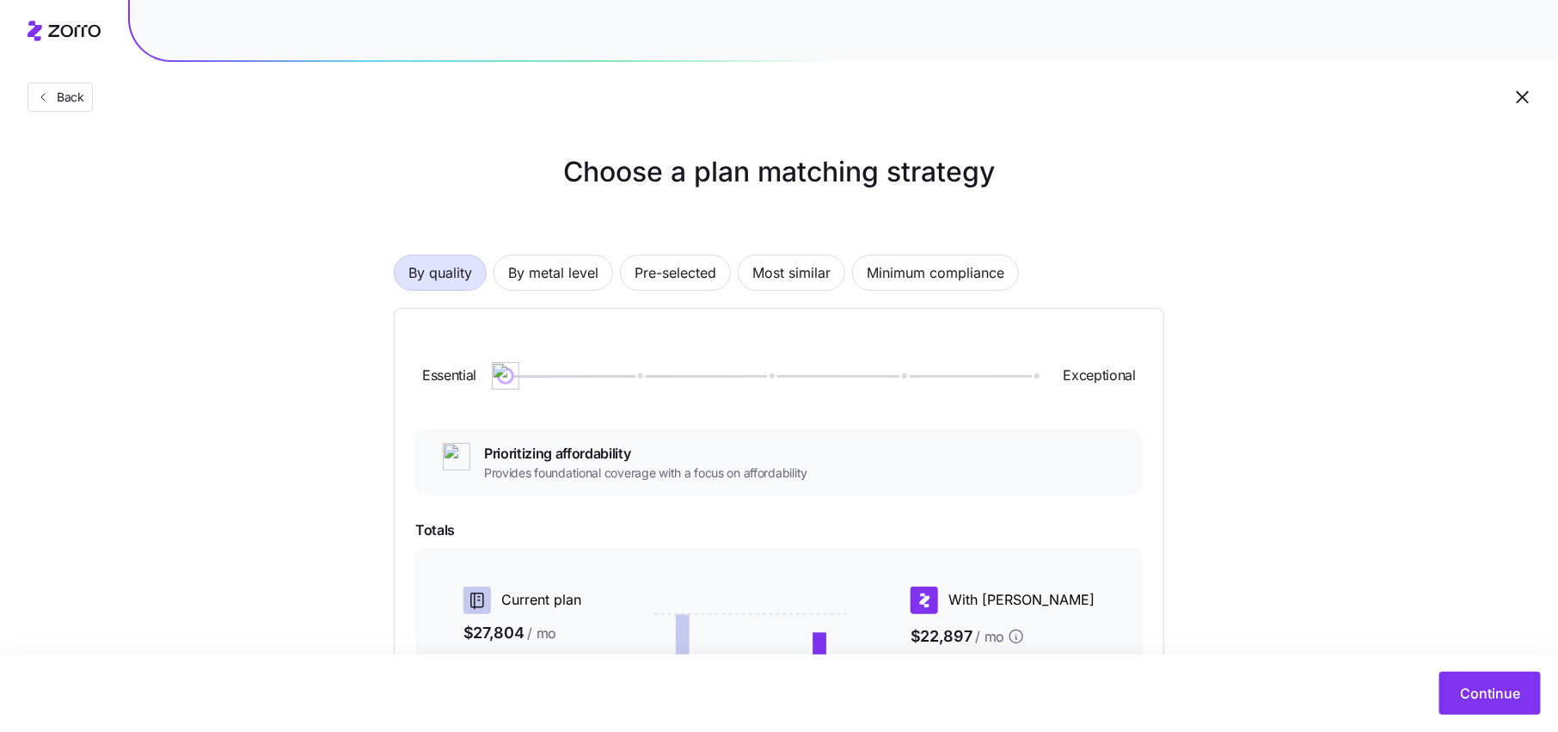
scroll to position [69, 0]
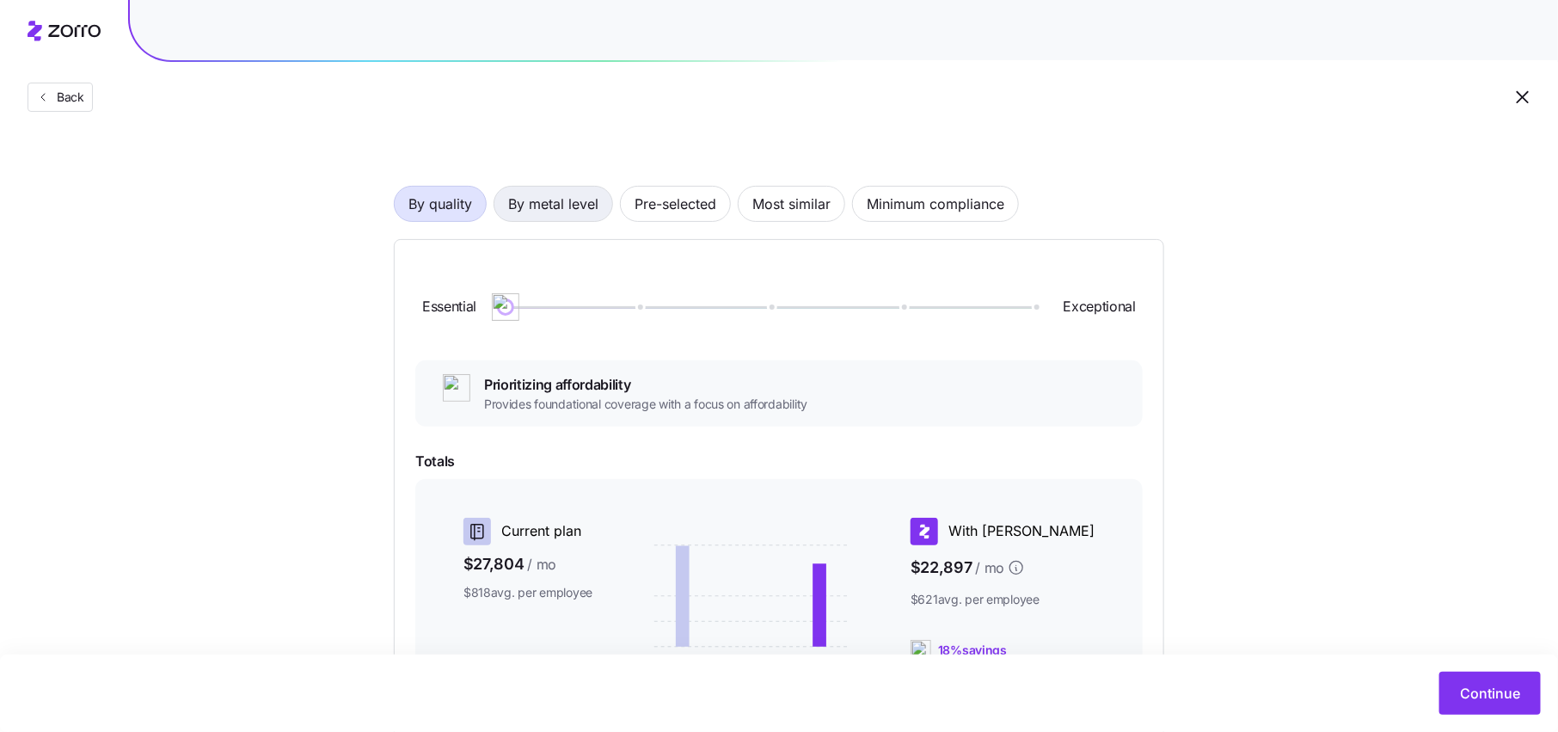
click at [560, 205] on span "By metal level" at bounding box center [553, 204] width 90 height 34
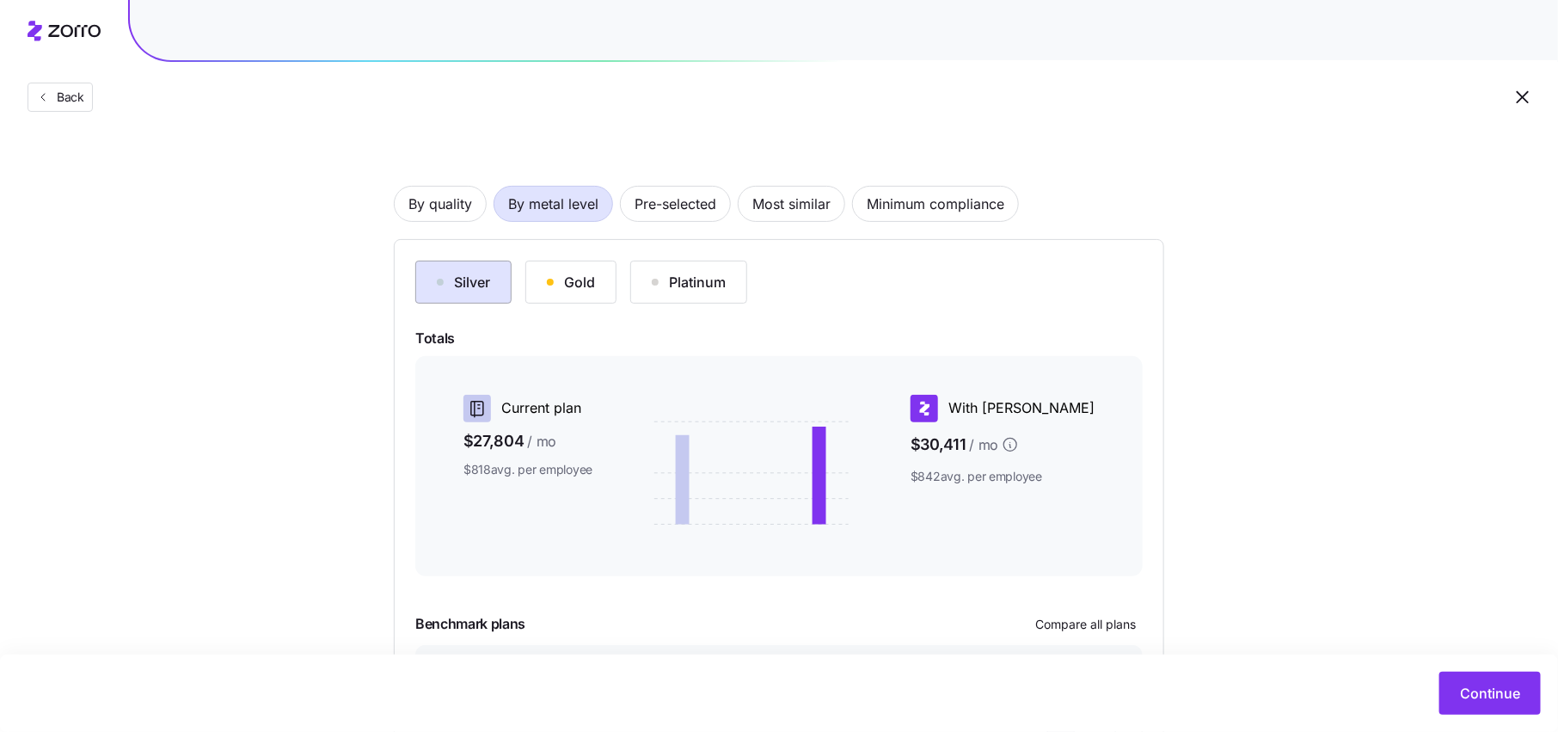
click at [456, 285] on div "Silver" at bounding box center [463, 282] width 53 height 21
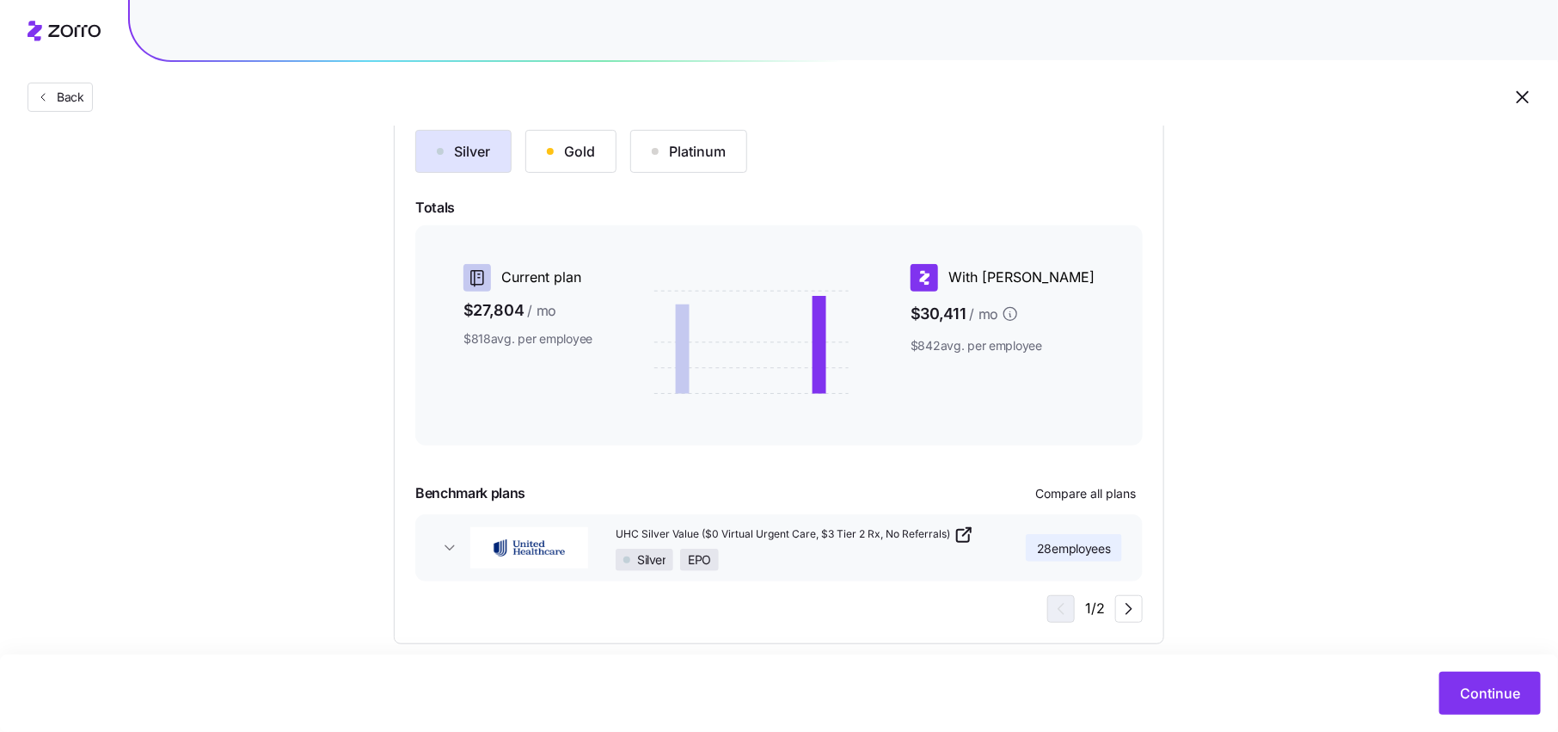
scroll to position [220, 0]
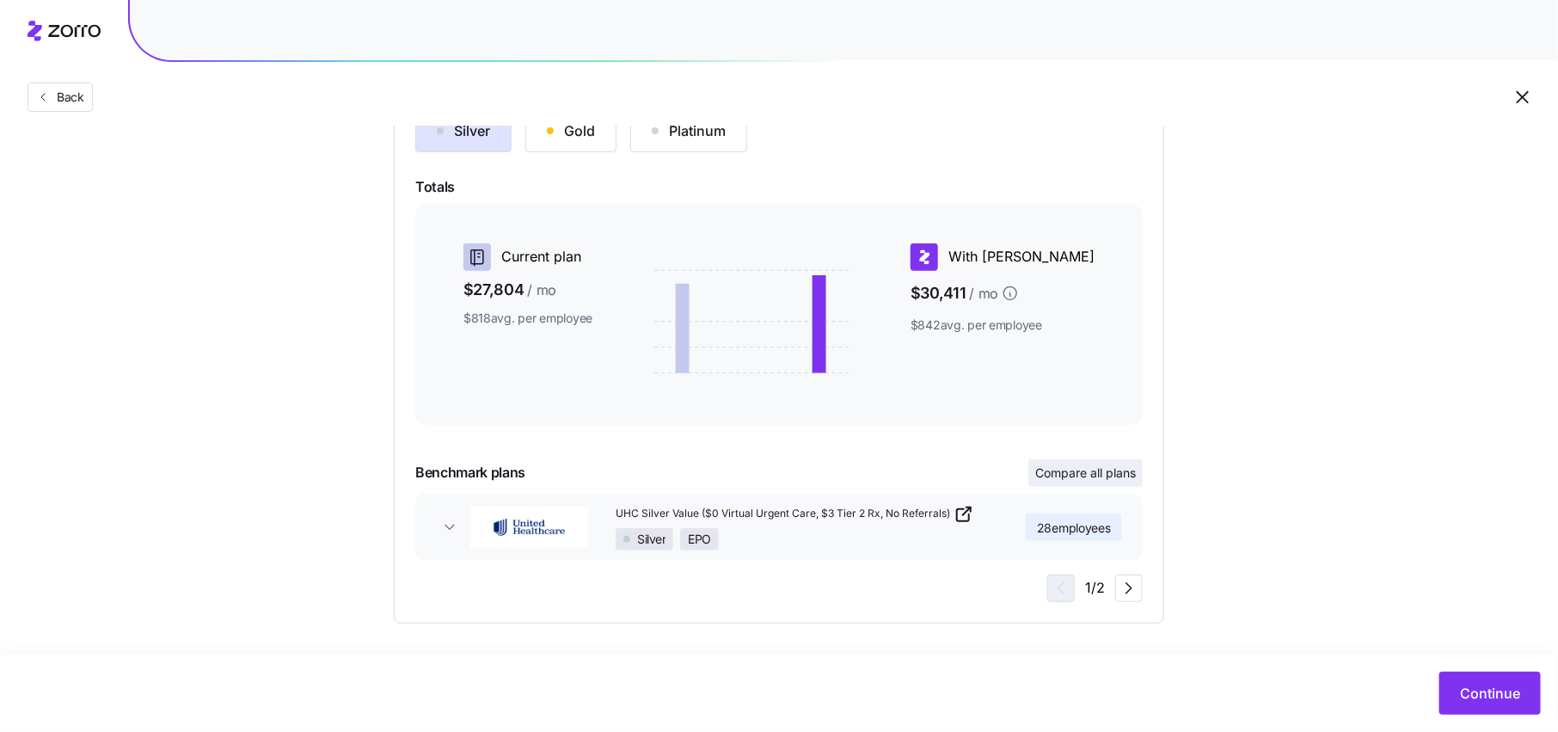
click at [1101, 474] on span "Compare all plans" at bounding box center [1085, 472] width 101 height 17
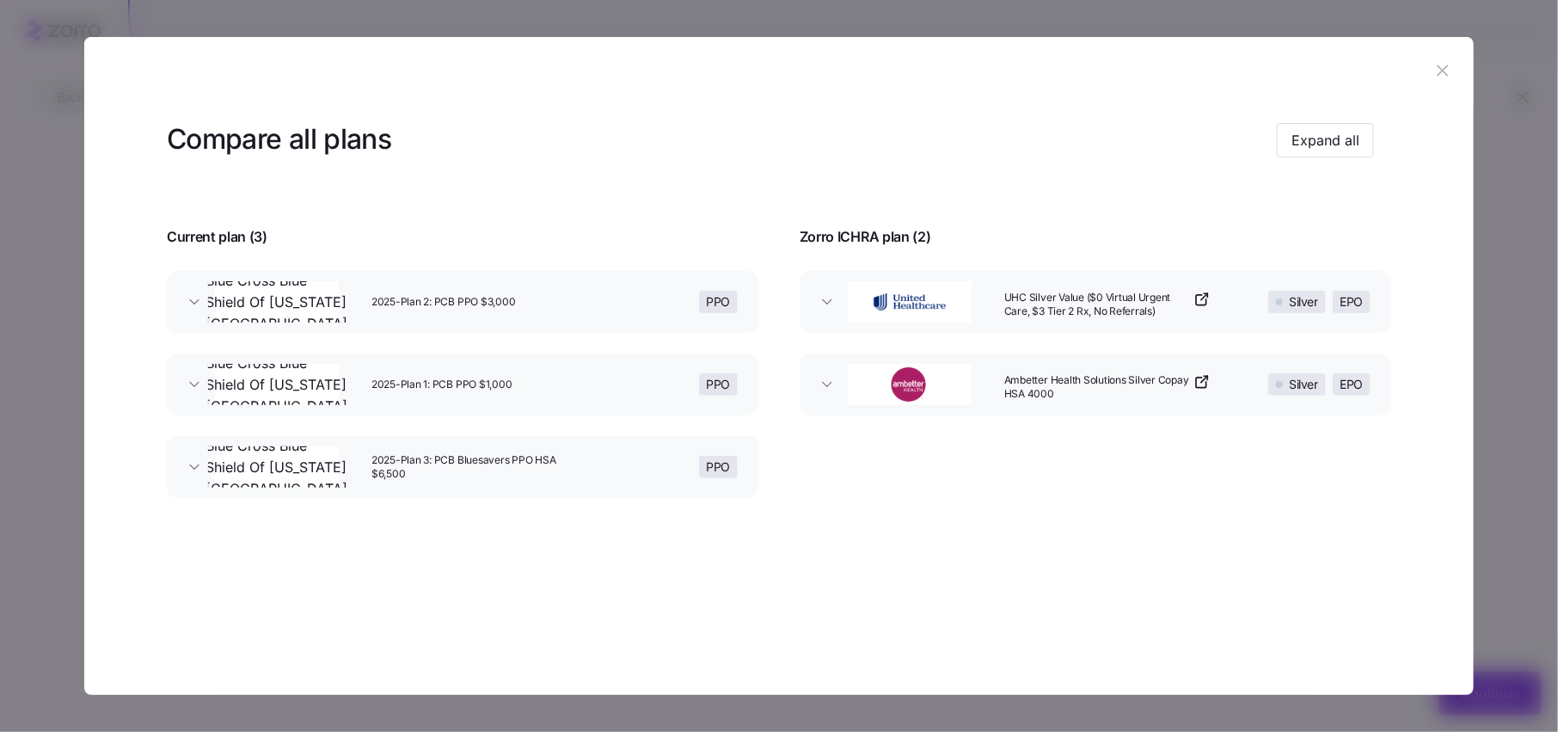
click at [1449, 70] on icon "button" at bounding box center [1442, 70] width 19 height 19
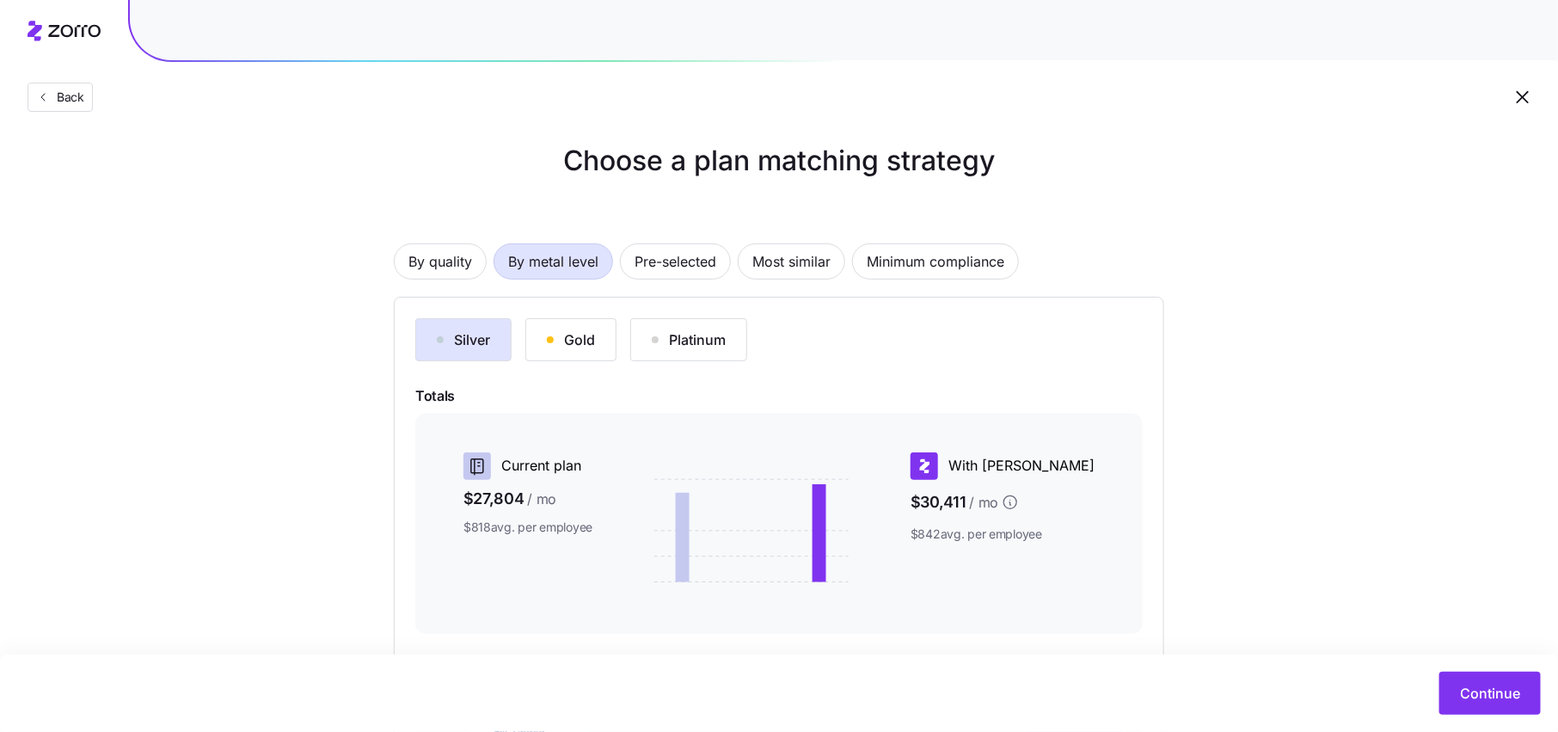
scroll to position [0, 0]
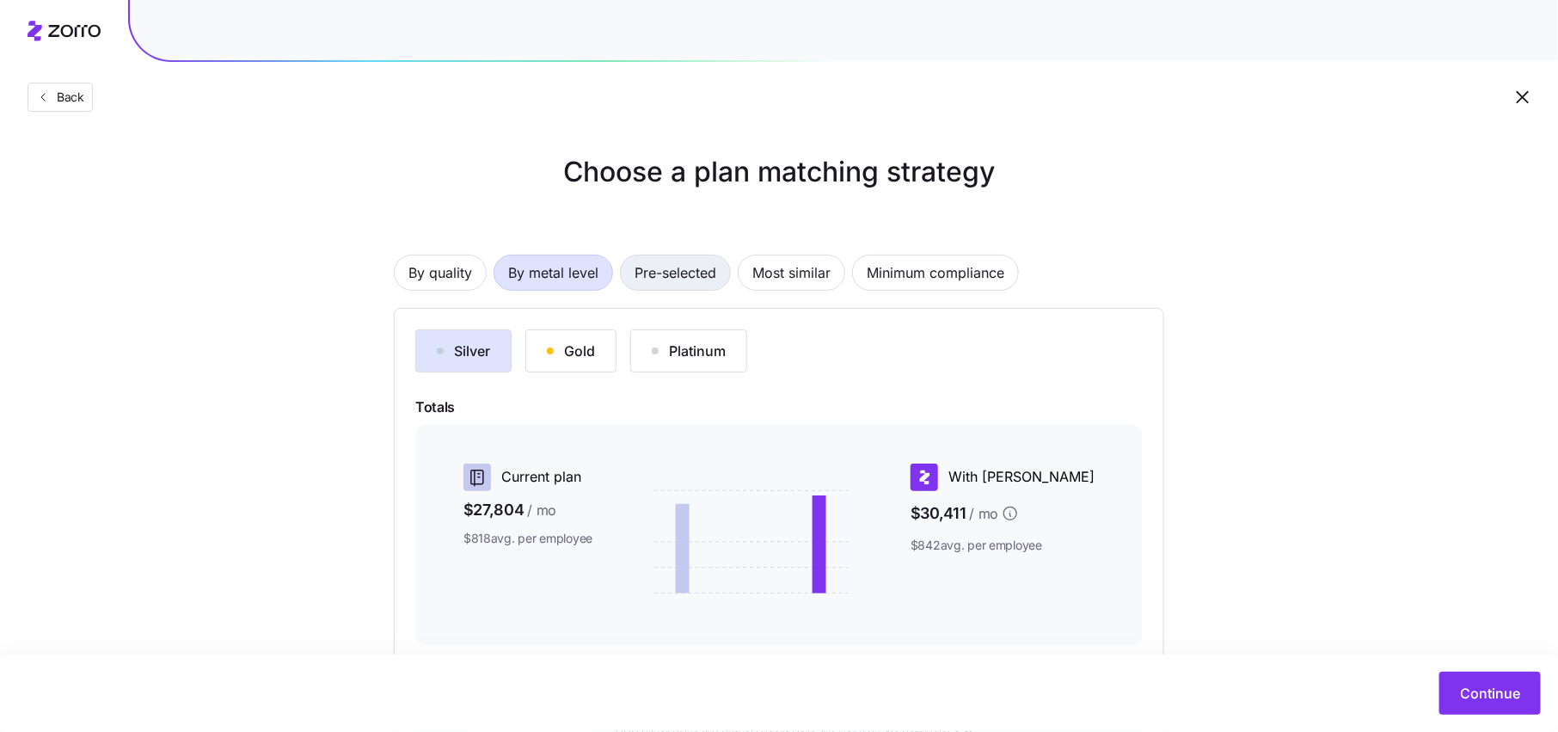
click at [685, 269] on span "Pre-selected" at bounding box center [675, 272] width 82 height 34
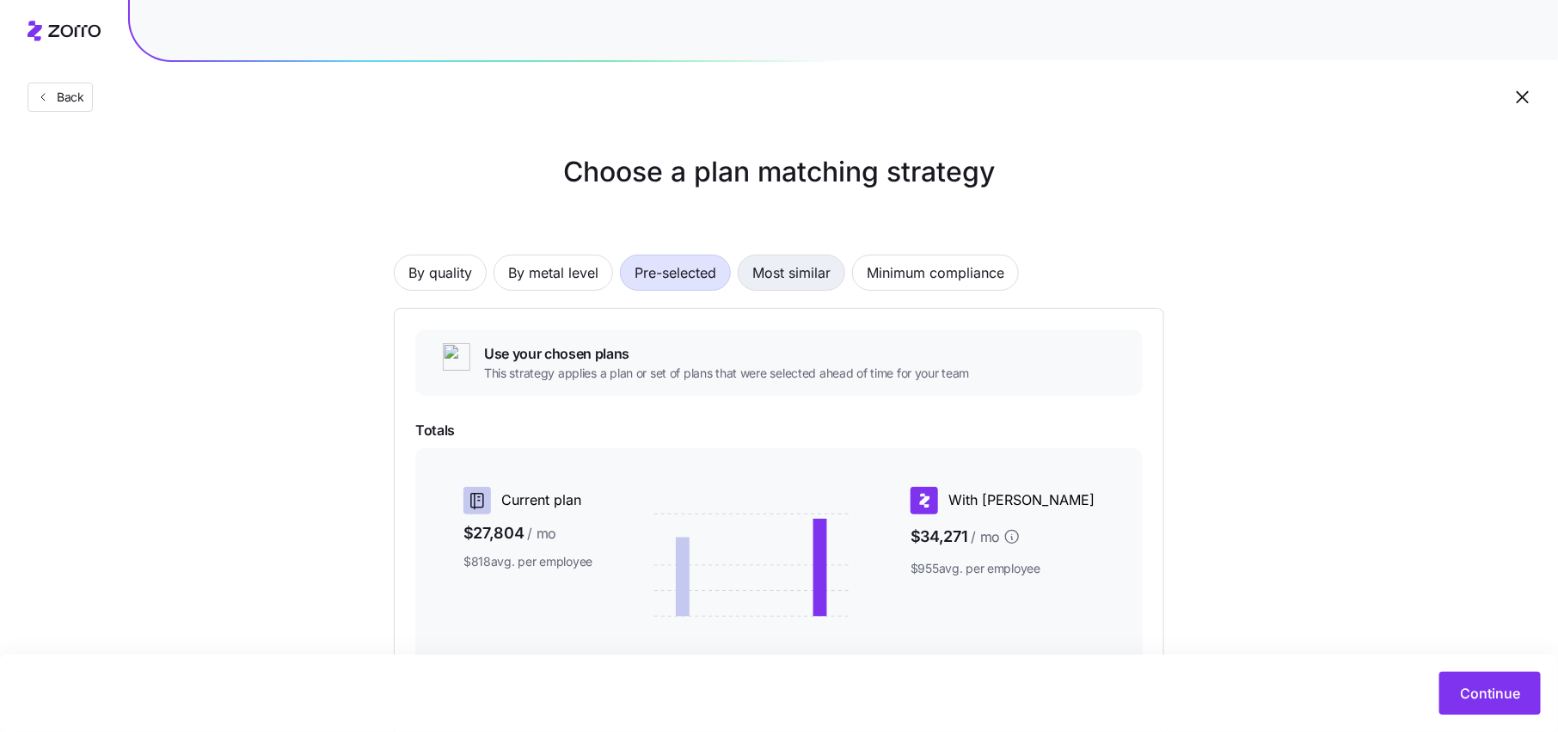
click at [776, 271] on span "Most similar" at bounding box center [791, 272] width 78 height 34
click at [884, 281] on span "Minimum compliance" at bounding box center [936, 272] width 138 height 34
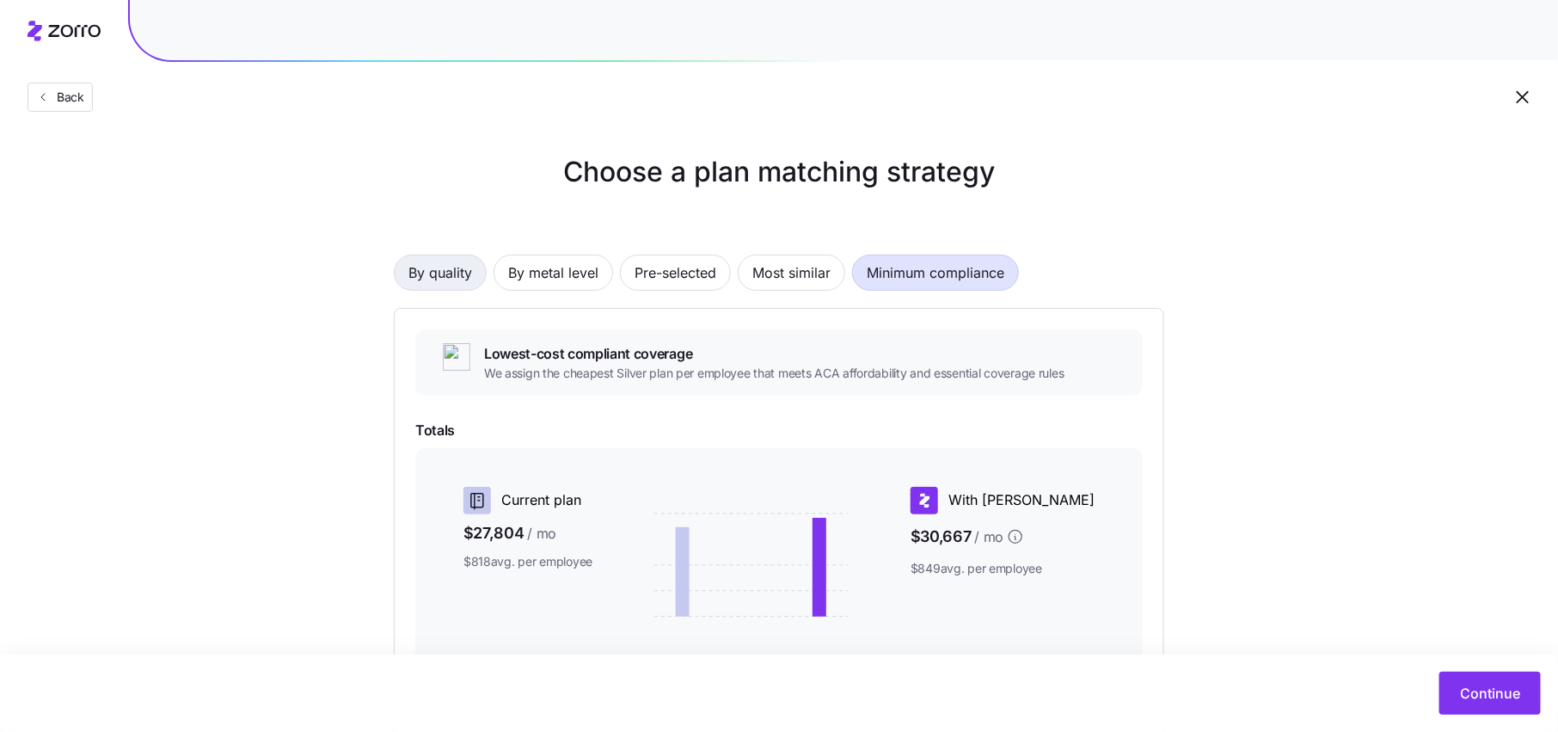
click at [451, 279] on span "By quality" at bounding box center [440, 272] width 64 height 34
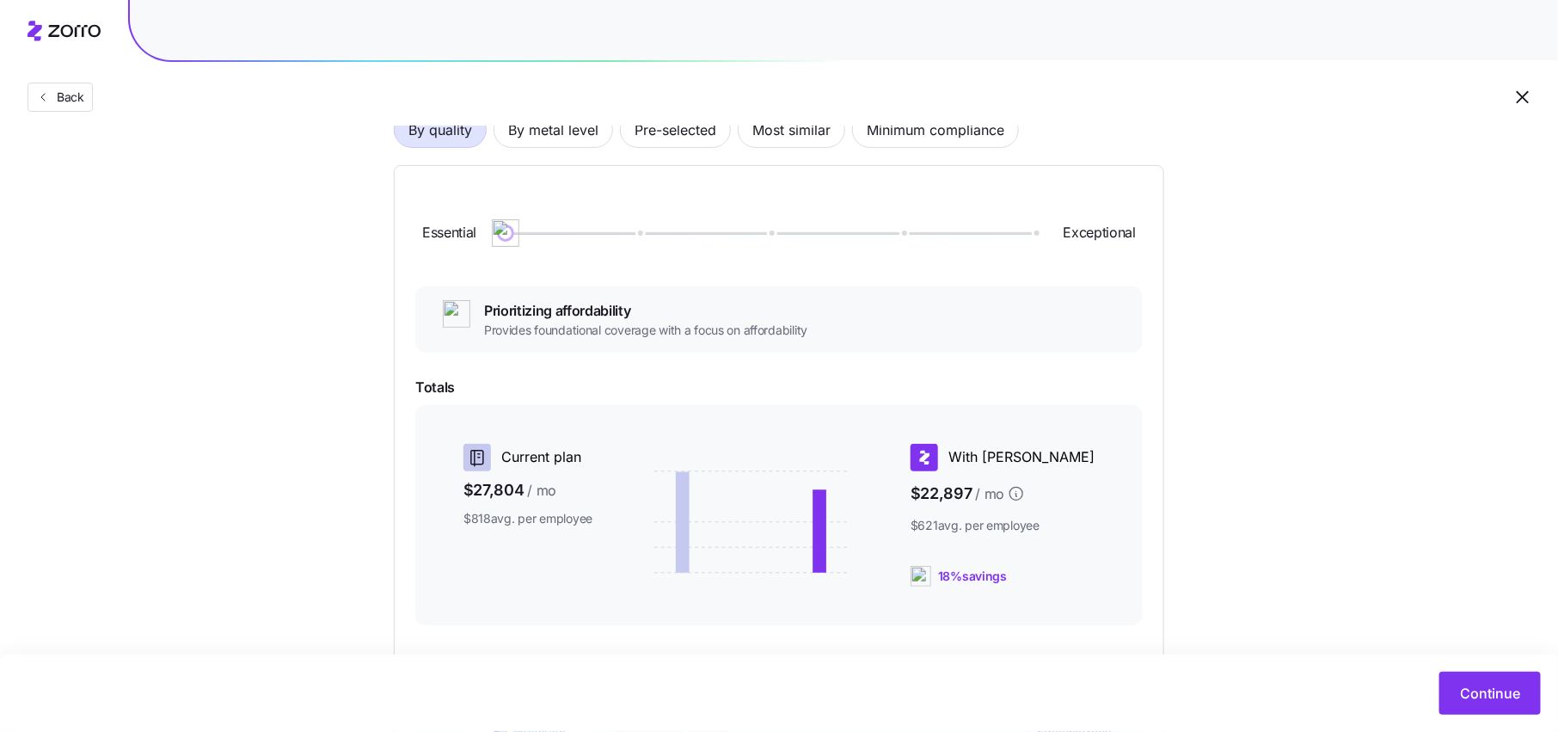
scroll to position [148, 0]
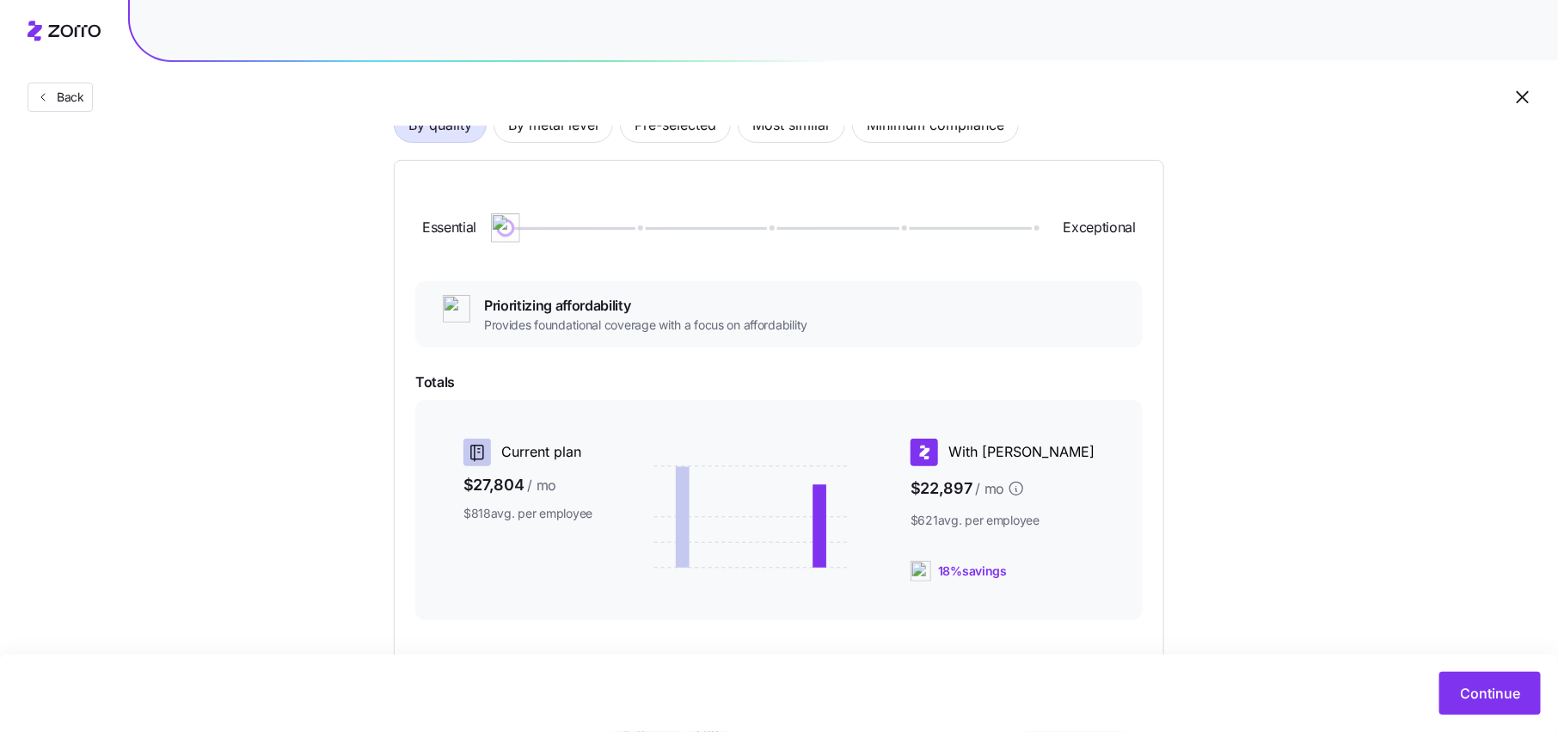
click at [508, 240] on img at bounding box center [505, 227] width 29 height 29
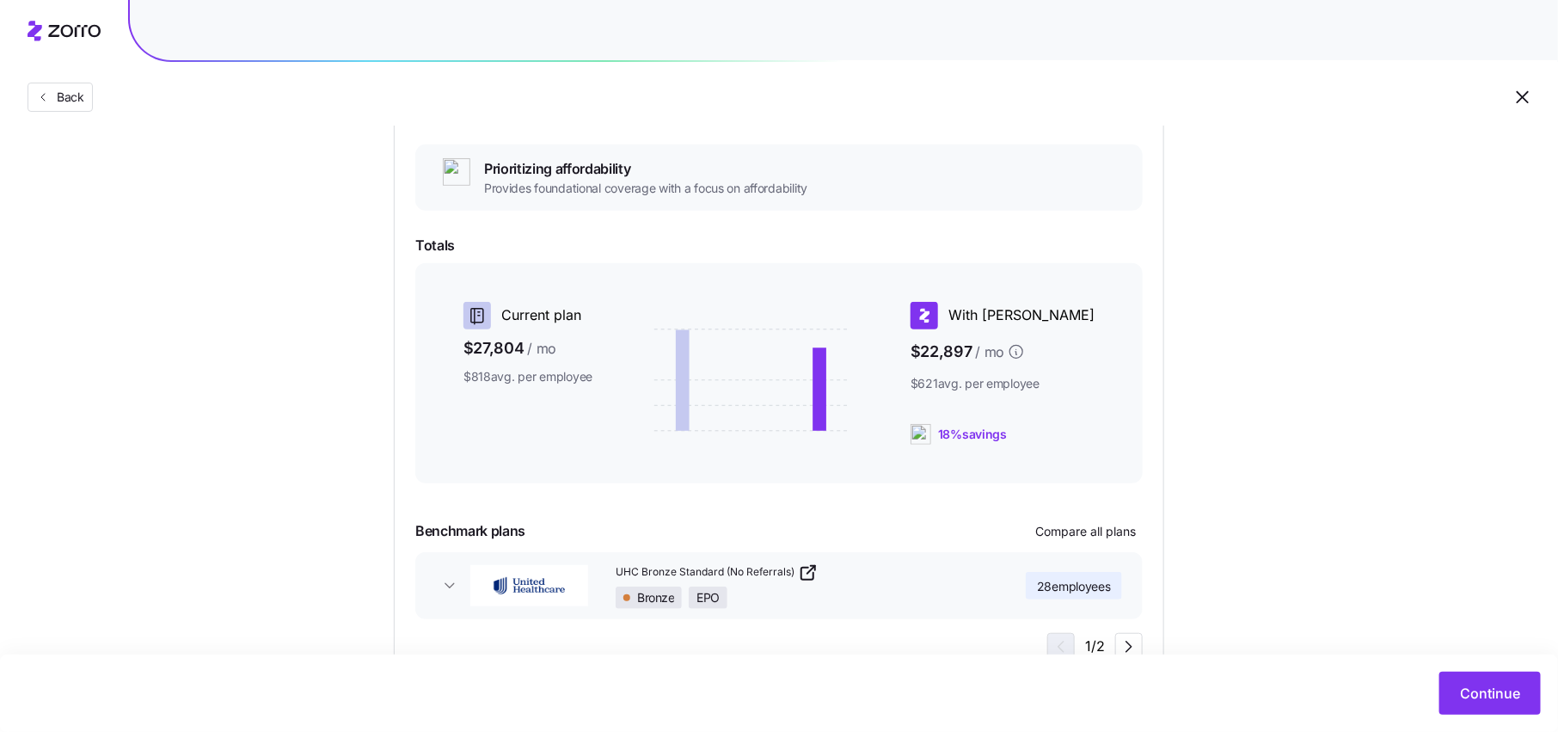
scroll to position [344, 0]
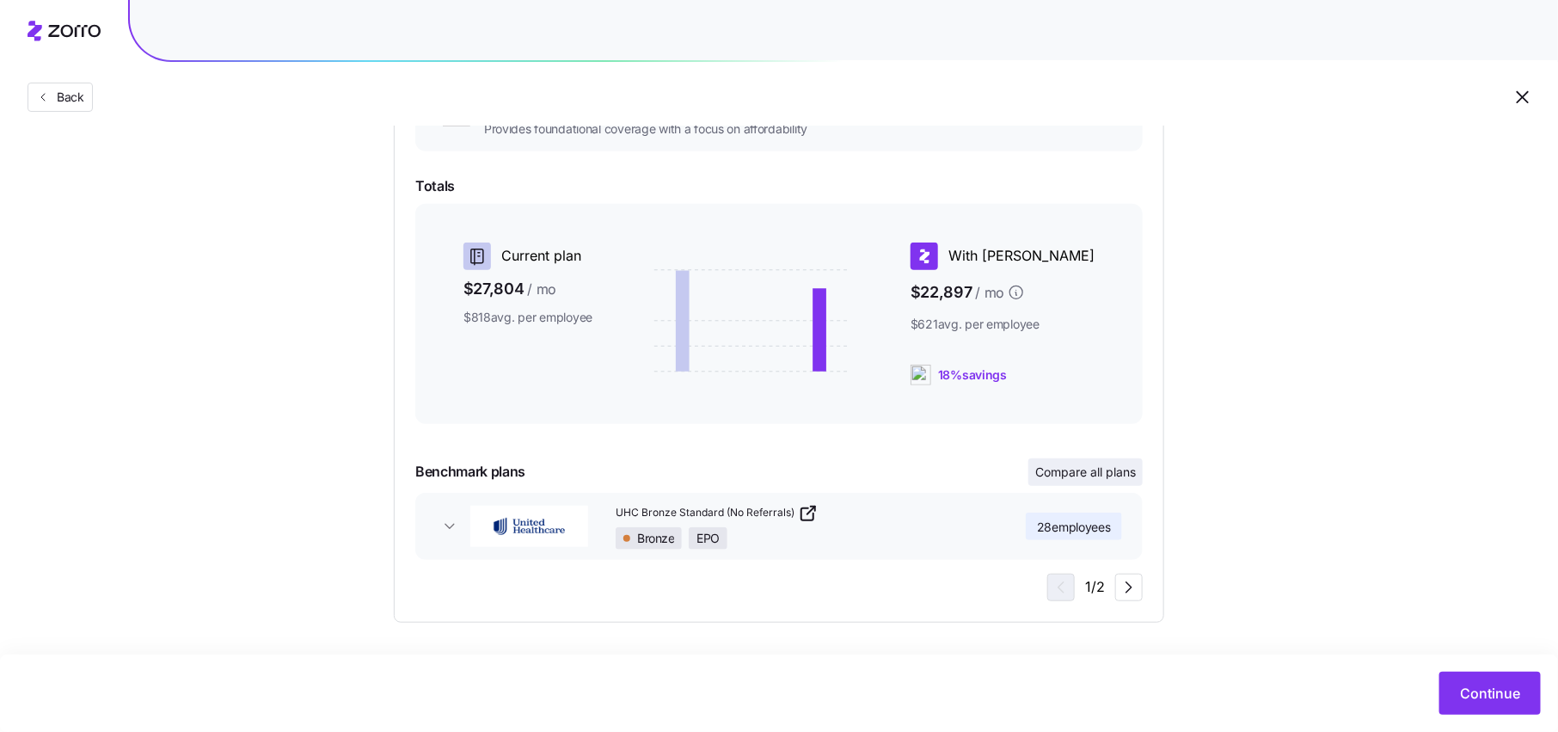
click at [1111, 475] on span "Compare all plans" at bounding box center [1085, 471] width 101 height 17
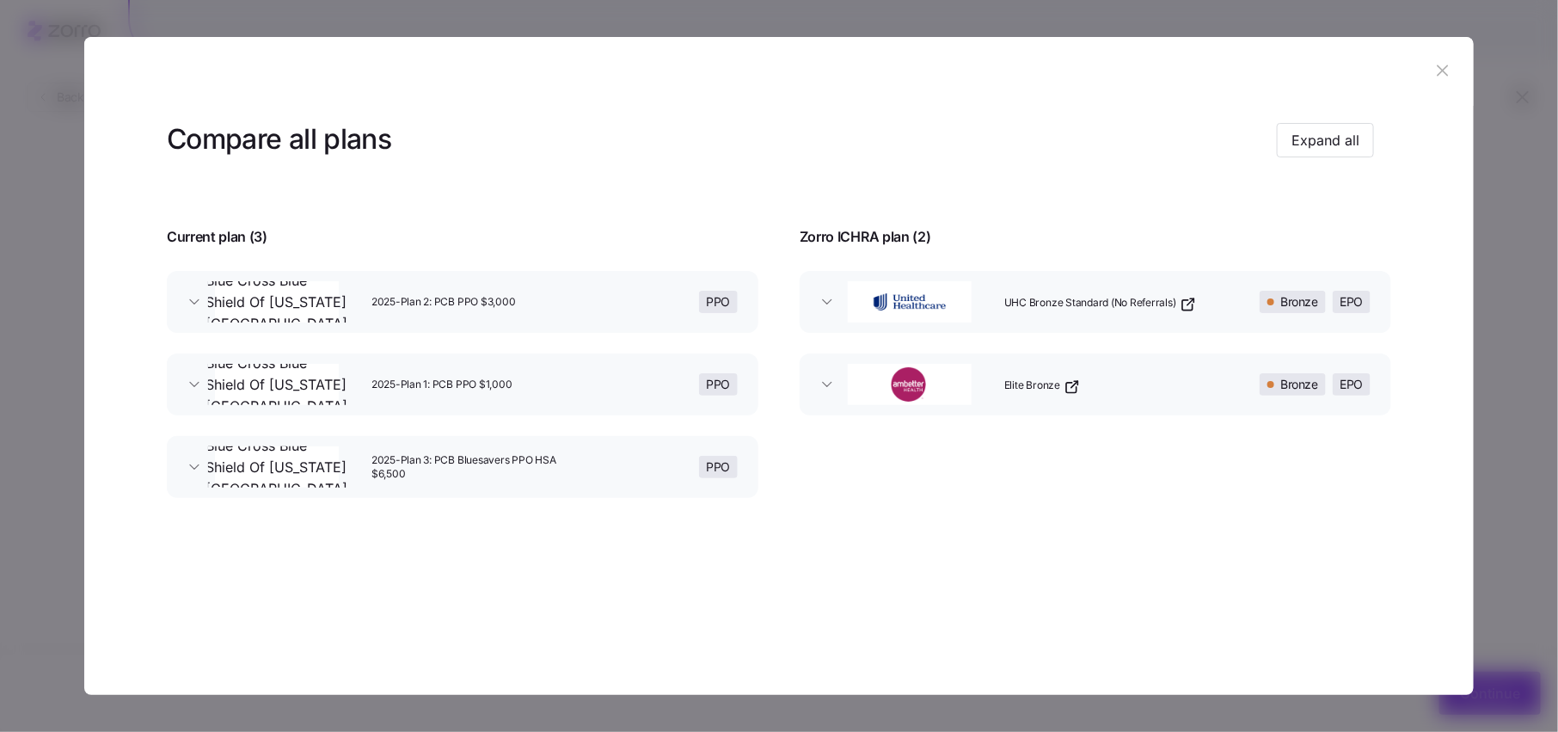
click at [1447, 77] on icon "button" at bounding box center [1442, 70] width 19 height 19
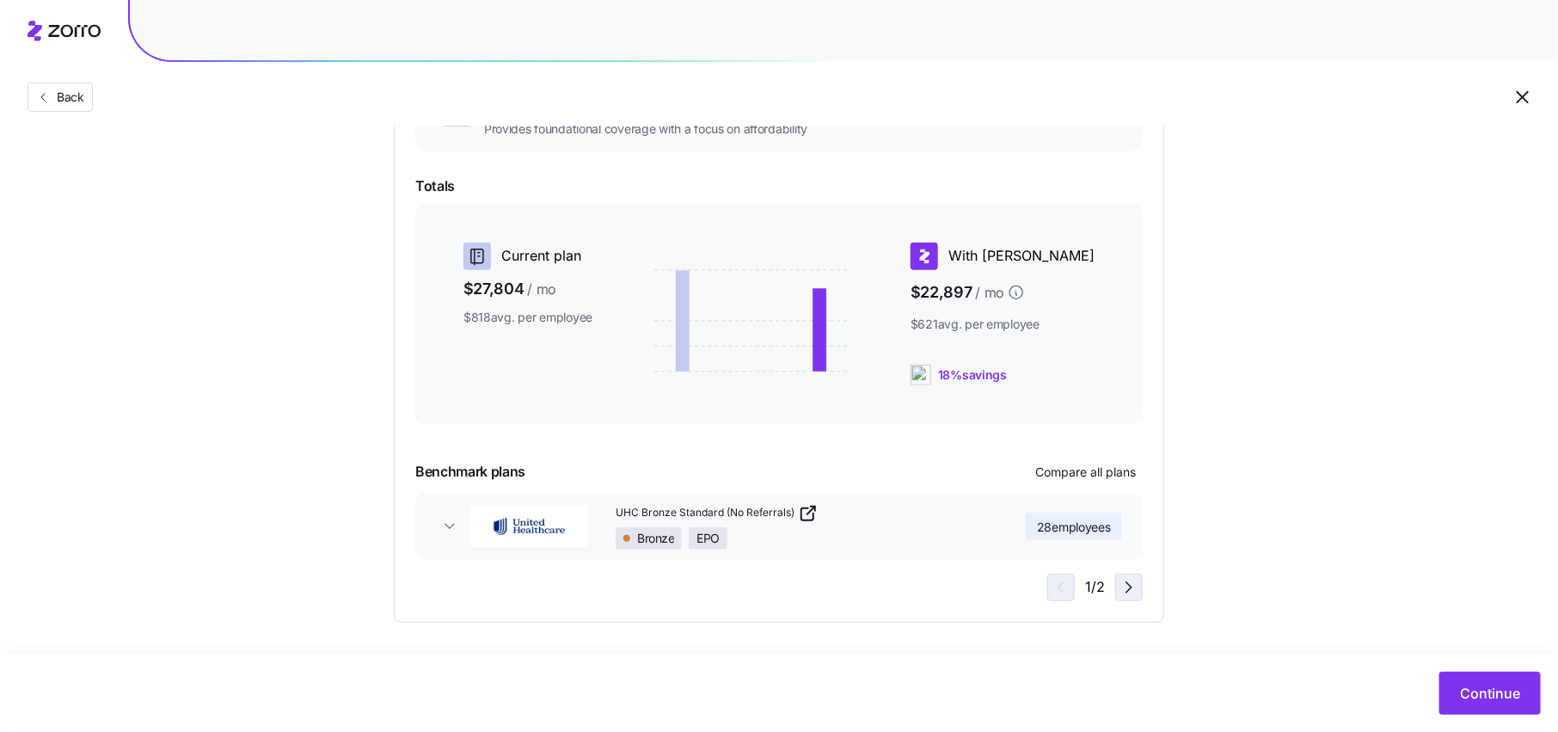
click at [1116, 583] on span "button" at bounding box center [1129, 587] width 26 height 26
click at [1050, 578] on icon "button" at bounding box center [1058, 587] width 21 height 21
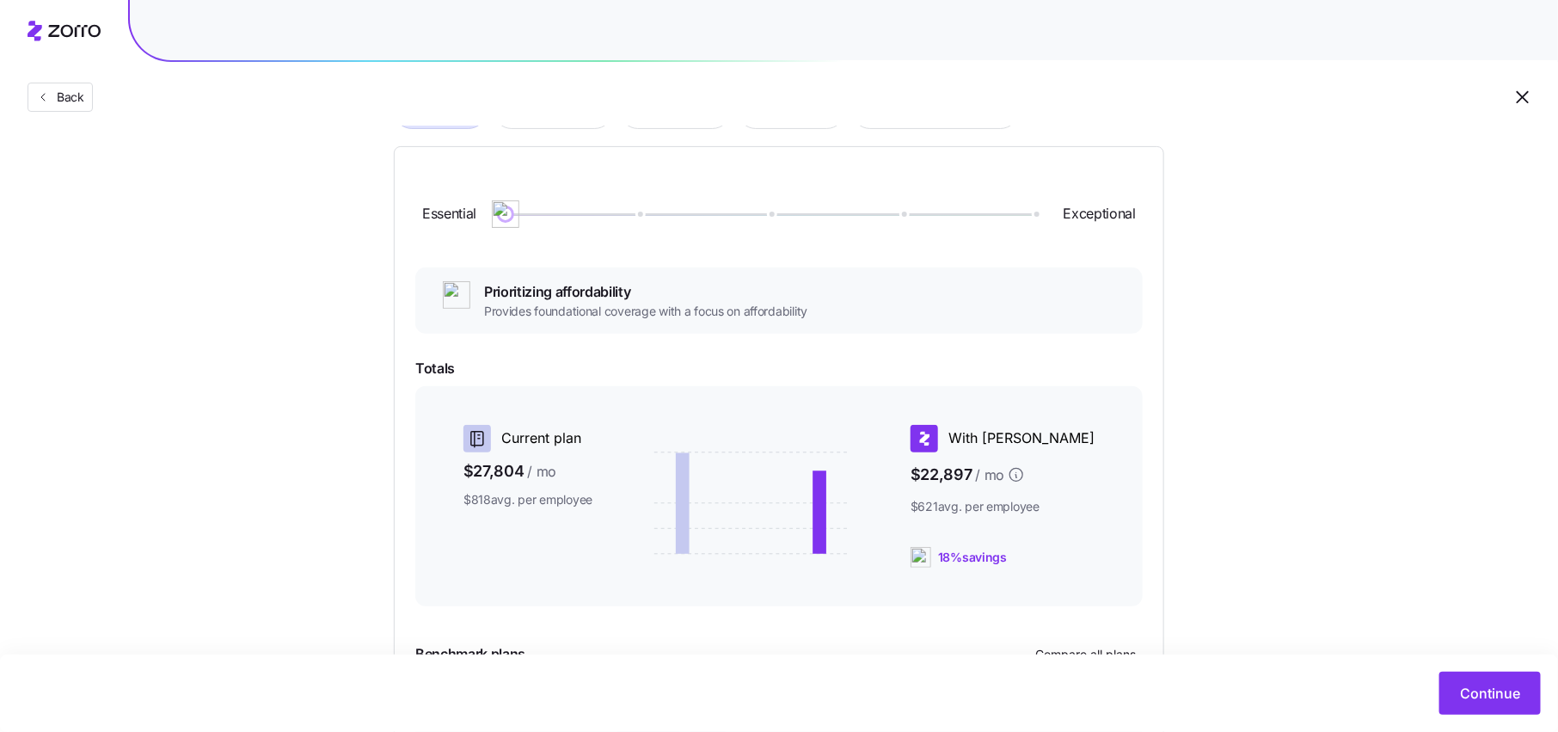
scroll to position [0, 0]
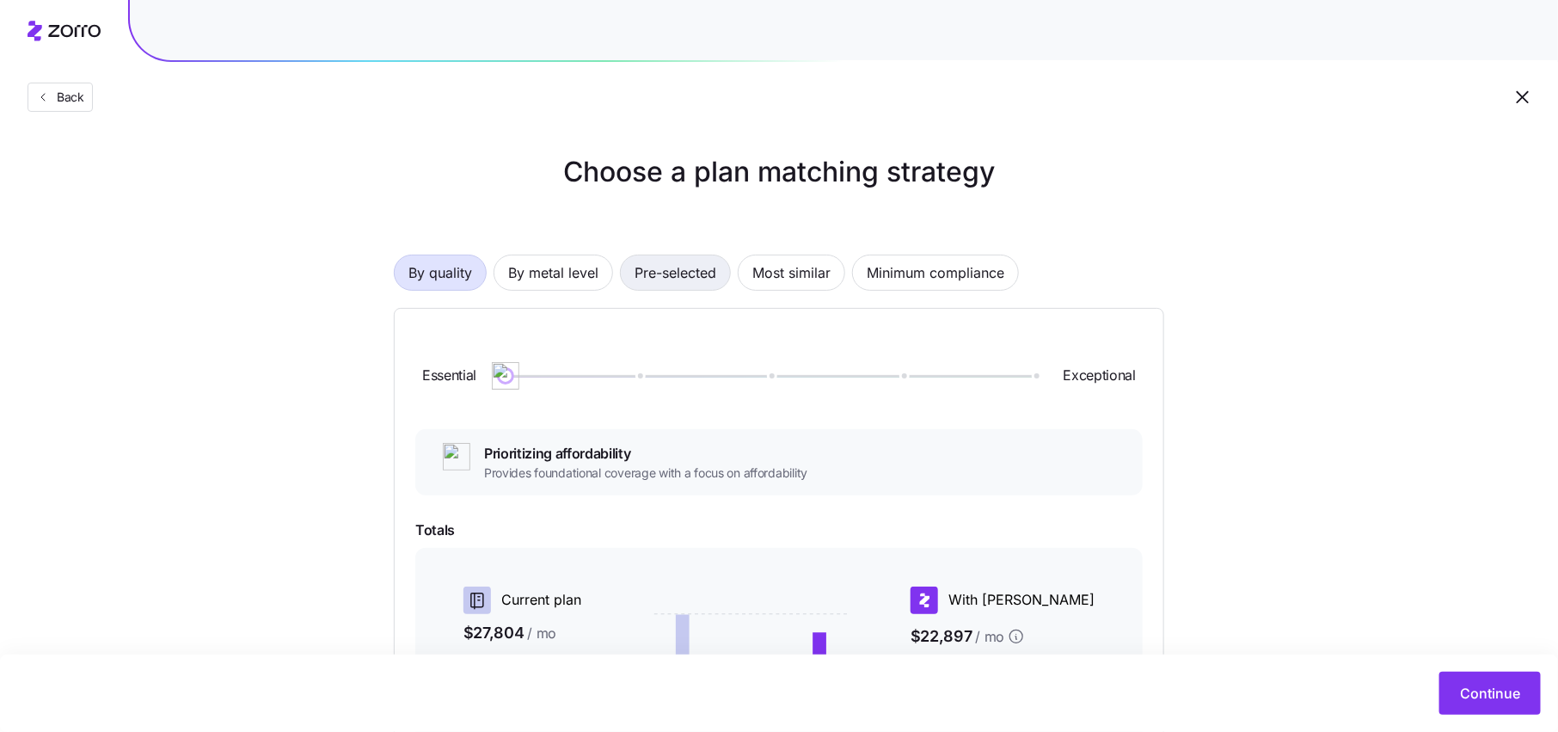
click at [682, 279] on span "Pre-selected" at bounding box center [675, 272] width 82 height 34
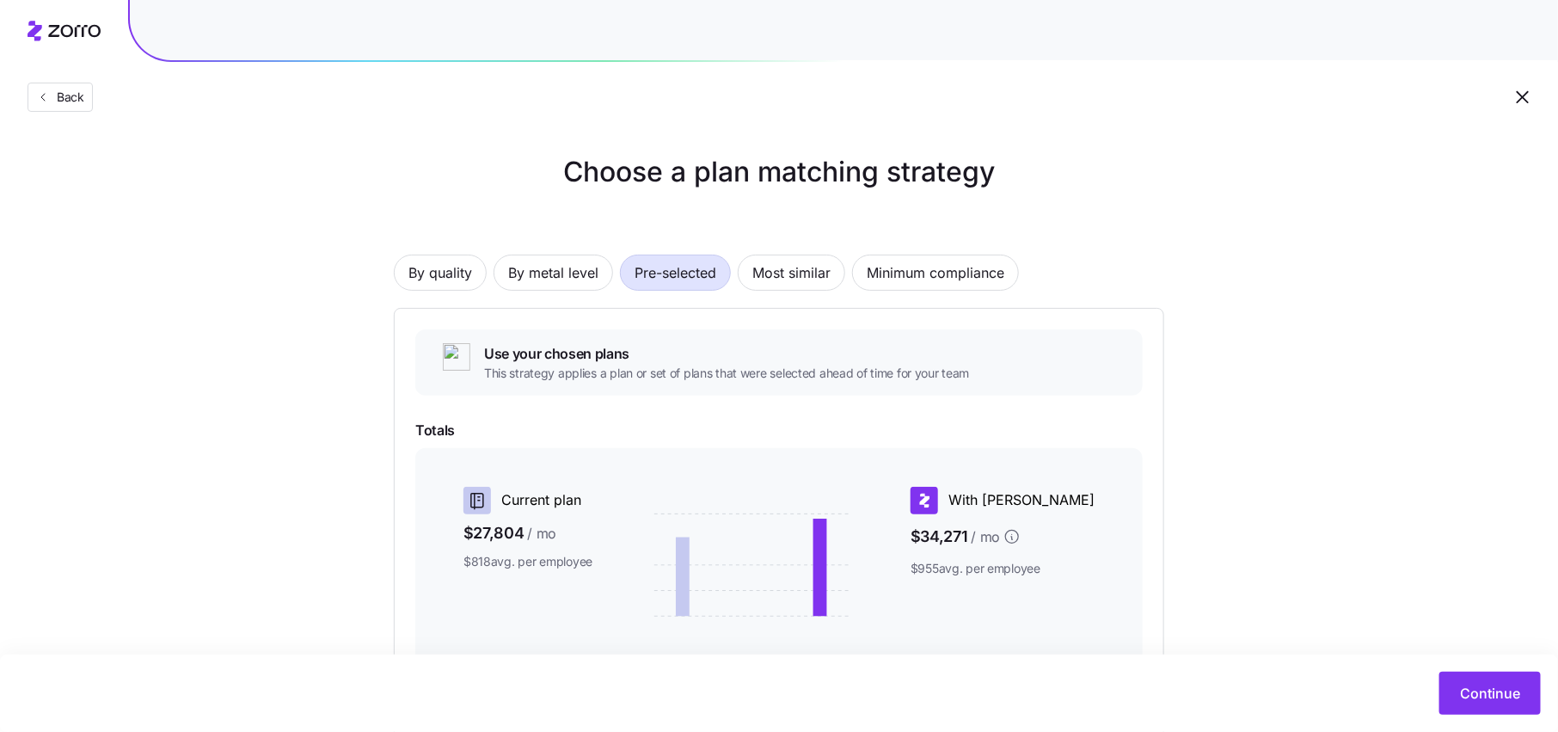
scroll to position [126, 0]
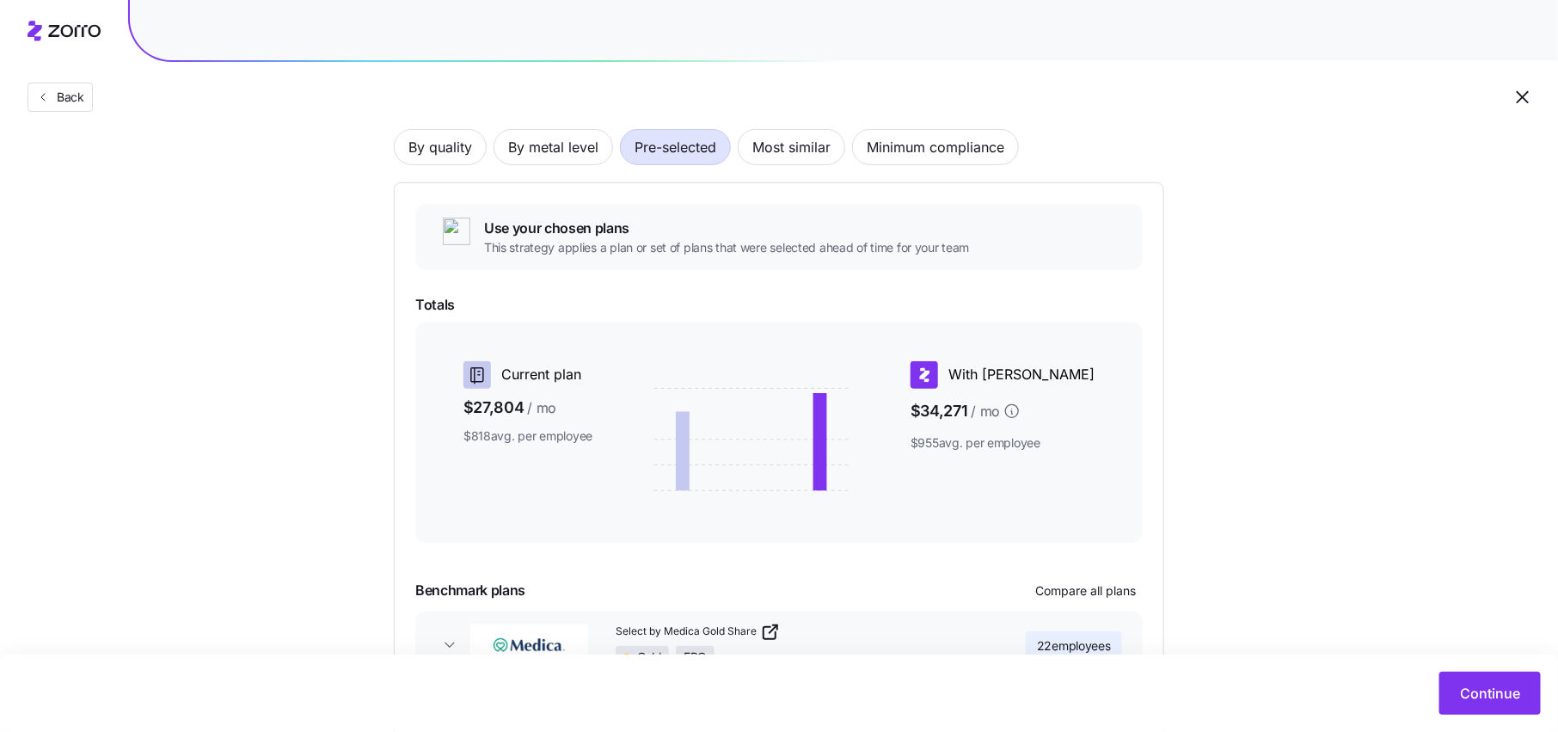
click at [560, 234] on span "Use your chosen plans" at bounding box center [727, 227] width 486 height 21
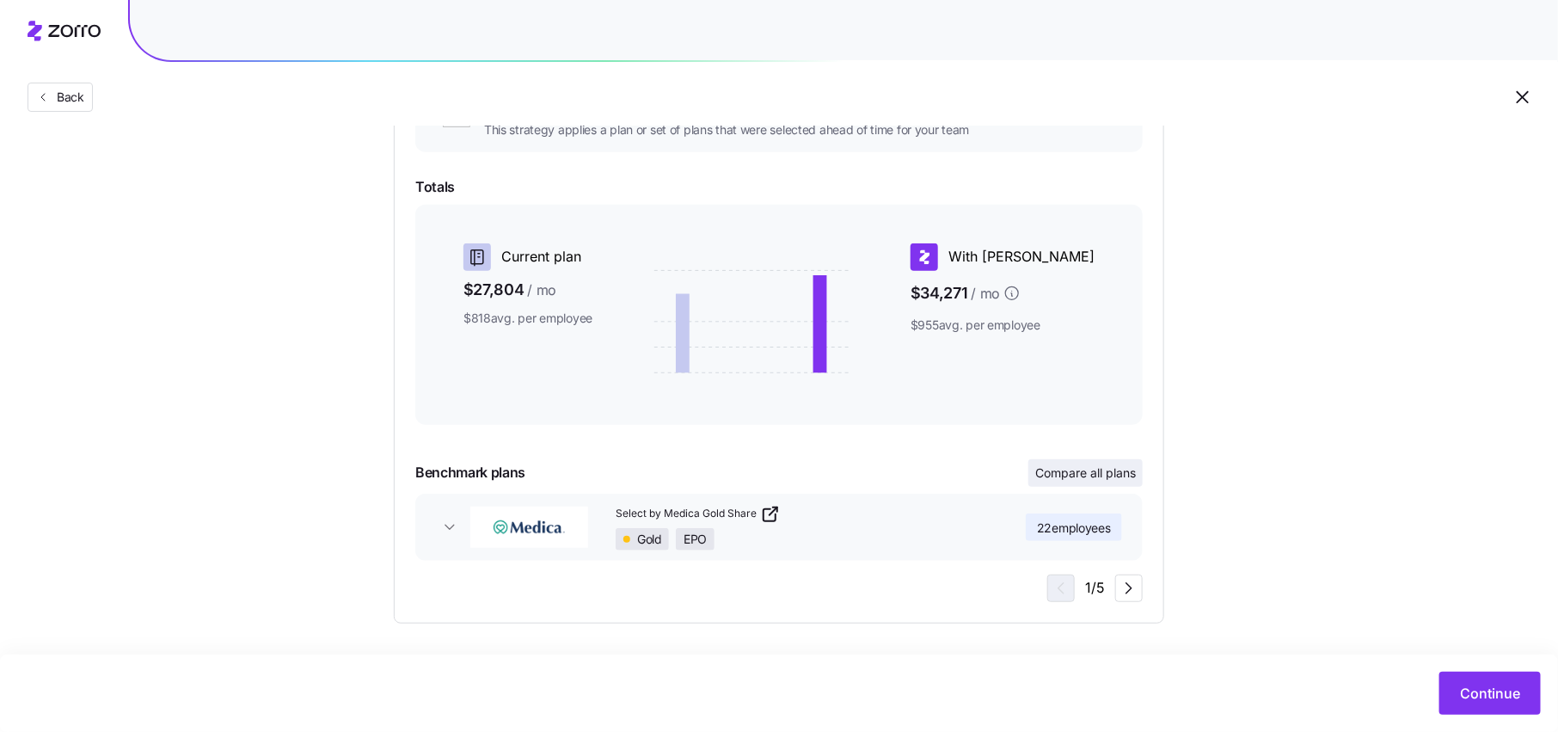
click at [1100, 479] on span "Compare all plans" at bounding box center [1085, 472] width 101 height 17
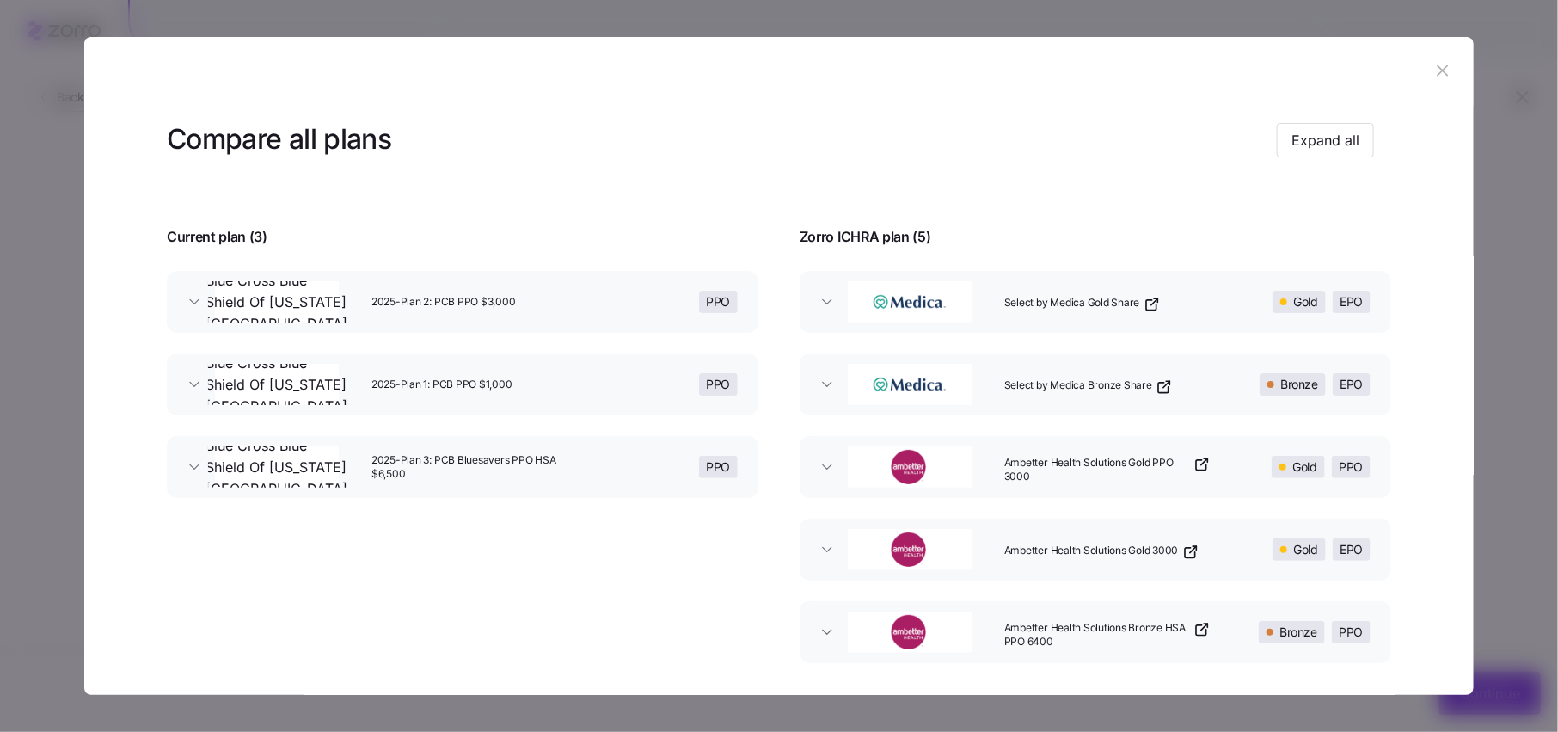
scroll to position [74, 0]
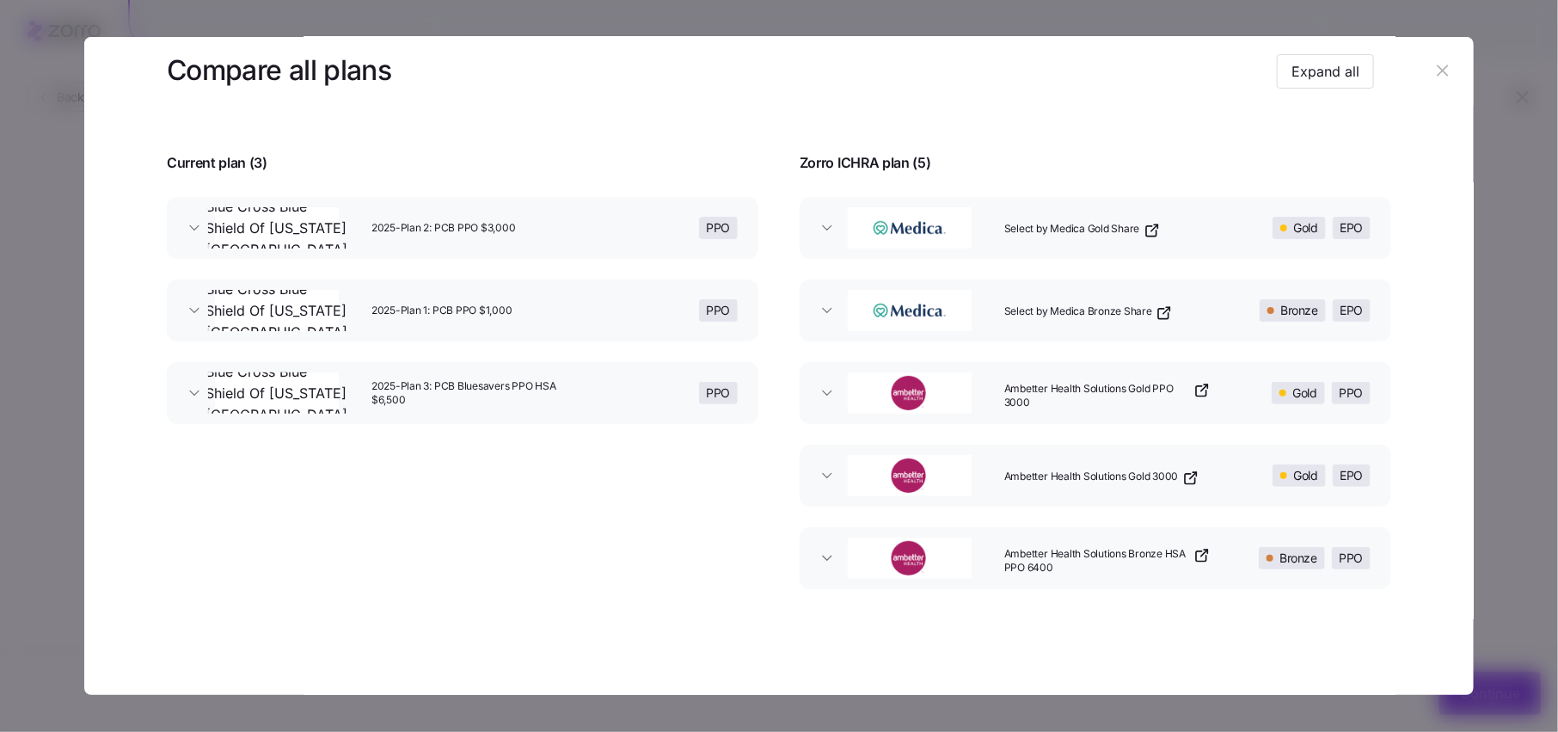
click at [1193, 227] on div "Select by Medica Gold Share" at bounding box center [1109, 227] width 224 height 55
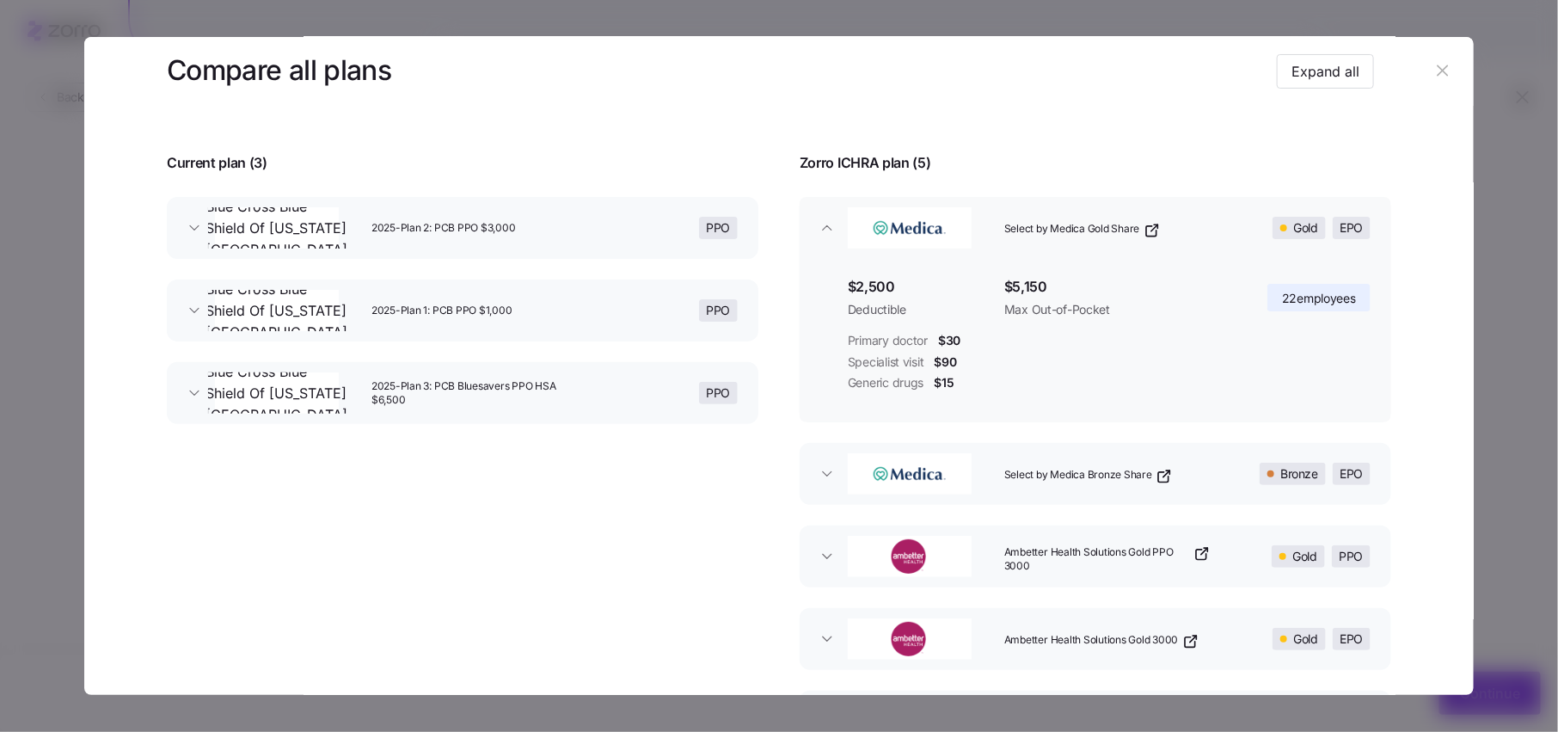
scroll to position [198, 0]
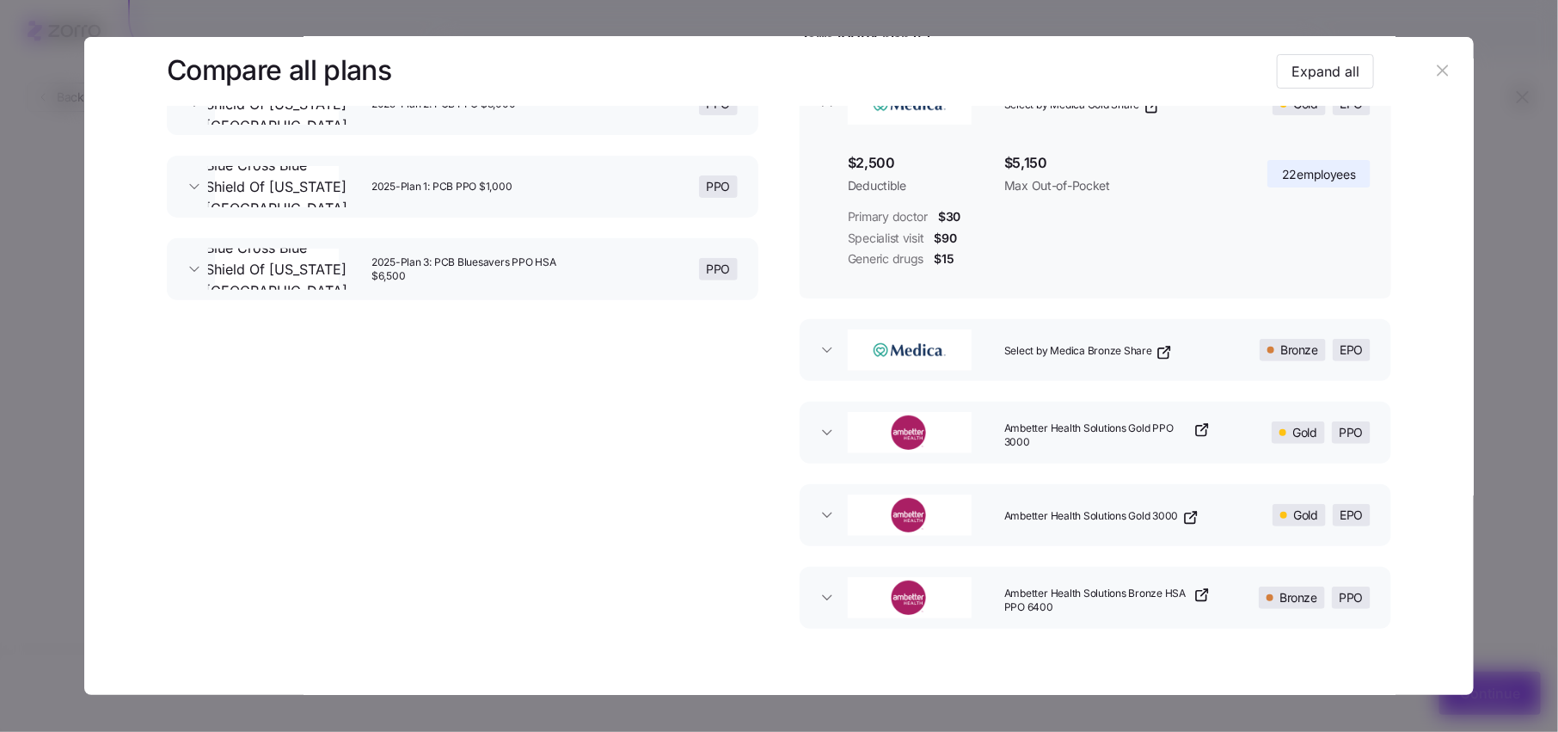
click at [1159, 353] on icon "button" at bounding box center [1163, 353] width 10 height 10
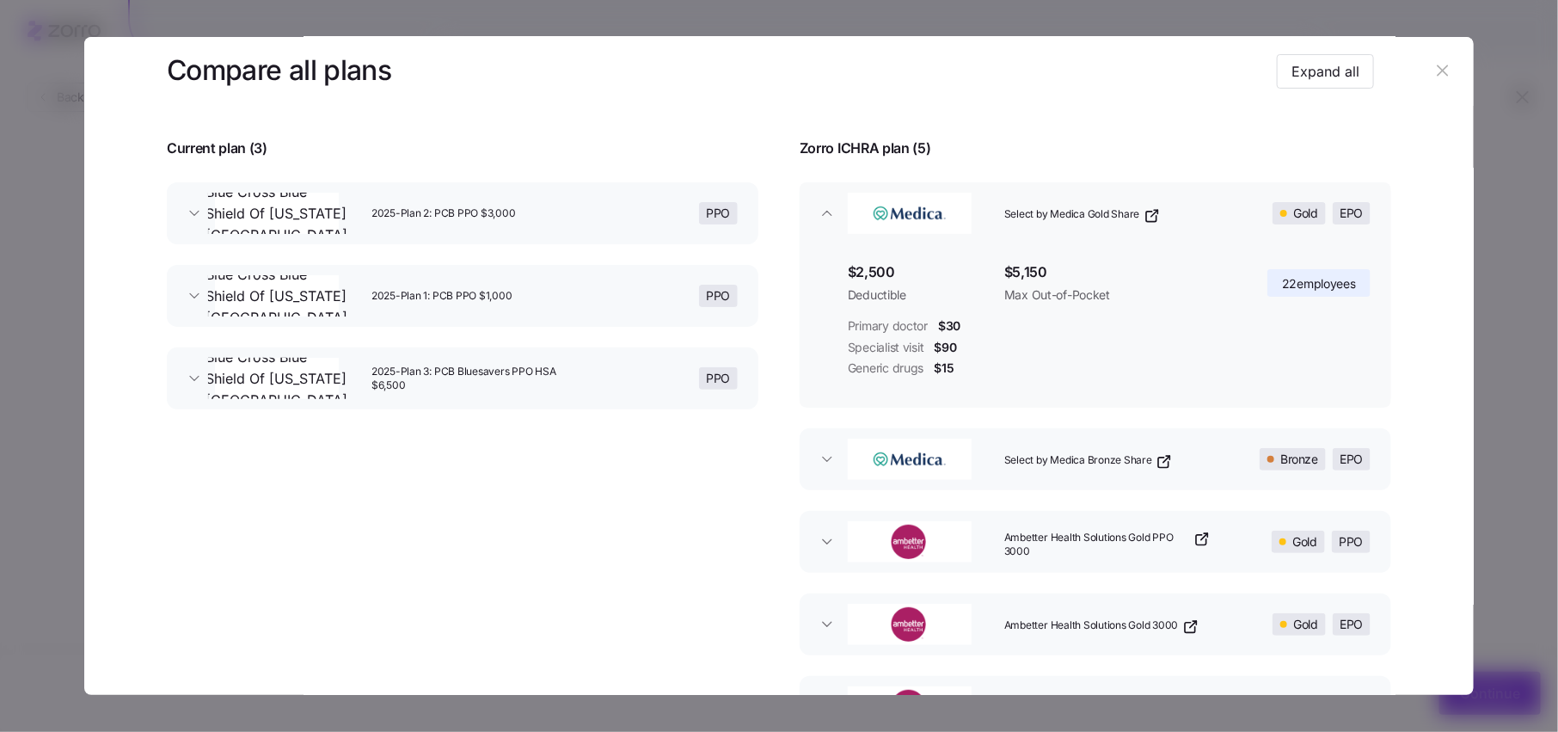
scroll to position [84, 0]
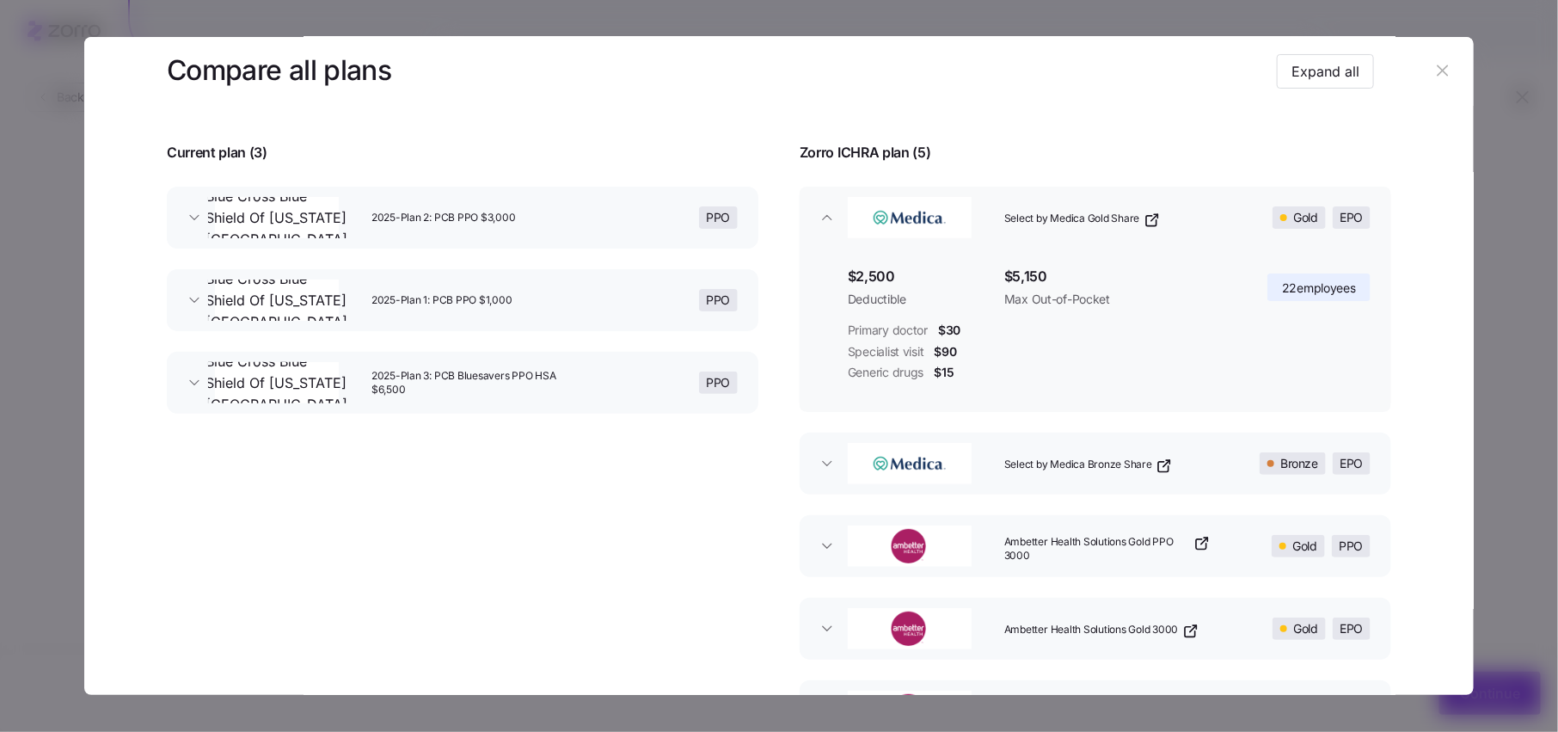
click at [995, 484] on button "Select by Medica Bronze Share Bronze EPO" at bounding box center [1094, 463] width 591 height 62
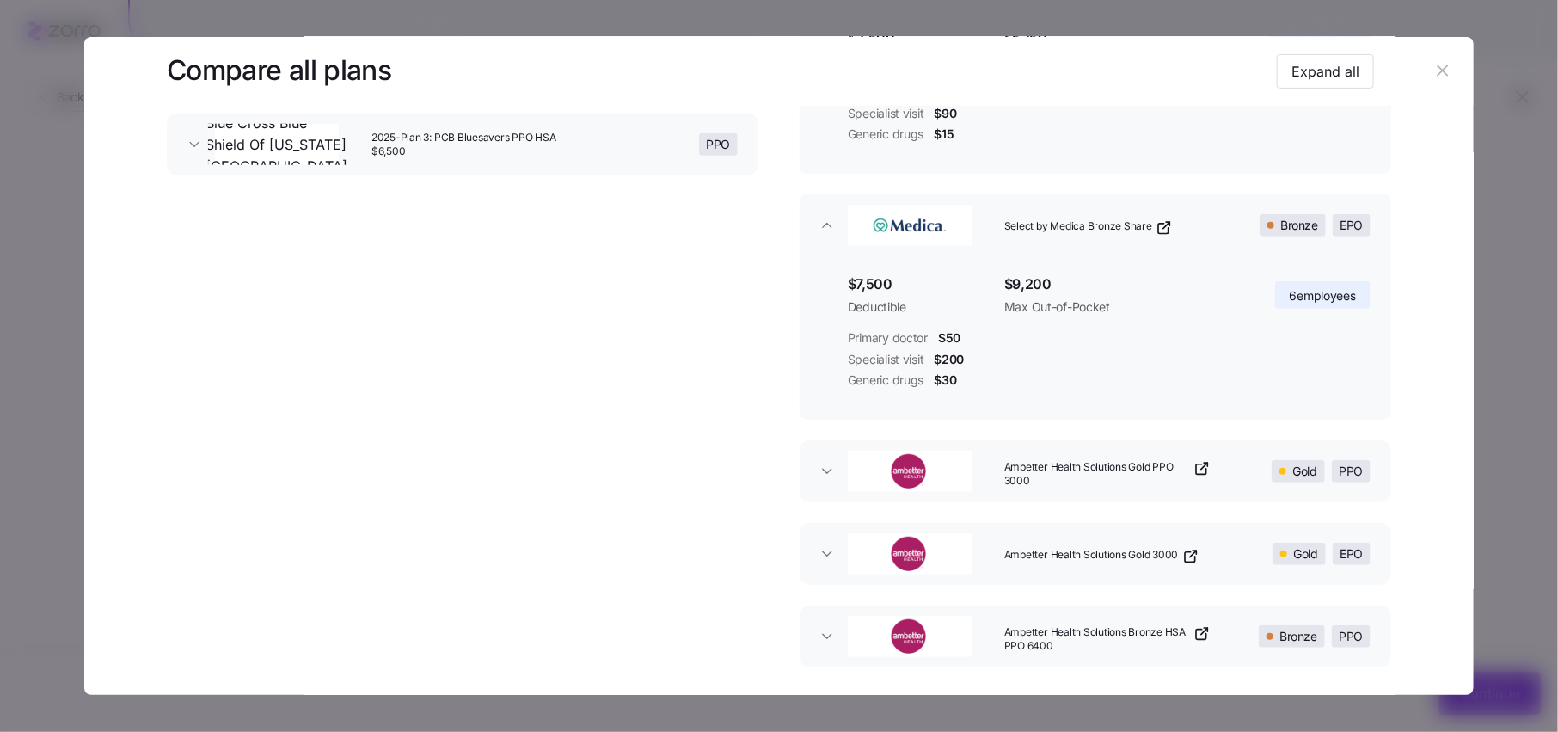
scroll to position [325, 0]
click at [968, 481] on div "button" at bounding box center [919, 468] width 156 height 55
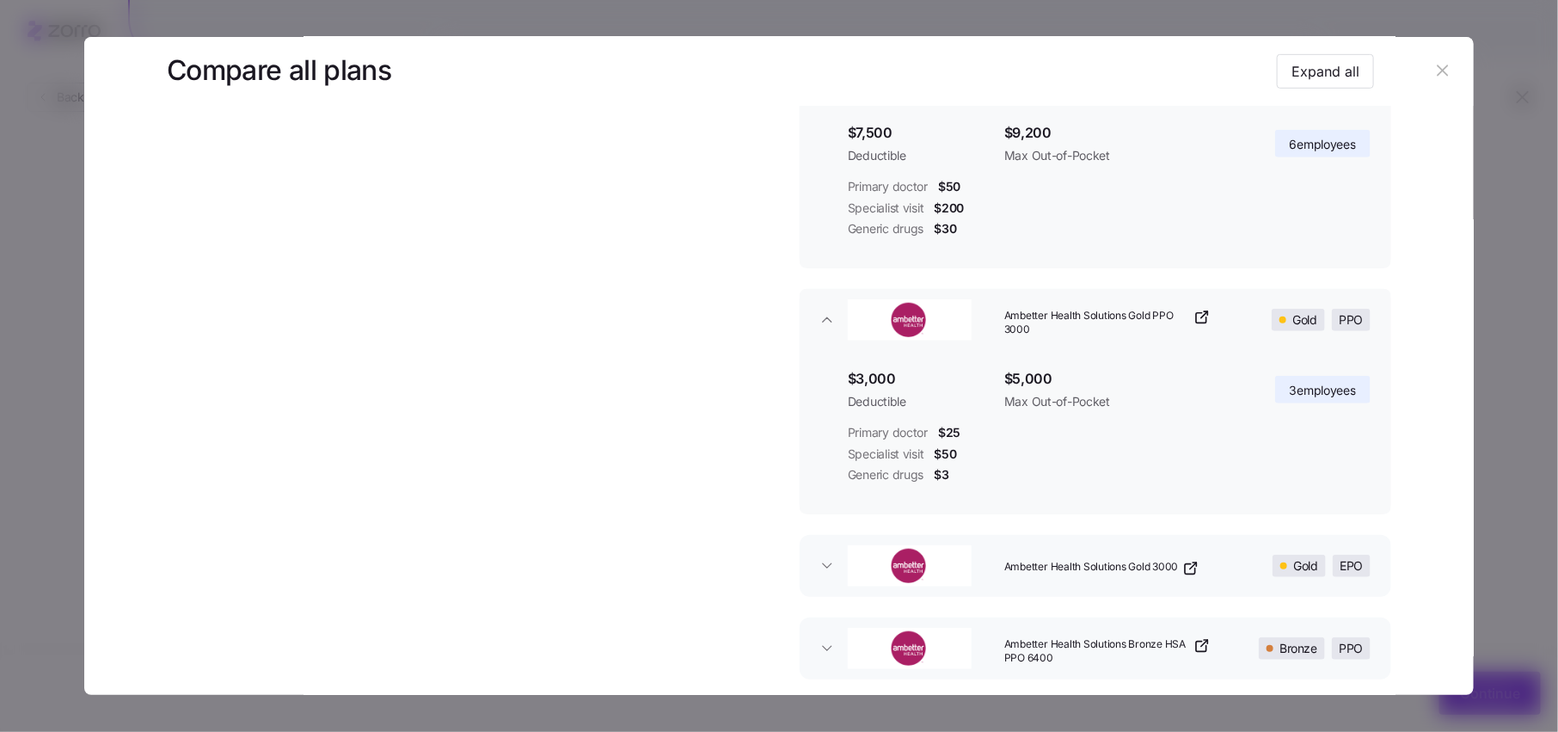
scroll to position [516, 0]
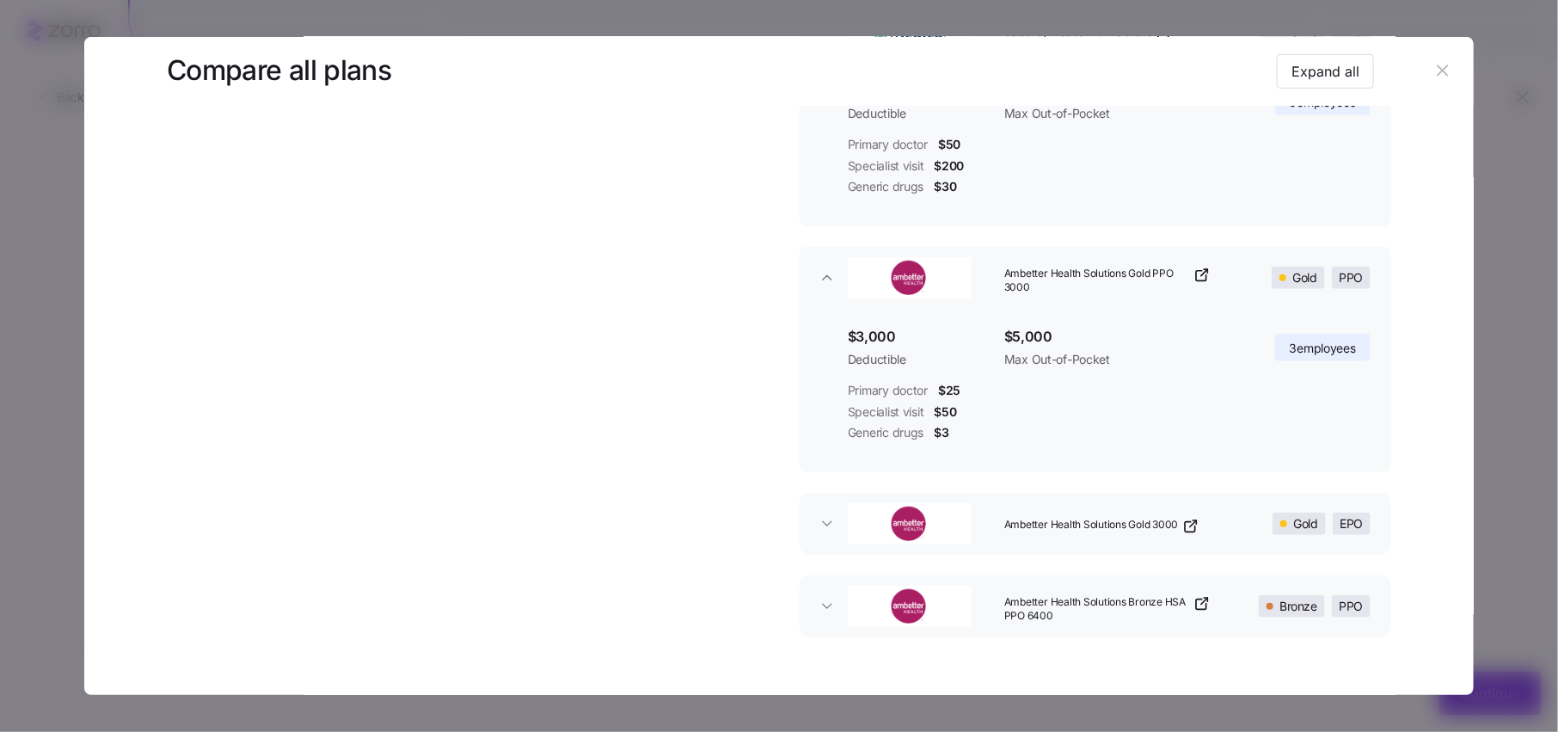
click at [977, 540] on div "button" at bounding box center [919, 523] width 156 height 55
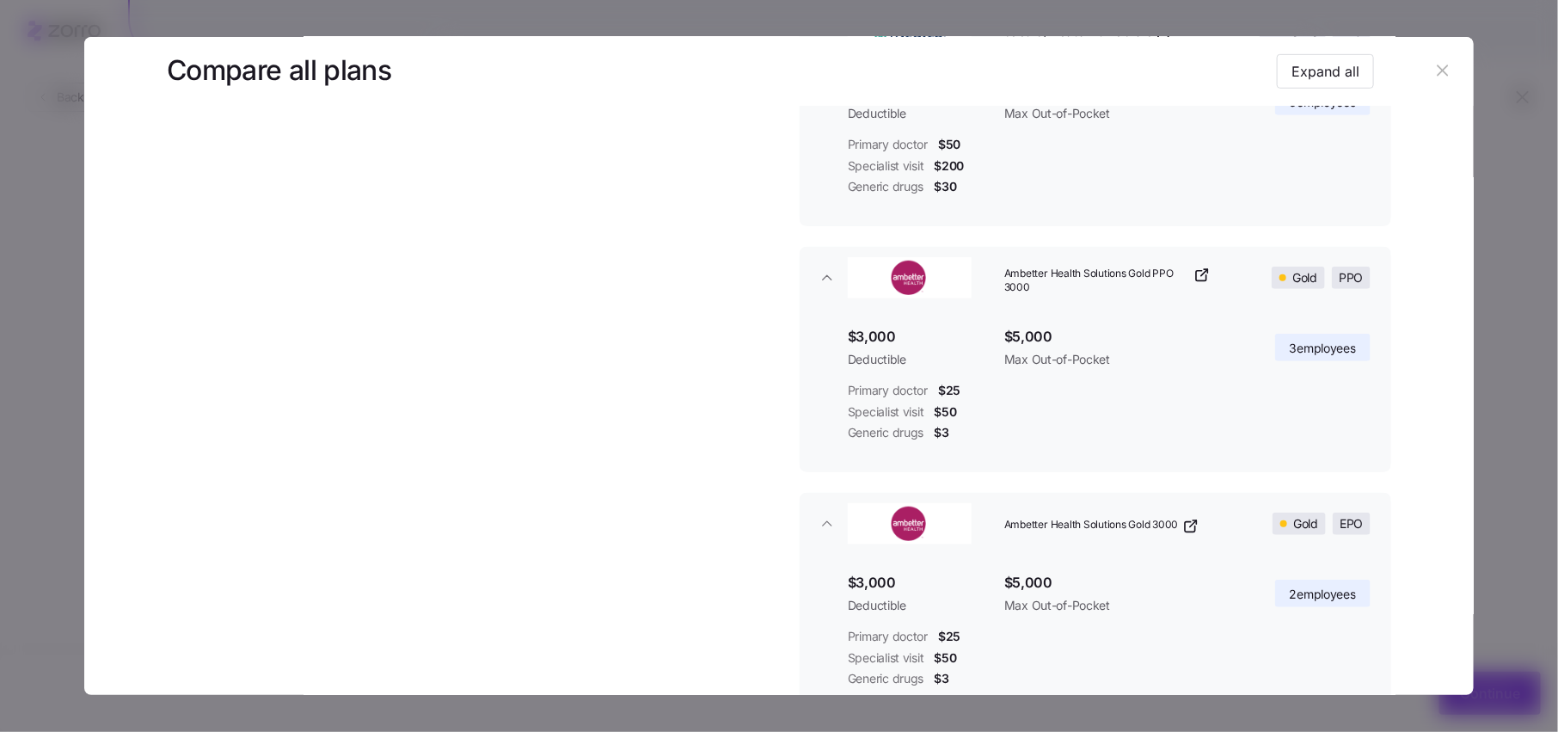
scroll to position [727, 0]
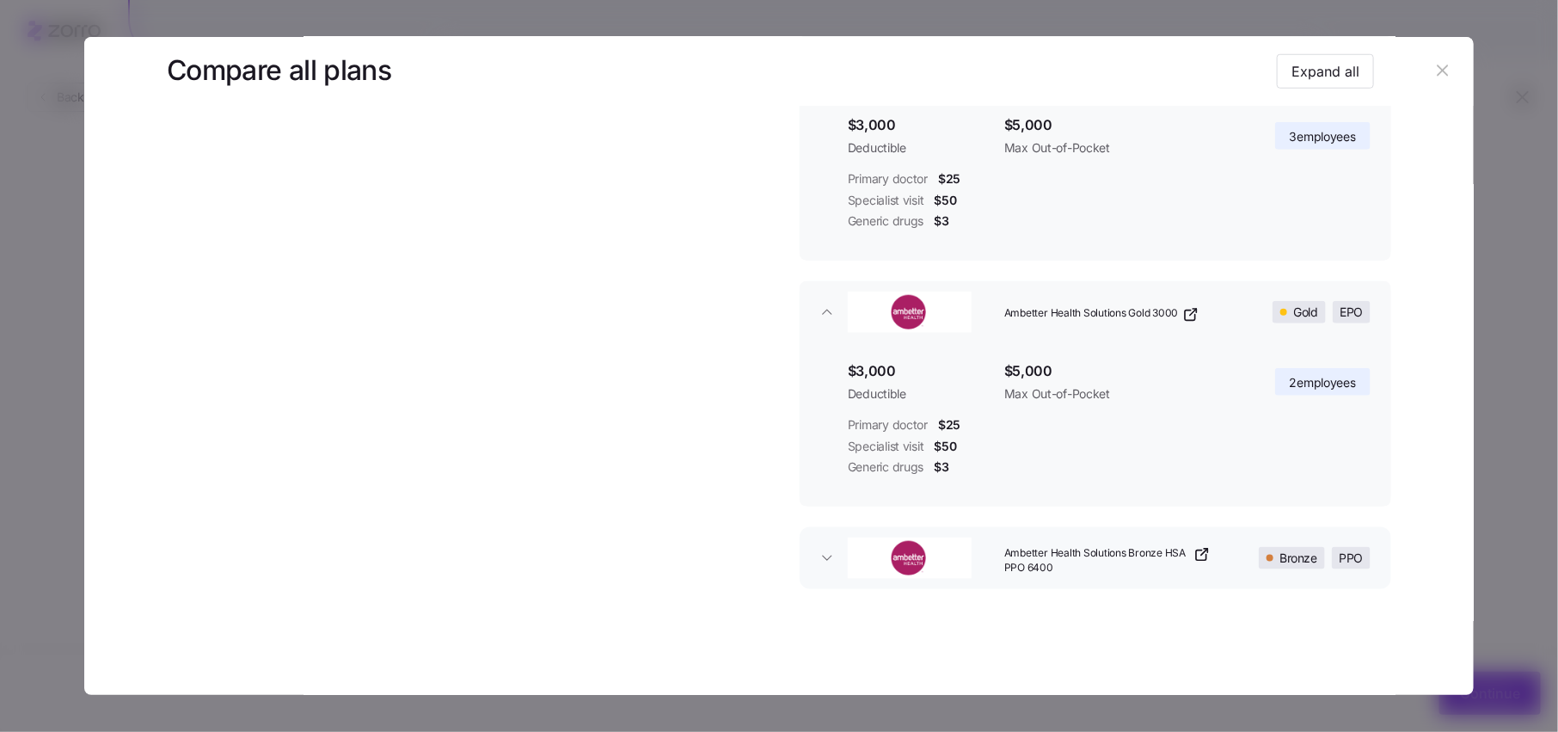
click at [980, 582] on button "Ambetter Health Solutions Bronze HSA PPO 6400 Bronze PPO" at bounding box center [1094, 558] width 591 height 62
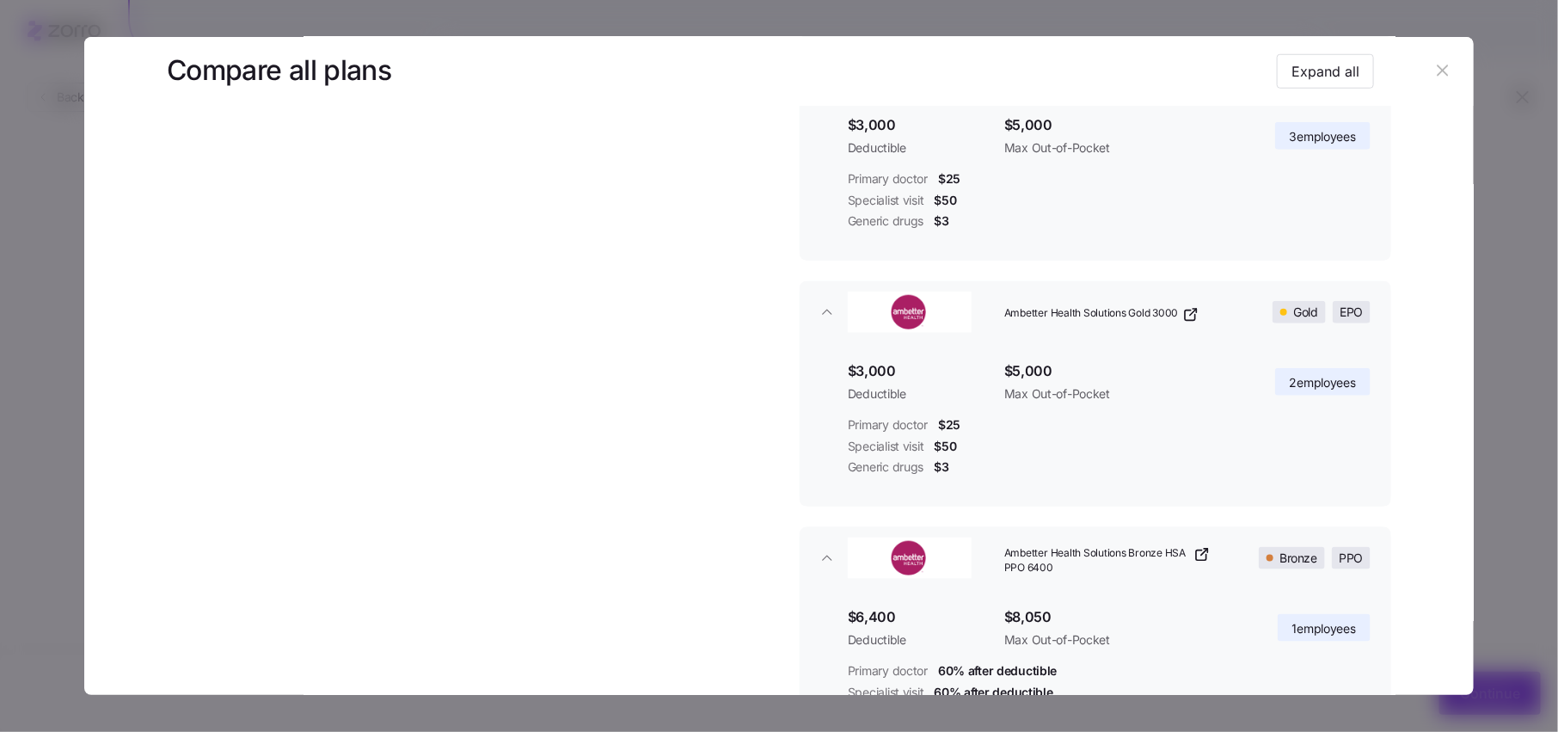
scroll to position [891, 0]
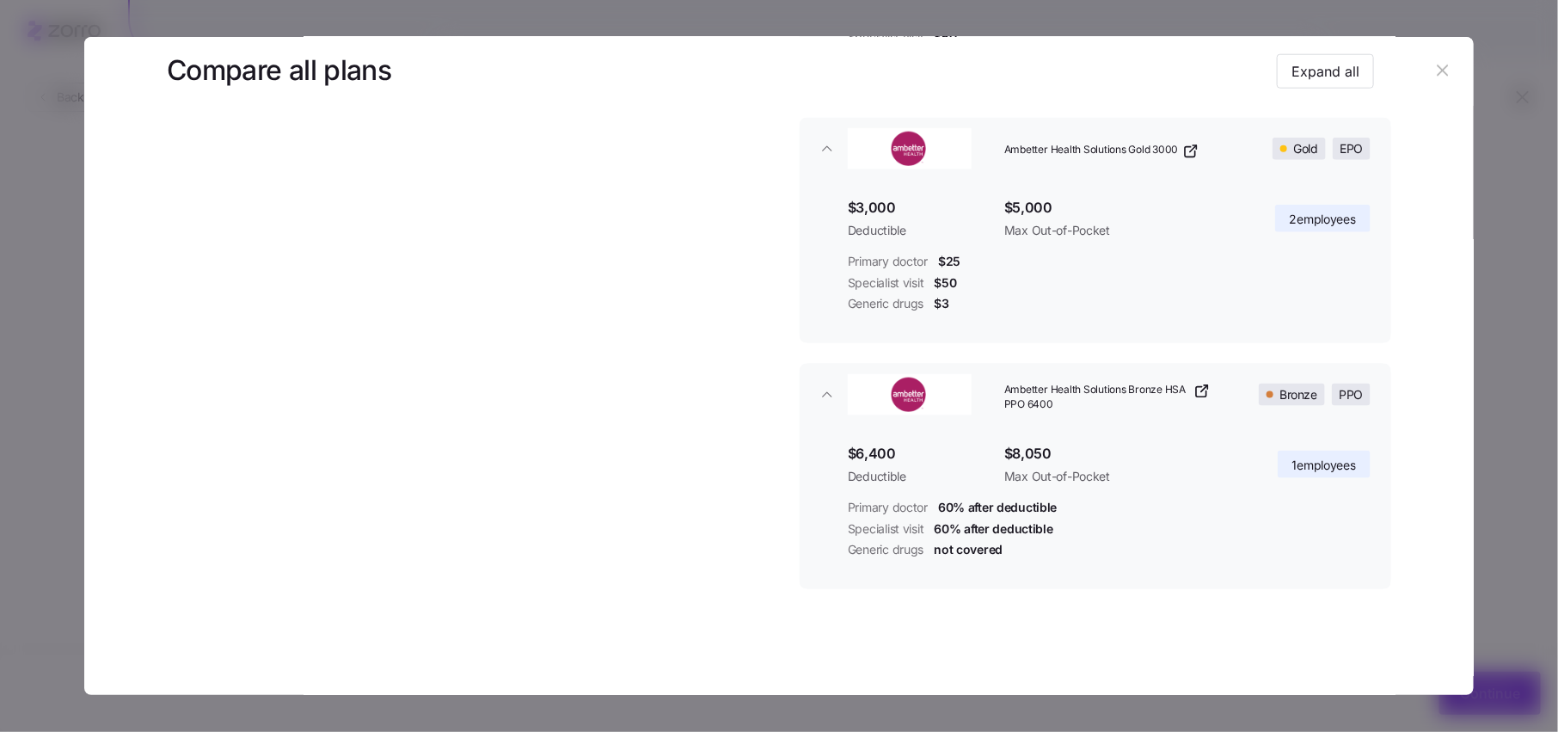
click at [1444, 79] on button "button" at bounding box center [1443, 72] width 28 height 28
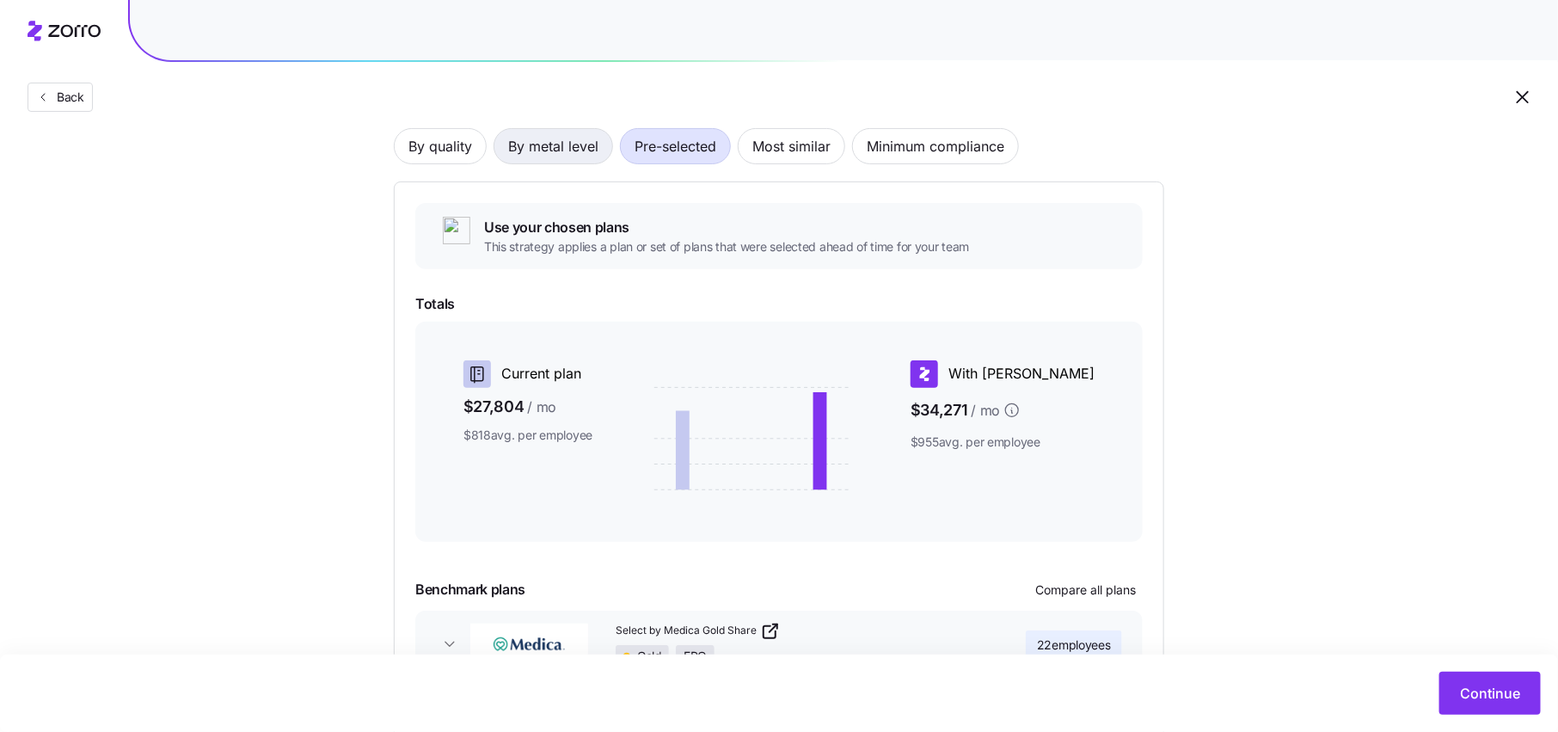
scroll to position [0, 0]
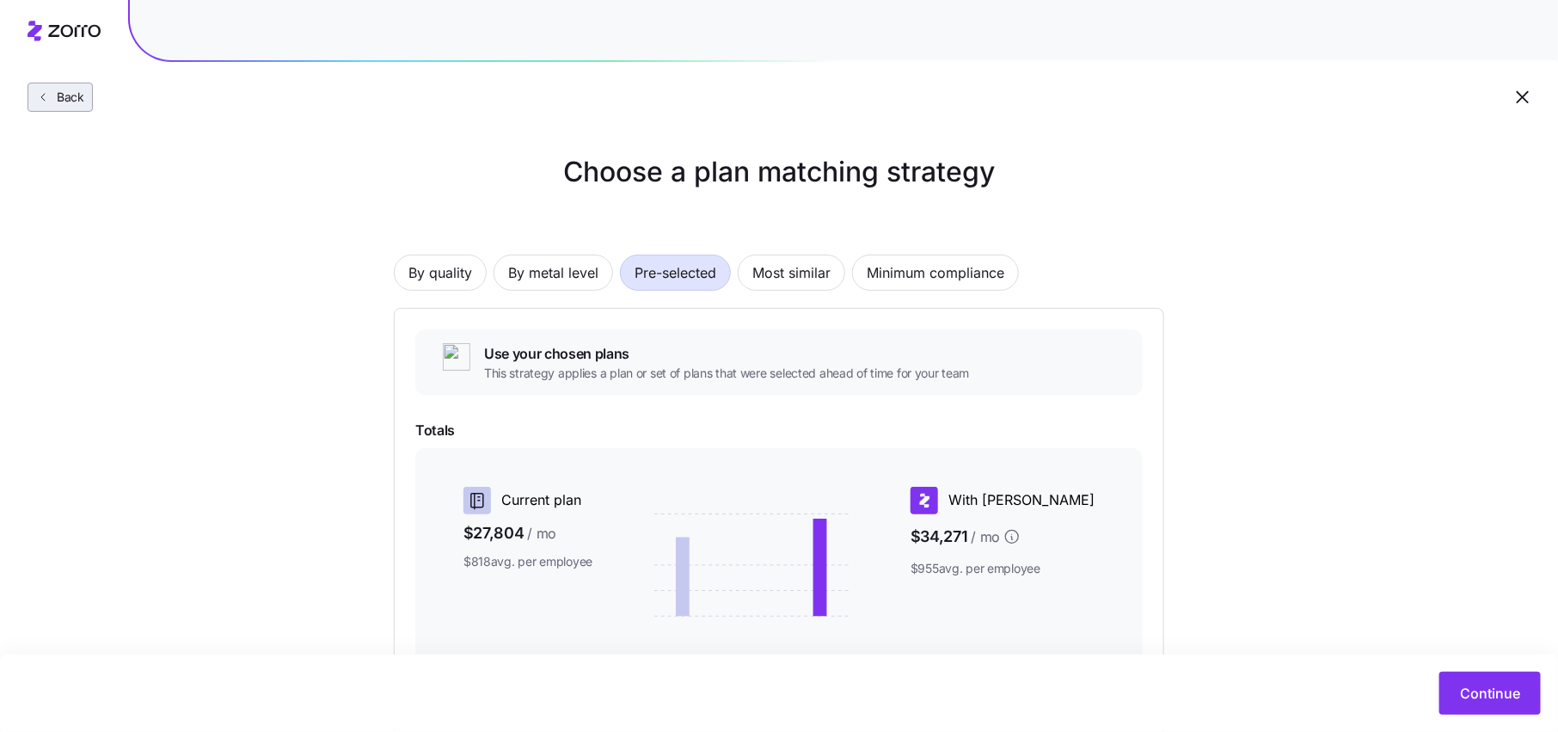
click at [70, 96] on span "Back" at bounding box center [67, 97] width 34 height 17
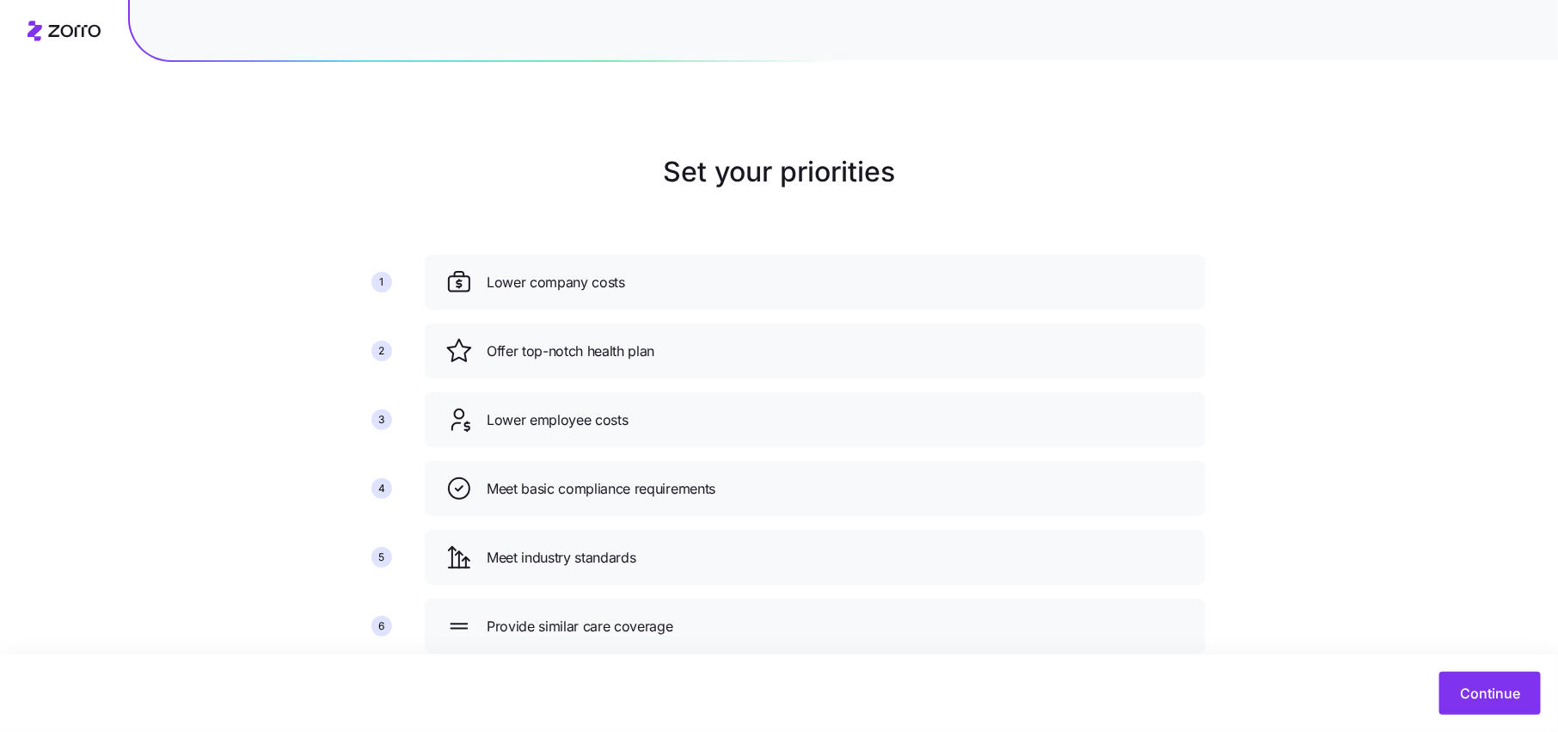
scroll to position [45, 0]
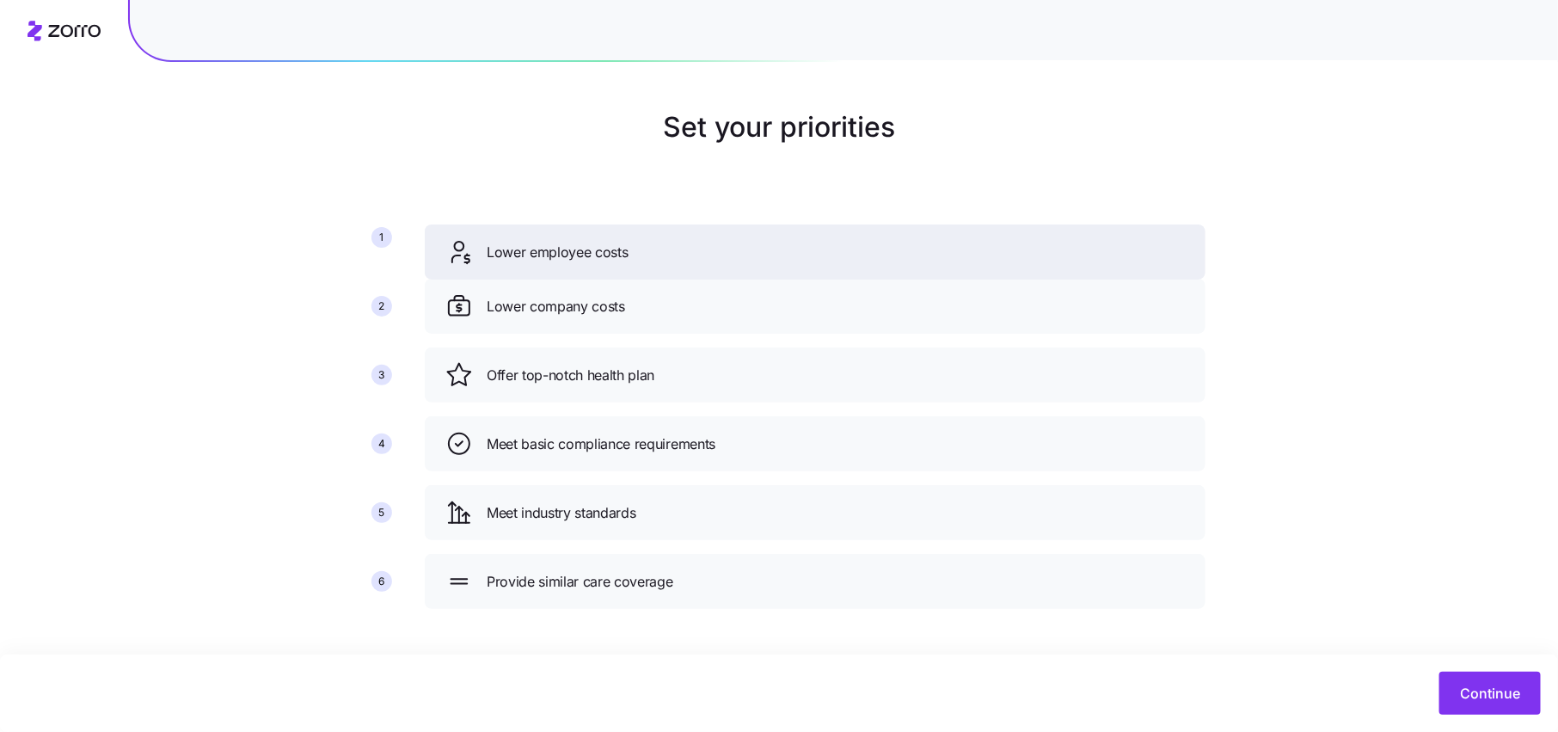
drag, startPoint x: 654, startPoint y: 378, endPoint x: 654, endPoint y: 256, distance: 122.1
click at [654, 255] on div "Lower employee costs" at bounding box center [814, 252] width 739 height 28
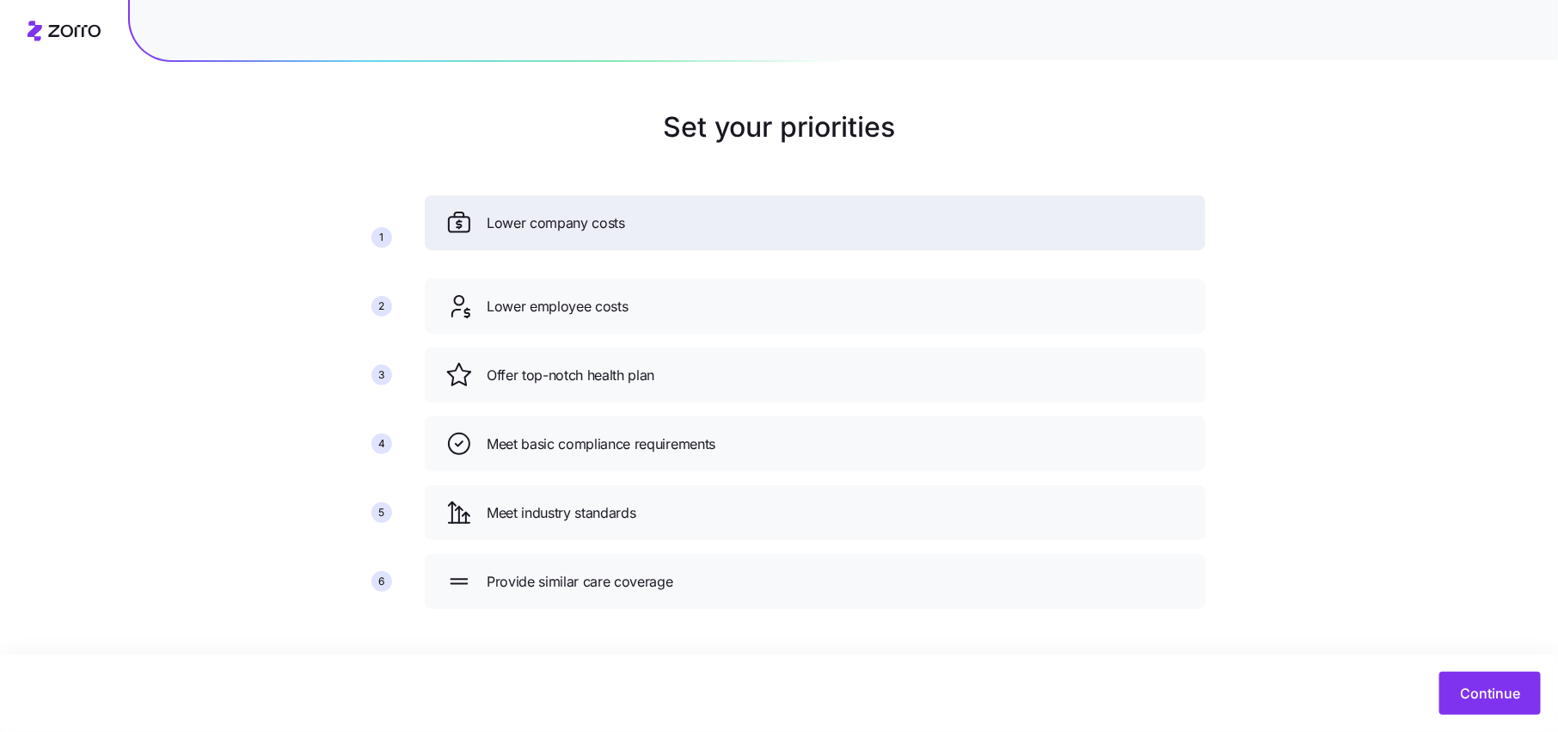
drag, startPoint x: 628, startPoint y: 312, endPoint x: 628, endPoint y: 230, distance: 82.5
click at [628, 230] on div "Lower company costs" at bounding box center [814, 223] width 739 height 28
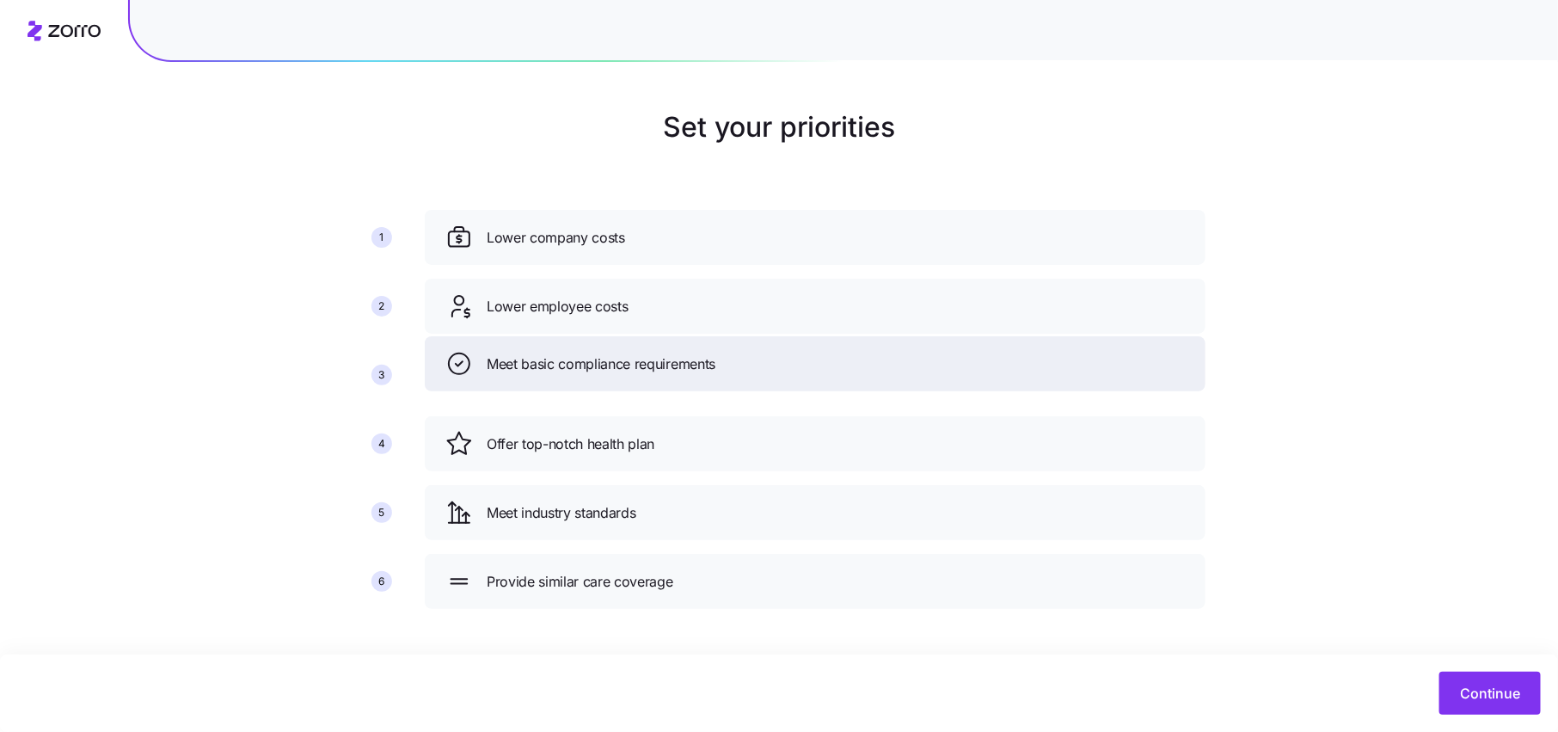
drag, startPoint x: 673, startPoint y: 435, endPoint x: 673, endPoint y: 354, distance: 80.8
click at [673, 353] on span "Meet basic compliance requirements" at bounding box center [601, 363] width 229 height 21
drag, startPoint x: 754, startPoint y: 575, endPoint x: 755, endPoint y: 364, distance: 210.6
click at [755, 364] on div "Provide similar care coverage" at bounding box center [815, 368] width 739 height 28
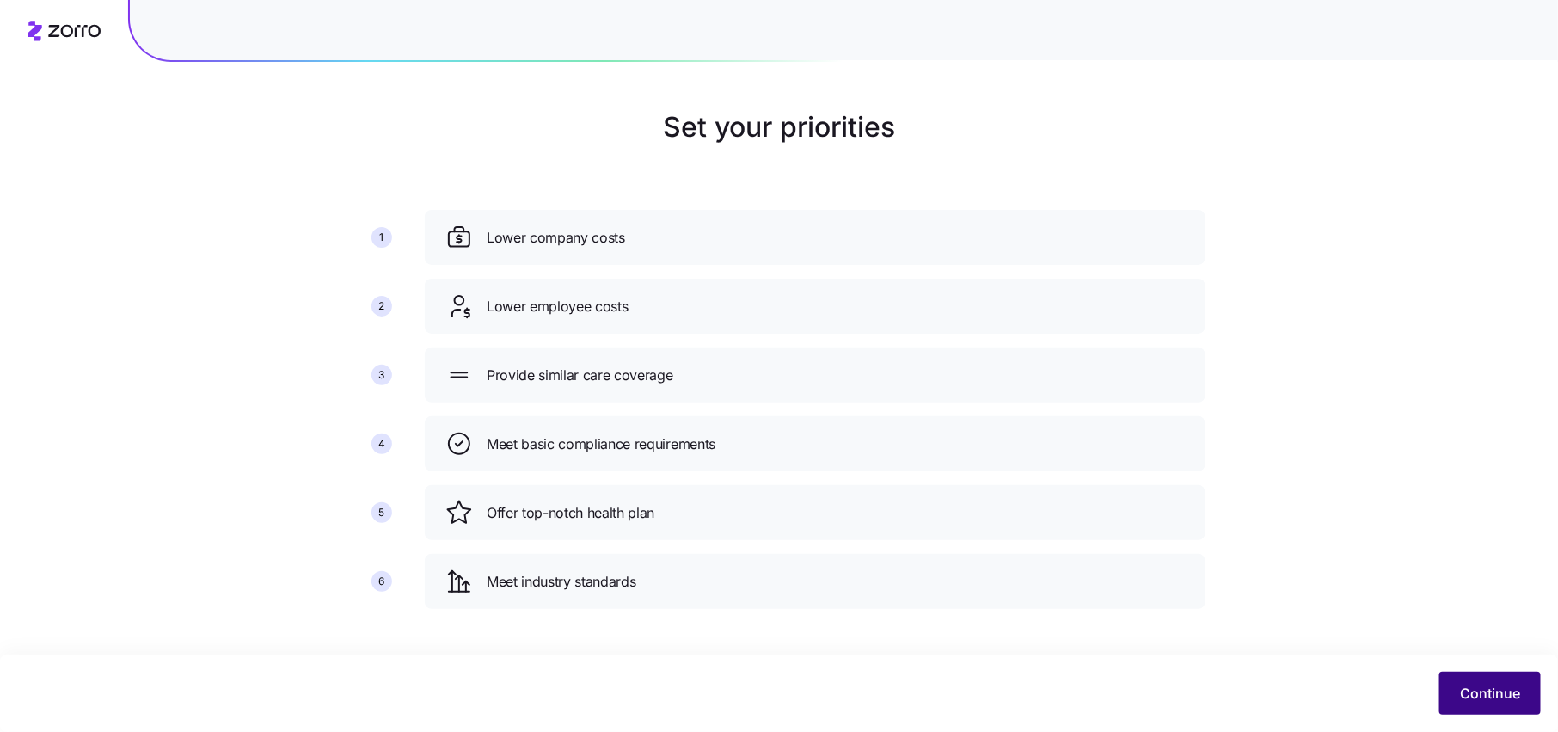
click at [1463, 672] on button "Continue" at bounding box center [1489, 692] width 101 height 43
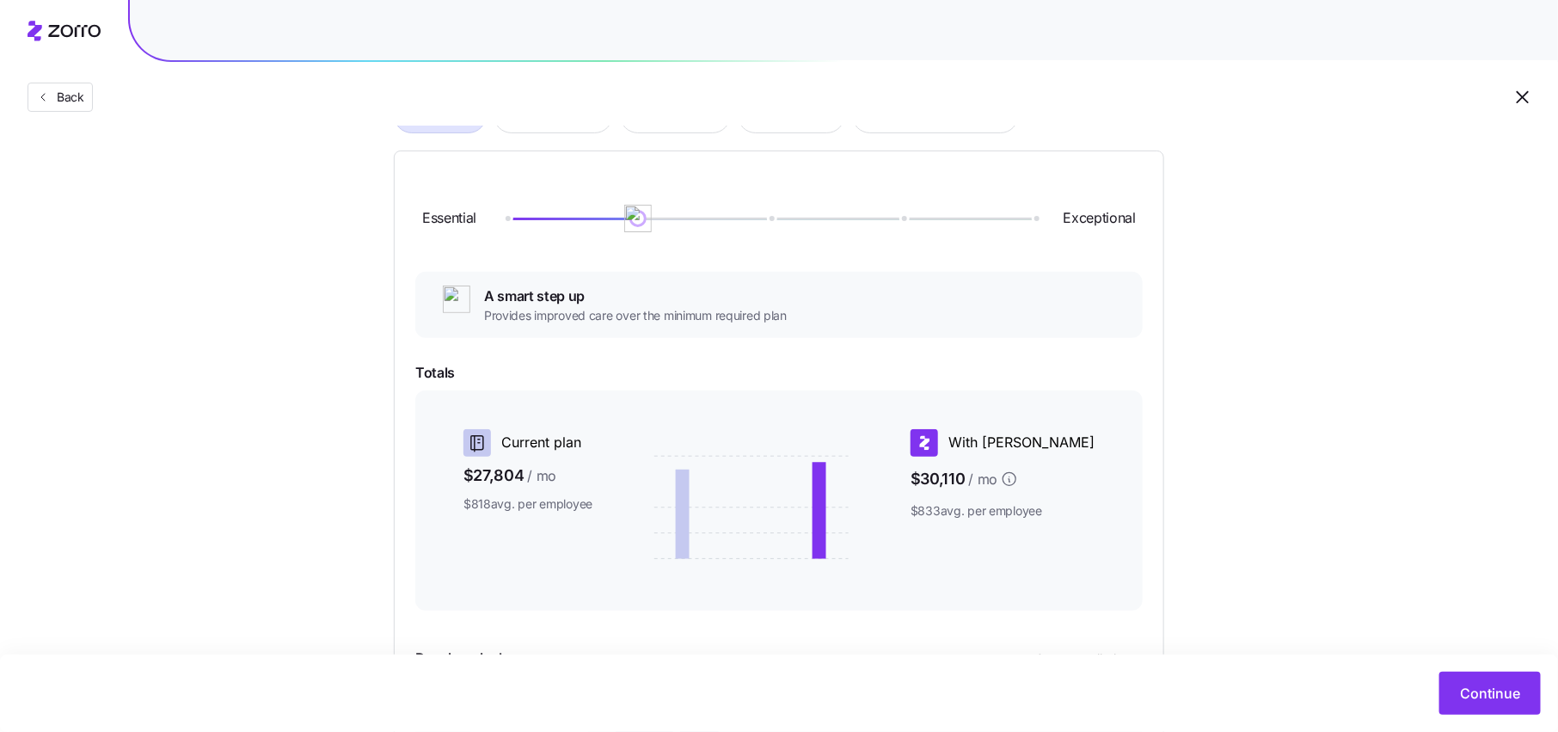
scroll to position [162, 0]
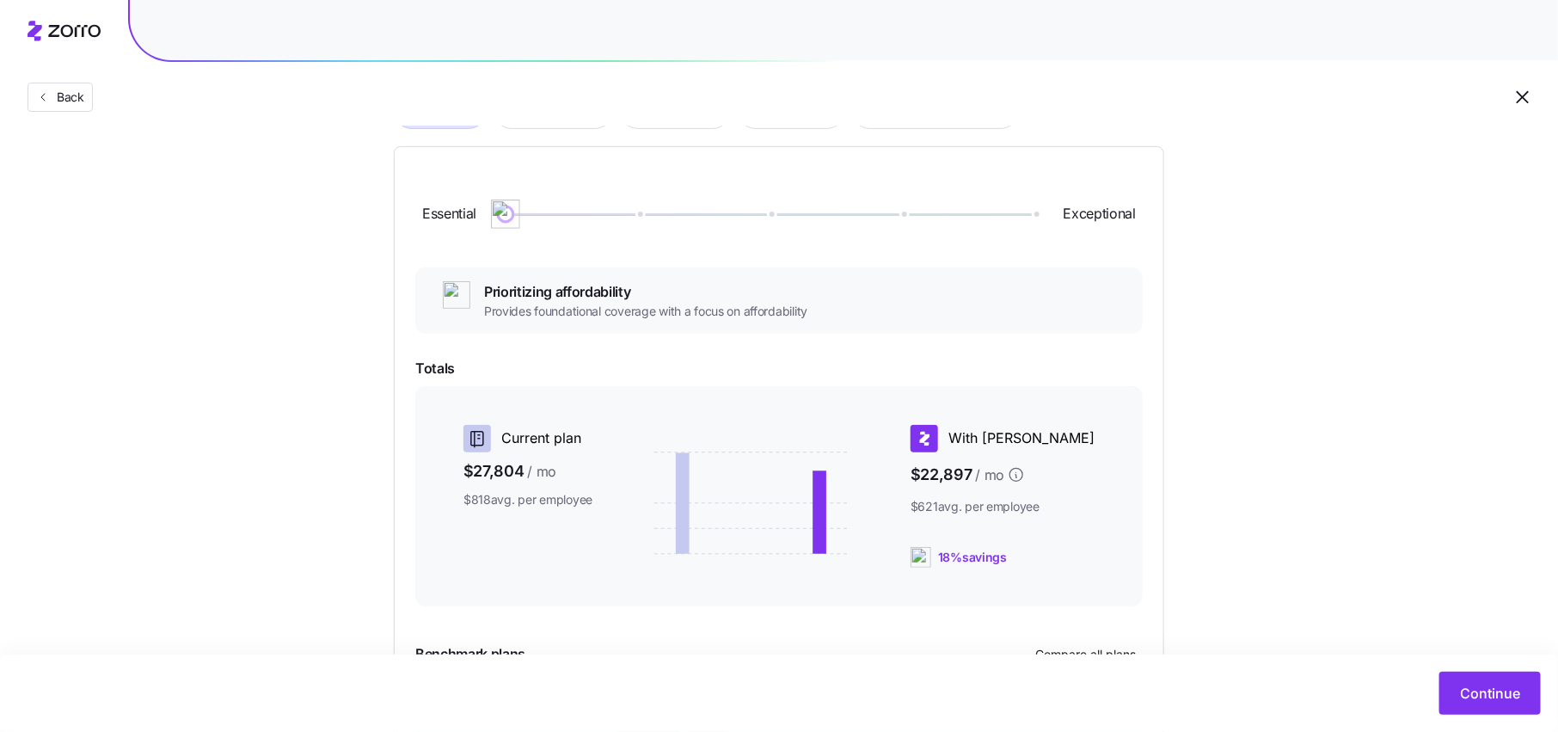
drag, startPoint x: 647, startPoint y: 217, endPoint x: 508, endPoint y: 217, distance: 139.3
click at [508, 217] on img at bounding box center [505, 213] width 29 height 29
drag, startPoint x: 505, startPoint y: 210, endPoint x: 622, endPoint y: 210, distance: 116.9
click at [622, 210] on div at bounding box center [769, 214] width 528 height 10
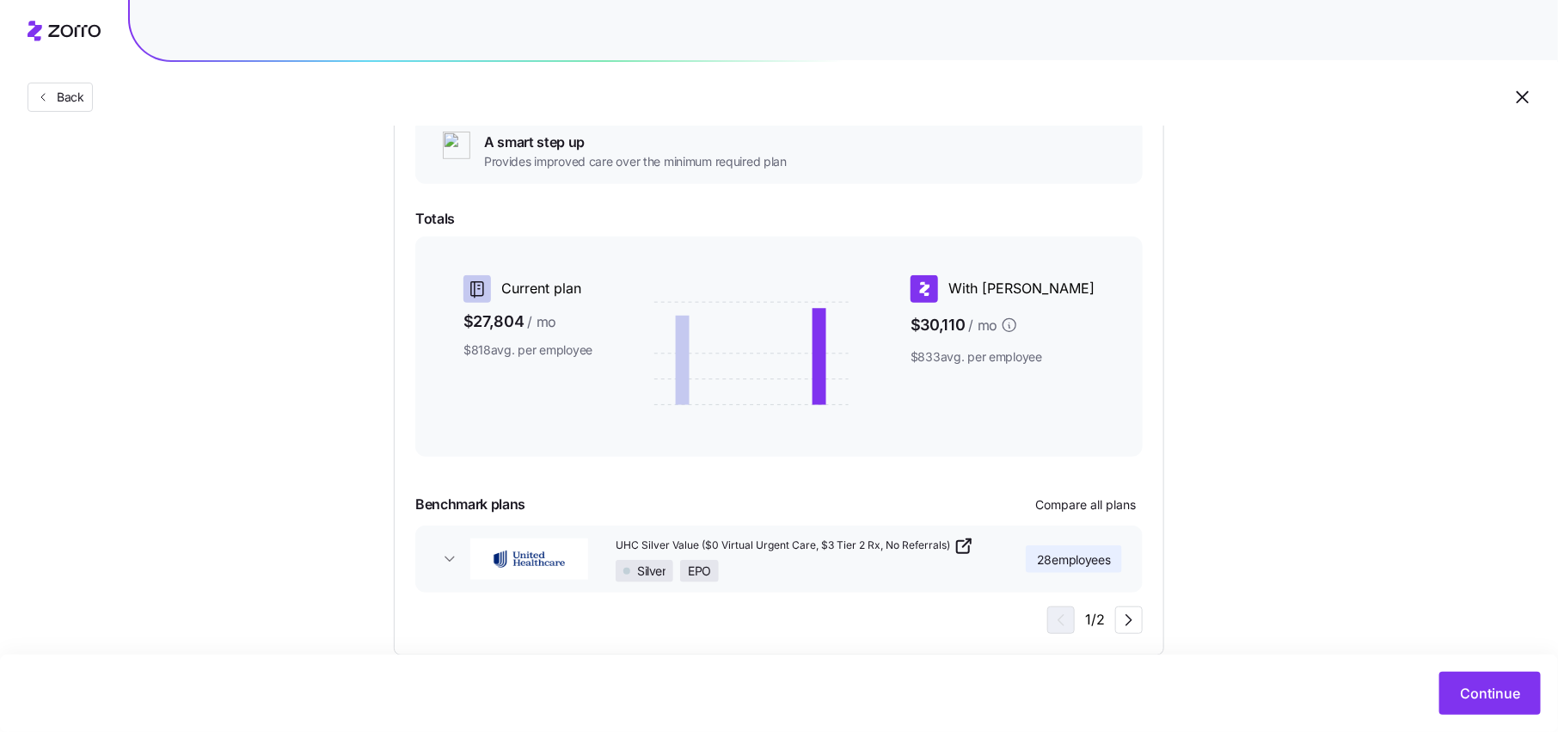
scroll to position [344, 0]
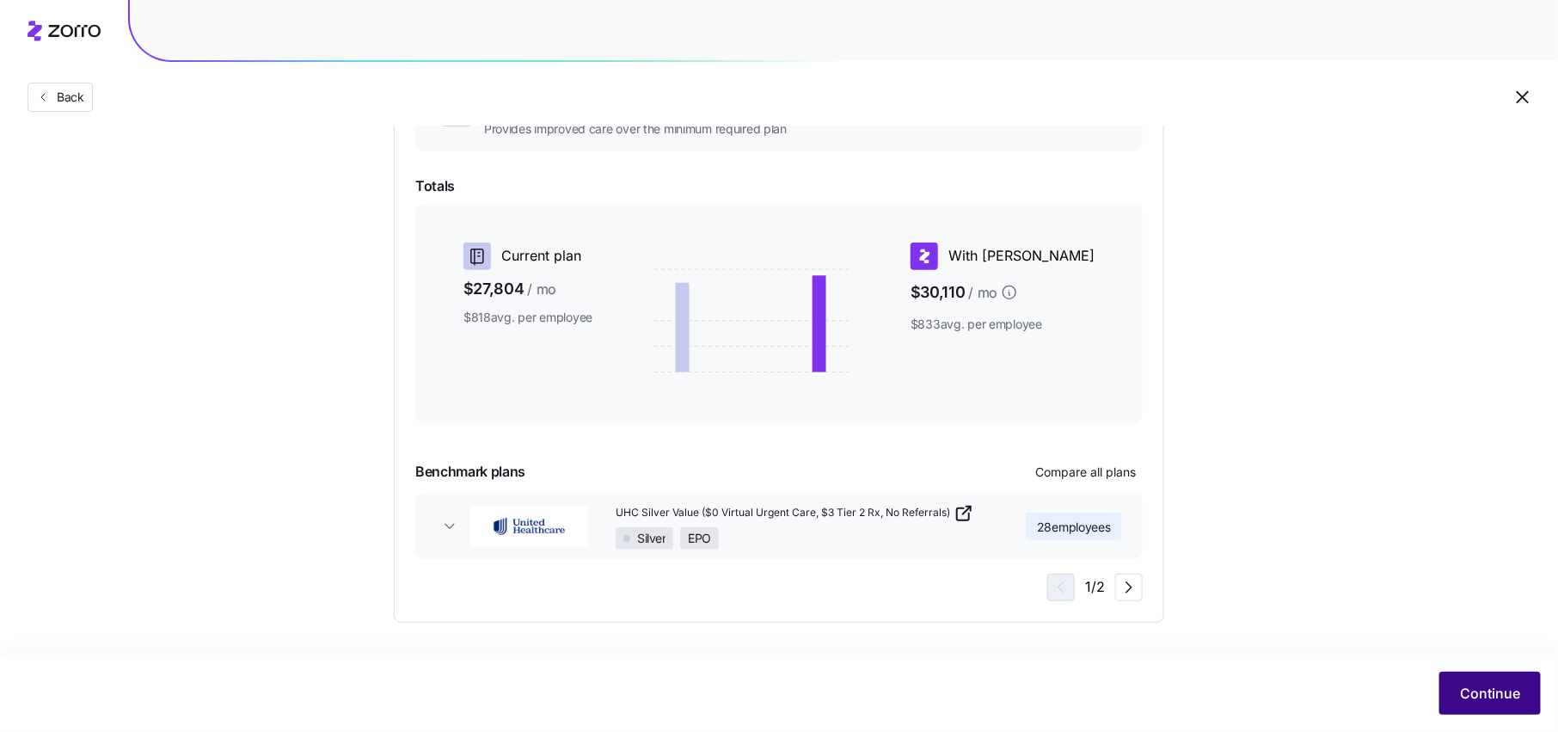
click at [1495, 691] on span "Continue" at bounding box center [1490, 693] width 60 height 21
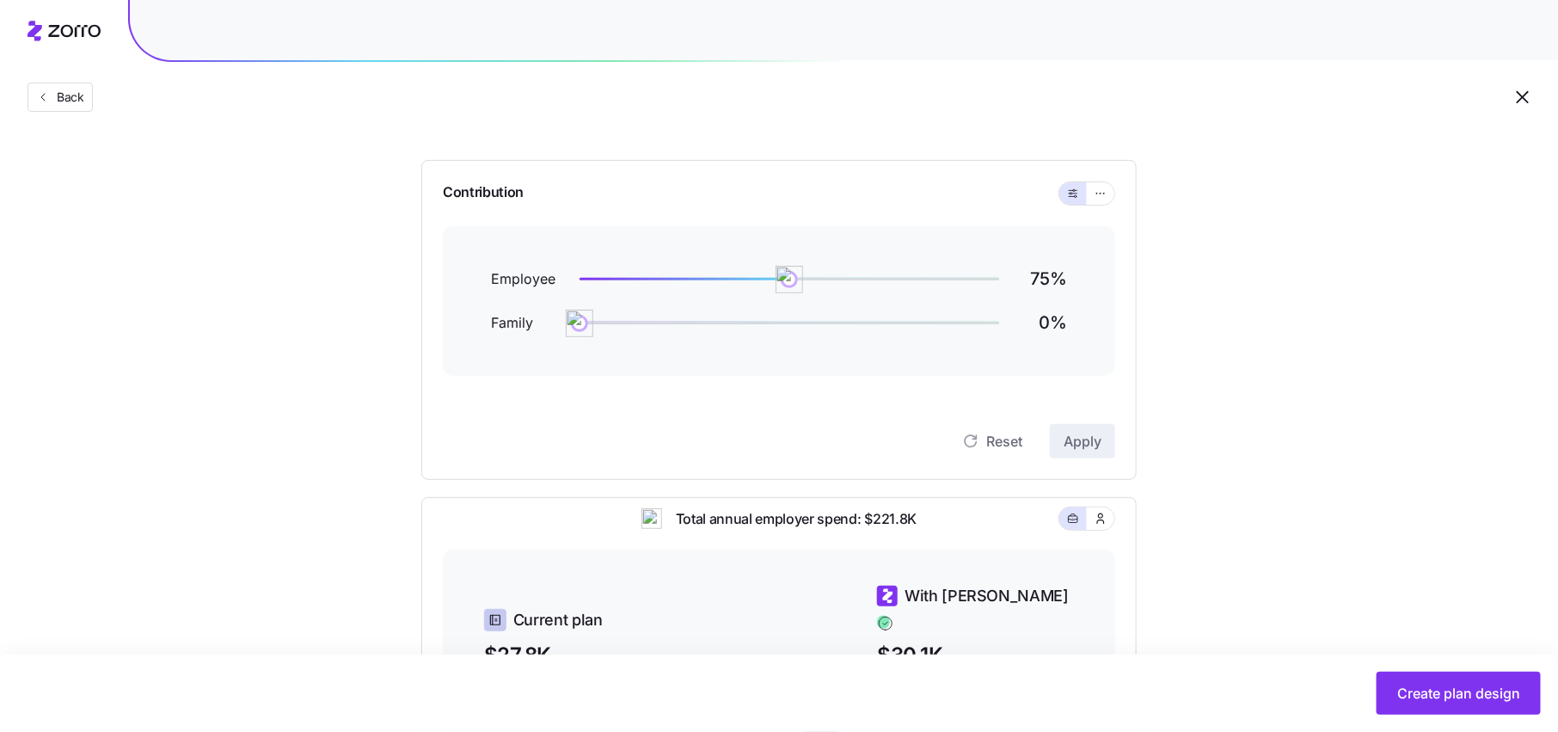
scroll to position [135, 0]
drag, startPoint x: 793, startPoint y: 283, endPoint x: 717, endPoint y: 281, distance: 75.7
click at [717, 281] on img at bounding box center [716, 278] width 29 height 29
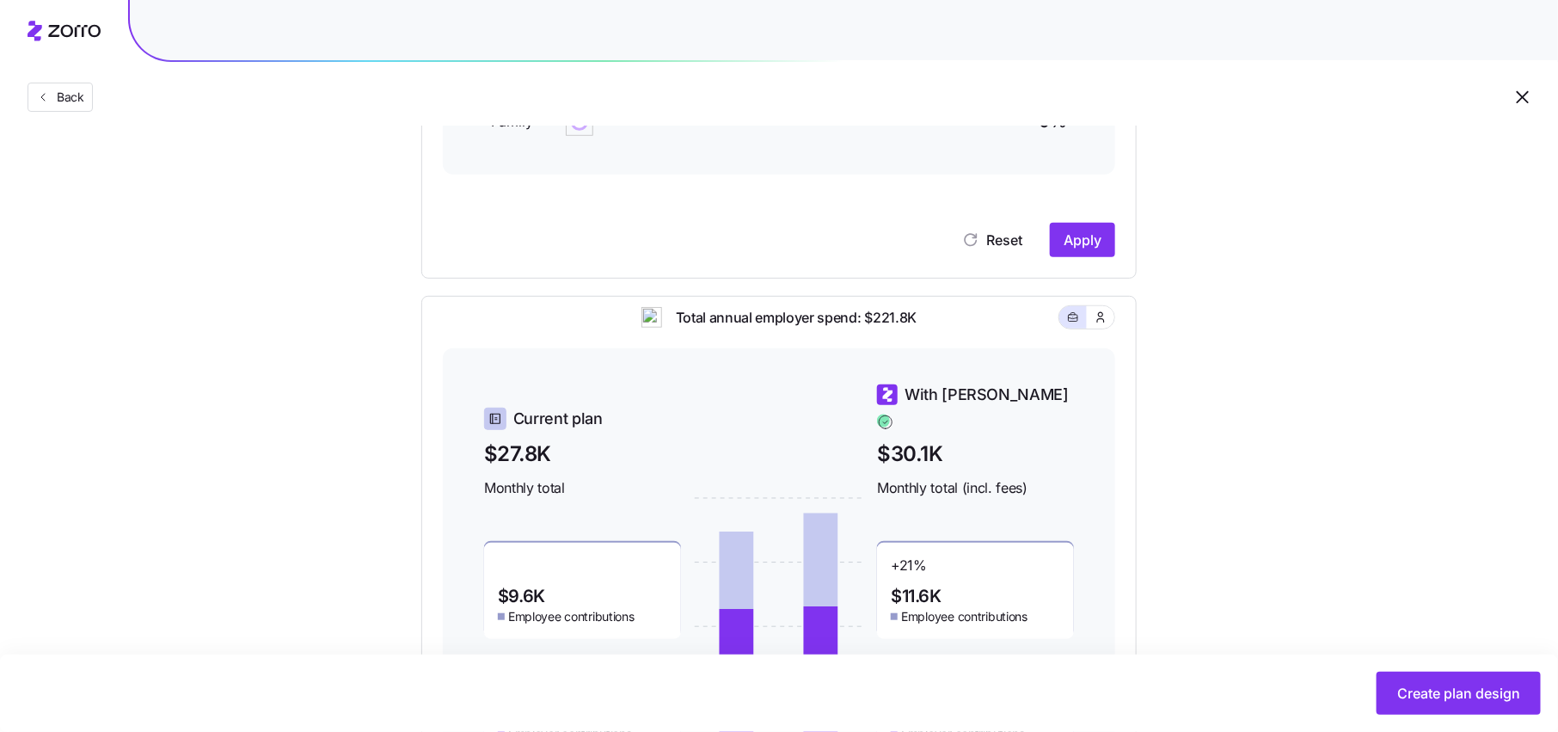
scroll to position [371, 0]
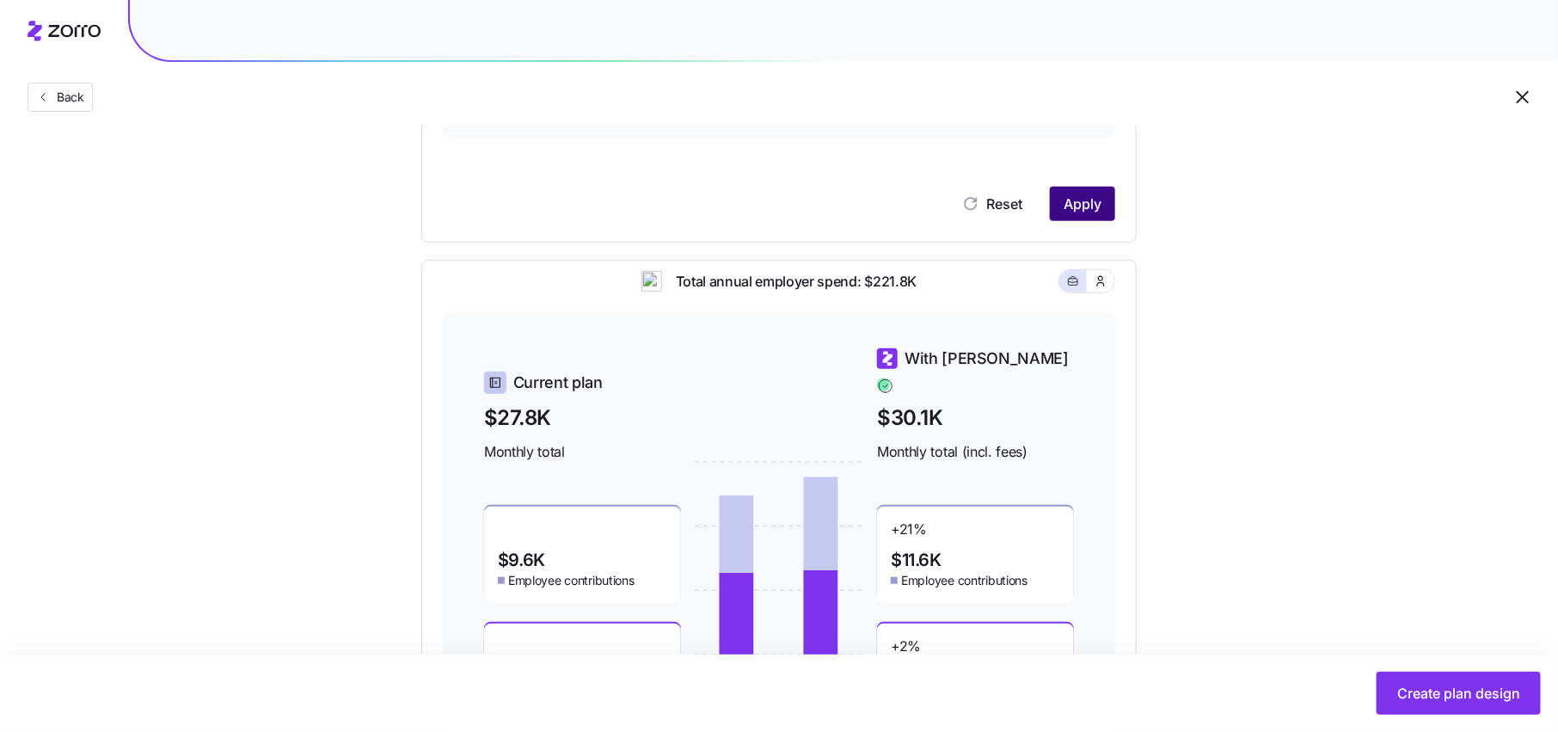
click at [1075, 213] on button "Apply" at bounding box center [1082, 204] width 65 height 34
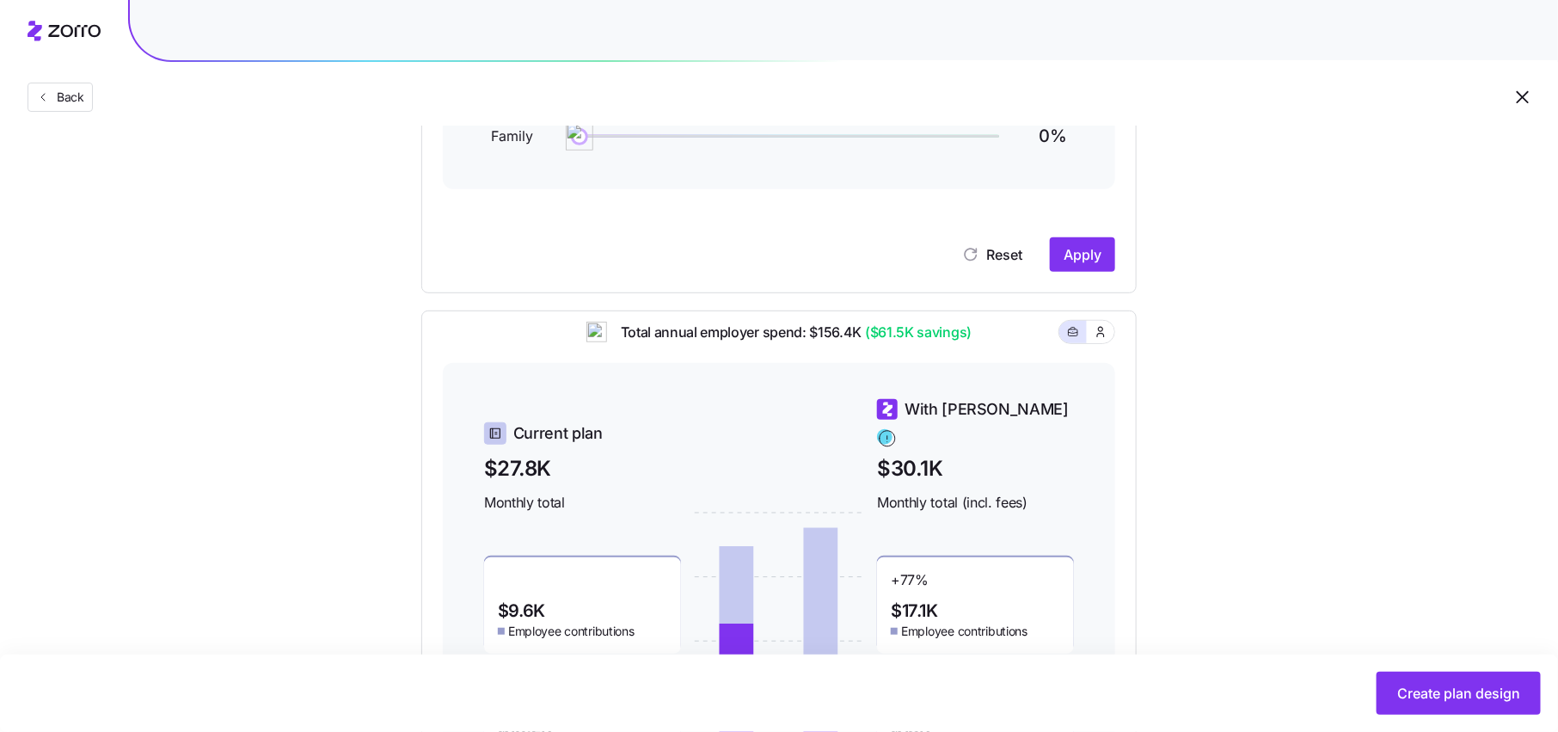
scroll to position [224, 0]
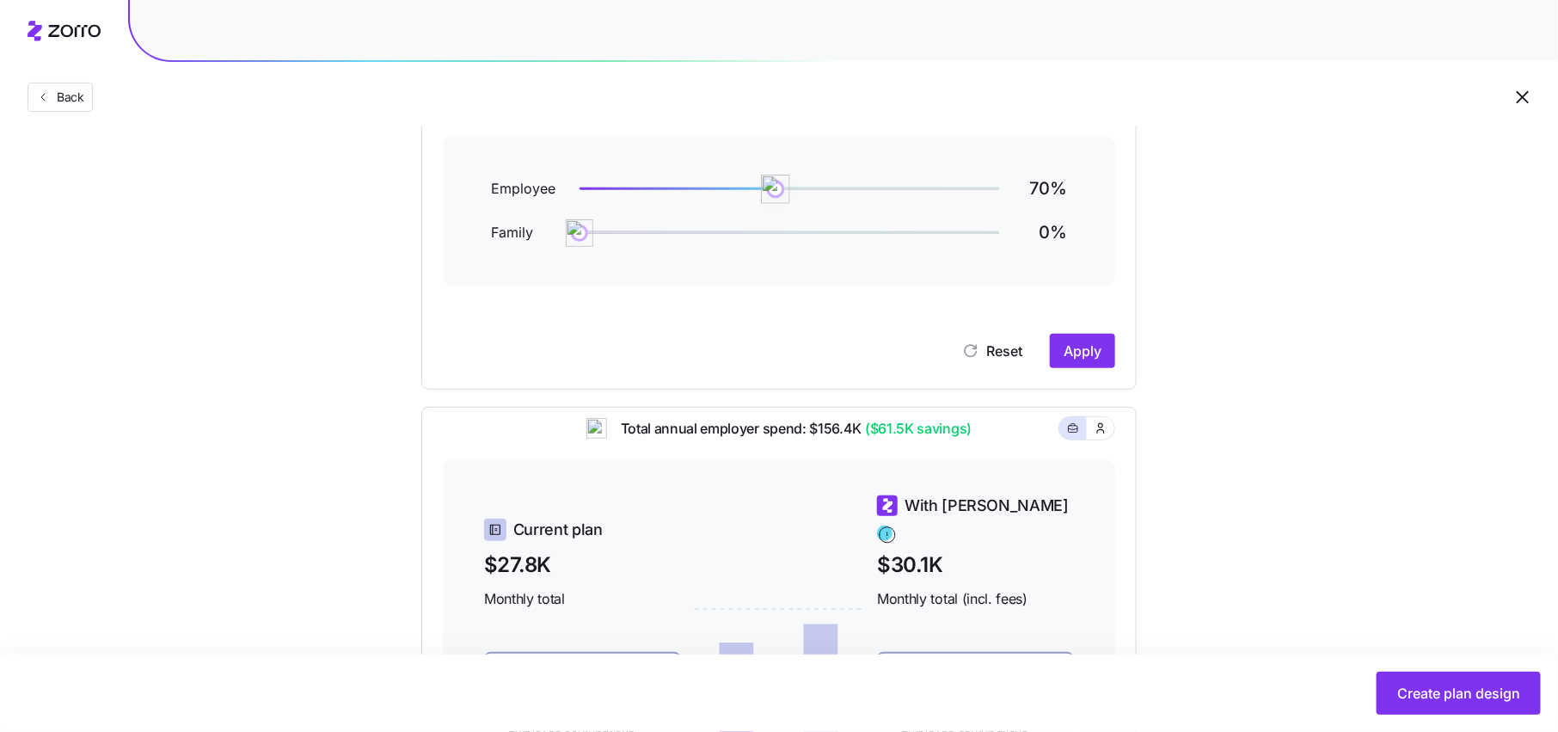
drag, startPoint x: 713, startPoint y: 183, endPoint x: 775, endPoint y: 183, distance: 61.0
click at [775, 183] on img at bounding box center [775, 189] width 29 height 29
click at [1097, 358] on span "Apply" at bounding box center [1082, 350] width 38 height 21
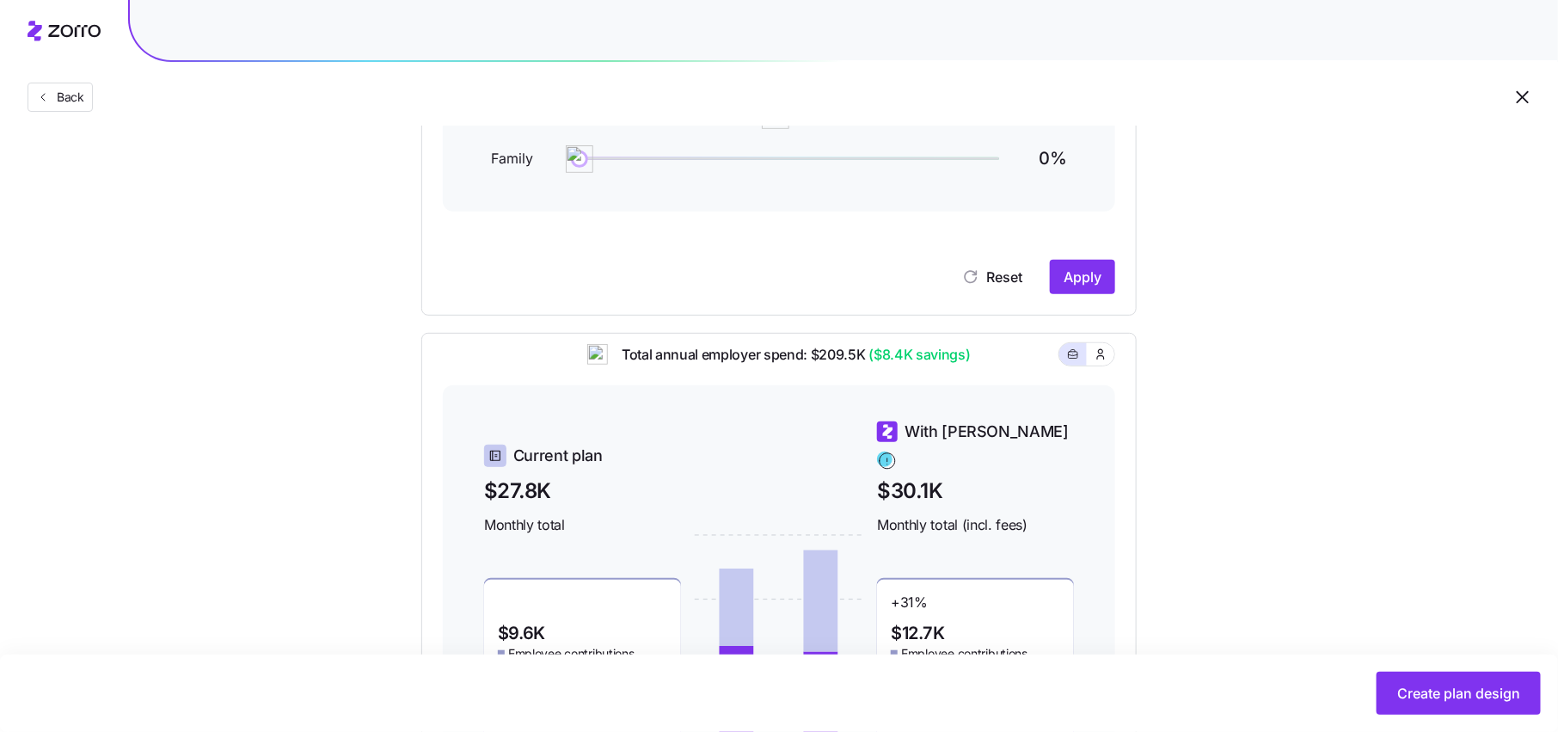
scroll to position [284, 0]
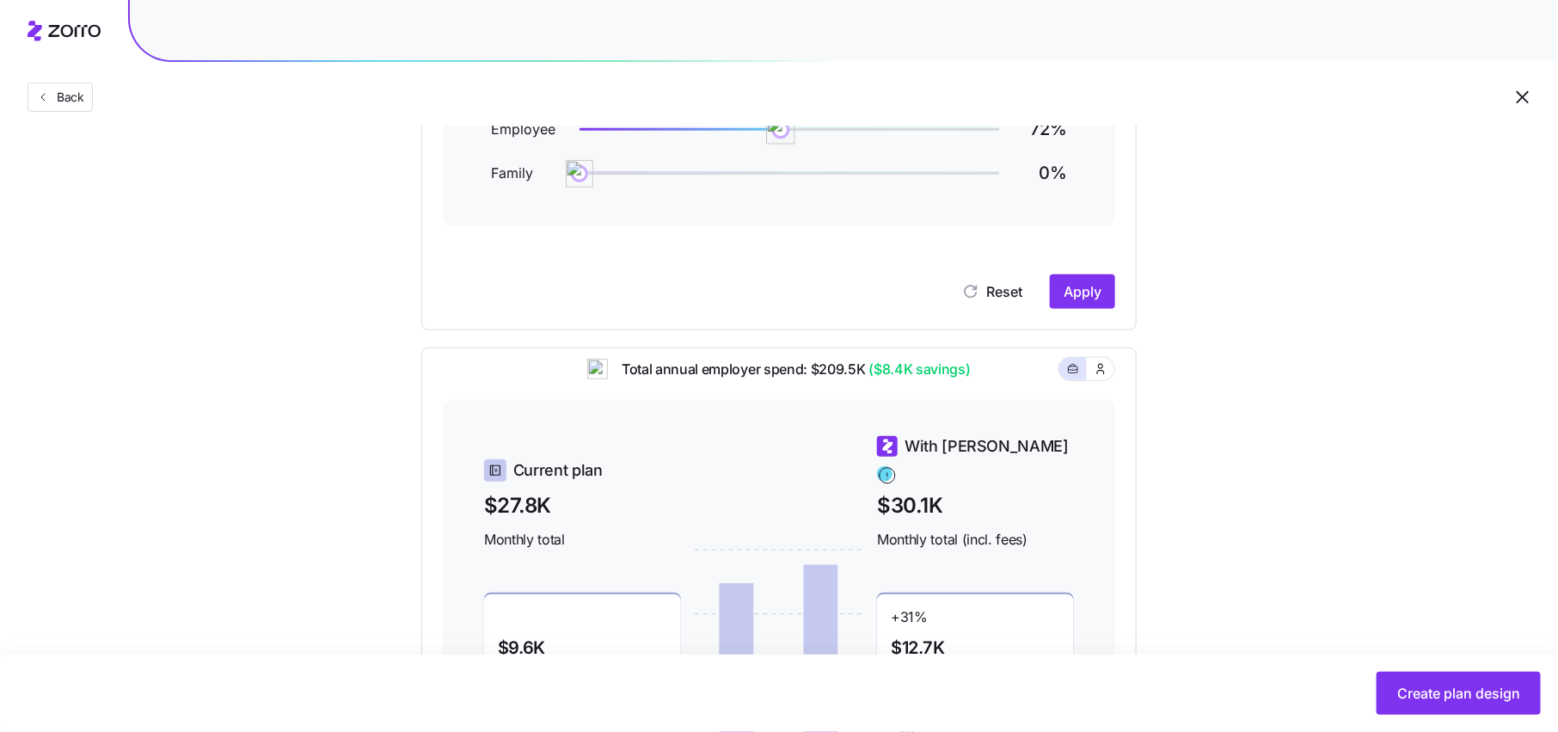
drag, startPoint x: 779, startPoint y: 132, endPoint x: 819, endPoint y: 132, distance: 40.4
click at [795, 132] on img at bounding box center [780, 129] width 29 height 29
click at [1074, 289] on span "Apply" at bounding box center [1082, 291] width 38 height 21
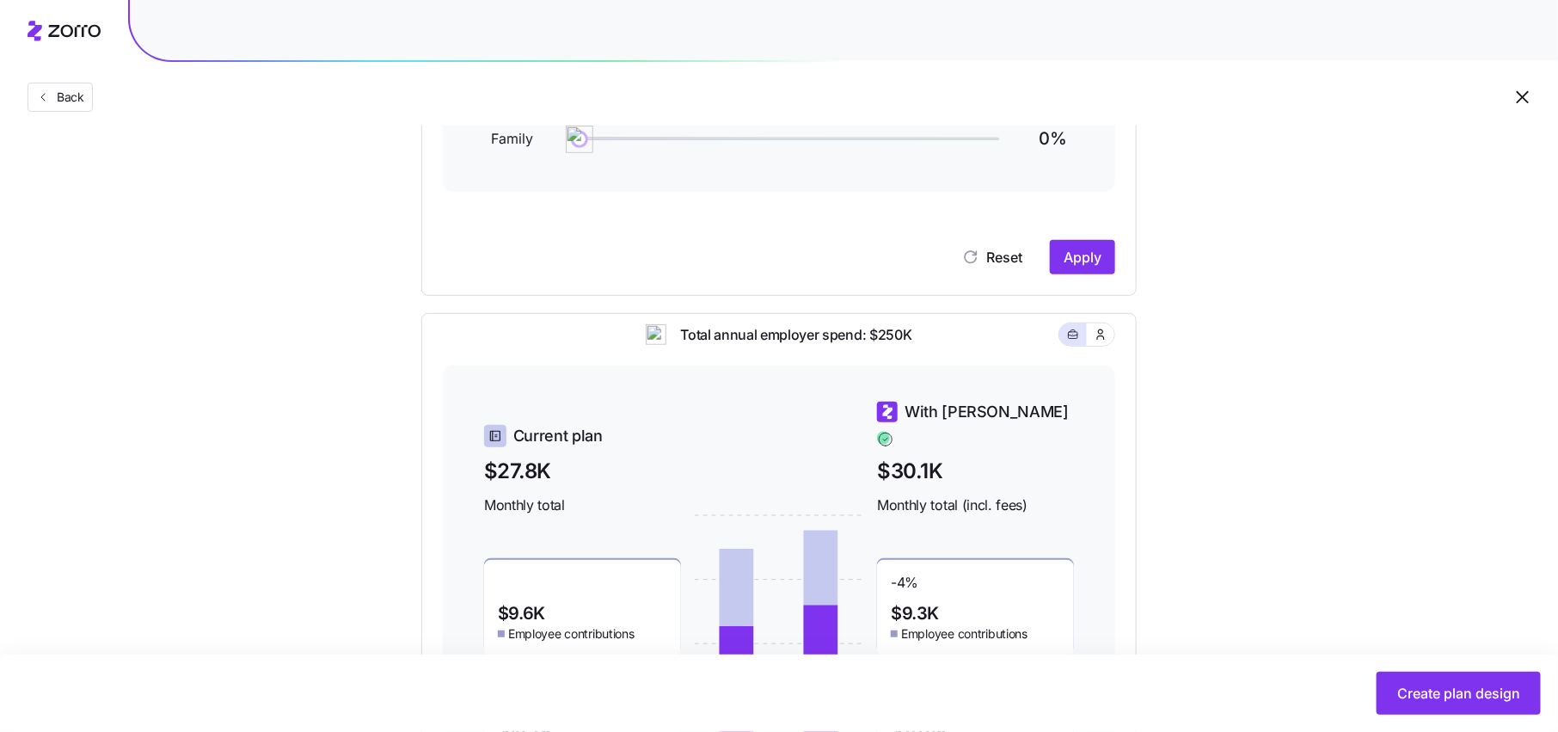
scroll to position [309, 0]
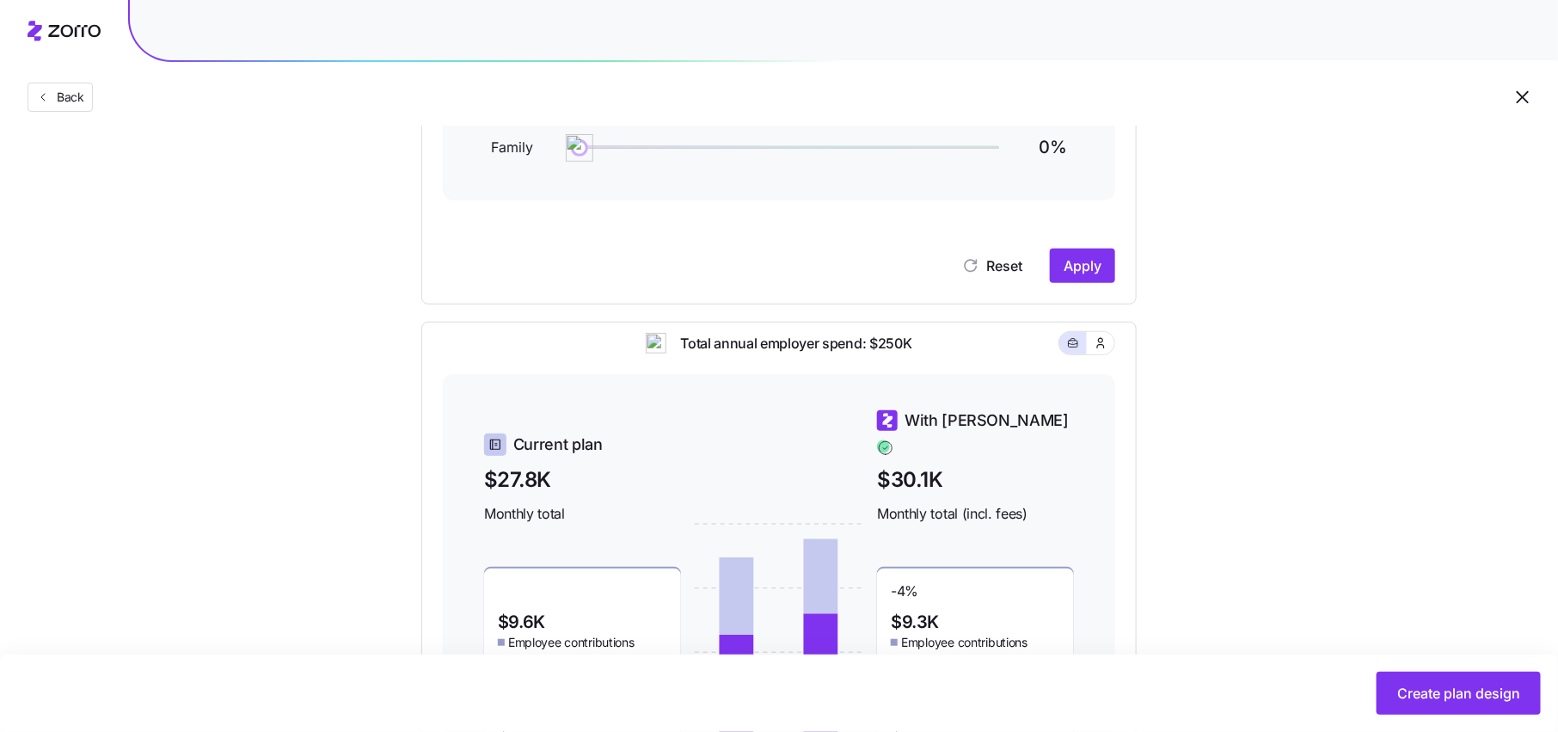
click at [565, 434] on span "Current plan" at bounding box center [557, 444] width 89 height 24
click at [1101, 352] on icon "button" at bounding box center [1100, 342] width 14 height 17
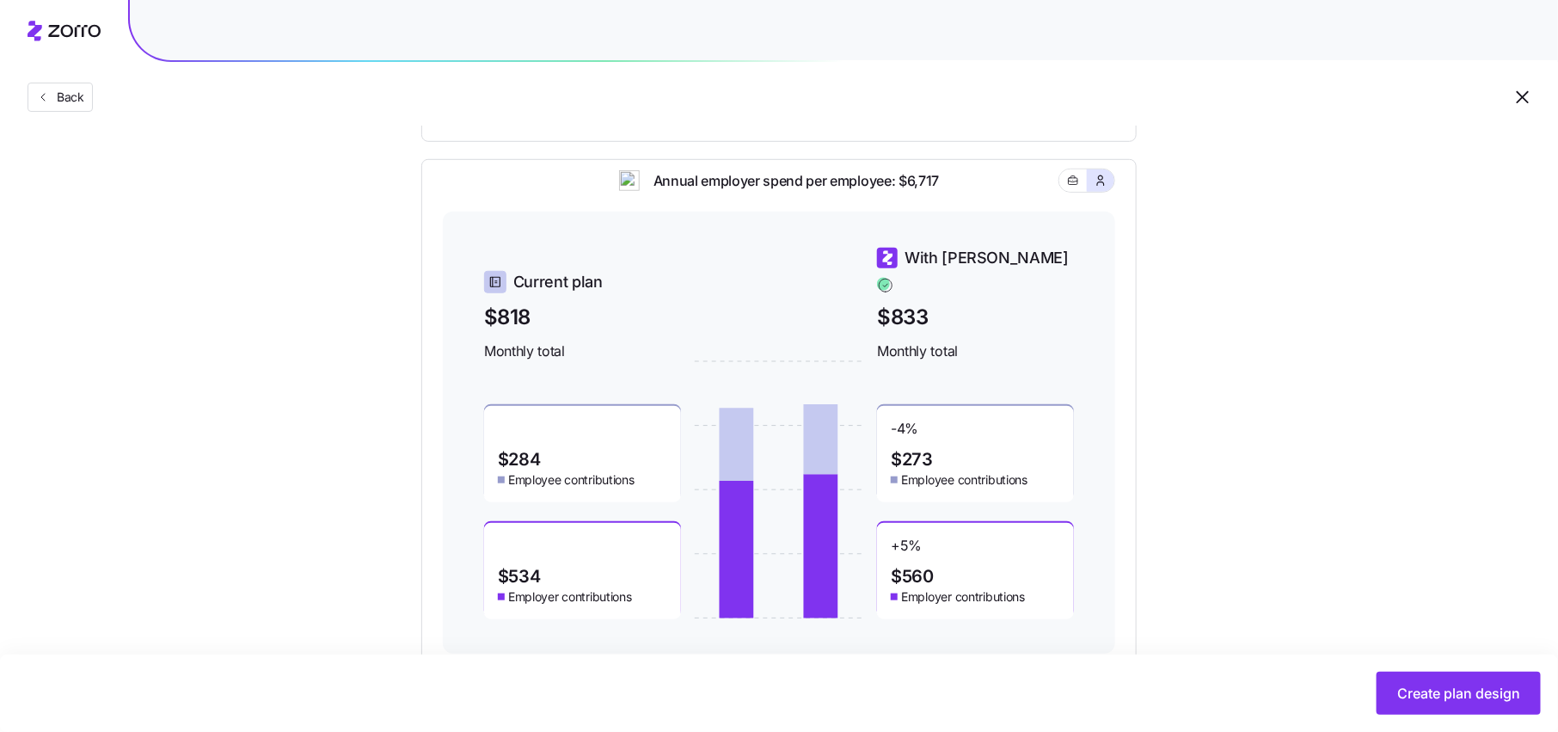
scroll to position [467, 0]
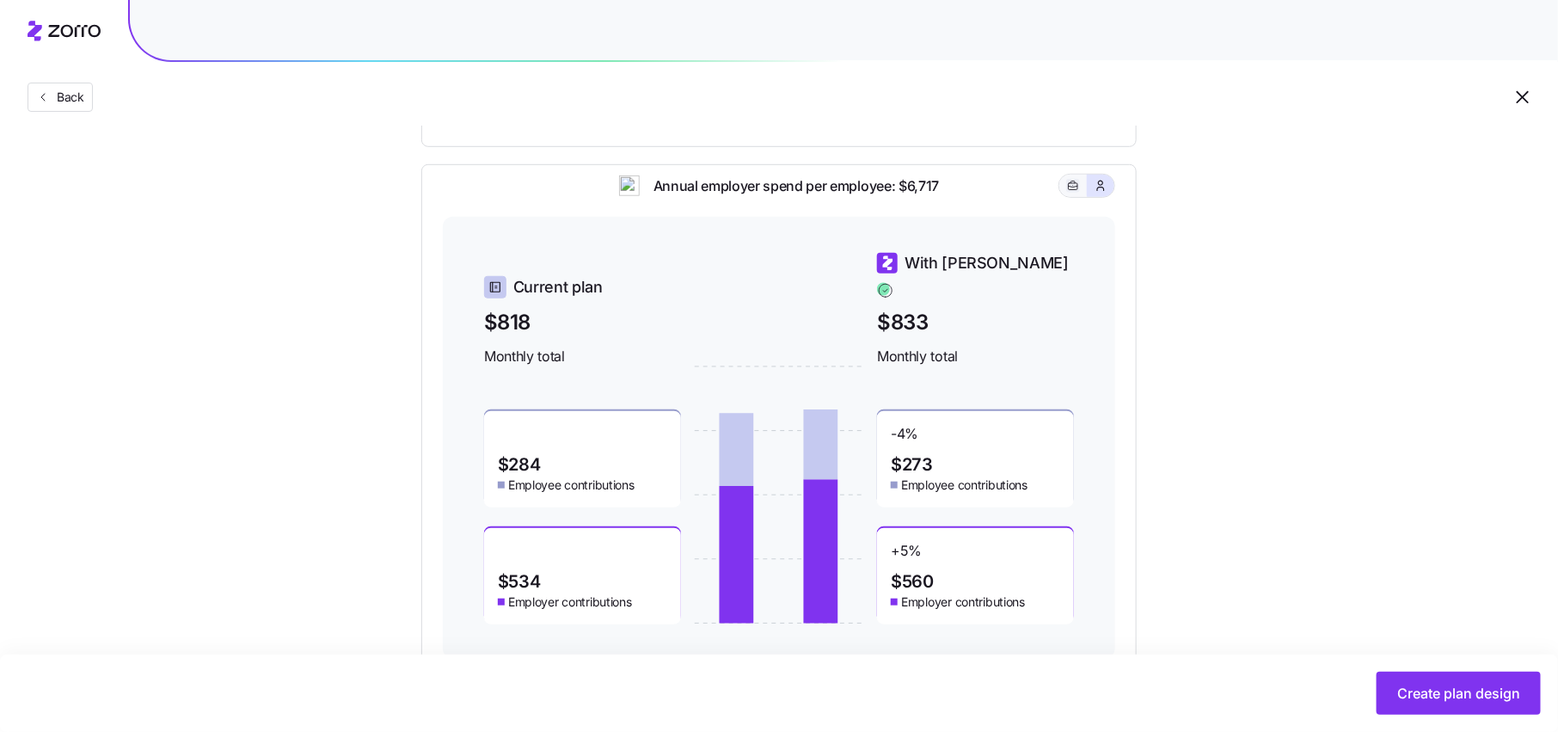
click at [1067, 191] on button "button" at bounding box center [1073, 186] width 14 height 14
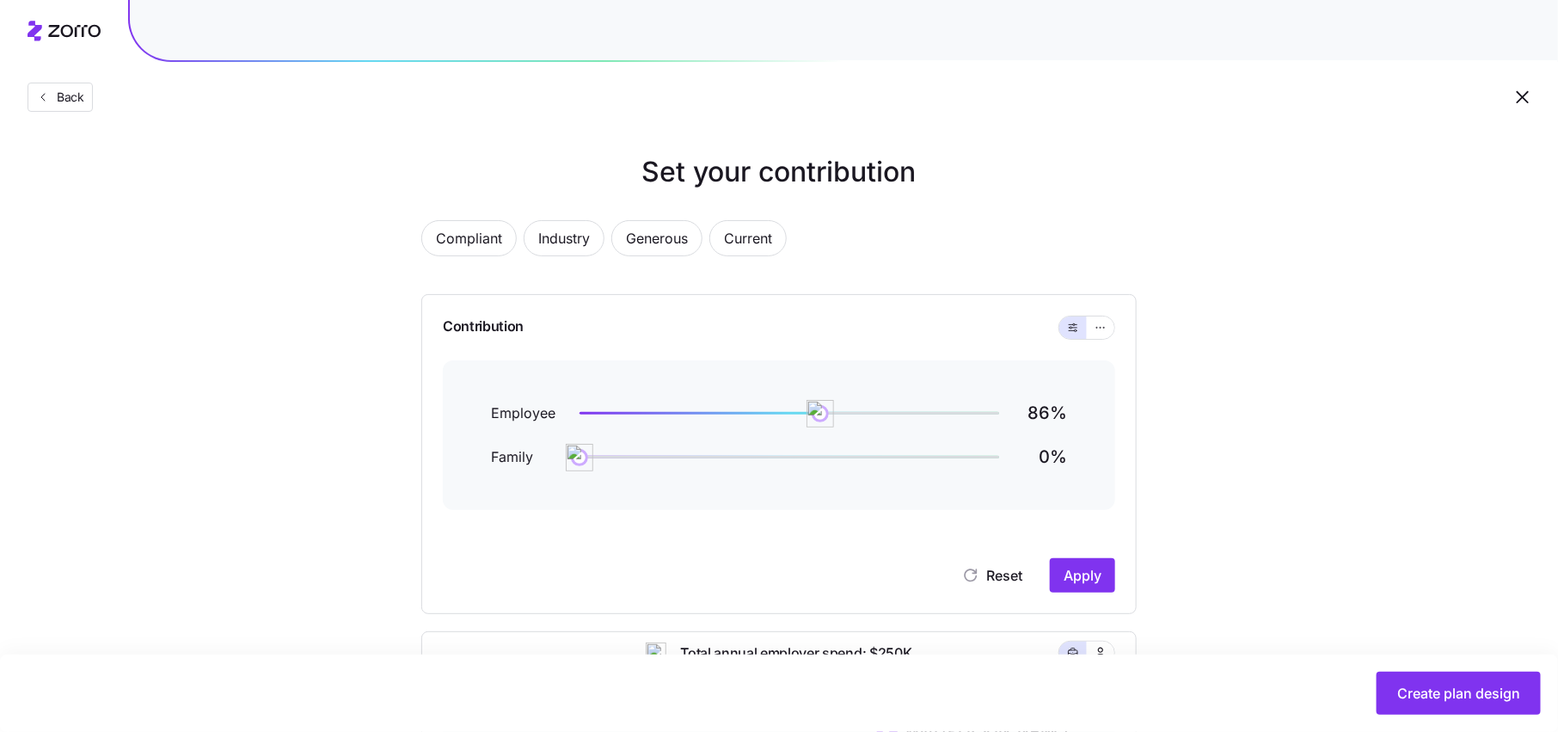
scroll to position [103, 0]
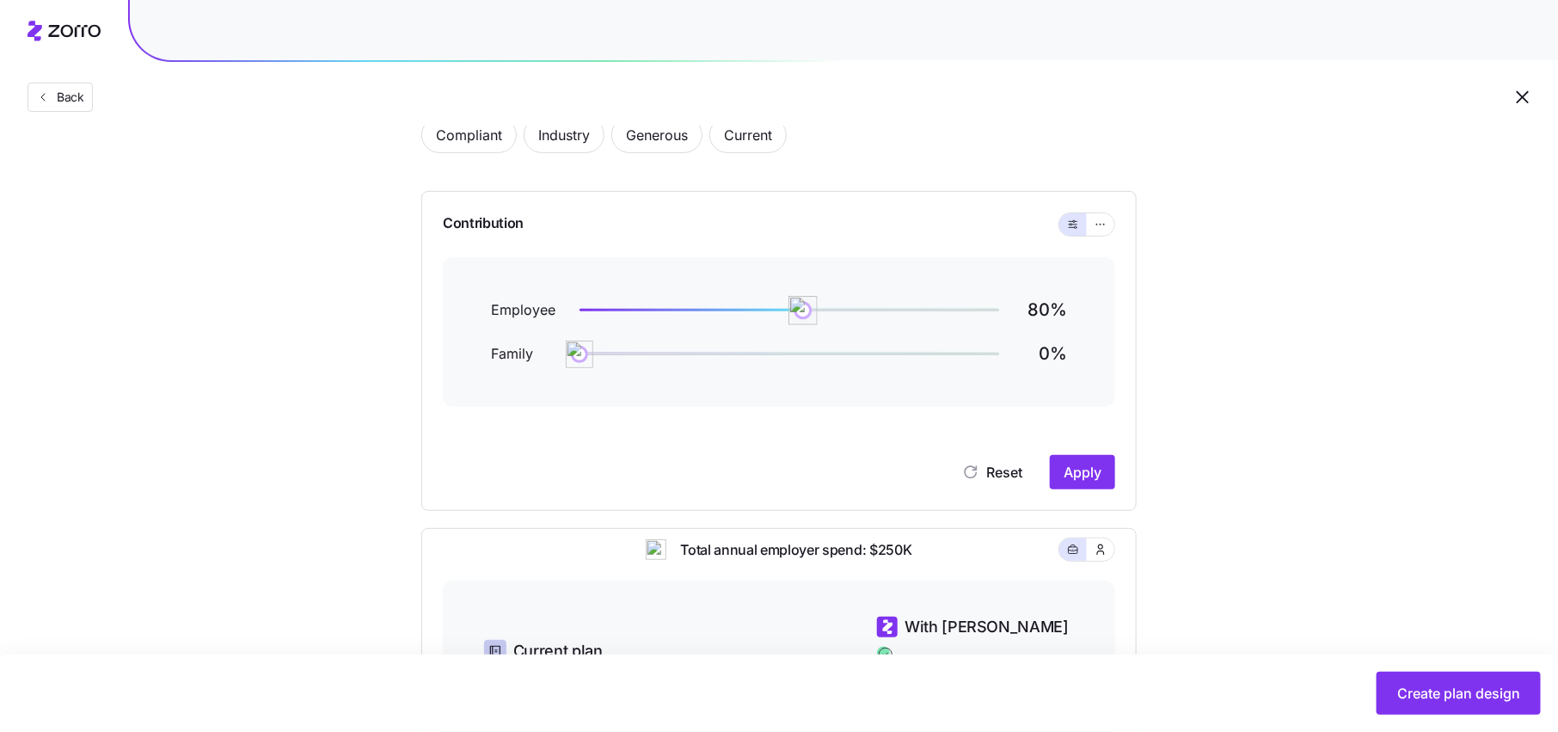
drag, startPoint x: 818, startPoint y: 307, endPoint x: 802, endPoint y: 314, distance: 16.9
click at [802, 314] on img at bounding box center [802, 310] width 29 height 29
click at [1105, 232] on button "button" at bounding box center [1101, 224] width 28 height 22
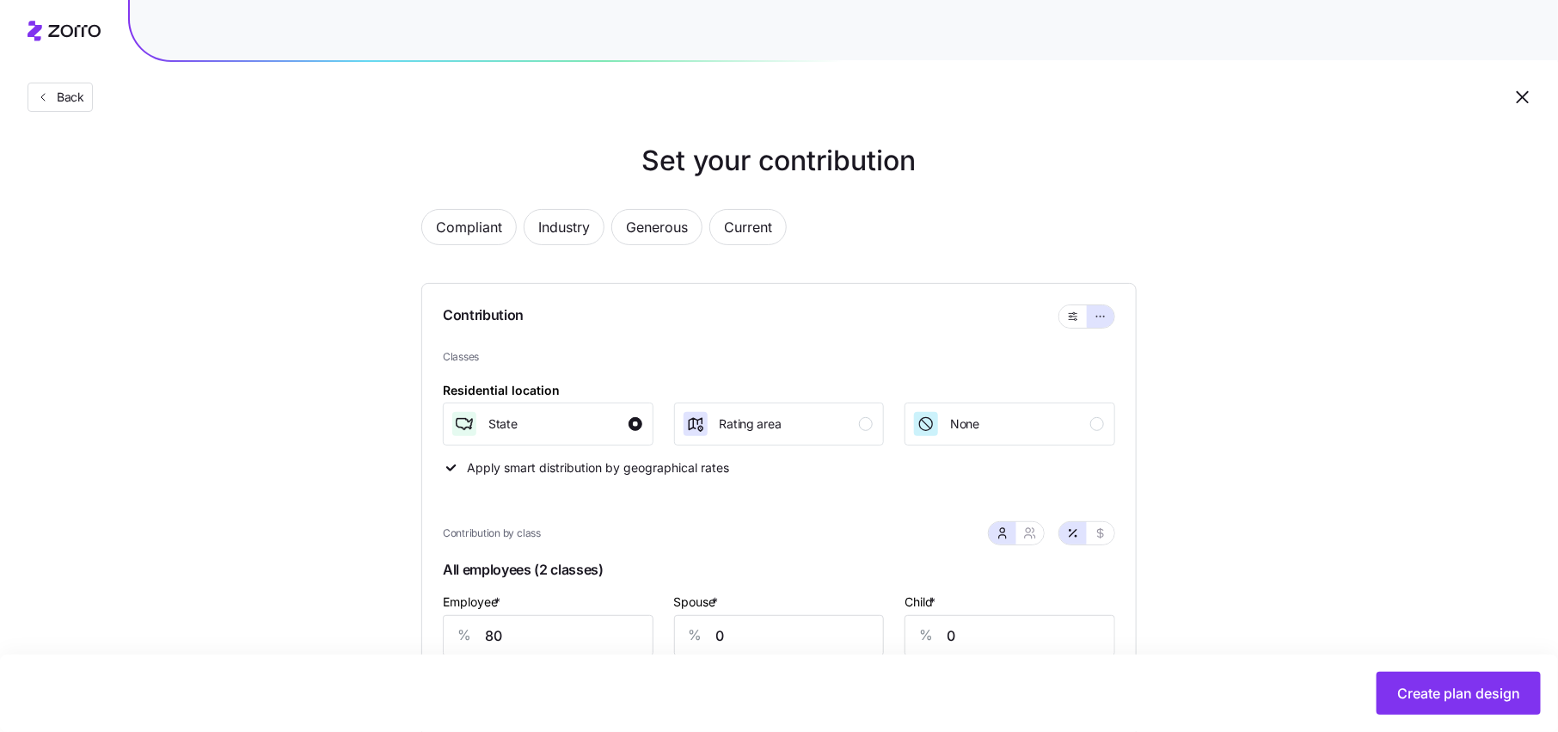
scroll to position [0, 0]
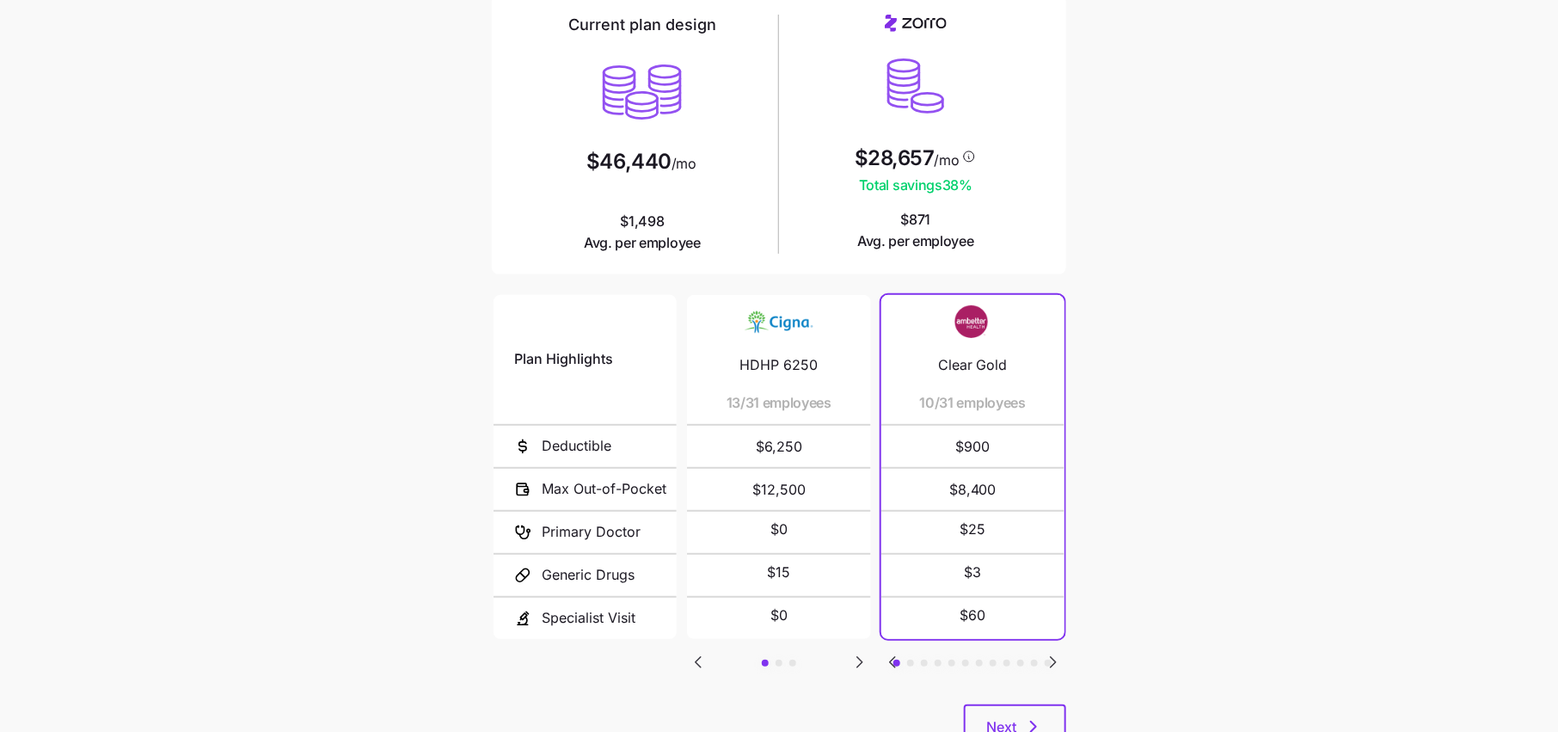
scroll to position [147, 0]
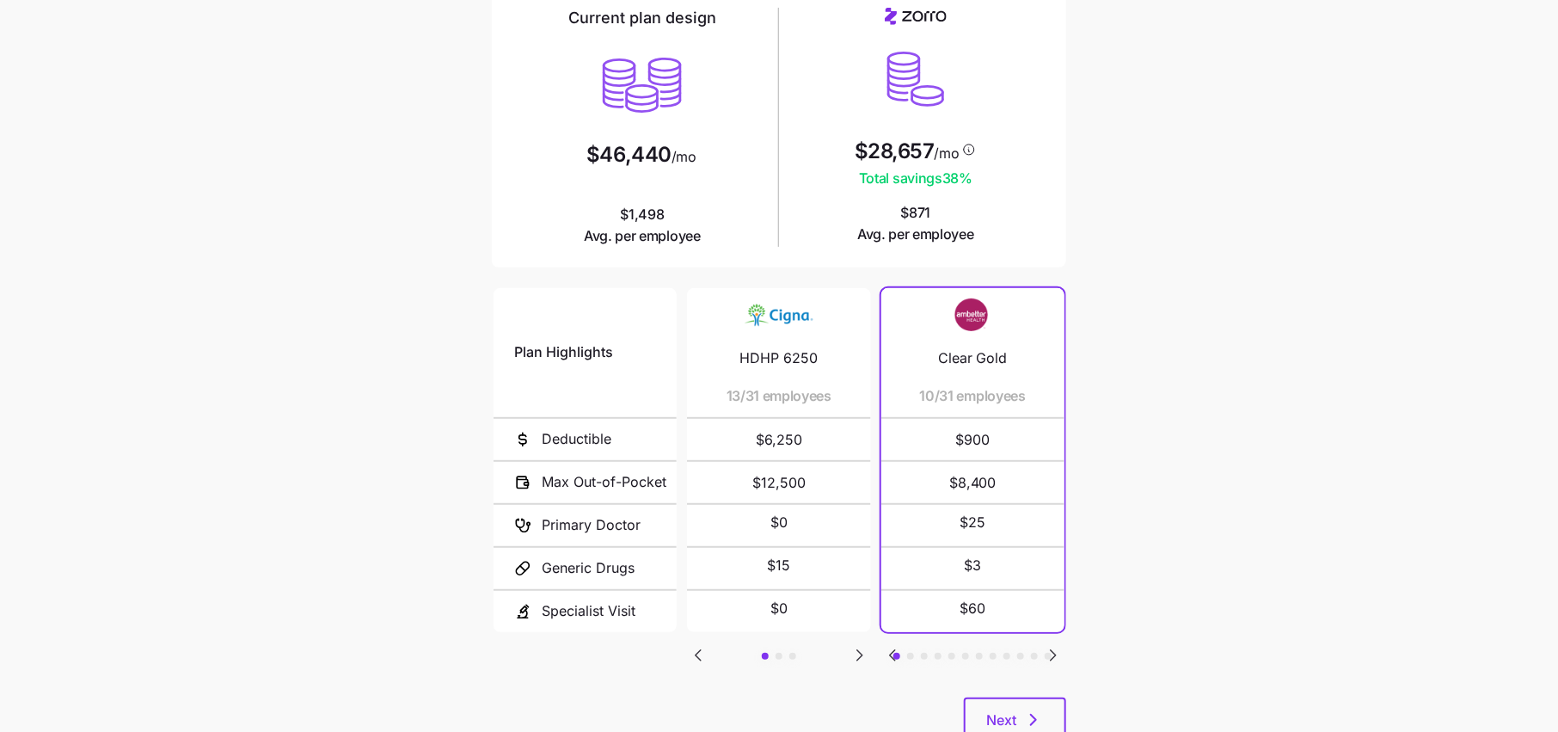
click at [1046, 645] on icon "Go to next slide" at bounding box center [1053, 655] width 21 height 21
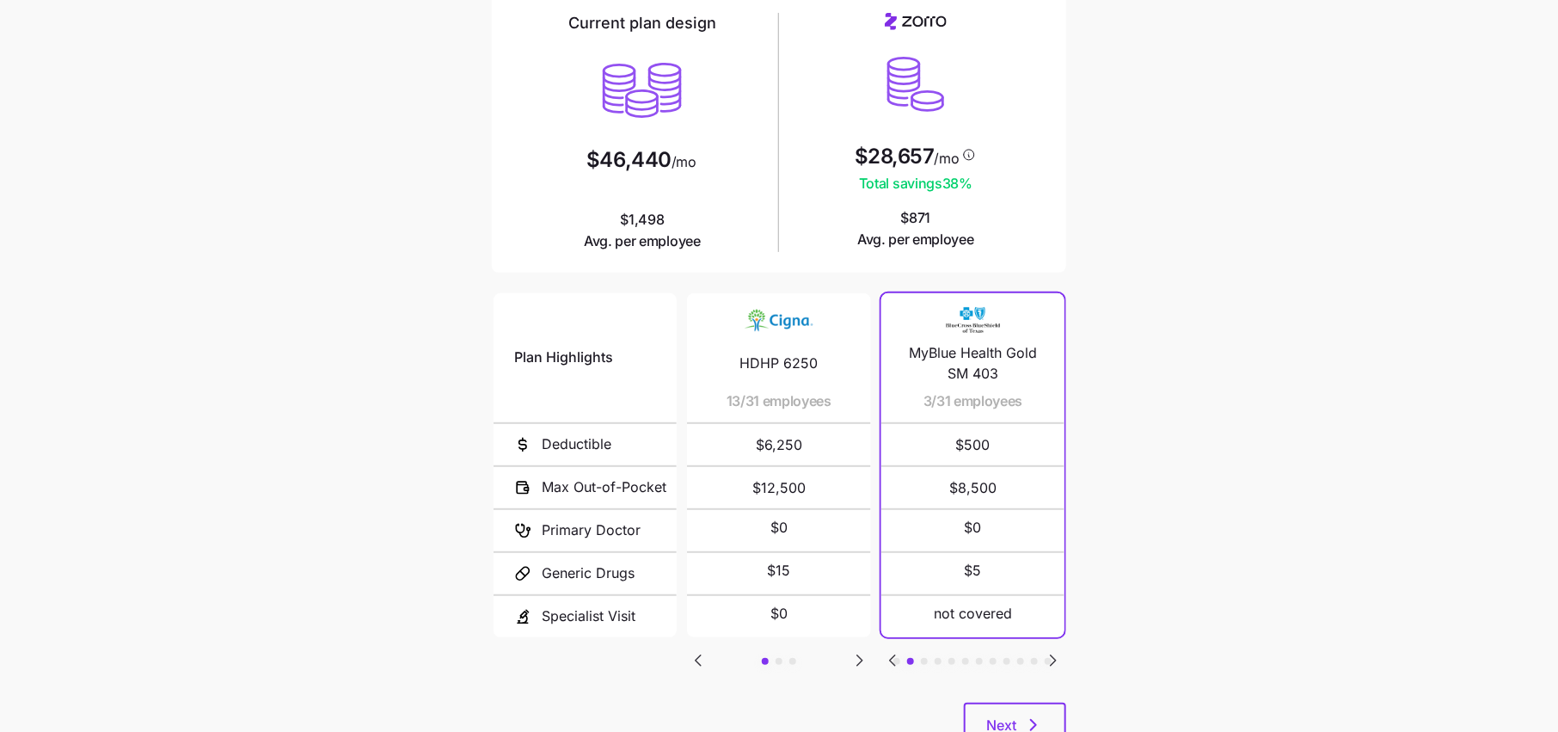
scroll to position [206, 0]
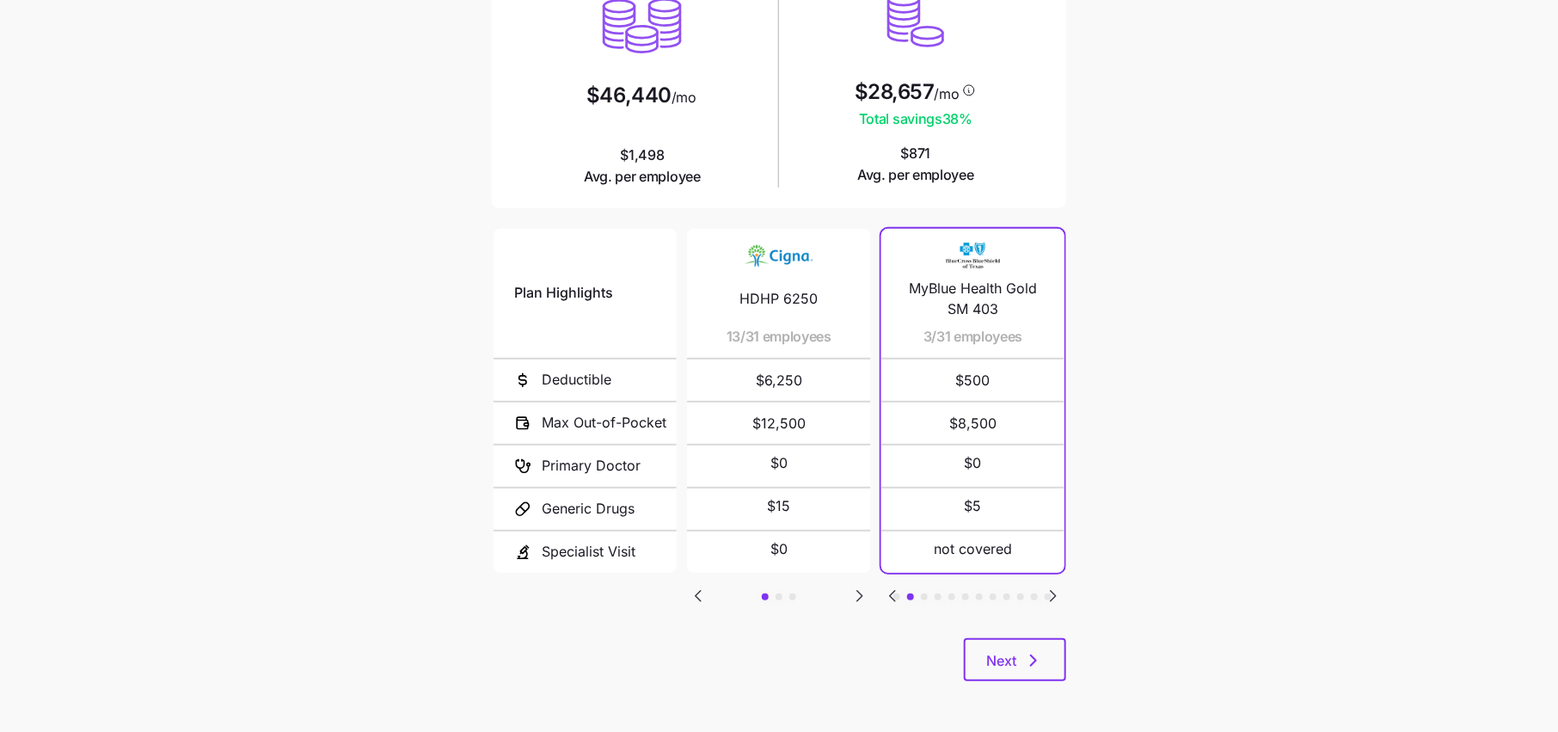
click at [860, 593] on icon "Go to next slide" at bounding box center [859, 596] width 5 height 10
click at [1029, 654] on icon "button" at bounding box center [1033, 660] width 21 height 21
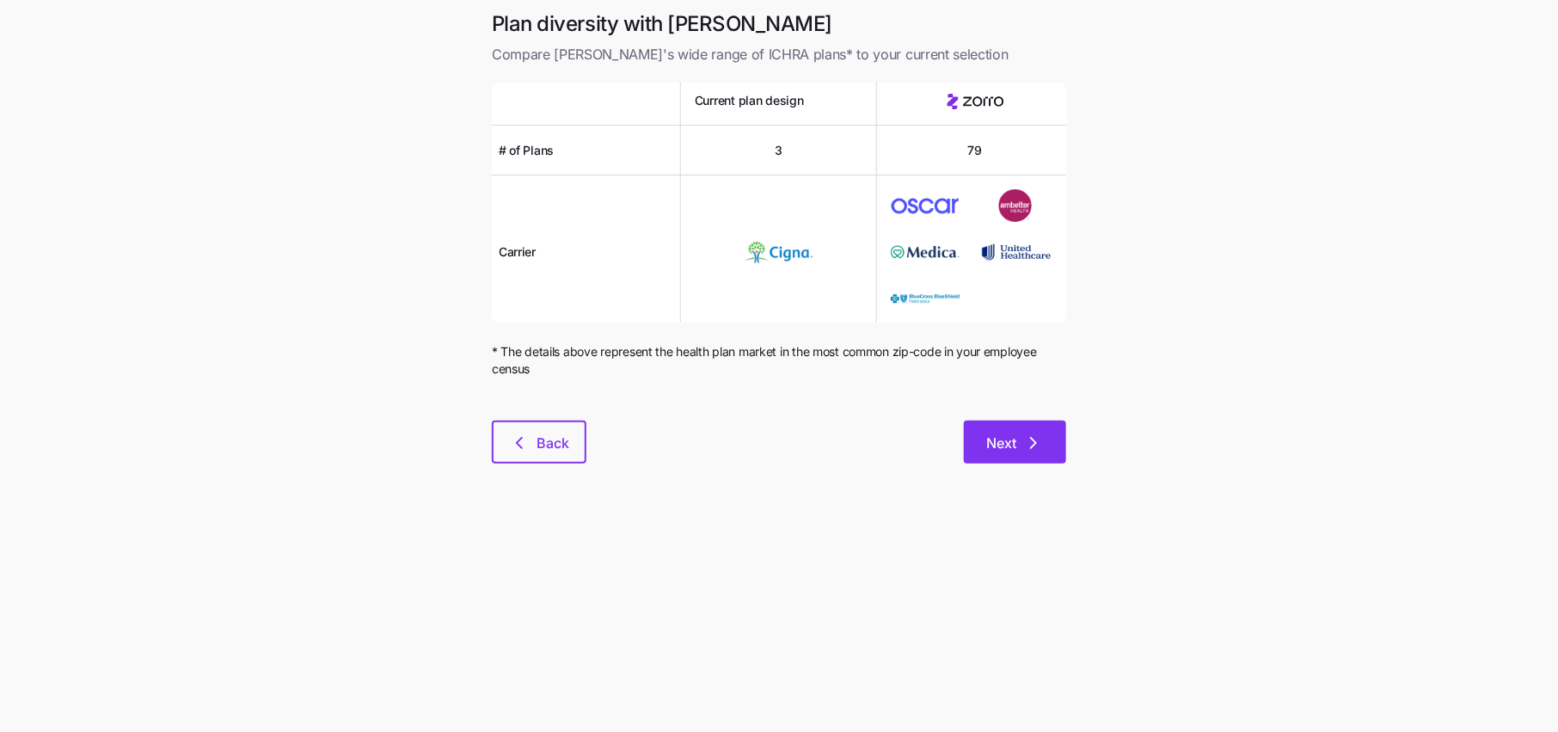
click at [1015, 445] on span "Next" at bounding box center [1001, 442] width 30 height 21
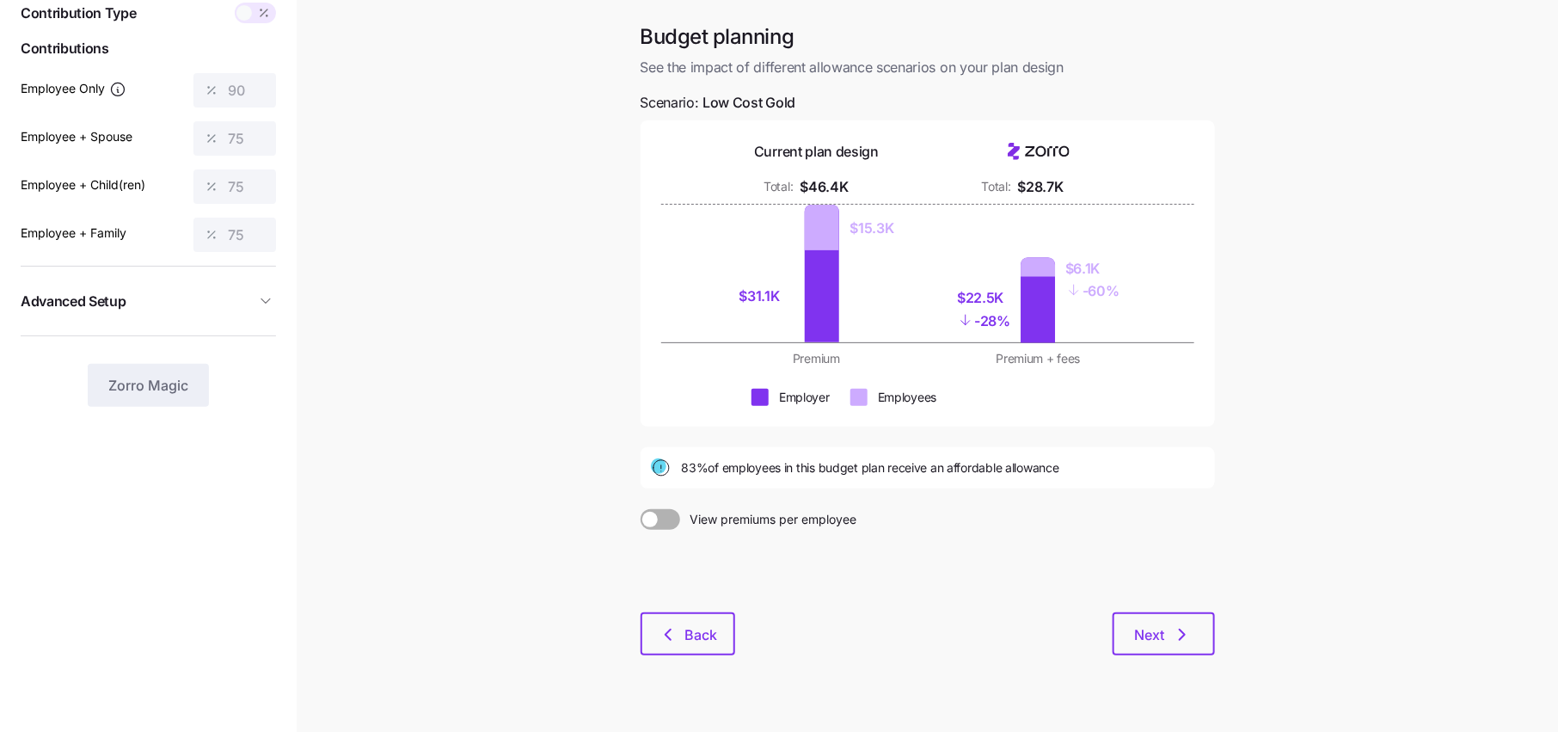
scroll to position [89, 0]
